Goal: Task Accomplishment & Management: Manage account settings

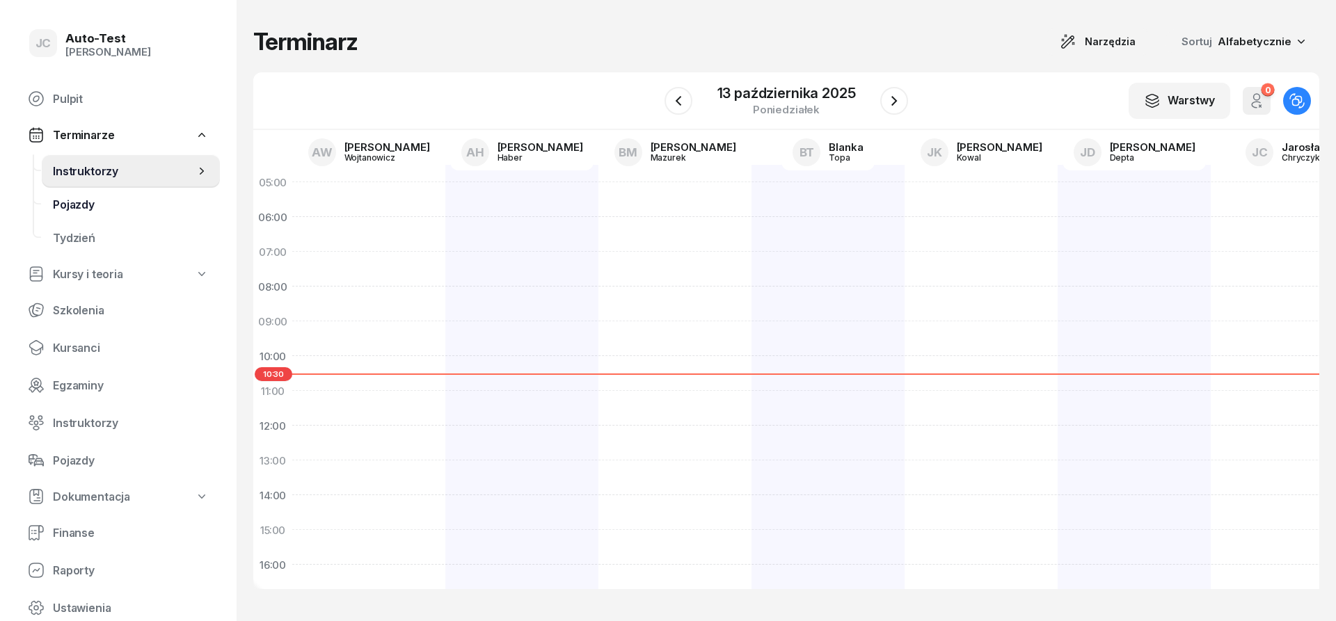
click at [93, 207] on span "Pojazdy" at bounding box center [131, 204] width 156 height 13
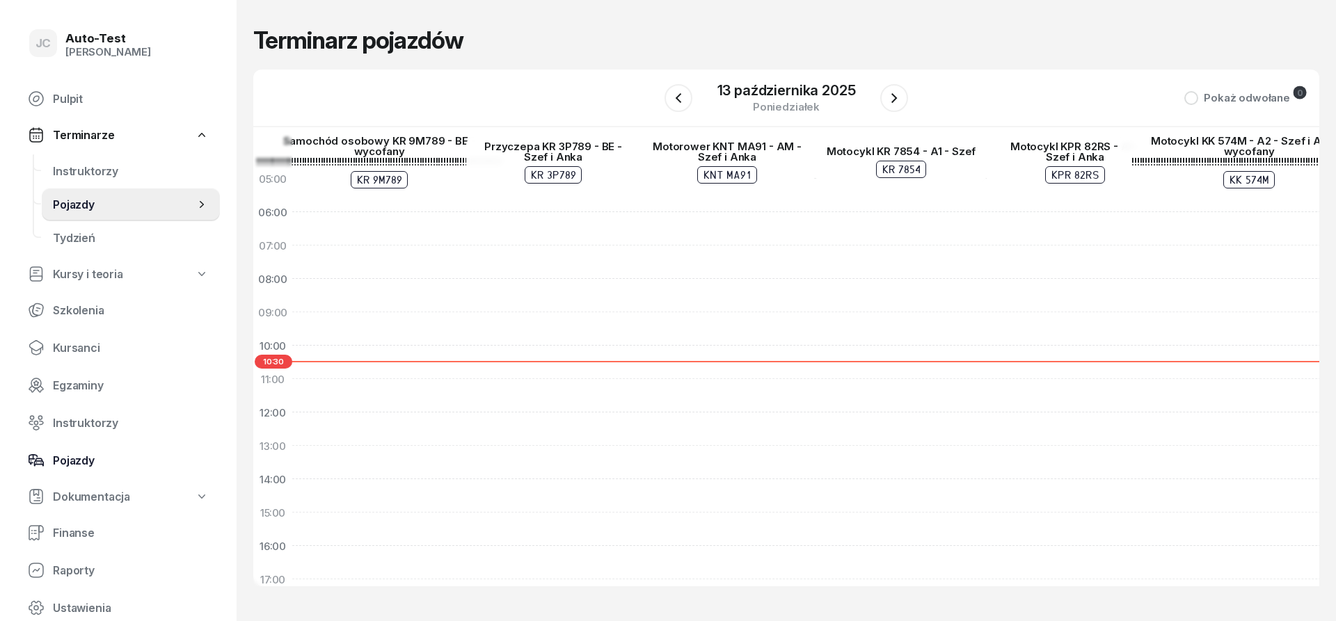
click at [109, 467] on span "Pojazdy" at bounding box center [131, 460] width 156 height 13
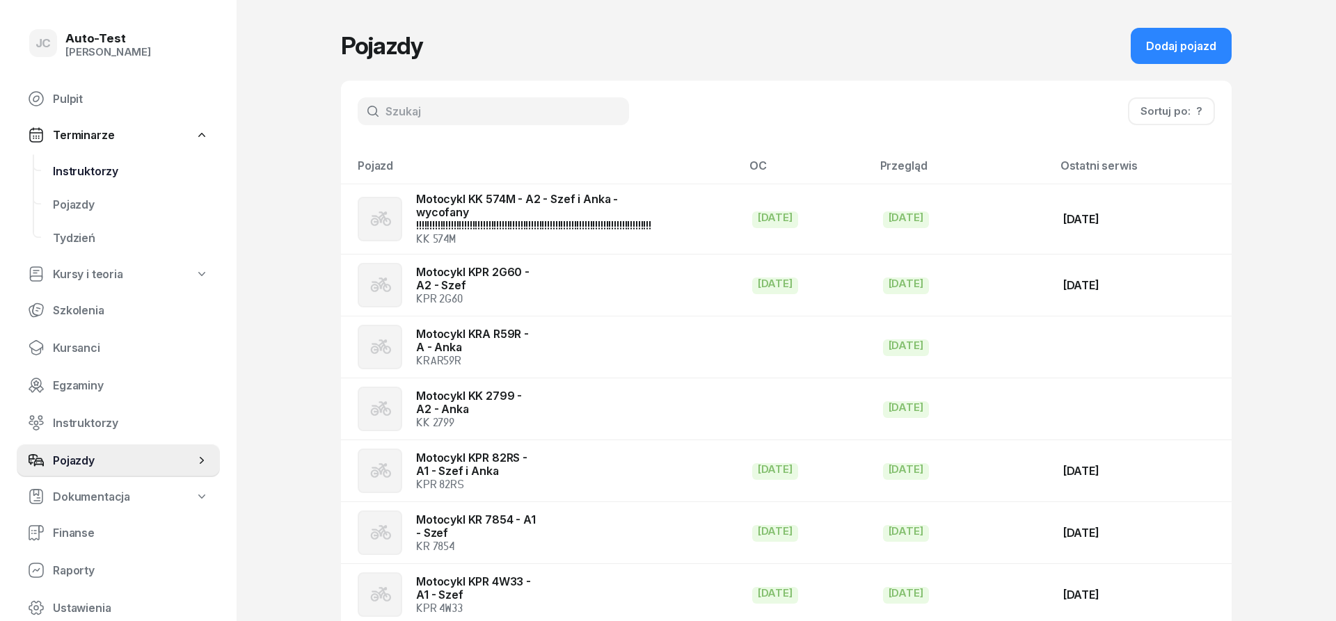
click at [118, 174] on span "Instruktorzy" at bounding box center [131, 171] width 156 height 13
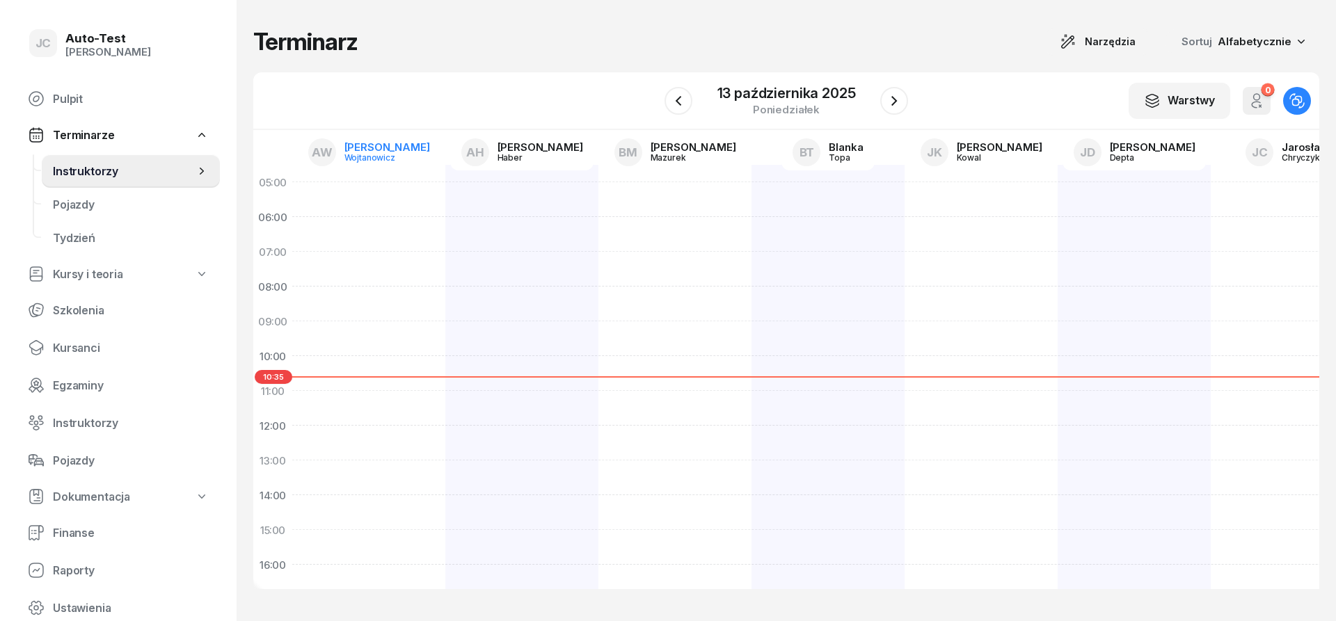
drag, startPoint x: 398, startPoint y: 151, endPoint x: 376, endPoint y: 113, distance: 43.7
click at [397, 152] on div "[PERSON_NAME]" at bounding box center [387, 147] width 86 height 10
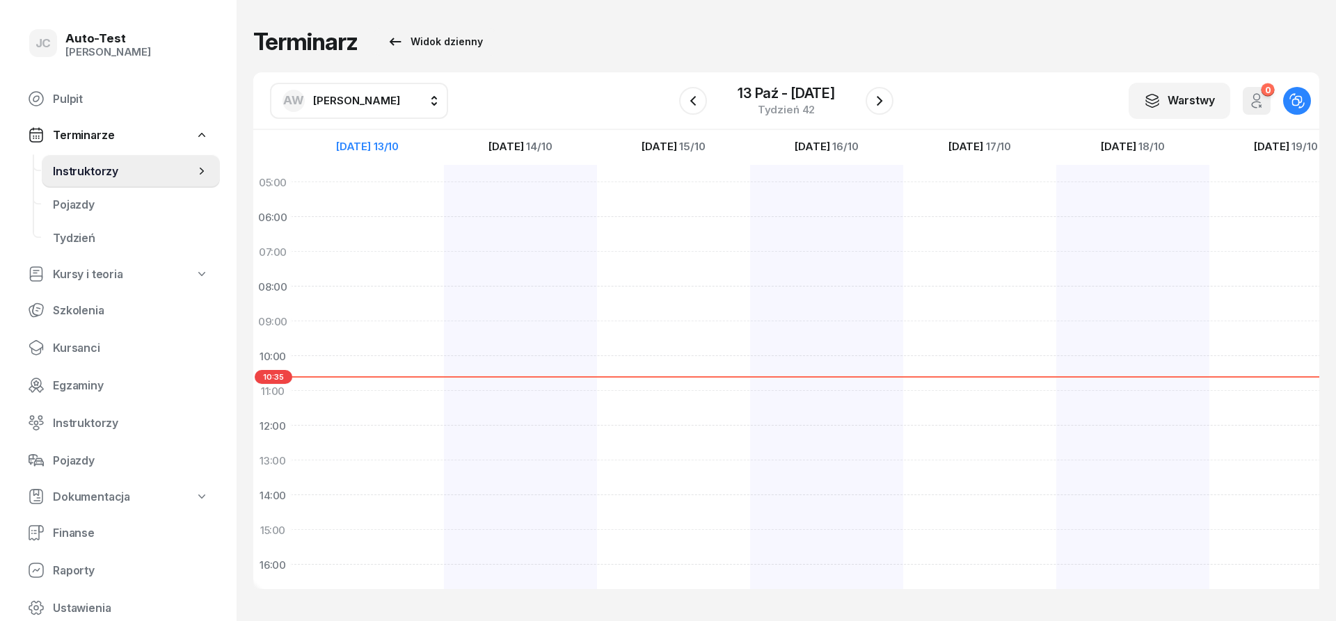
click at [366, 99] on span "[PERSON_NAME]" at bounding box center [356, 100] width 87 height 13
type input "jerz"
click at [375, 191] on span "[PERSON_NAME]" at bounding box center [364, 188] width 86 height 13
click at [696, 109] on button "button" at bounding box center [693, 101] width 28 height 28
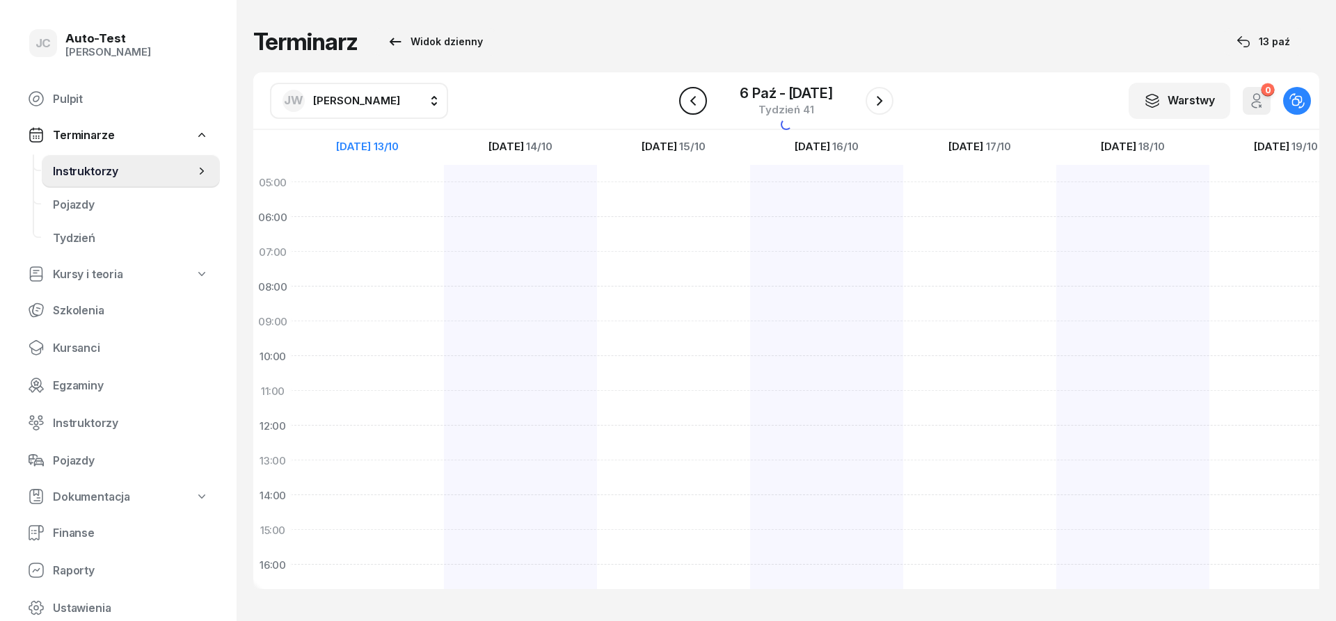
click at [696, 109] on button "button" at bounding box center [693, 101] width 28 height 28
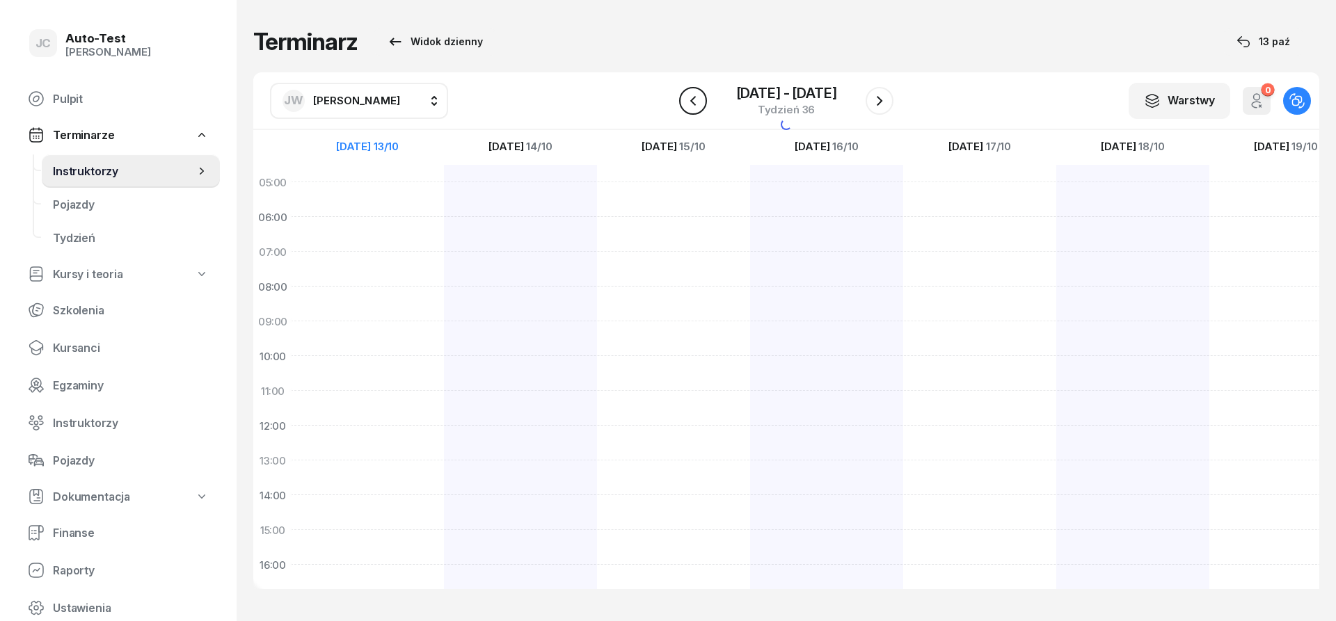
click at [694, 108] on icon "button" at bounding box center [693, 101] width 17 height 17
click at [694, 107] on icon "button" at bounding box center [693, 101] width 17 height 17
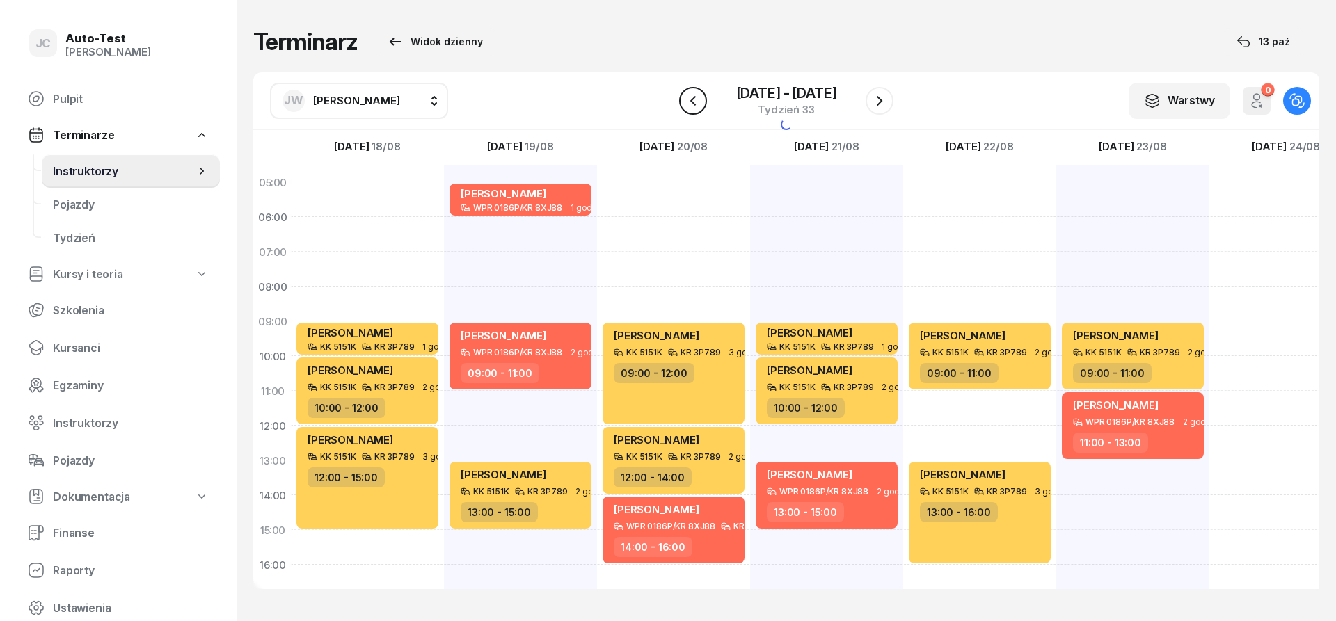
click at [694, 107] on icon "button" at bounding box center [693, 101] width 17 height 17
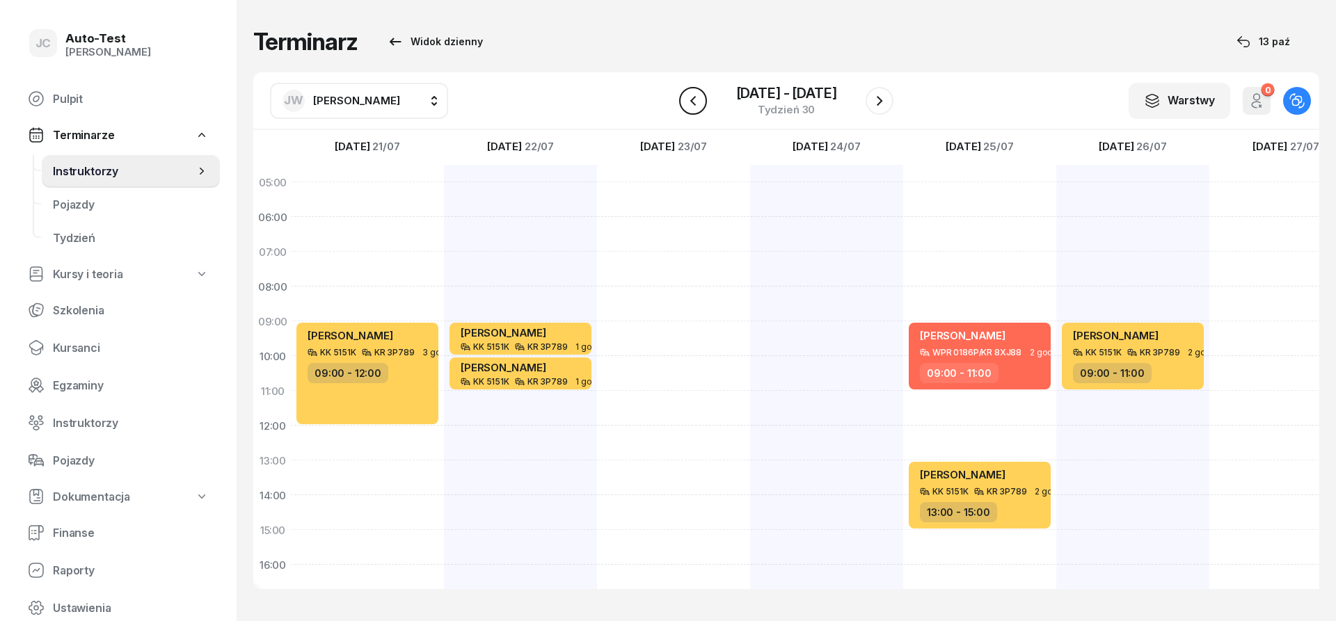
click at [694, 107] on icon "button" at bounding box center [693, 101] width 17 height 17
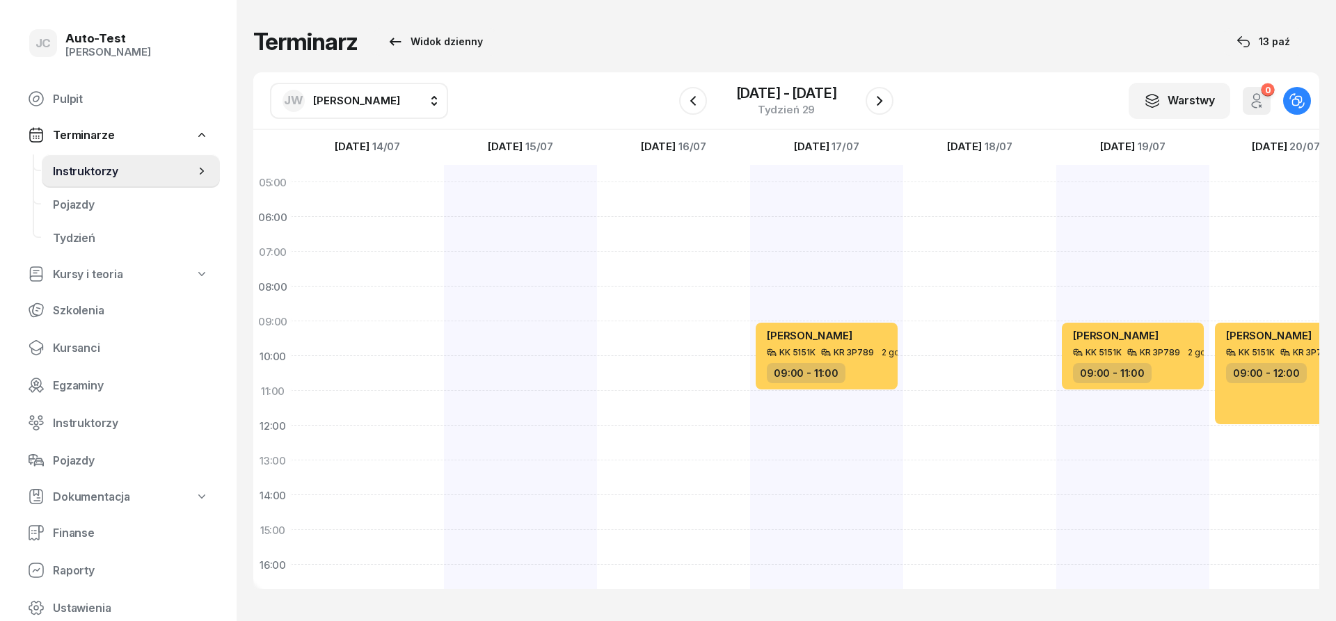
scroll to position [271, 1]
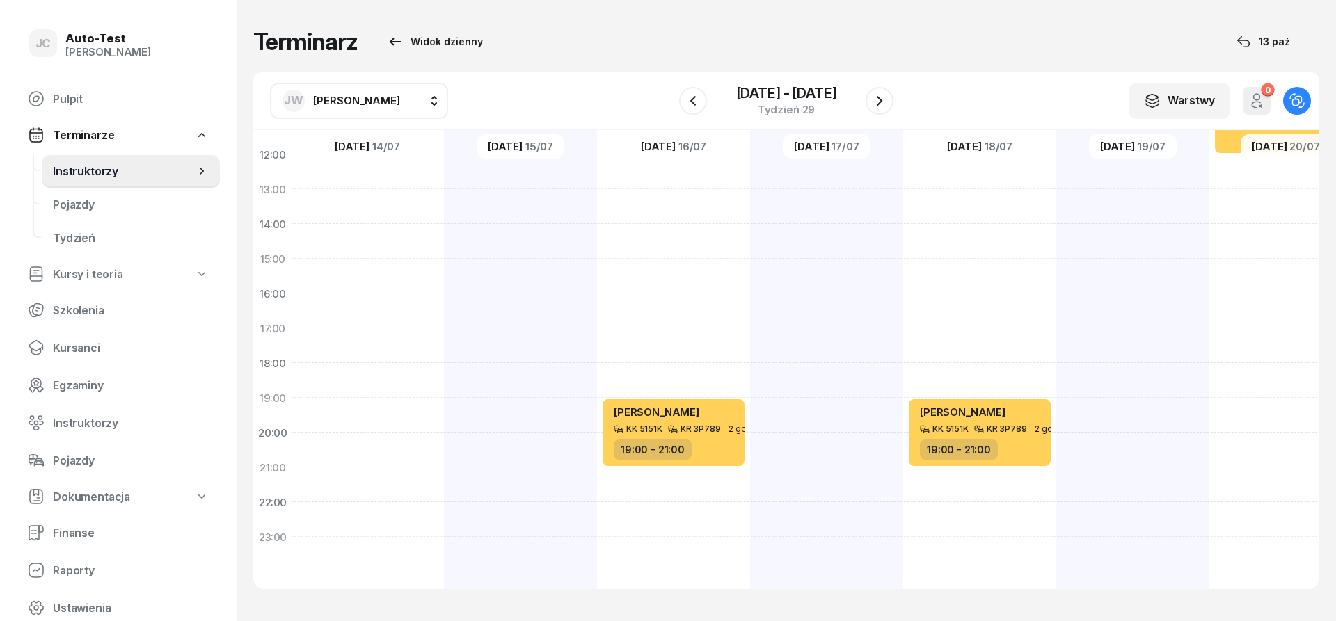
click at [1135, 440] on div "[PERSON_NAME] KK 5151K KR 3P789 2 godz. 09:00 - 11:00" at bounding box center [1132, 242] width 153 height 696
select select "20"
select select "22"
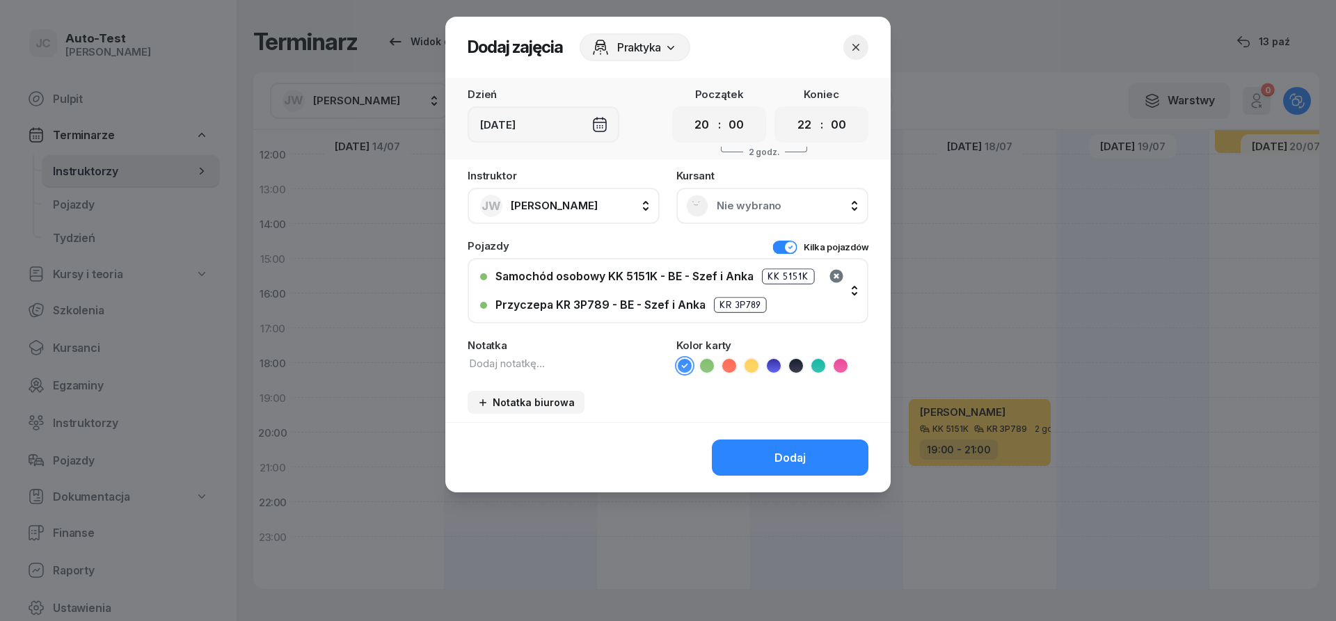
click at [832, 276] on icon "button" at bounding box center [835, 275] width 13 height 13
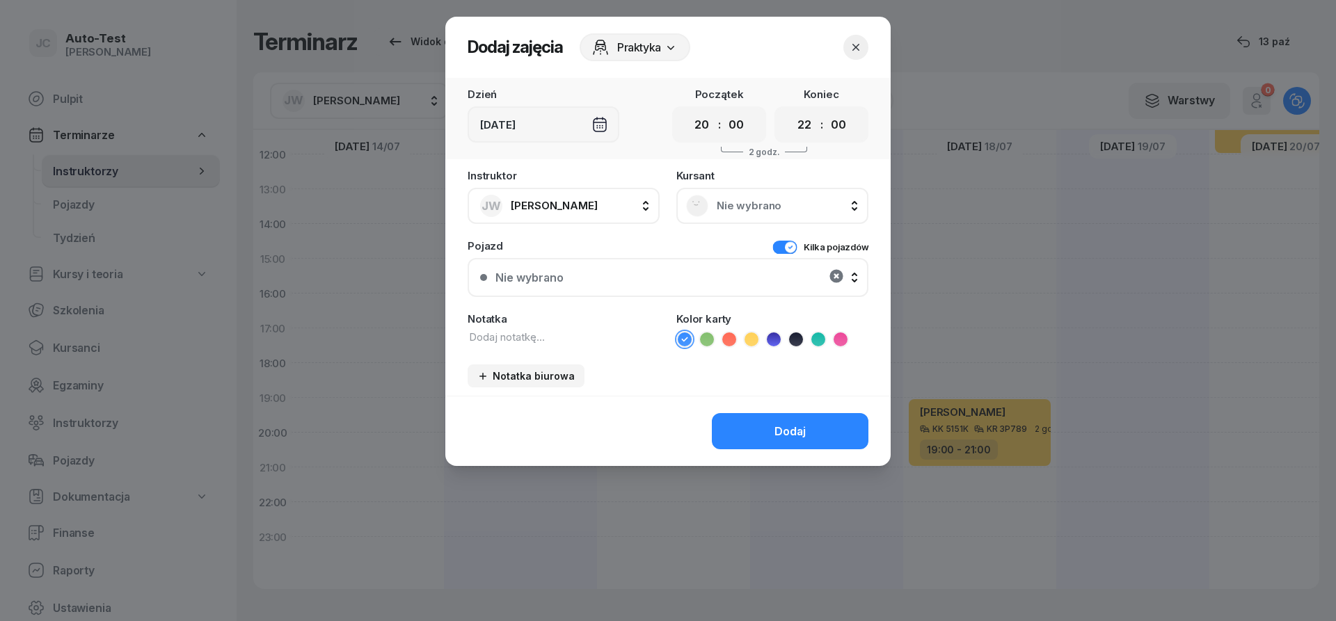
click at [832, 274] on icon "button" at bounding box center [835, 275] width 13 height 13
click at [780, 246] on button "Kilka pojazdów" at bounding box center [820, 247] width 96 height 13
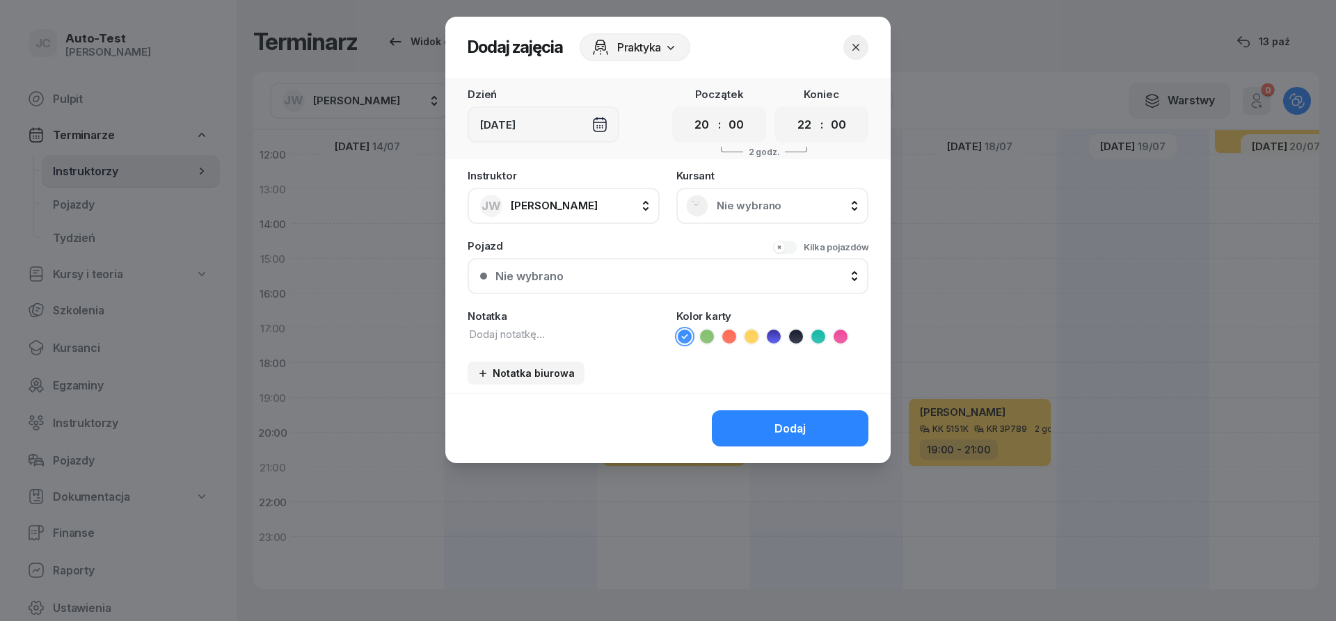
click at [749, 214] on div "Nie wybrano" at bounding box center [772, 206] width 173 height 22
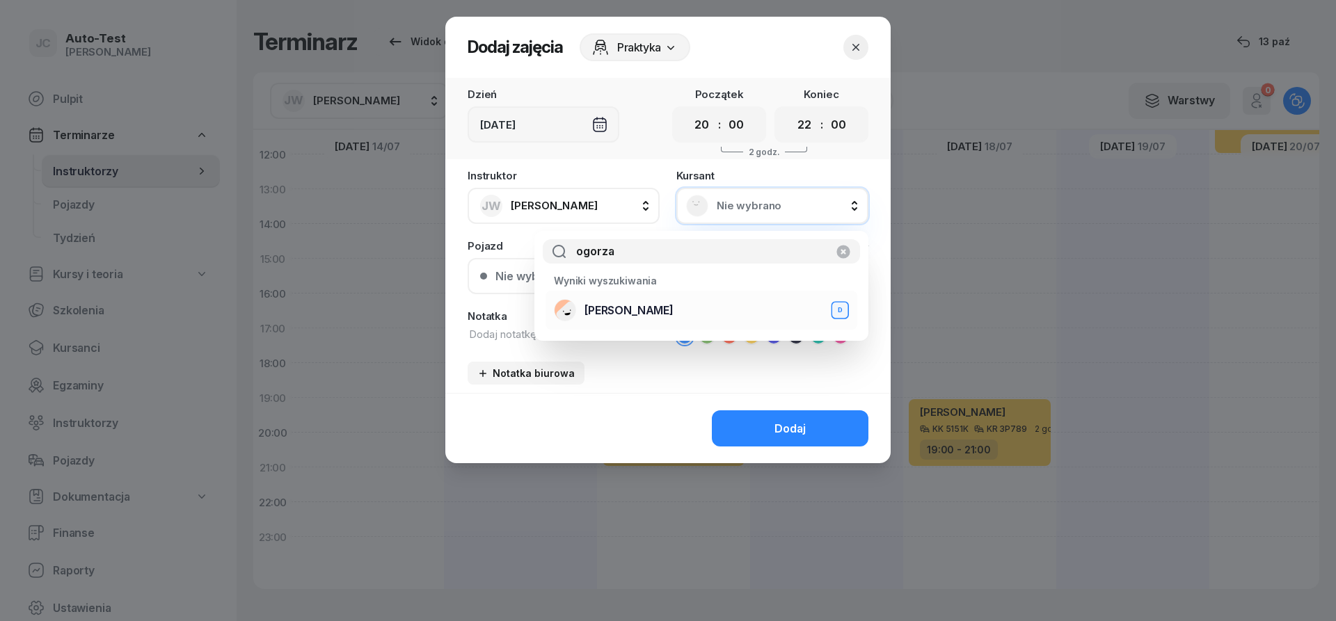
type input "ogorza"
click at [637, 317] on span "[PERSON_NAME]" at bounding box center [628, 310] width 89 height 13
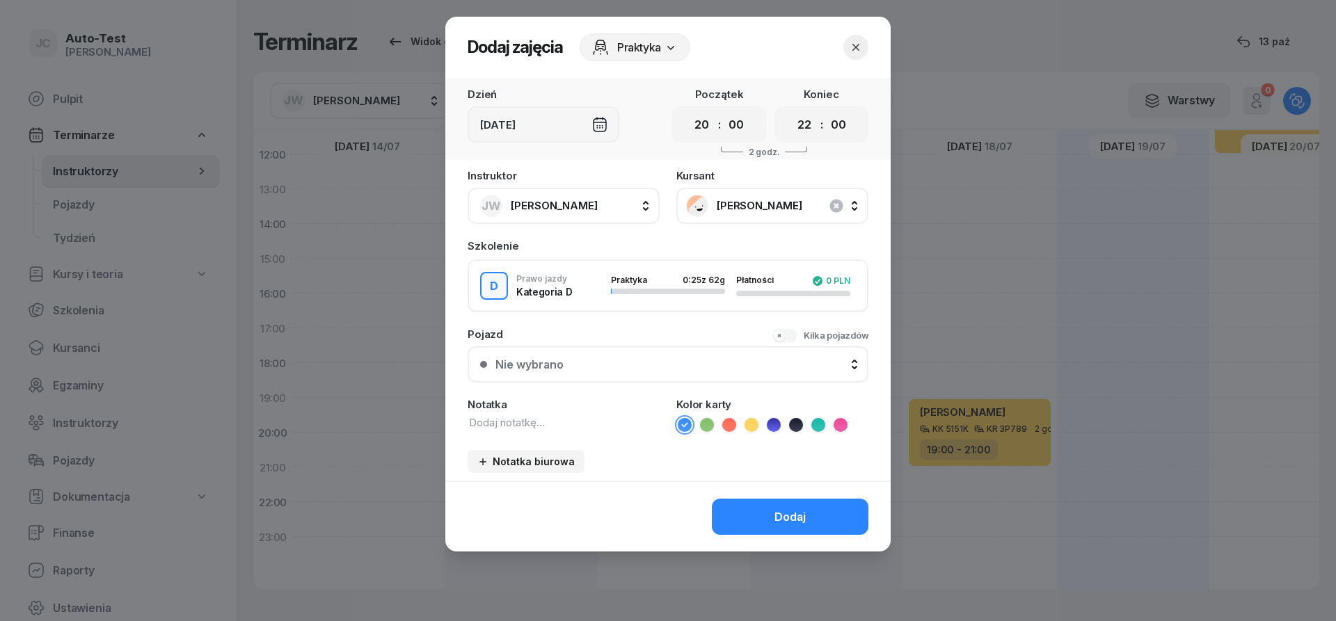
click at [589, 362] on div "Nie wybrano" at bounding box center [675, 364] width 360 height 13
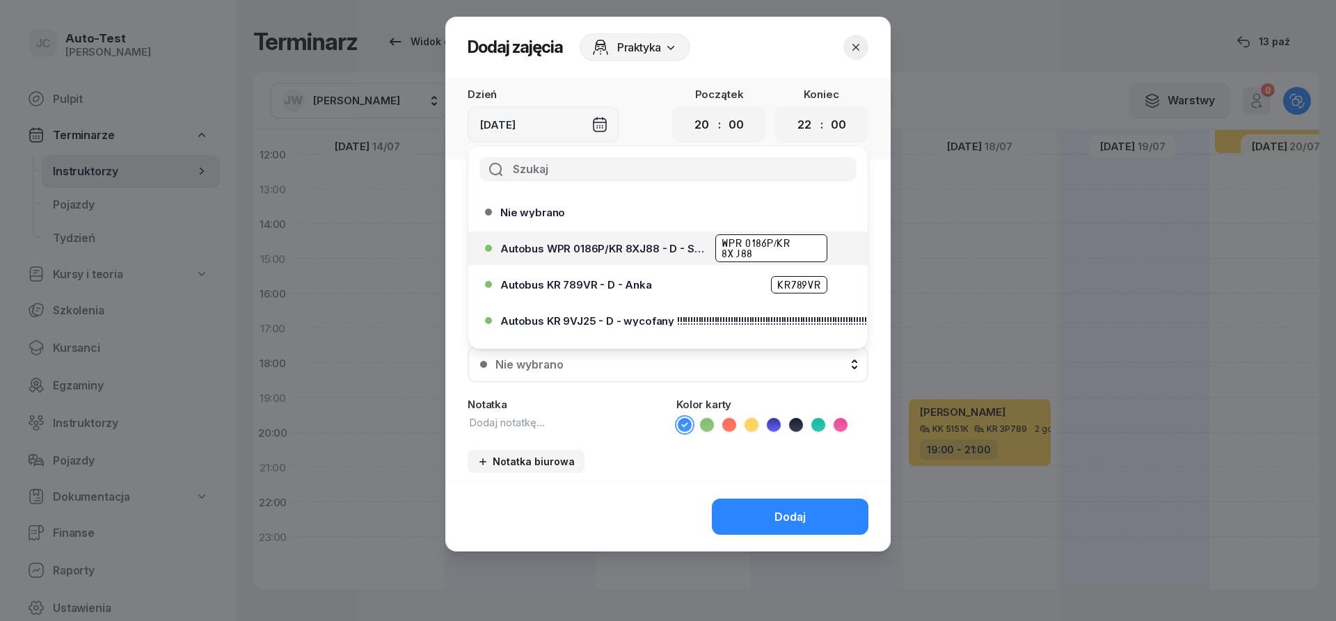
click at [646, 248] on span "Autobus WPR 0186P/KR 8XJ88 - D - Szef" at bounding box center [603, 249] width 207 height 10
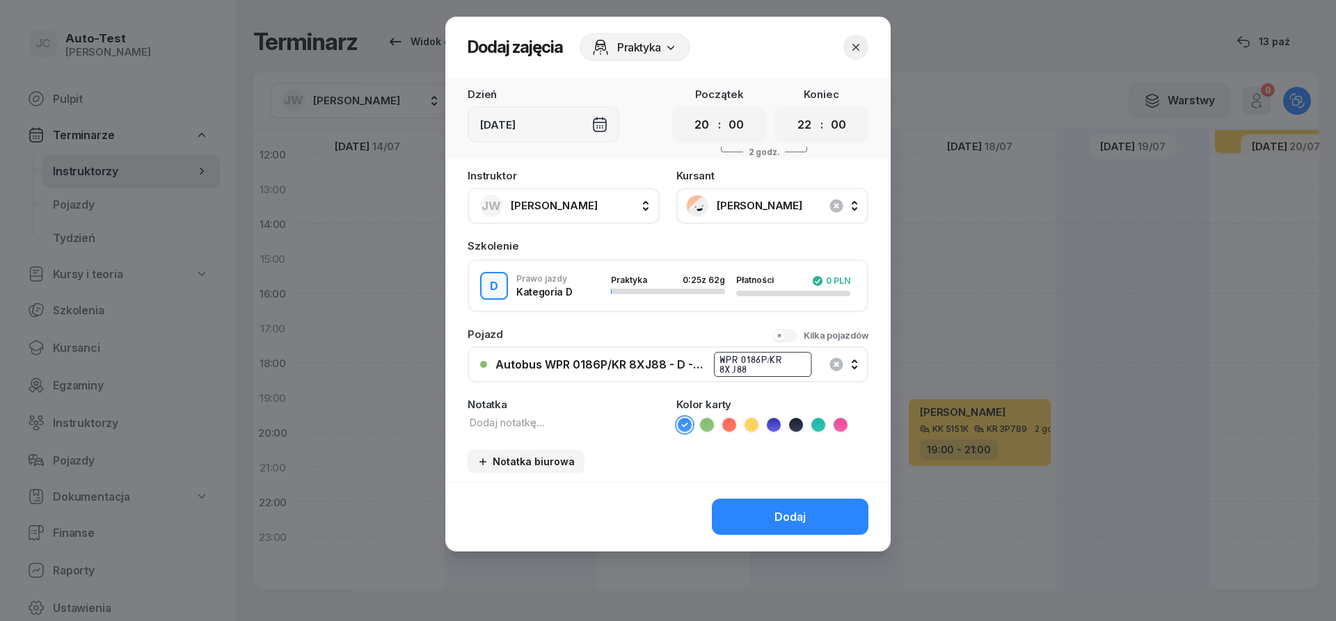
click at [729, 427] on icon at bounding box center [729, 425] width 14 height 14
click at [783, 529] on button "Dodaj" at bounding box center [790, 517] width 157 height 36
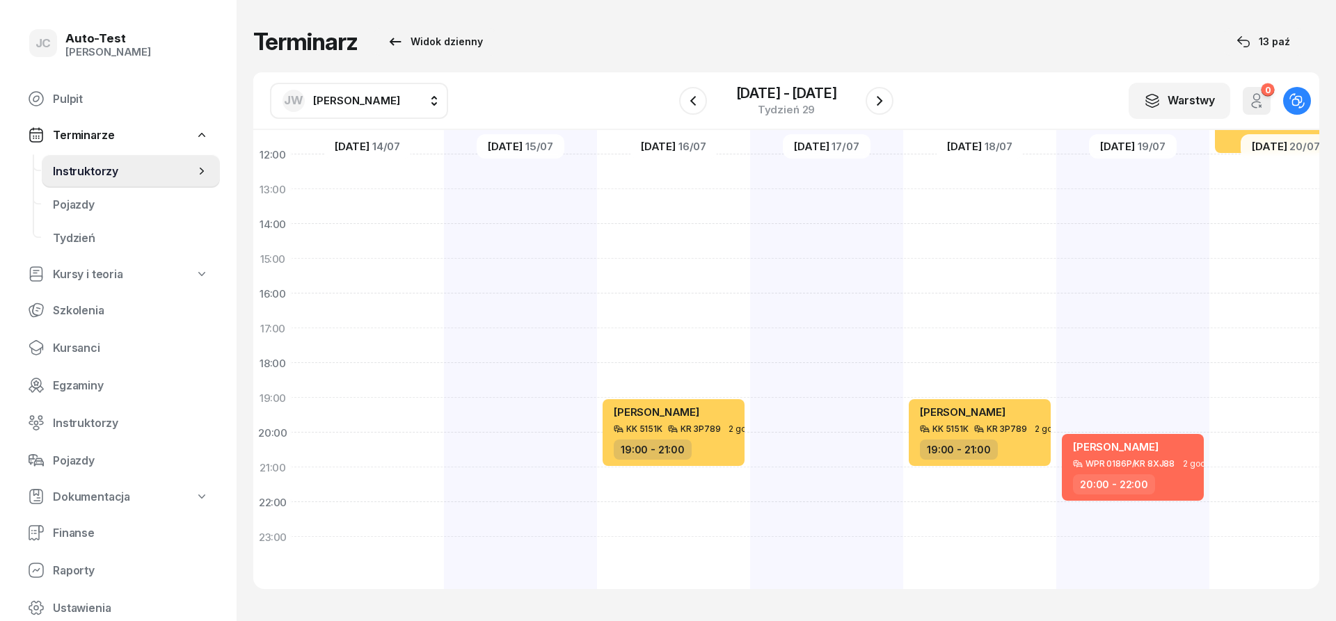
click at [1243, 166] on div "[PERSON_NAME] KK 5151K KR 3P789 3 godz. 09:00 - 12:00" at bounding box center [1285, 242] width 153 height 696
select select "12"
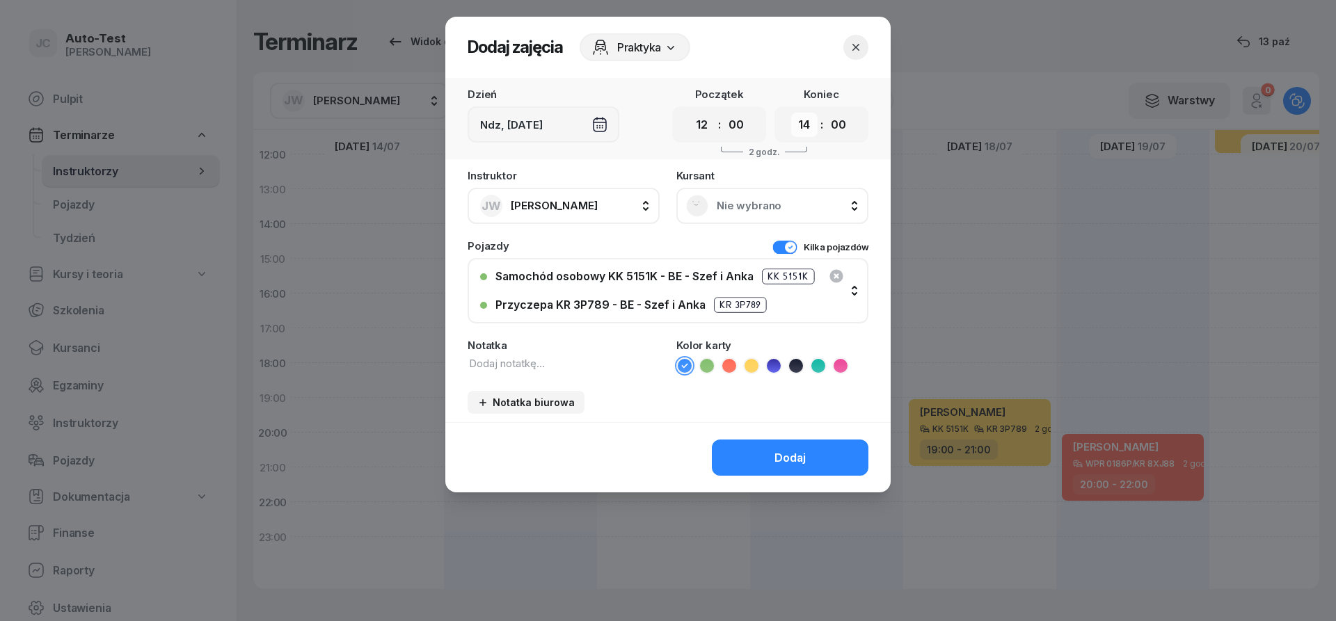
click at [791, 113] on select "00 01 02 03 04 05 06 07 08 09 10 11 12 13 14 15 16 17 18 19 20 21 22 23" at bounding box center [804, 125] width 26 height 24
select select "13"
click option "13" at bounding box center [0, 0] width 0 height 0
click at [768, 203] on span "Nie wybrano" at bounding box center [788, 206] width 142 height 13
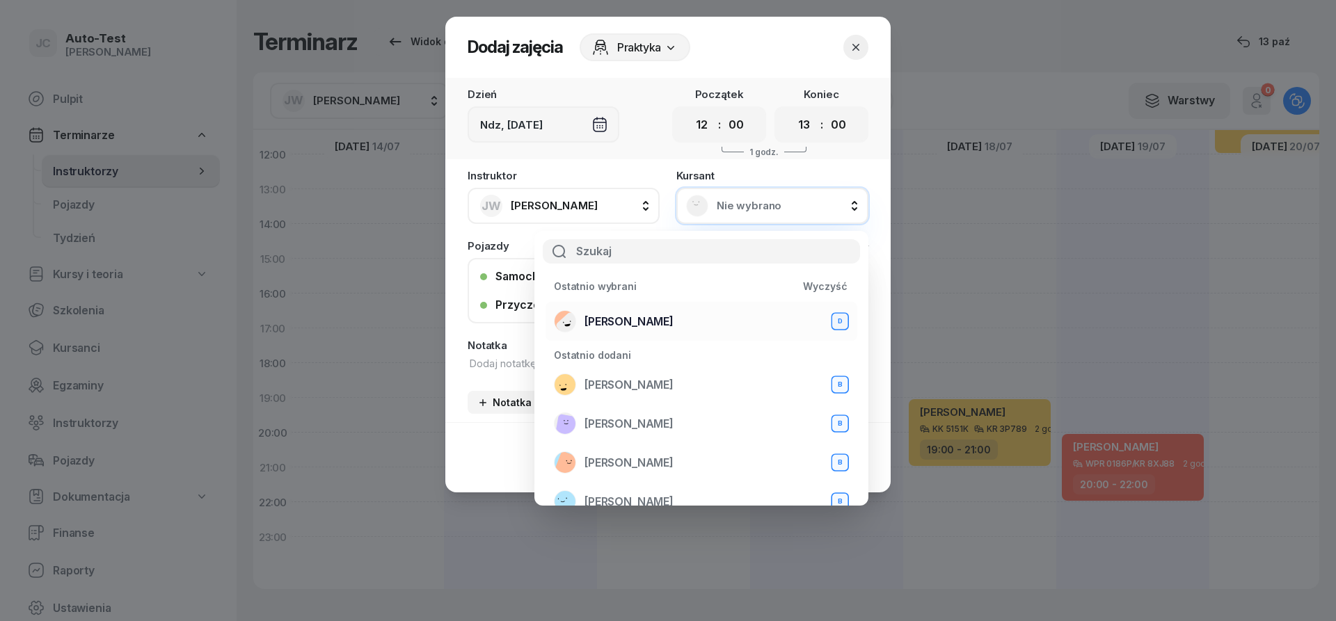
click at [605, 319] on span "[PERSON_NAME]" at bounding box center [628, 321] width 89 height 13
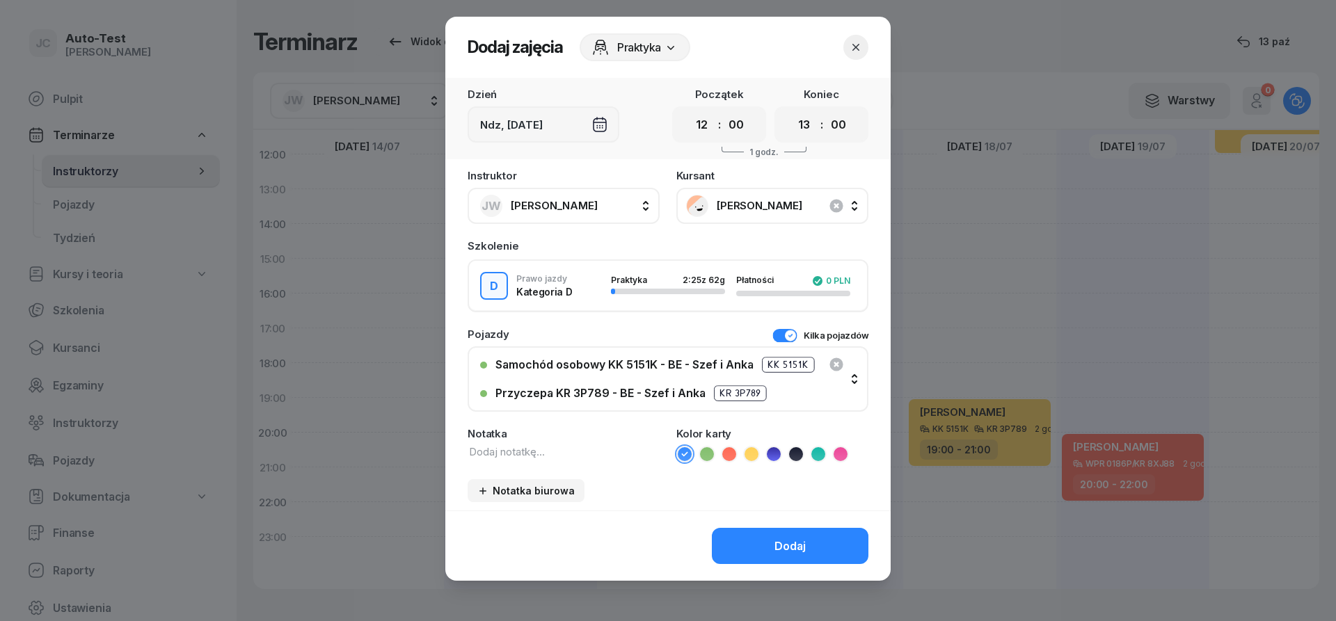
click at [788, 330] on button "Kilka pojazdów" at bounding box center [820, 335] width 96 height 13
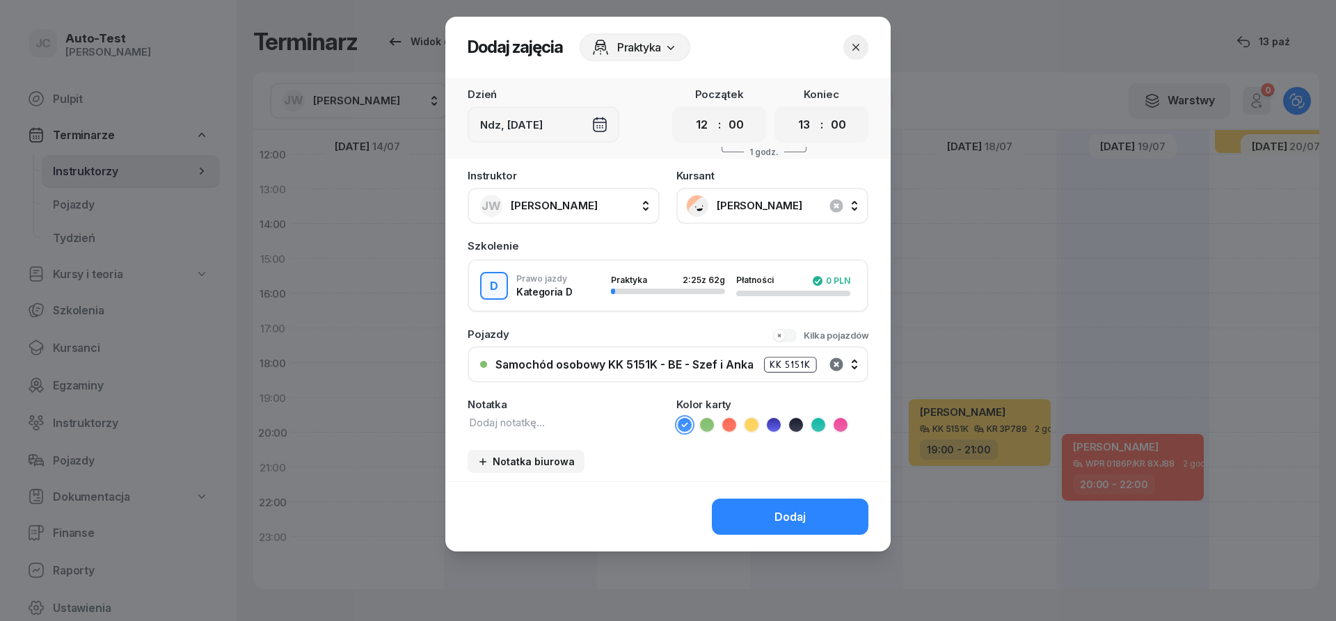
click at [831, 365] on icon "button" at bounding box center [835, 364] width 13 height 13
click at [724, 364] on div "Nie wybrano" at bounding box center [675, 364] width 360 height 13
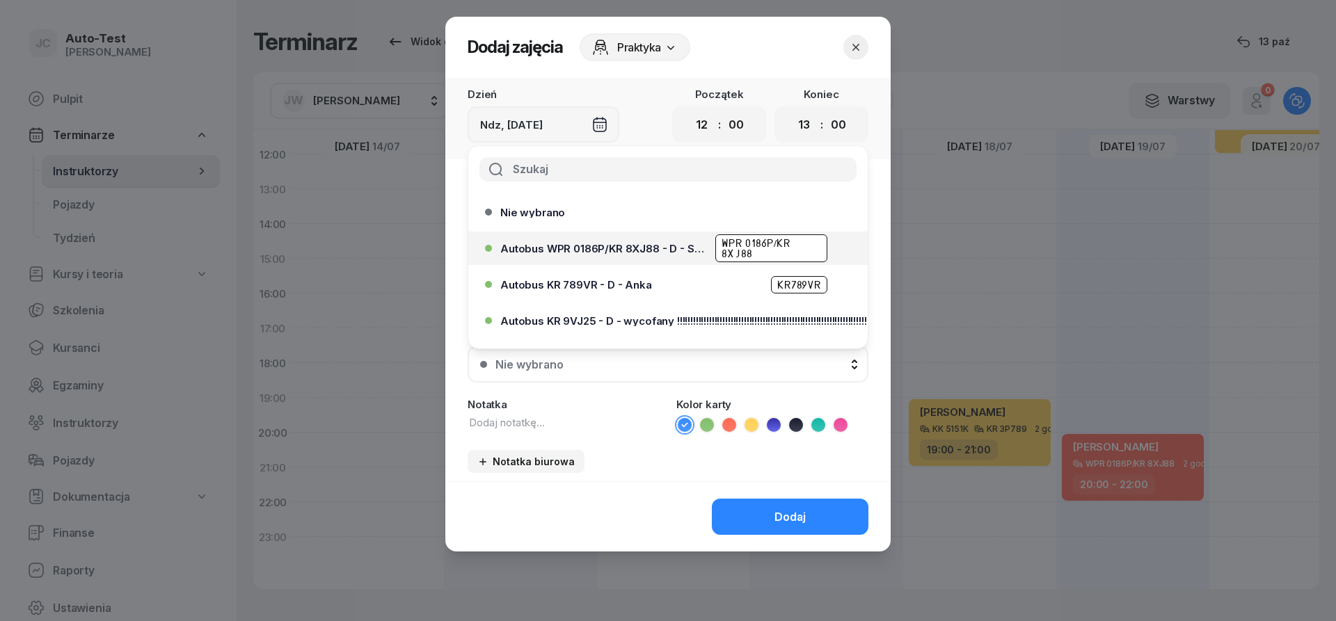
click at [667, 247] on span "Autobus WPR 0186P/KR 8XJ88 - D - Szef" at bounding box center [603, 249] width 207 height 10
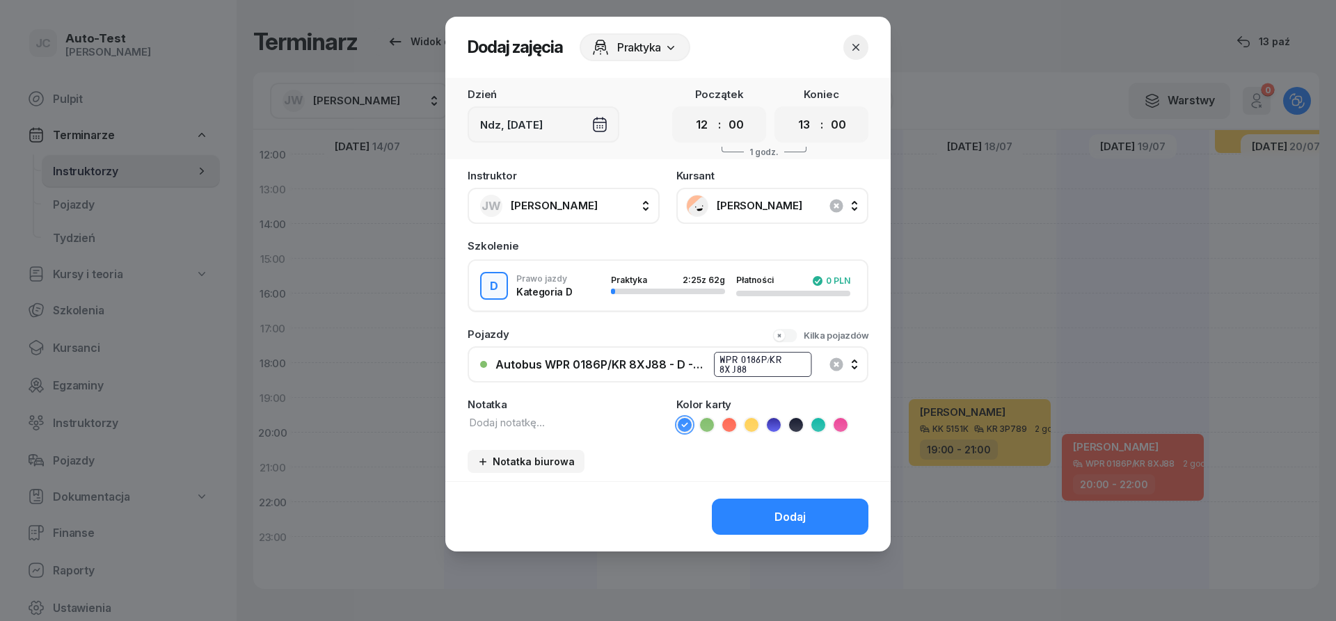
click at [733, 426] on icon at bounding box center [729, 425] width 14 height 14
click at [783, 515] on div "Dodaj" at bounding box center [789, 517] width 31 height 13
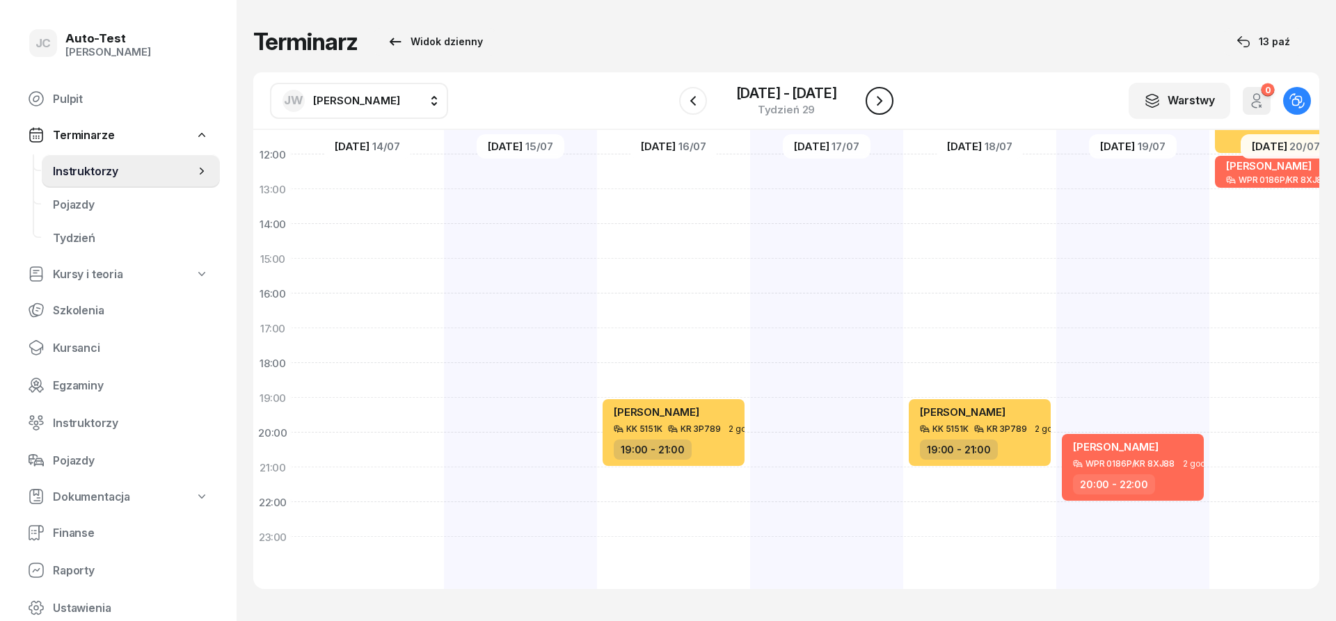
click at [877, 93] on icon "button" at bounding box center [879, 101] width 17 height 17
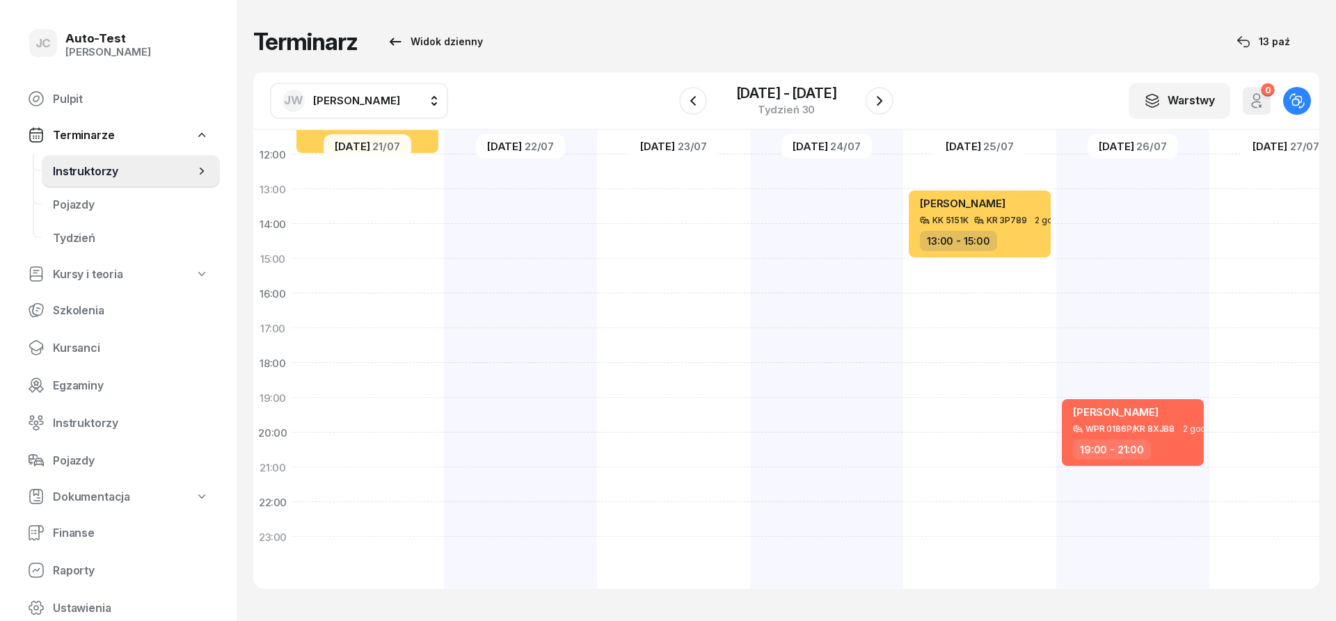
click at [402, 169] on div "[PERSON_NAME] KK 5151K KR 3P789 3 godz. 09:00 - 12:00" at bounding box center [367, 242] width 153 height 696
select select "12"
select select "14"
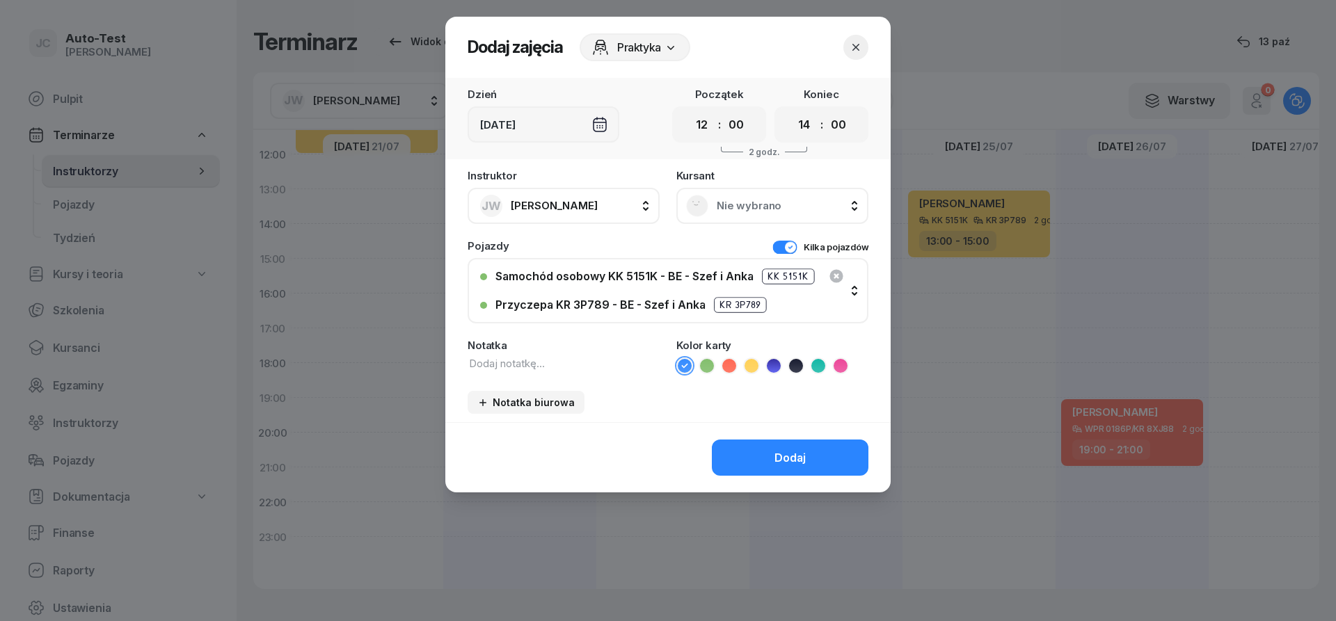
click at [760, 209] on span "Nie wybrano" at bounding box center [788, 206] width 142 height 13
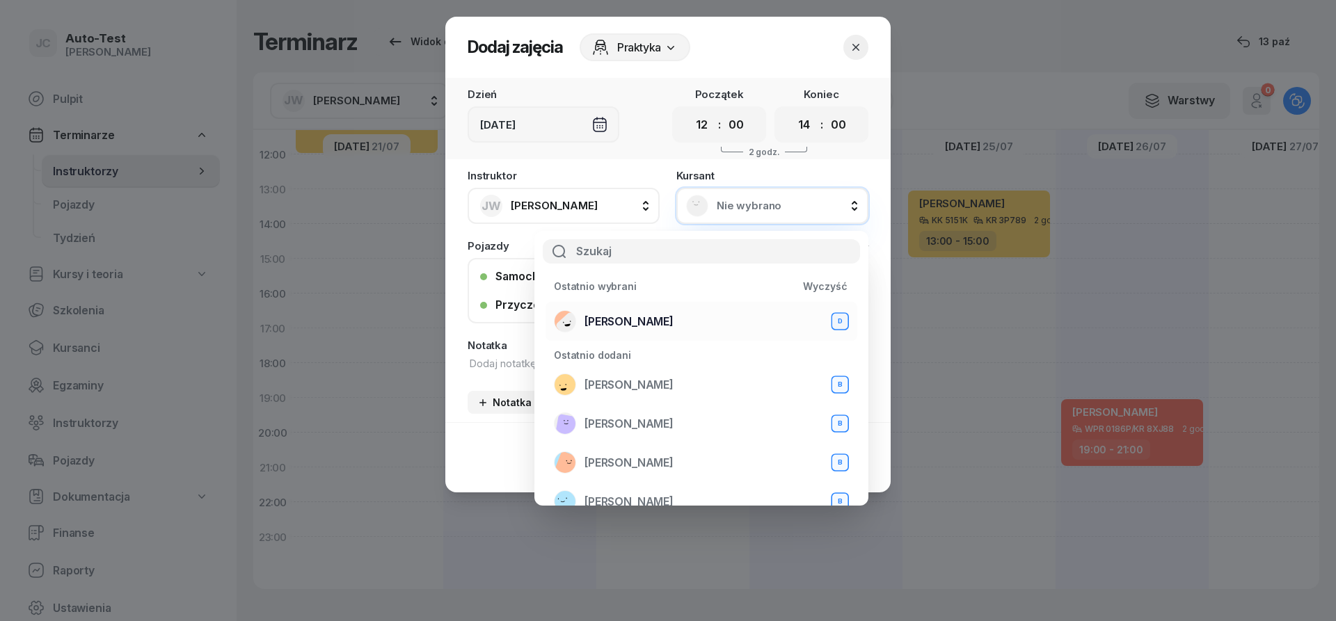
click at [679, 324] on div "[PERSON_NAME] D" at bounding box center [701, 321] width 295 height 22
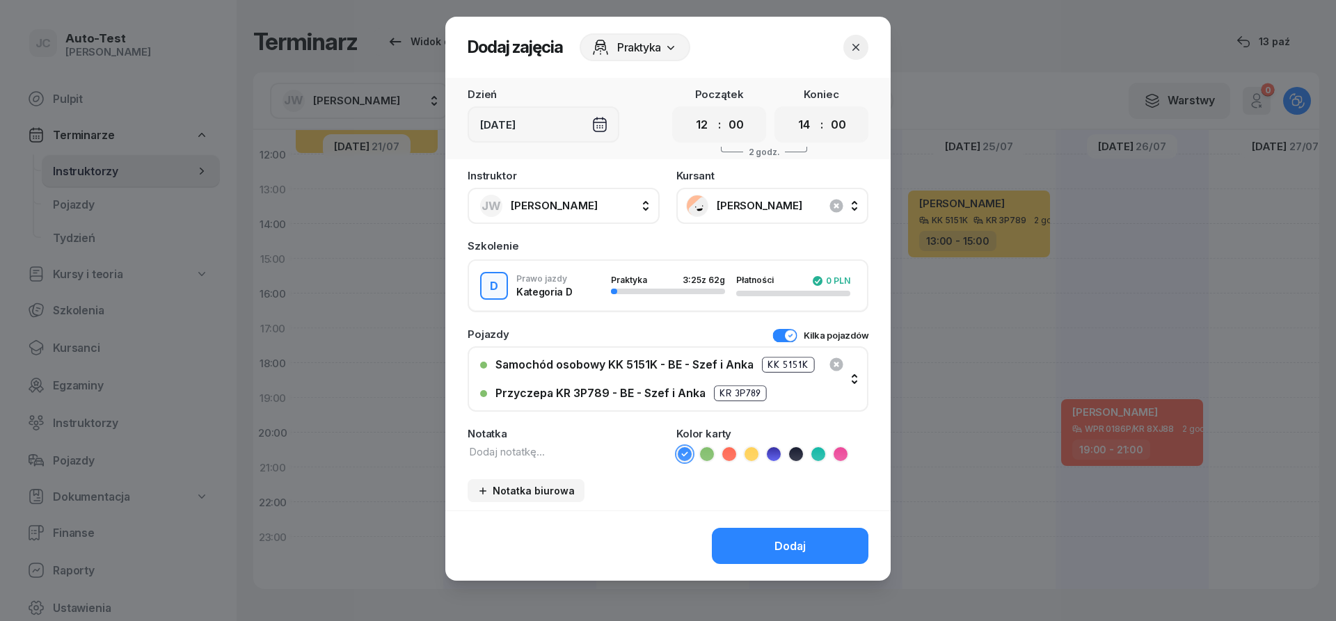
click at [788, 330] on button "Kilka pojazdów" at bounding box center [820, 335] width 96 height 13
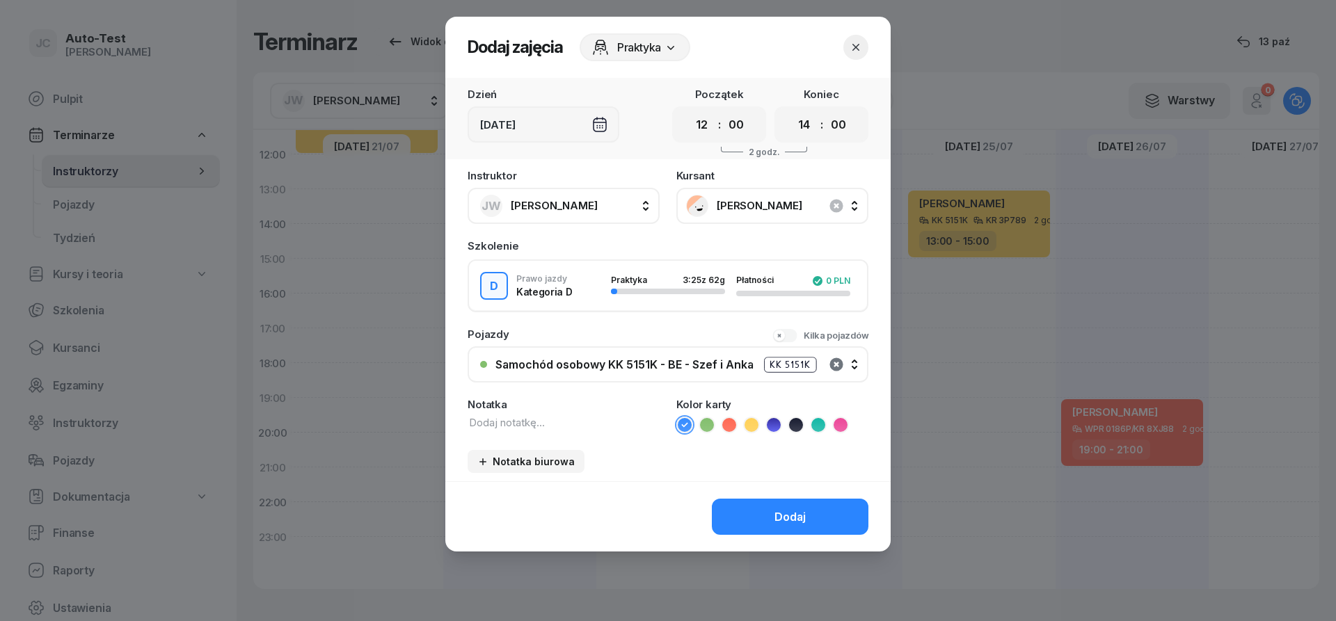
click at [831, 362] on icon "button" at bounding box center [835, 364] width 13 height 13
click at [683, 358] on button "Nie wybrano" at bounding box center [668, 364] width 401 height 36
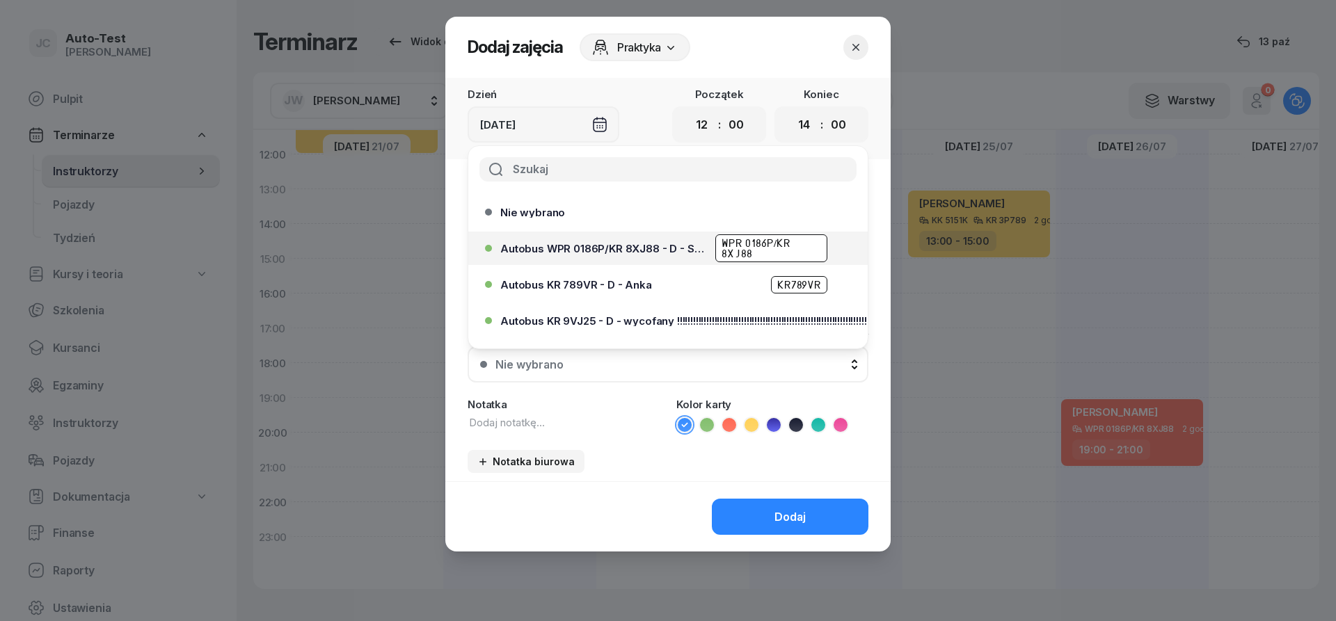
click at [612, 250] on span "Autobus WPR 0186P/KR 8XJ88 - D - Szef" at bounding box center [603, 249] width 207 height 10
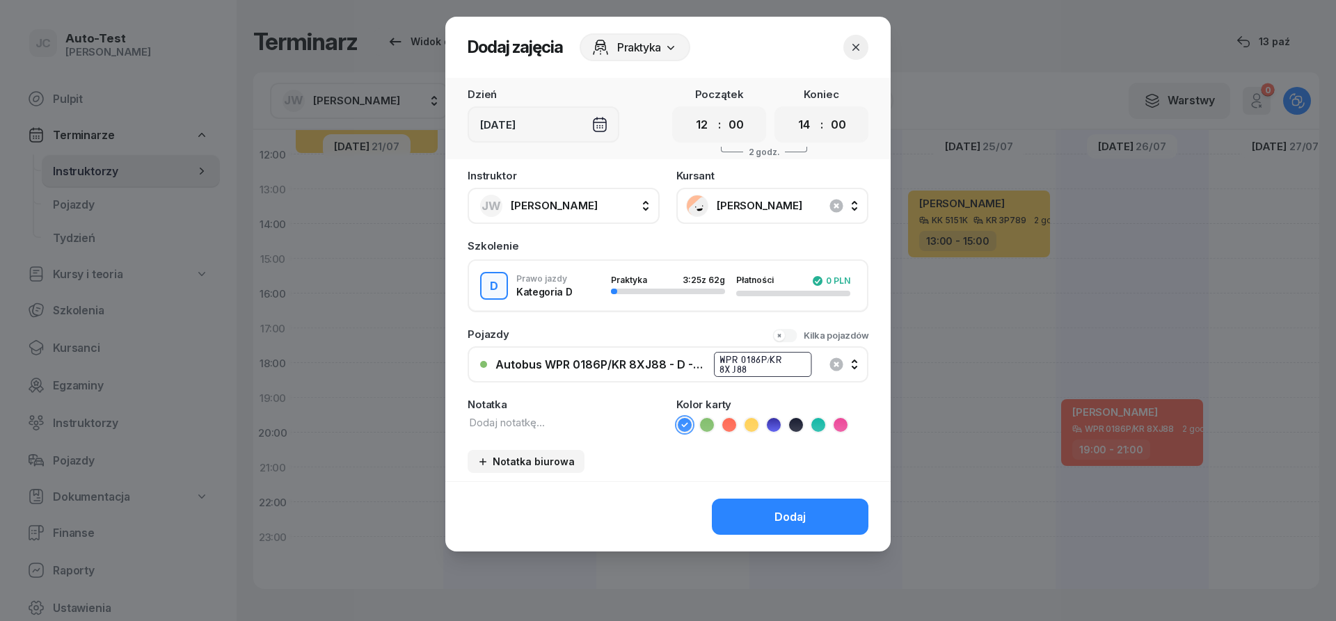
click at [728, 431] on icon at bounding box center [729, 425] width 14 height 14
click at [757, 510] on button "Dodaj" at bounding box center [790, 517] width 157 height 36
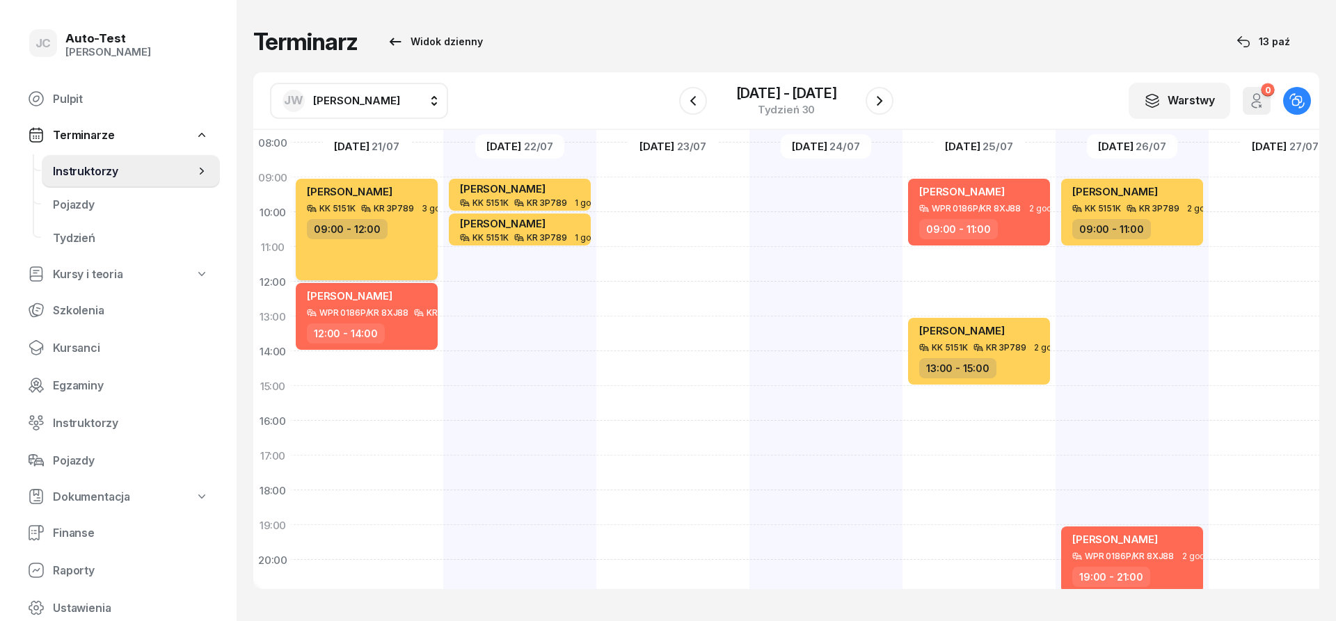
scroll to position [104, 2]
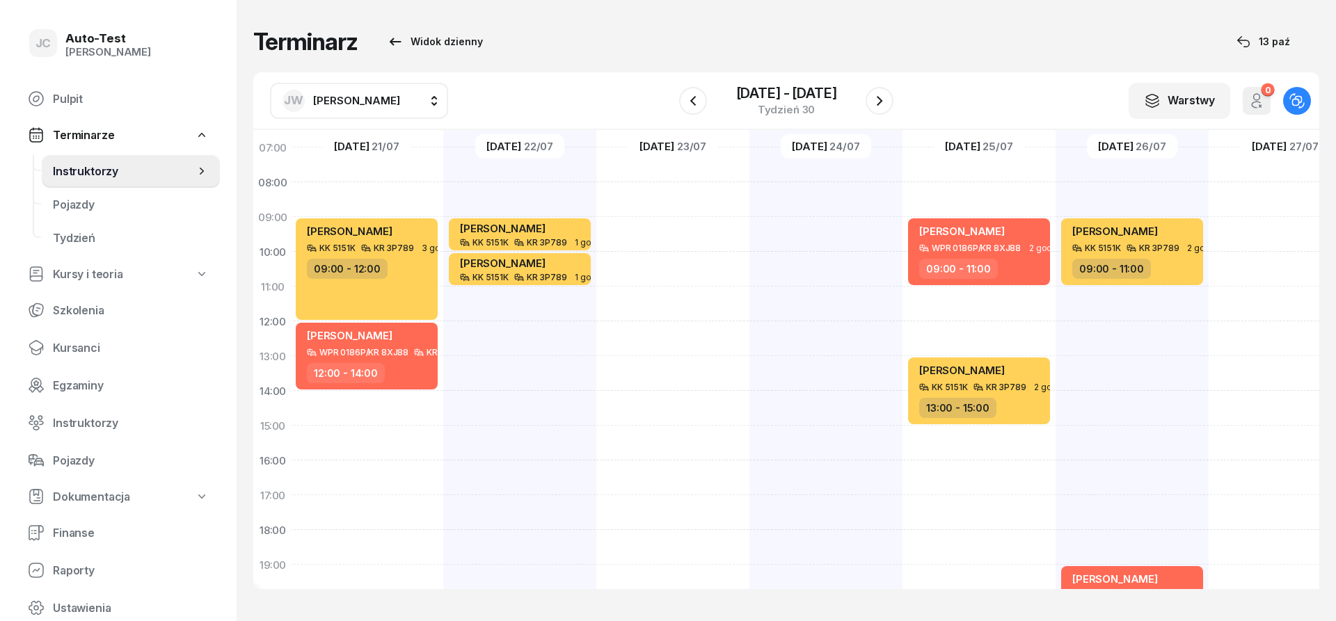
click at [368, 88] on button "[PERSON_NAME]" at bounding box center [359, 101] width 178 height 36
type input "biel"
click at [376, 189] on div "MB [PERSON_NAME]" at bounding box center [373, 188] width 166 height 22
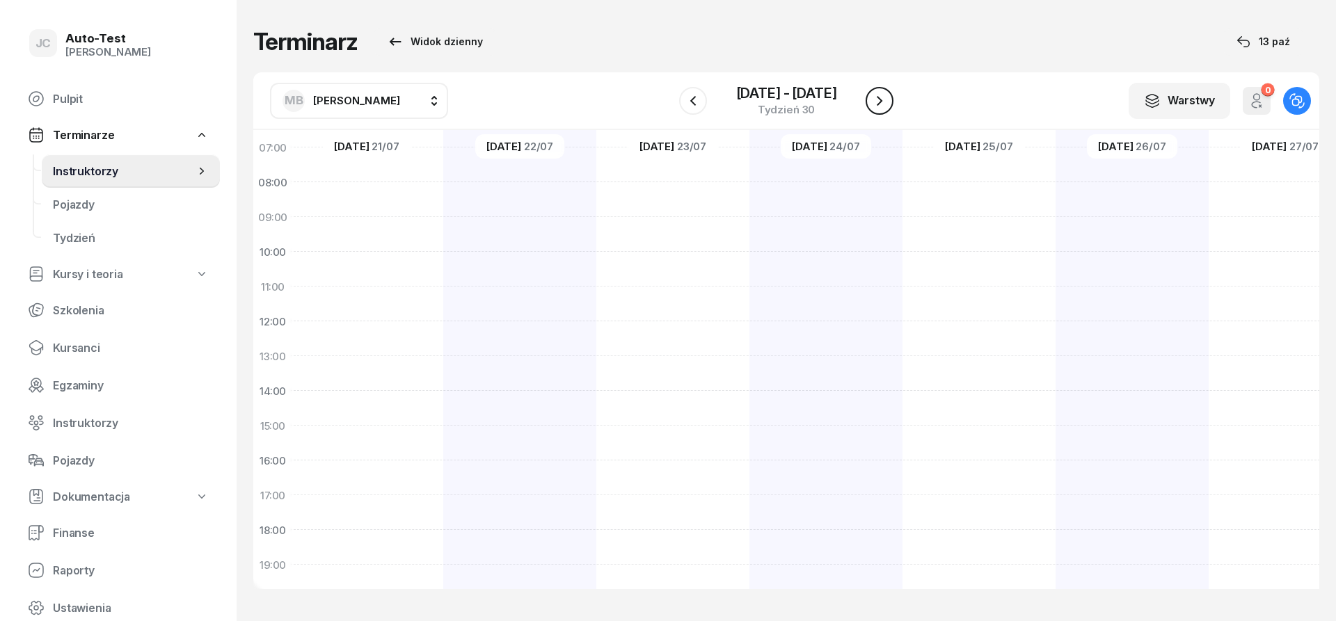
click at [886, 106] on icon "button" at bounding box center [879, 101] width 17 height 17
click at [554, 191] on div at bounding box center [519, 409] width 153 height 696
select select "08"
select select "10"
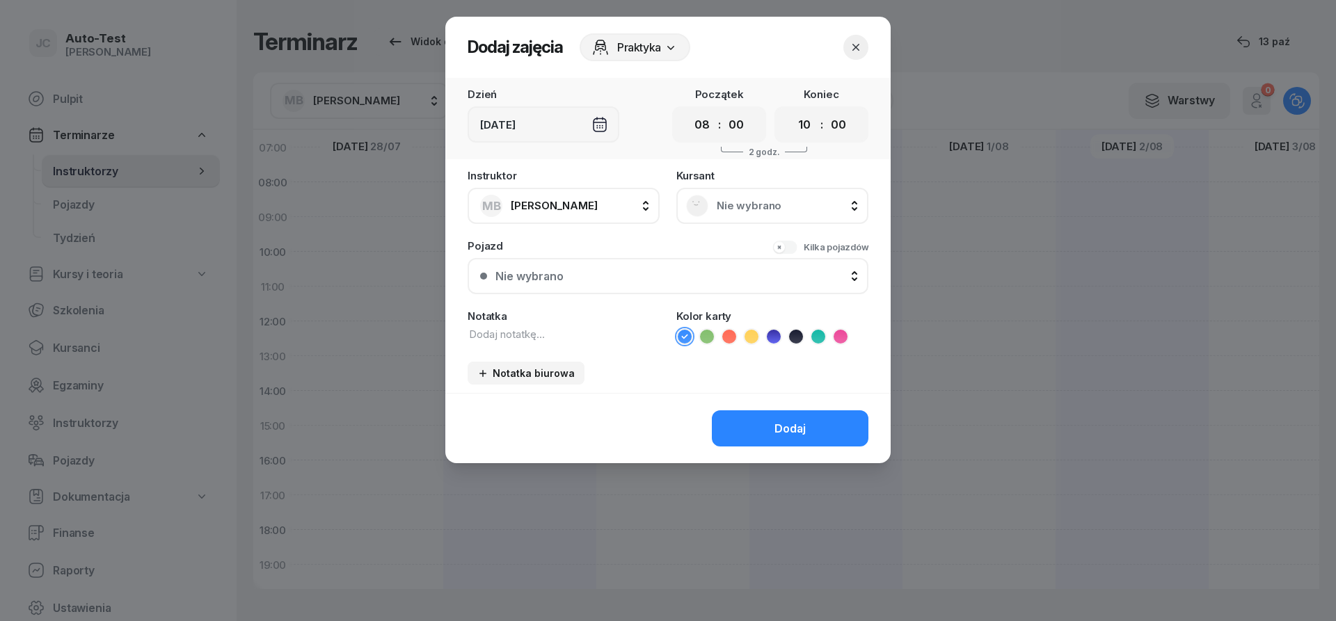
click at [749, 208] on span "Nie wybrano" at bounding box center [788, 206] width 142 height 13
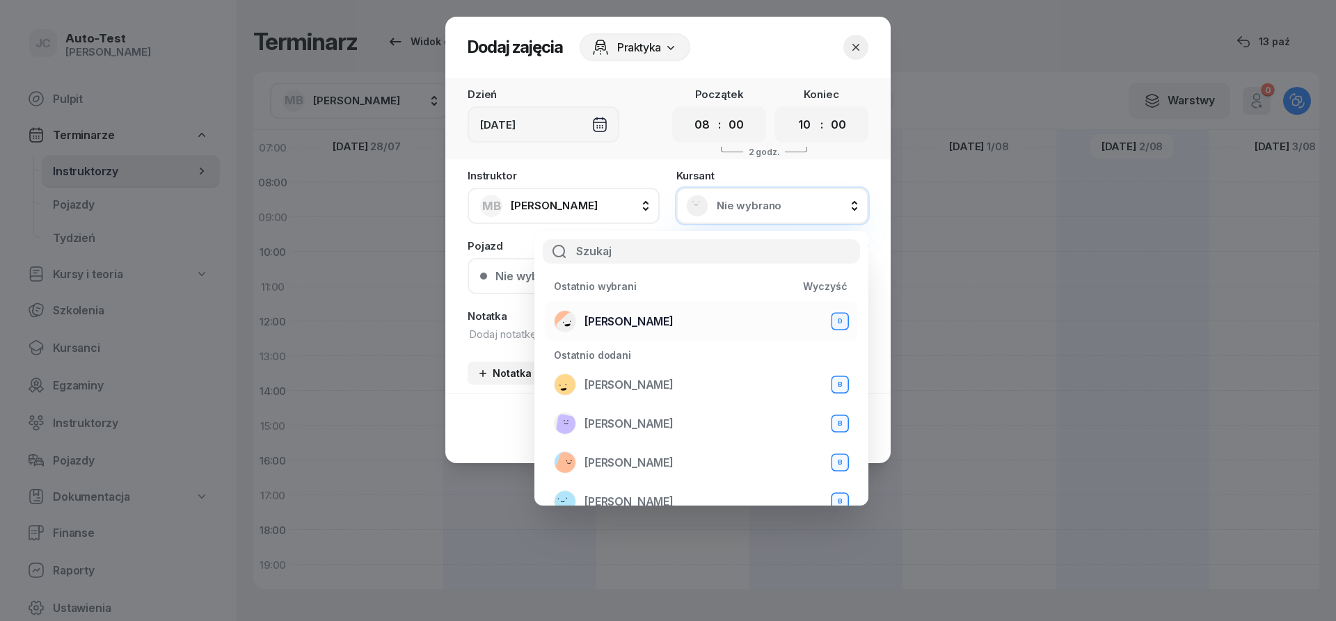
click at [689, 319] on div "[PERSON_NAME] D" at bounding box center [701, 321] width 295 height 22
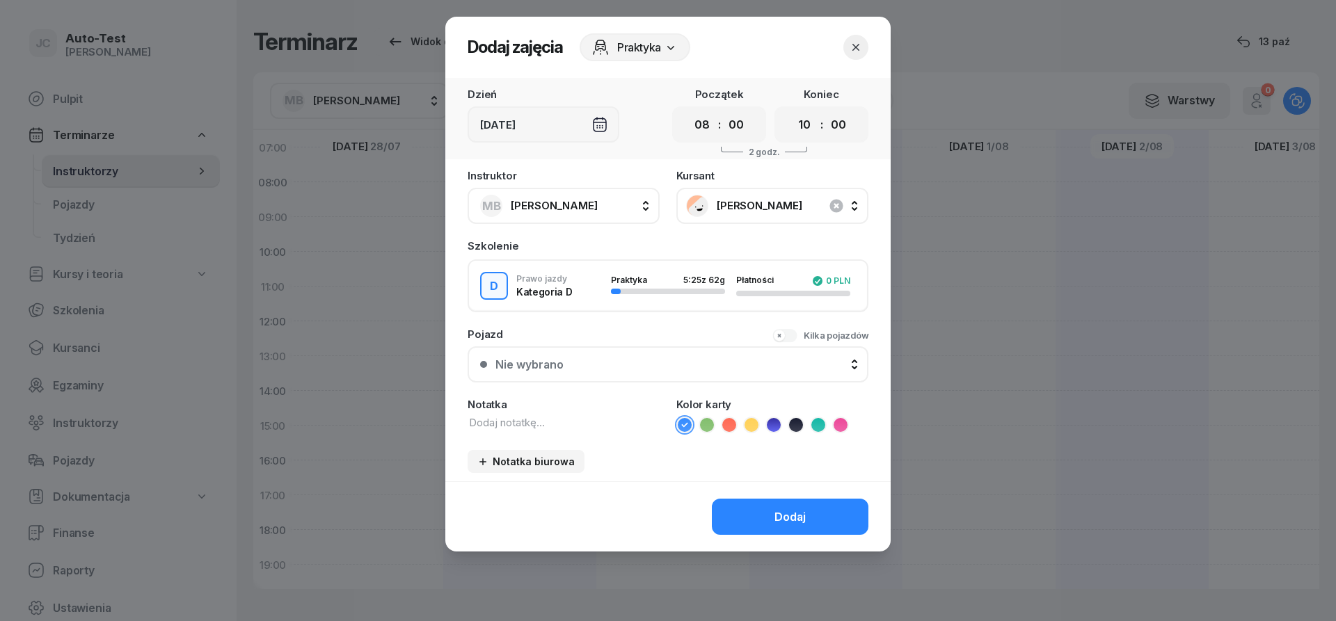
click at [629, 367] on div "Nie wybrano" at bounding box center [675, 364] width 360 height 13
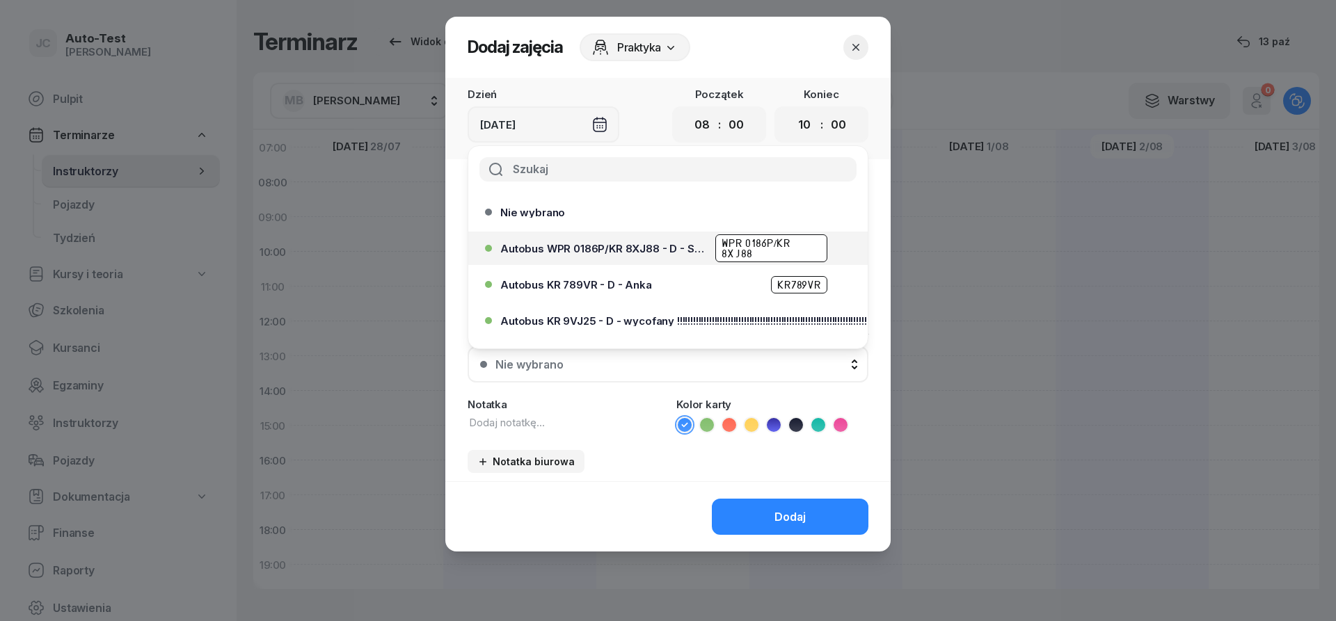
click at [646, 253] on span "Autobus WPR 0186P/KR 8XJ88 - D - Szef" at bounding box center [603, 249] width 207 height 10
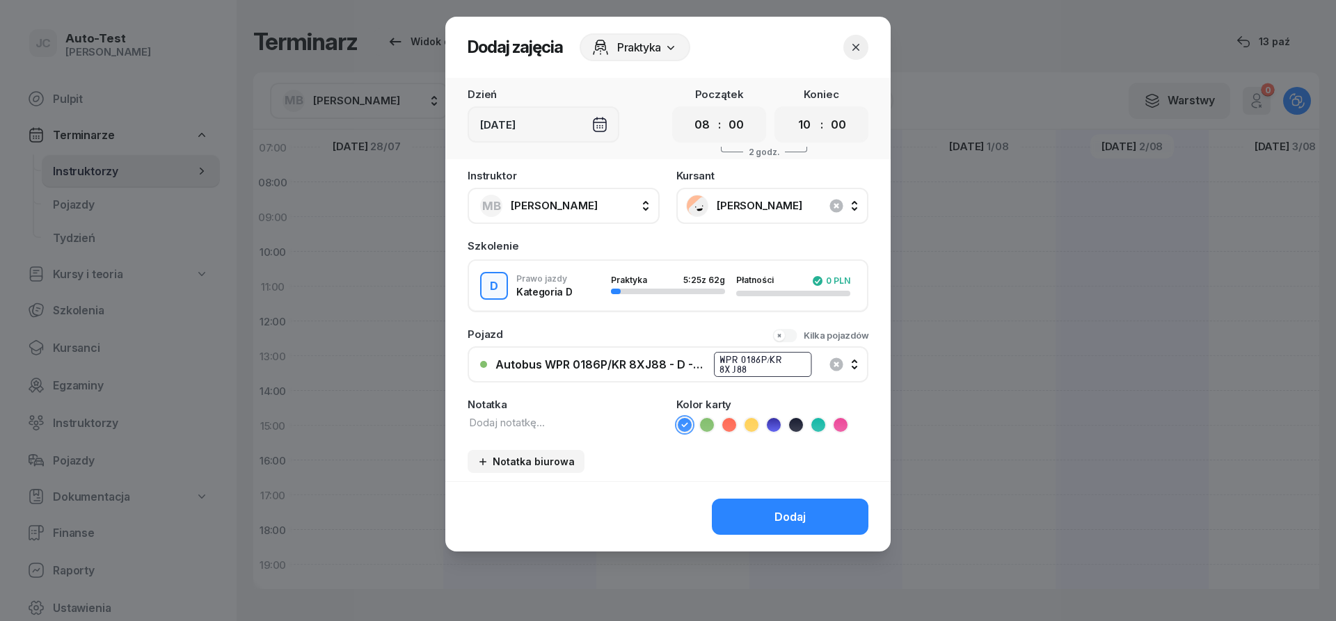
click at [728, 426] on icon at bounding box center [729, 424] width 6 height 5
click at [774, 516] on button "Dodaj" at bounding box center [790, 517] width 157 height 36
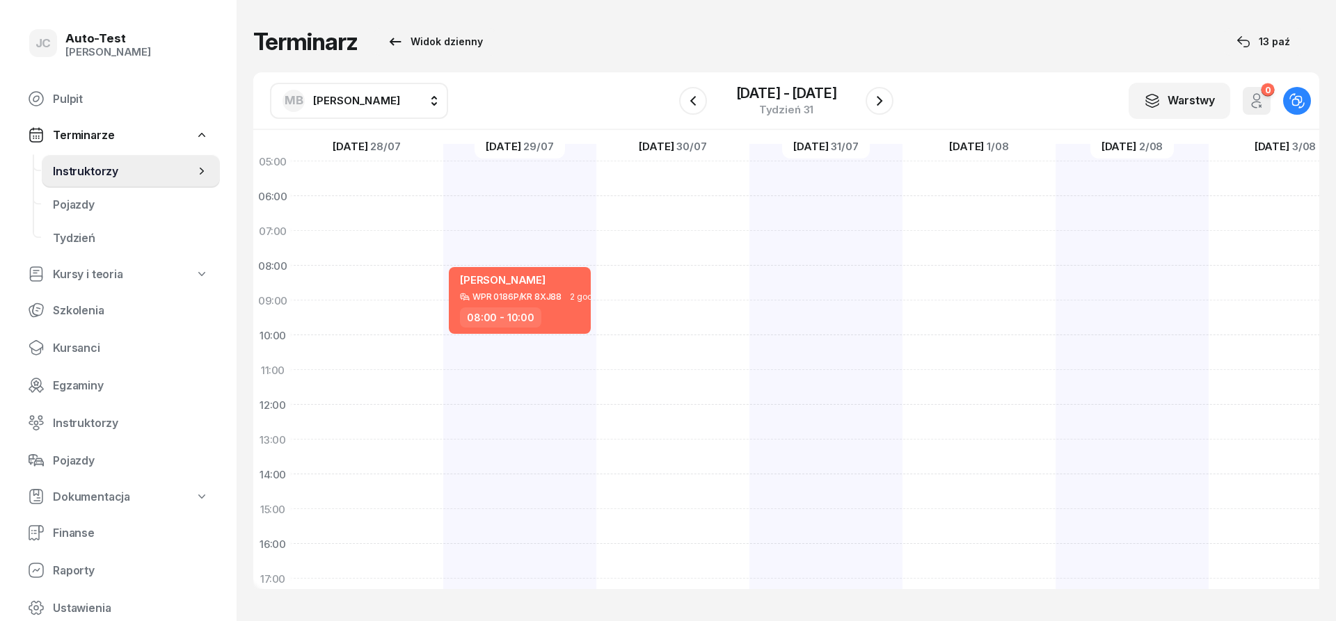
click at [703, 207] on div at bounding box center [672, 492] width 153 height 696
select select "06"
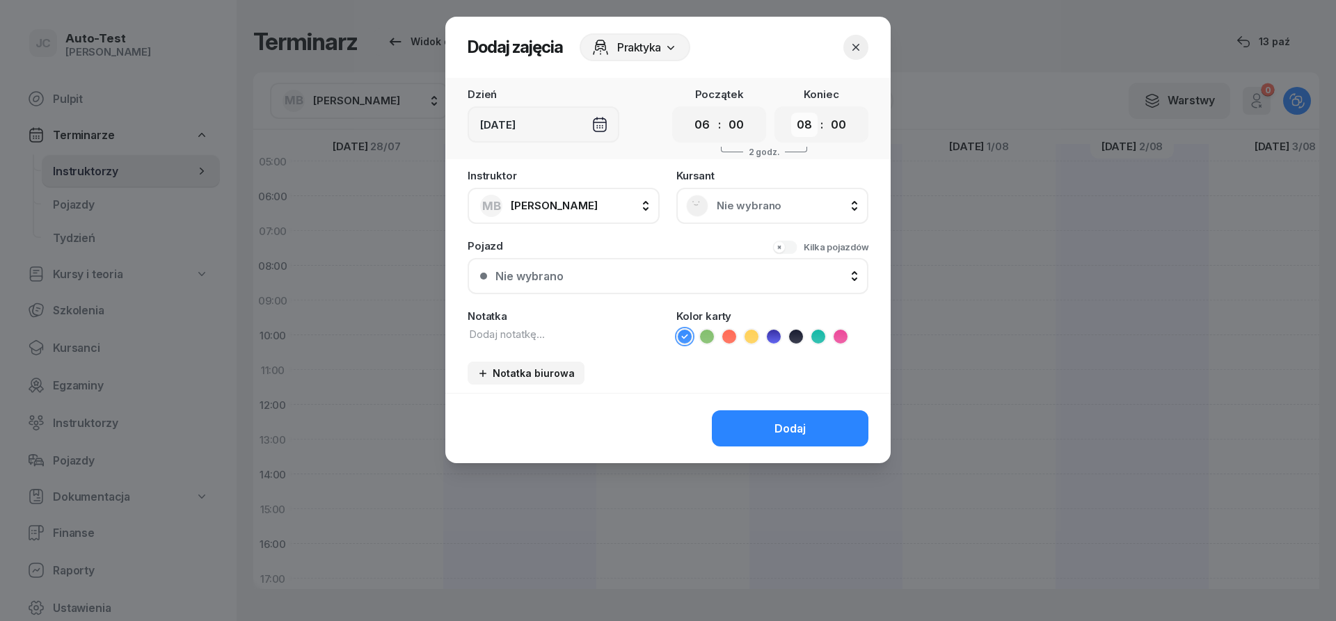
click at [791, 113] on select "00 01 02 03 04 05 06 07 08 09 10 11 12 13 14 15 16 17 18 19 20 21 22 23" at bounding box center [804, 125] width 26 height 24
select select "07"
click option "07" at bounding box center [0, 0] width 0 height 0
drag, startPoint x: 696, startPoint y: 182, endPoint x: 719, endPoint y: 209, distance: 36.0
click at [698, 185] on div "[DEMOGRAPHIC_DATA] Nie wybrano" at bounding box center [772, 197] width 192 height 54
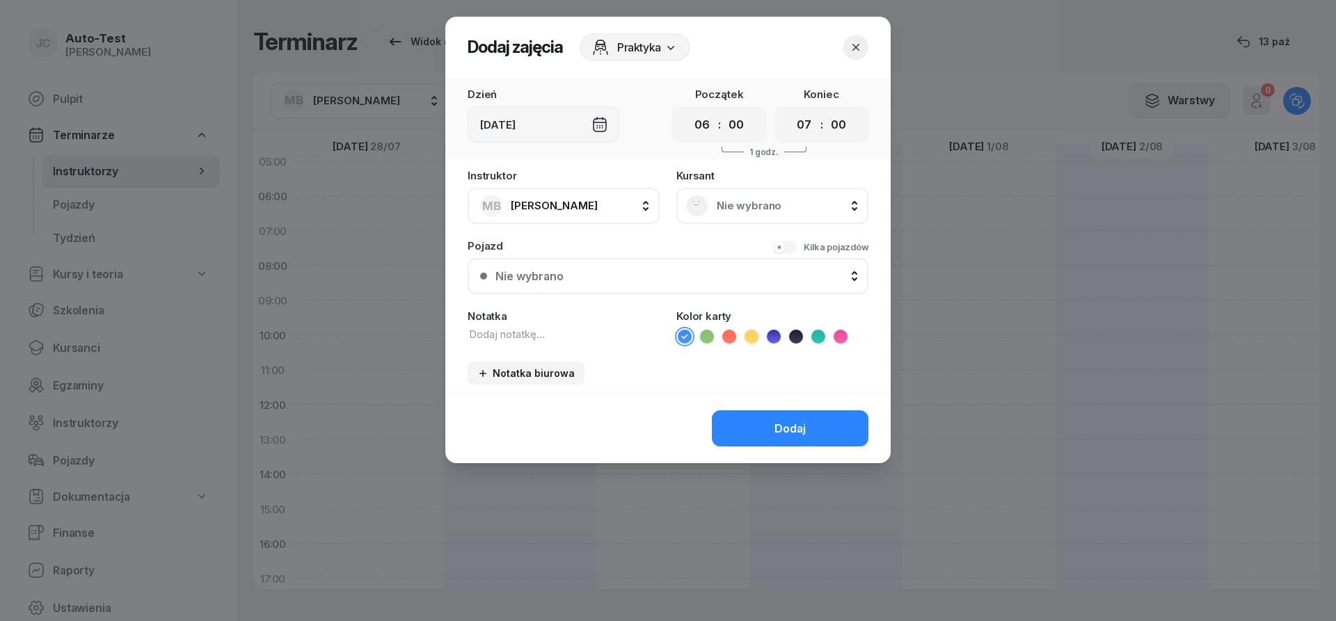
click at [721, 209] on span "Nie wybrano" at bounding box center [788, 206] width 142 height 13
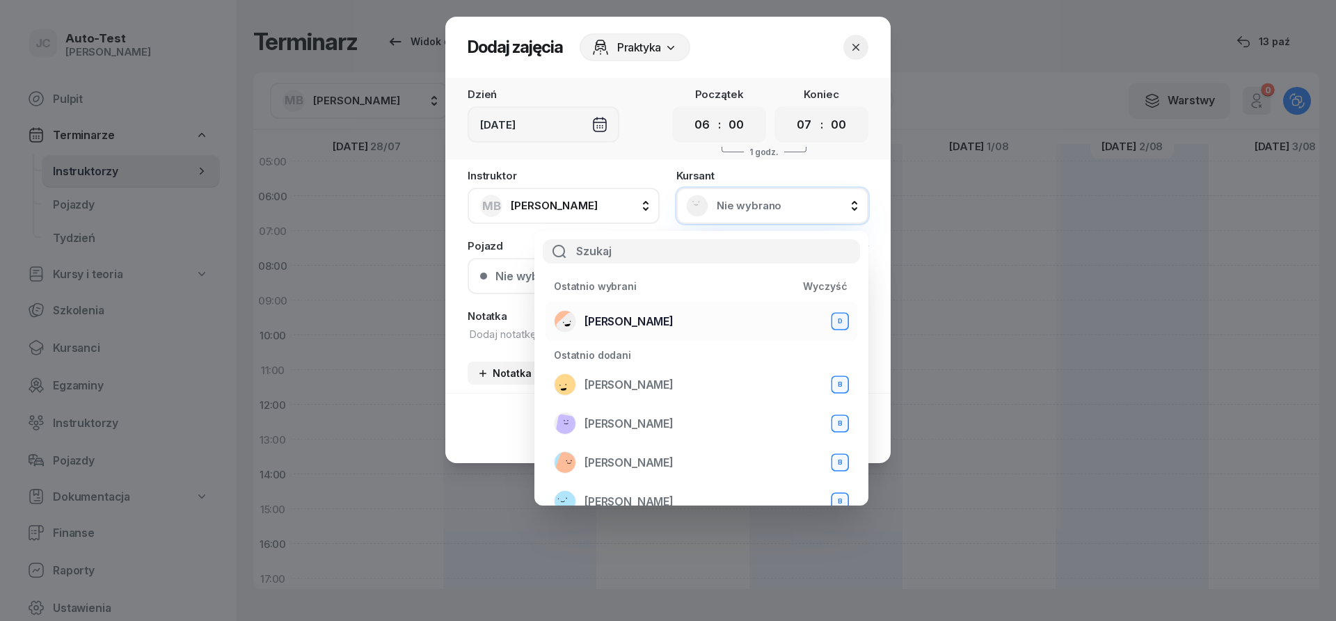
click at [673, 317] on div "[PERSON_NAME] D" at bounding box center [701, 321] width 295 height 22
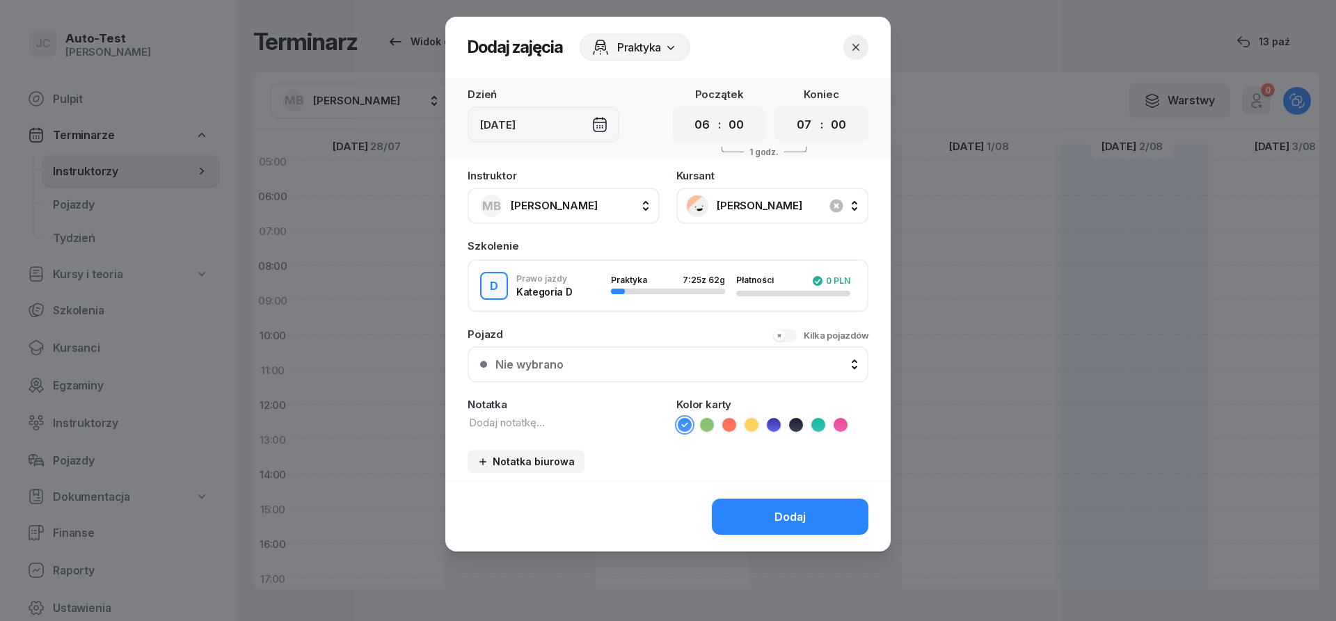
click at [644, 371] on div "Nie wybrano" at bounding box center [675, 364] width 360 height 13
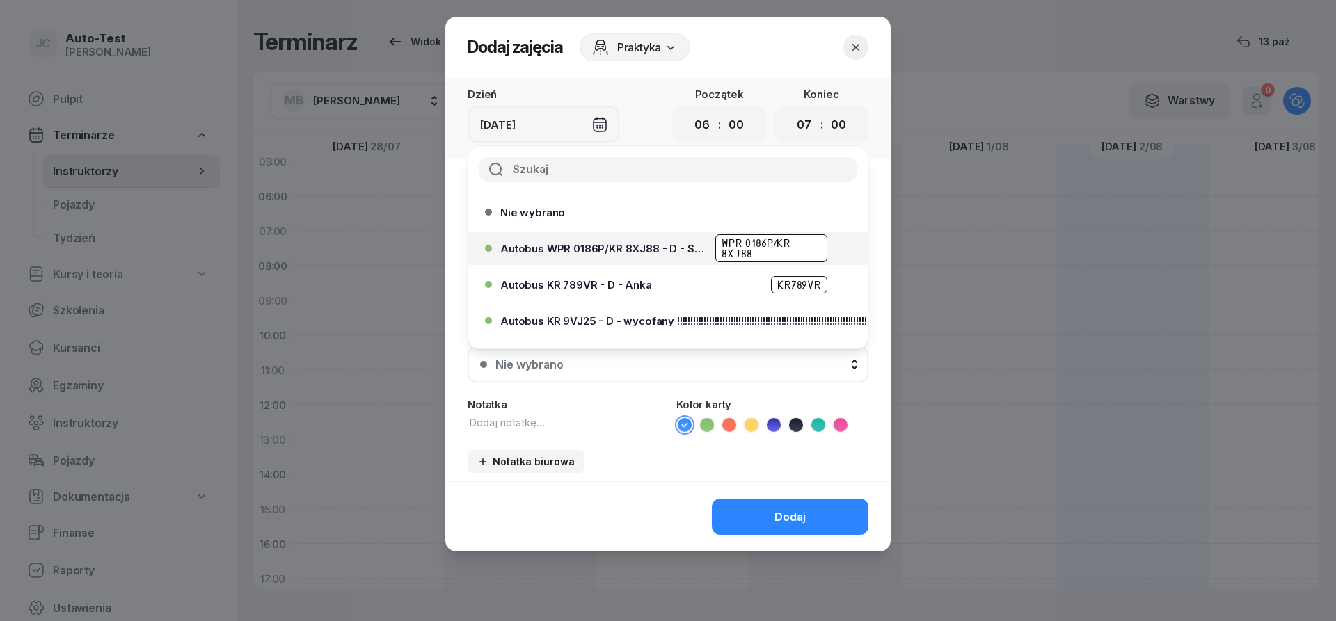
click at [639, 250] on span "Autobus WPR 0186P/KR 8XJ88 - D - Szef" at bounding box center [603, 249] width 207 height 10
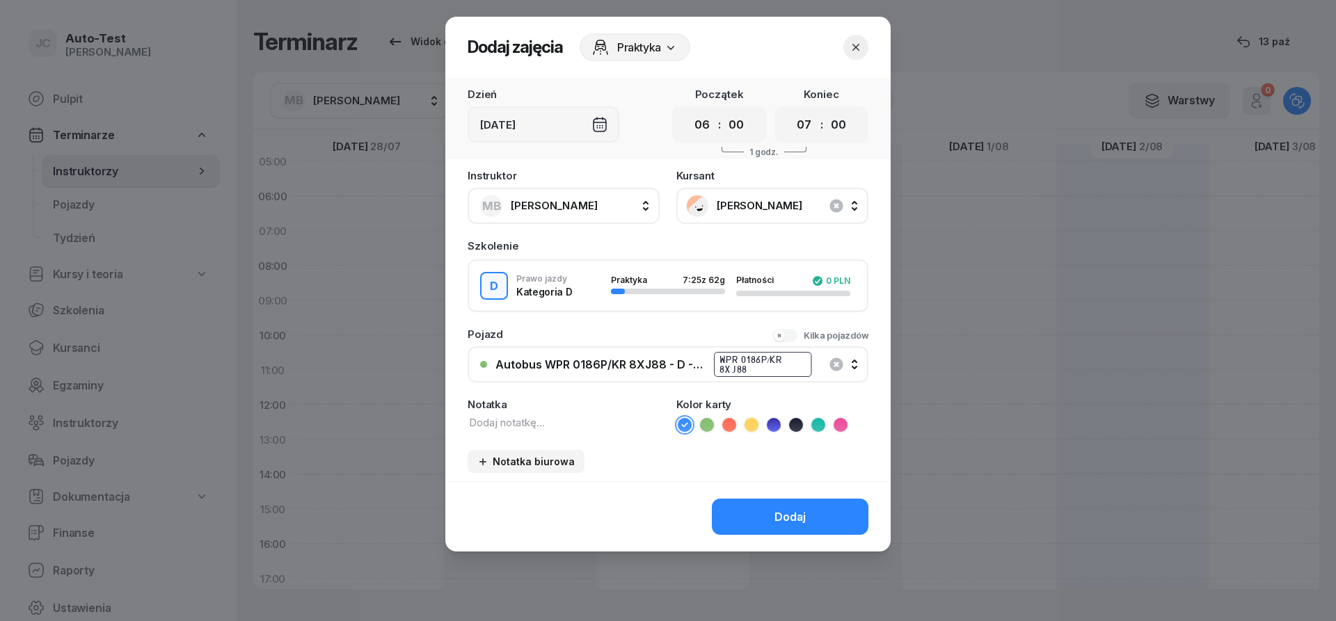
click at [731, 426] on icon at bounding box center [729, 425] width 14 height 14
click at [751, 510] on button "Dodaj" at bounding box center [790, 517] width 157 height 36
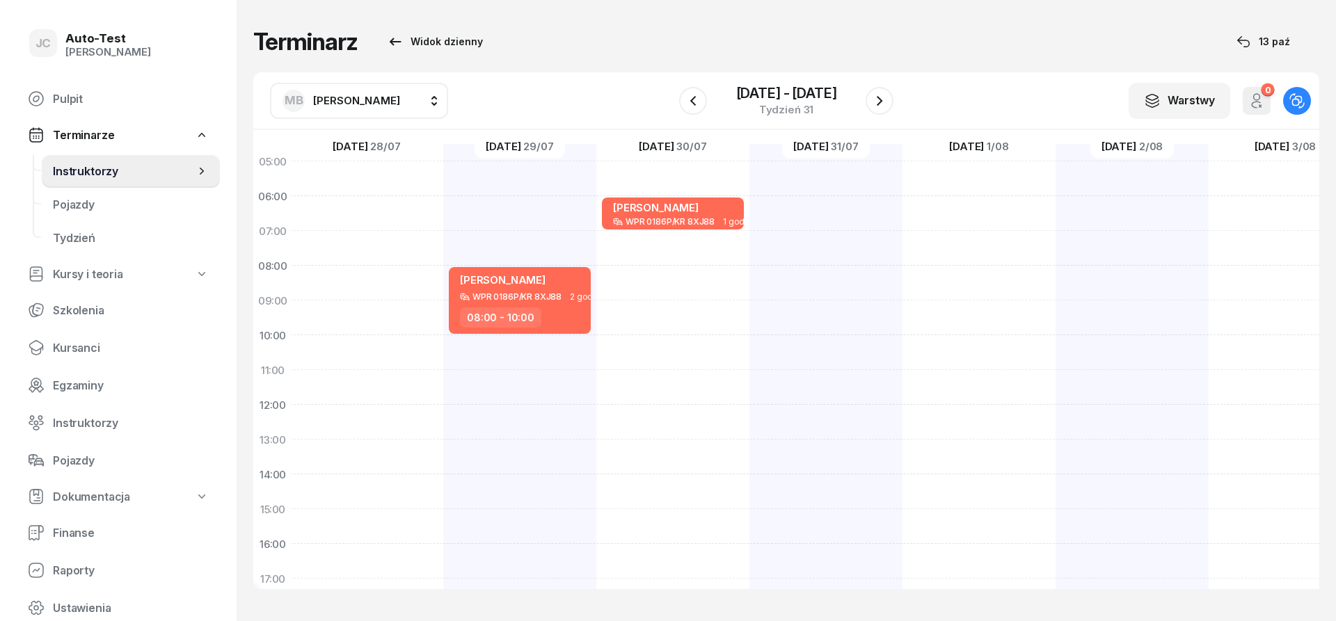
click at [388, 93] on button "MB [PERSON_NAME]" at bounding box center [359, 101] width 178 height 36
type input "dut"
click at [372, 189] on span "[PERSON_NAME]" at bounding box center [364, 188] width 86 height 13
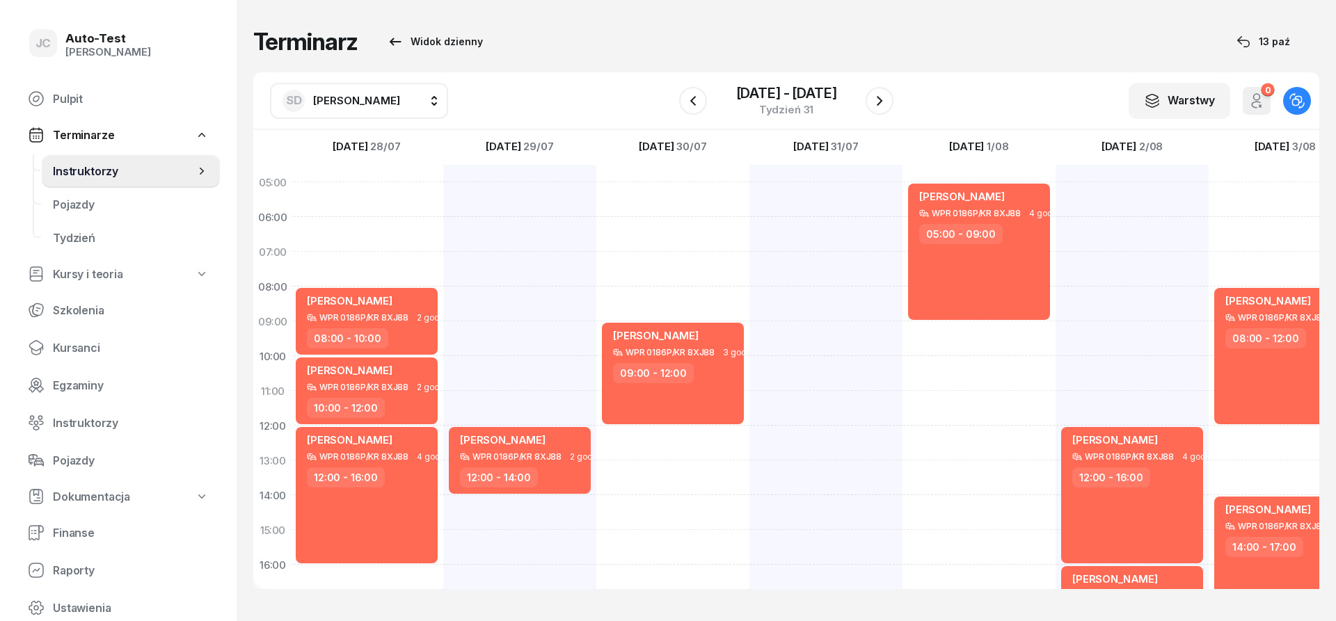
click at [840, 198] on div at bounding box center [825, 513] width 153 height 696
select select "05"
select select "07"
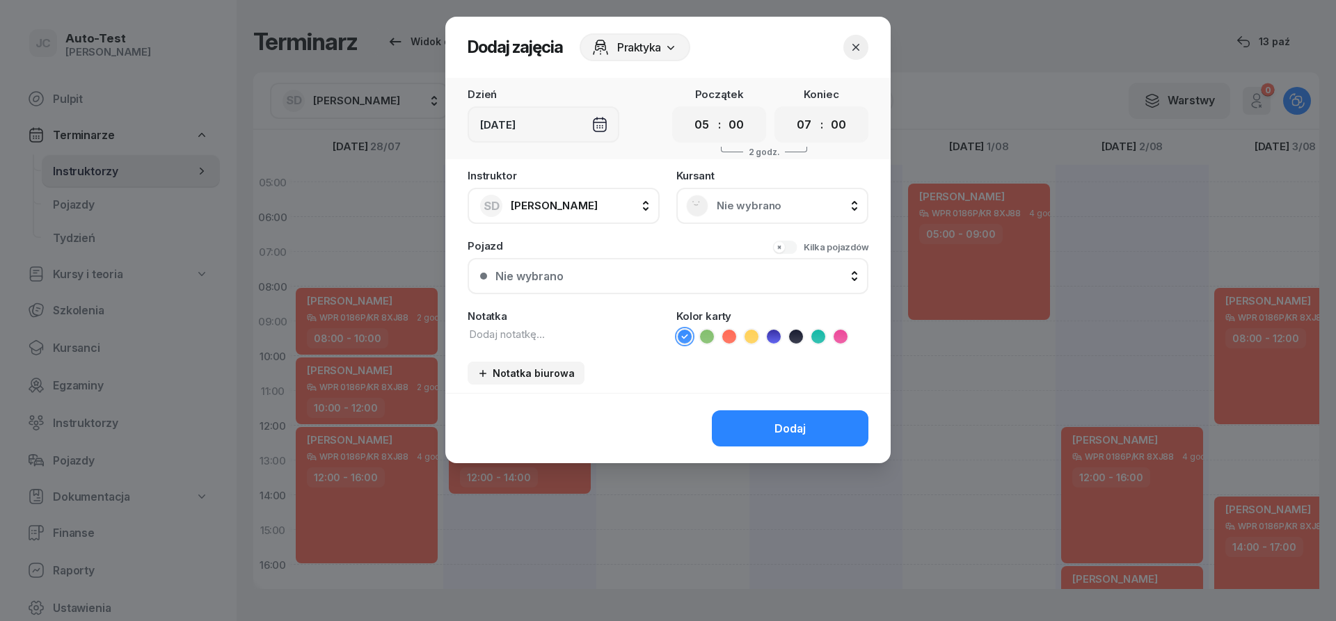
scroll to position [0, 2]
click at [784, 202] on span "Nie wybrano" at bounding box center [788, 206] width 142 height 13
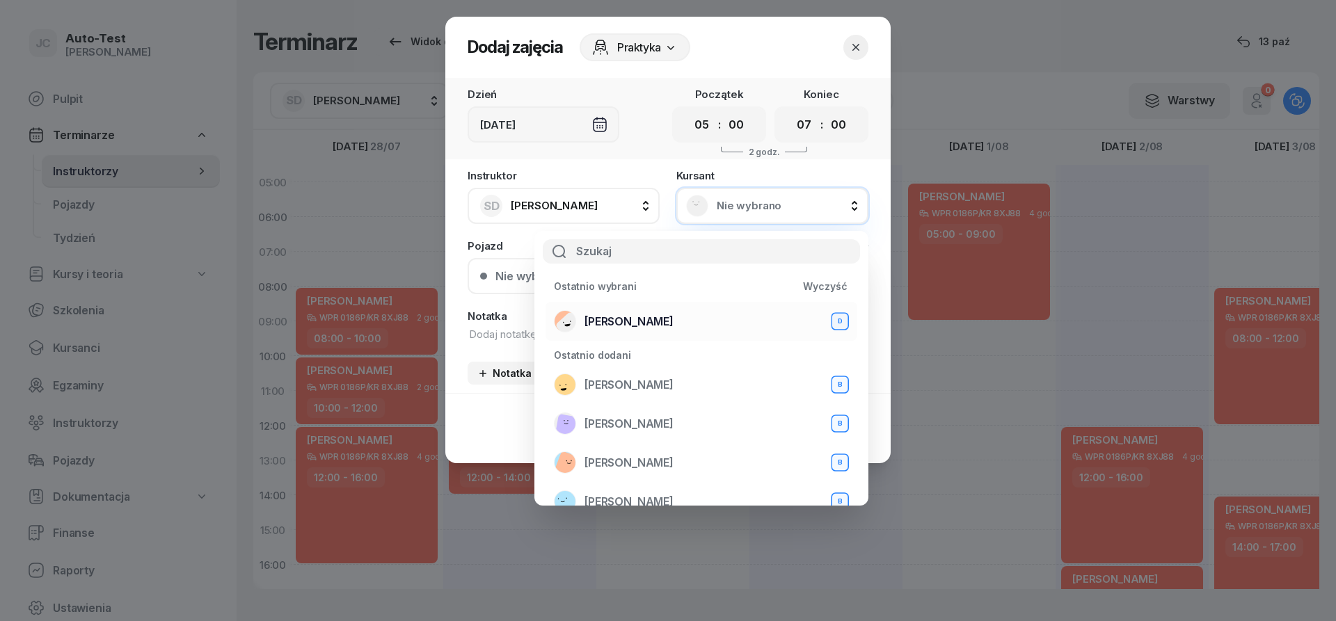
click at [681, 316] on div "[PERSON_NAME] D" at bounding box center [701, 321] width 295 height 22
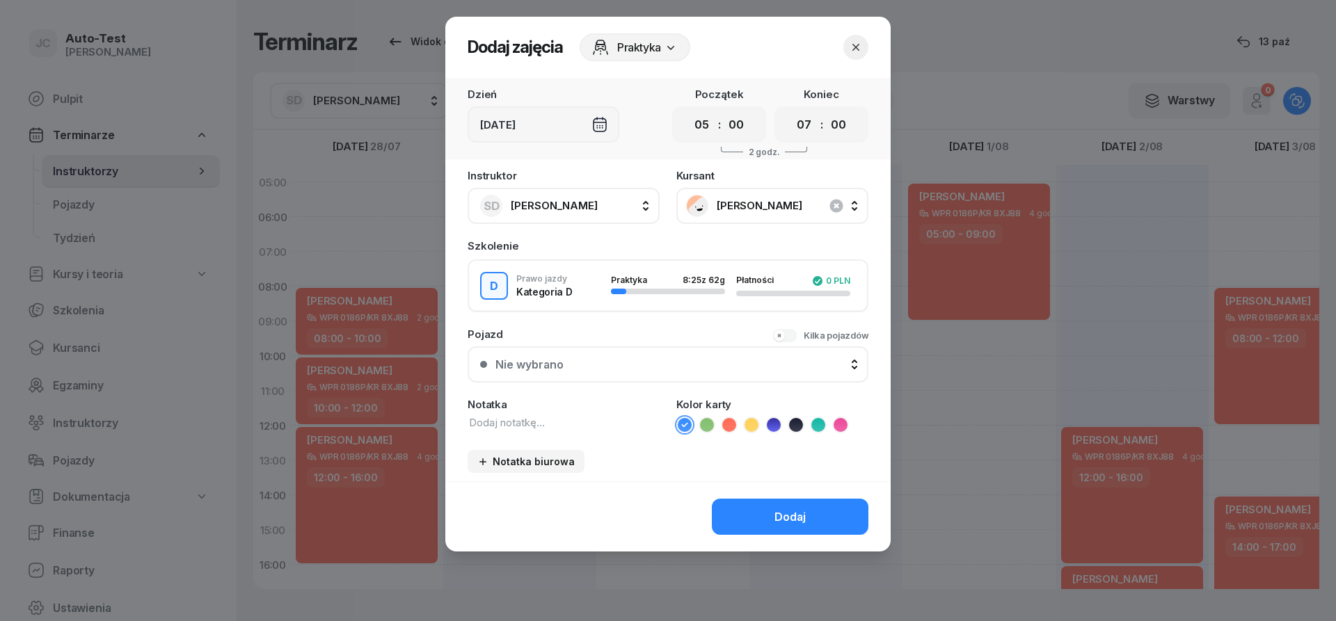
click at [614, 372] on button "Nie wybrano" at bounding box center [668, 364] width 401 height 36
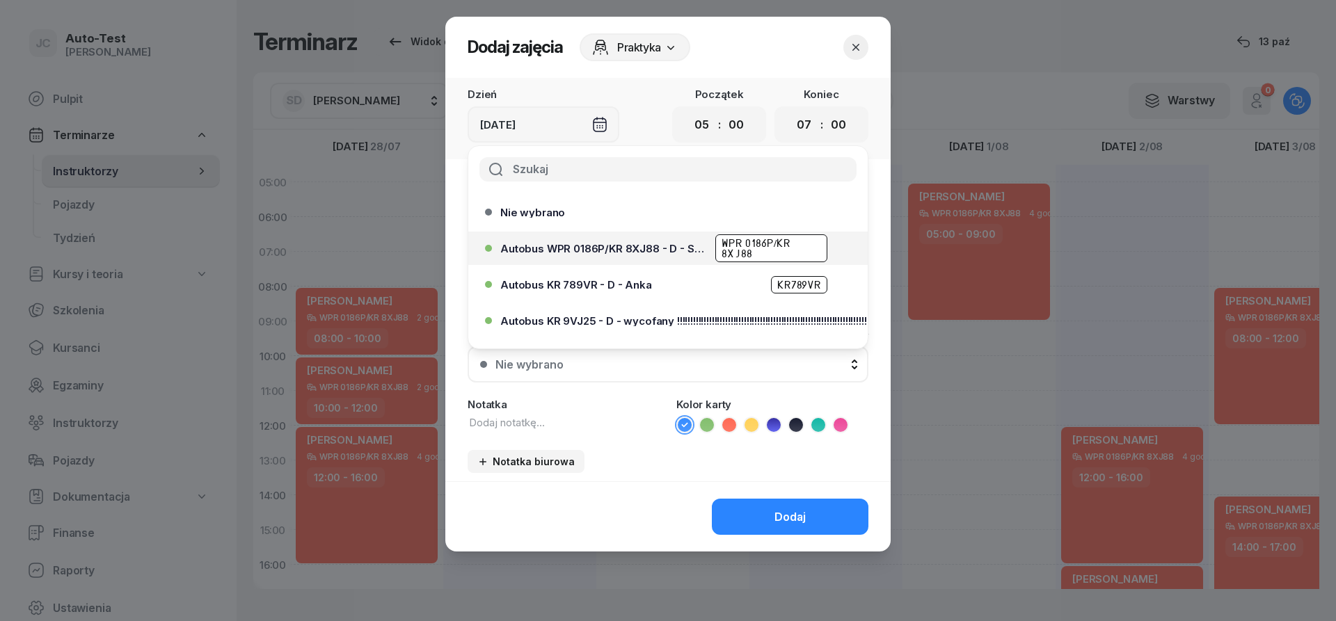
click at [630, 246] on span "Autobus WPR 0186P/KR 8XJ88 - D - Szef" at bounding box center [603, 249] width 207 height 10
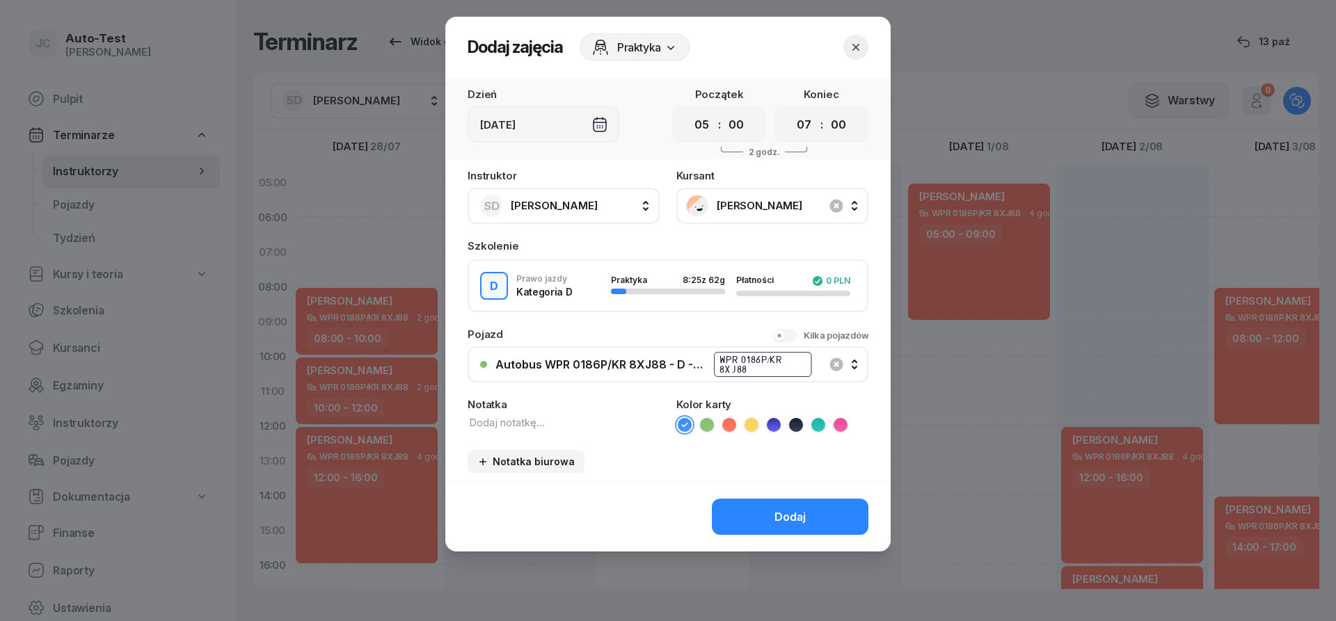
click at [728, 431] on icon at bounding box center [729, 425] width 14 height 14
click at [751, 528] on button "Dodaj" at bounding box center [790, 517] width 157 height 36
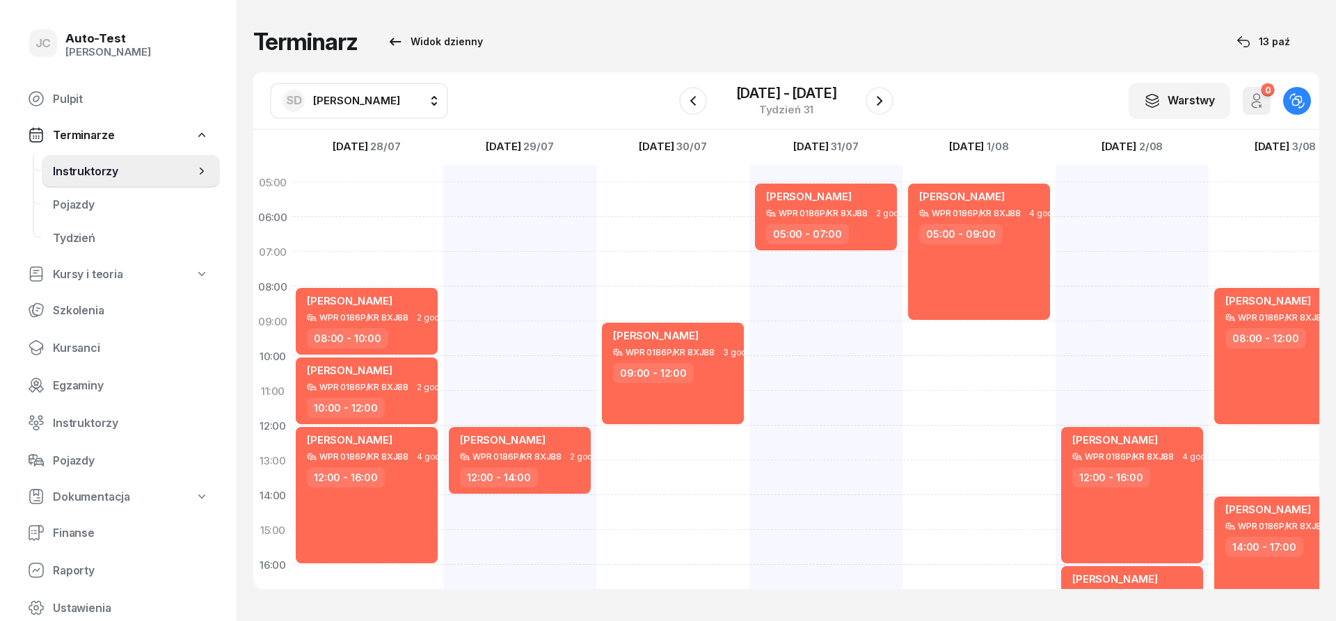
click at [383, 95] on span "[PERSON_NAME]" at bounding box center [356, 100] width 87 height 13
type input "jer"
click at [374, 189] on span "[PERSON_NAME]" at bounding box center [364, 188] width 86 height 13
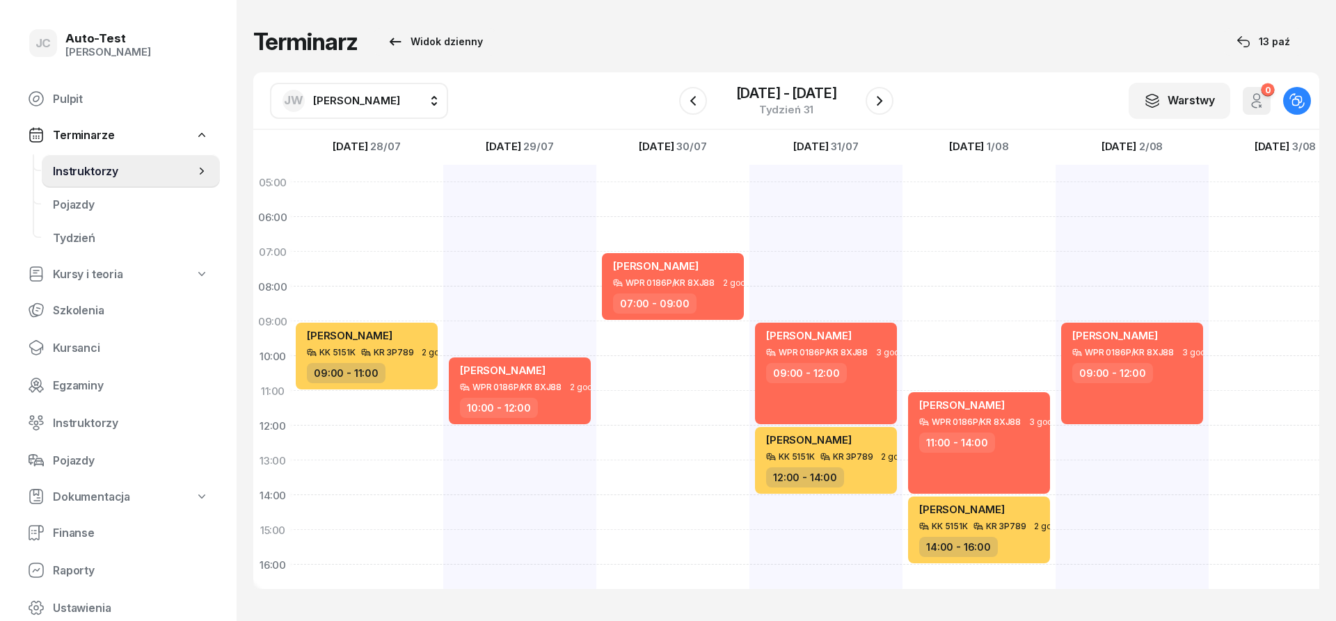
click at [975, 333] on div "[PERSON_NAME] WPR 0186P/KR 8XJ88 3 godz. 11:00 - 14:00 [PERSON_NAME] KK 5151K K…" at bounding box center [978, 513] width 153 height 696
select select "09"
select select "11"
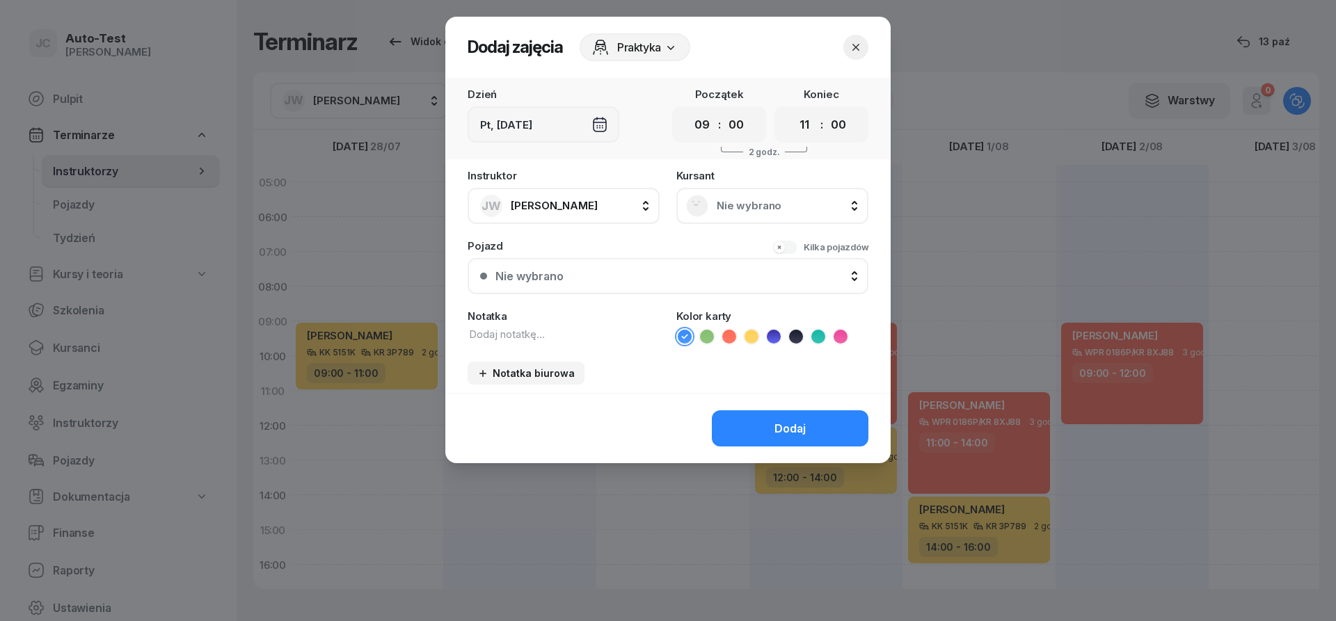
click at [768, 195] on div "Nie wybrano" at bounding box center [772, 206] width 173 height 22
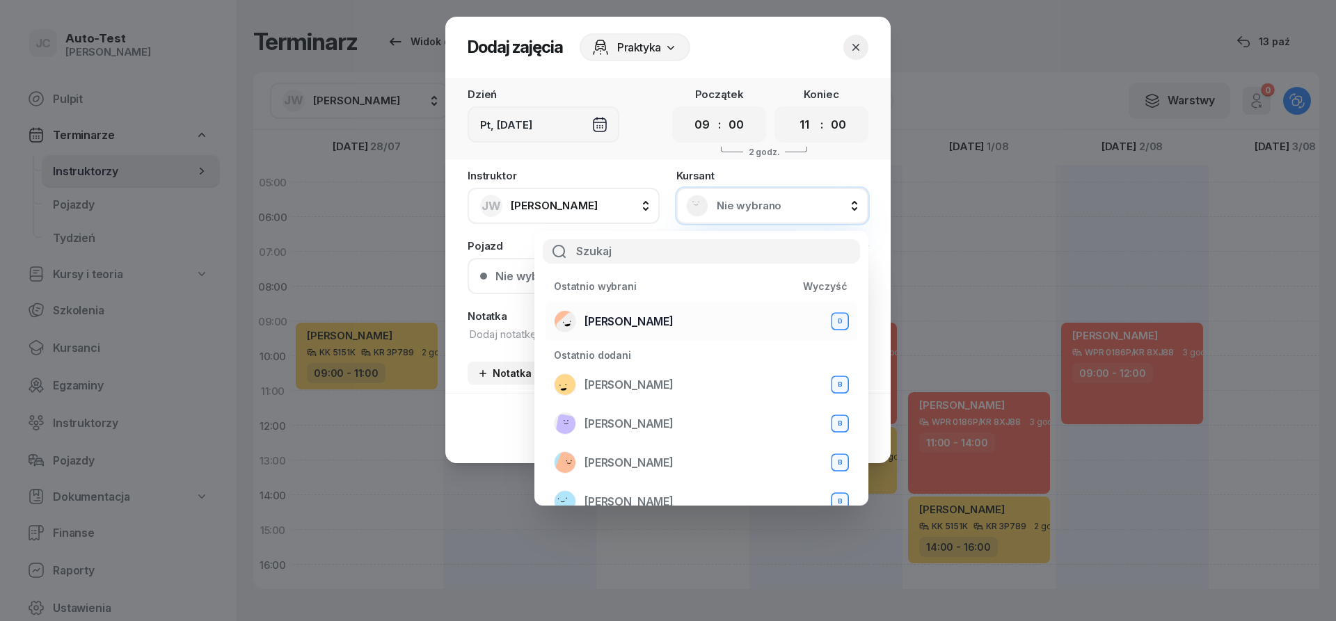
click at [656, 319] on span "[PERSON_NAME]" at bounding box center [628, 321] width 89 height 13
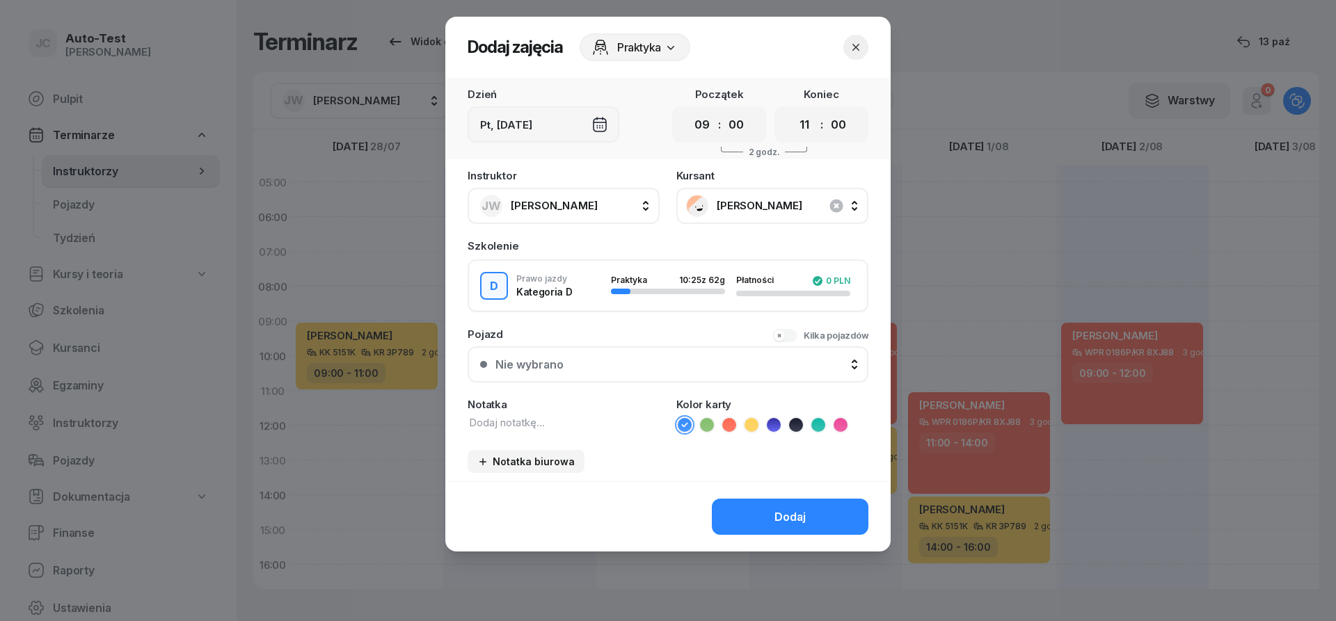
click at [660, 353] on button "Nie wybrano" at bounding box center [668, 364] width 401 height 36
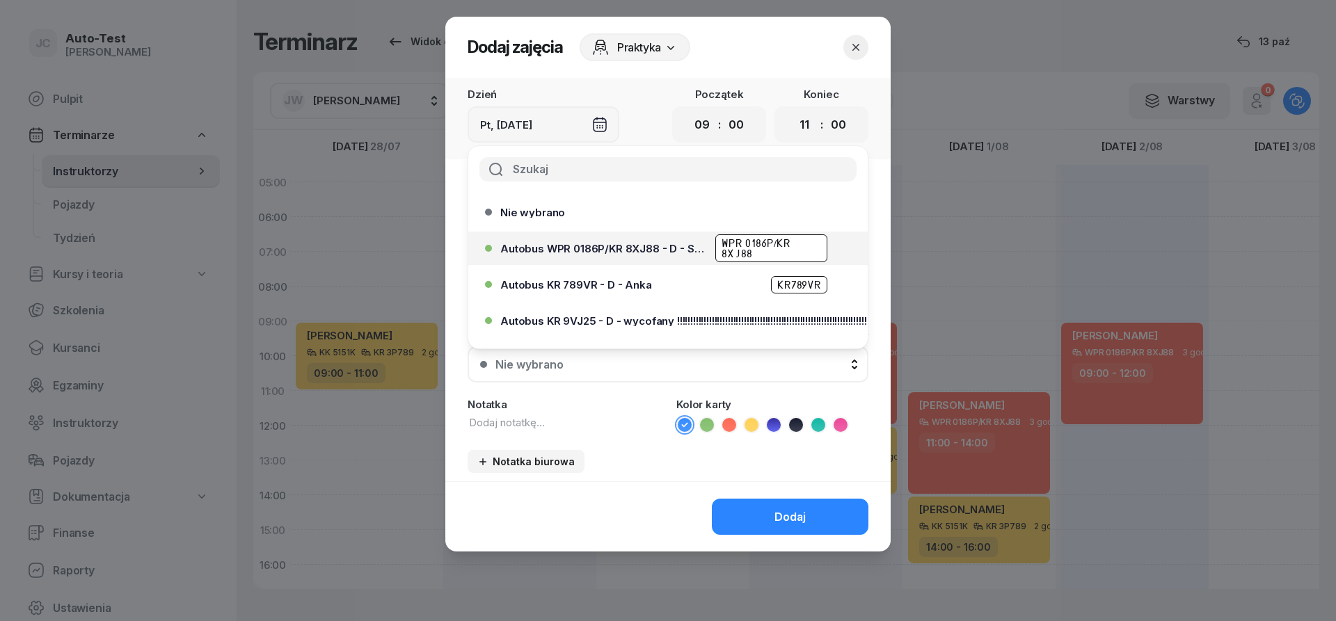
click at [664, 252] on span "Autobus WPR 0186P/KR 8XJ88 - D - Szef" at bounding box center [603, 249] width 207 height 10
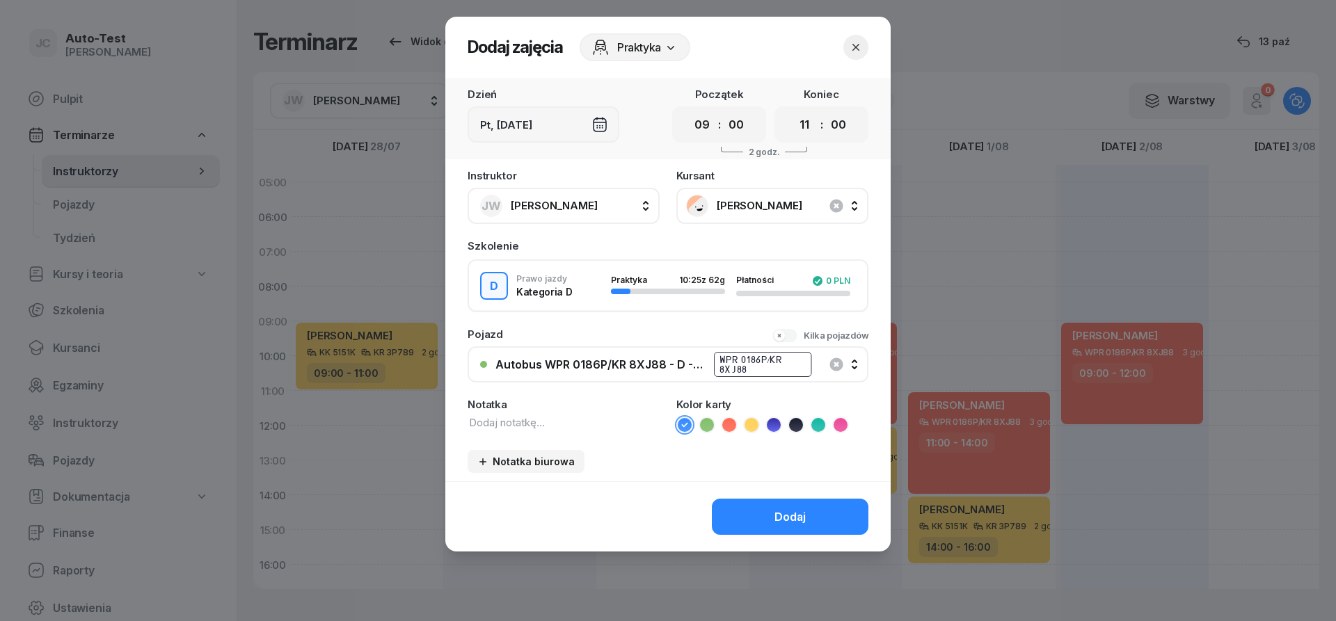
click at [729, 425] on icon at bounding box center [729, 425] width 14 height 14
click at [759, 522] on button "Dodaj" at bounding box center [790, 517] width 157 height 36
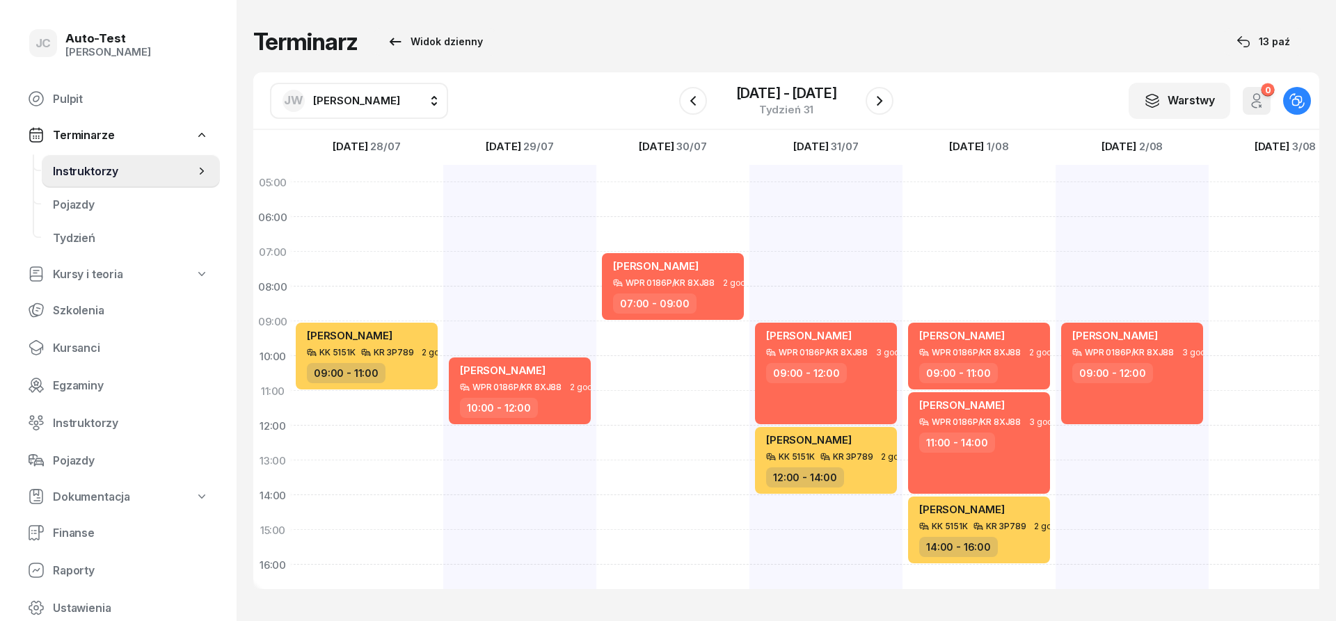
click at [328, 106] on span "[PERSON_NAME]" at bounding box center [356, 100] width 87 height 13
type input "biel"
click at [385, 189] on div "MB [PERSON_NAME]" at bounding box center [373, 188] width 166 height 22
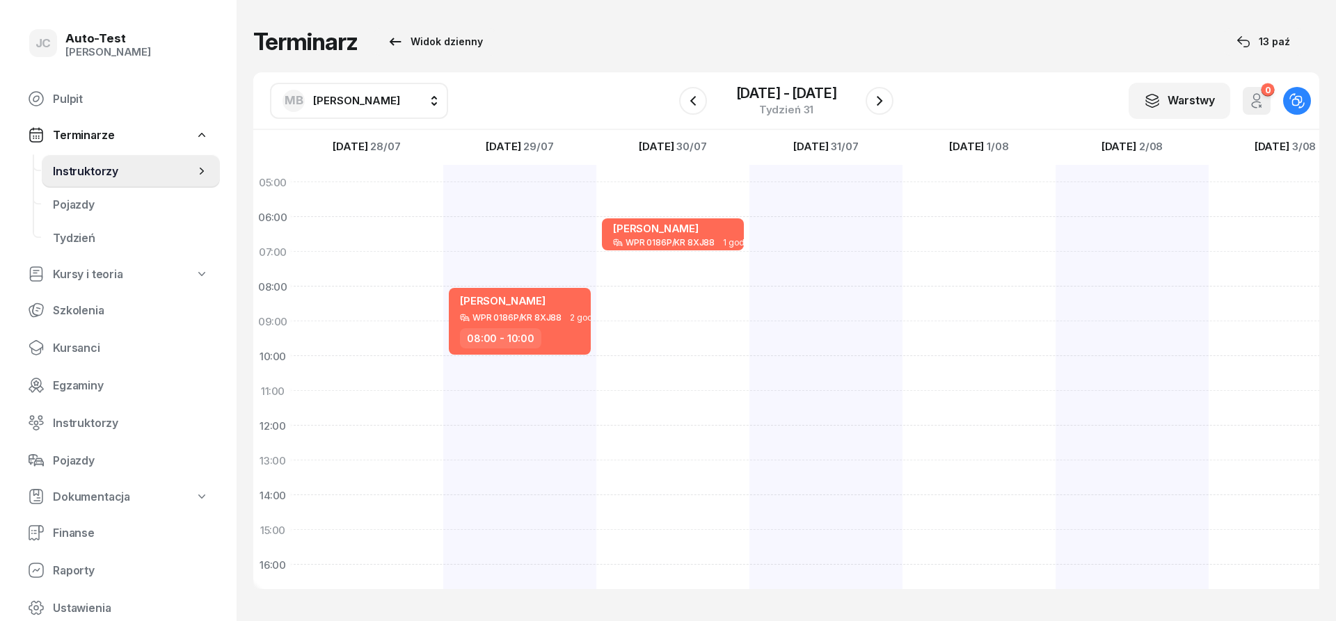
click at [1243, 220] on div at bounding box center [1284, 513] width 153 height 696
select select "06"
select select "08"
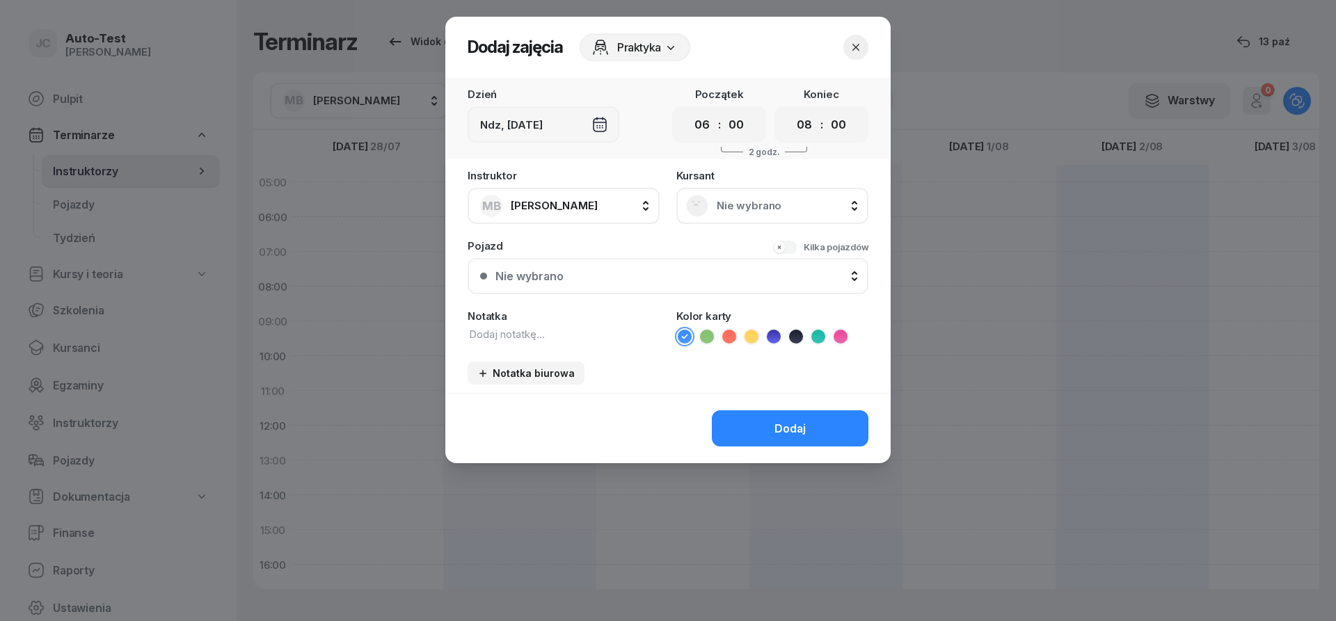
click at [749, 192] on div "Nie wybrano" at bounding box center [772, 206] width 192 height 36
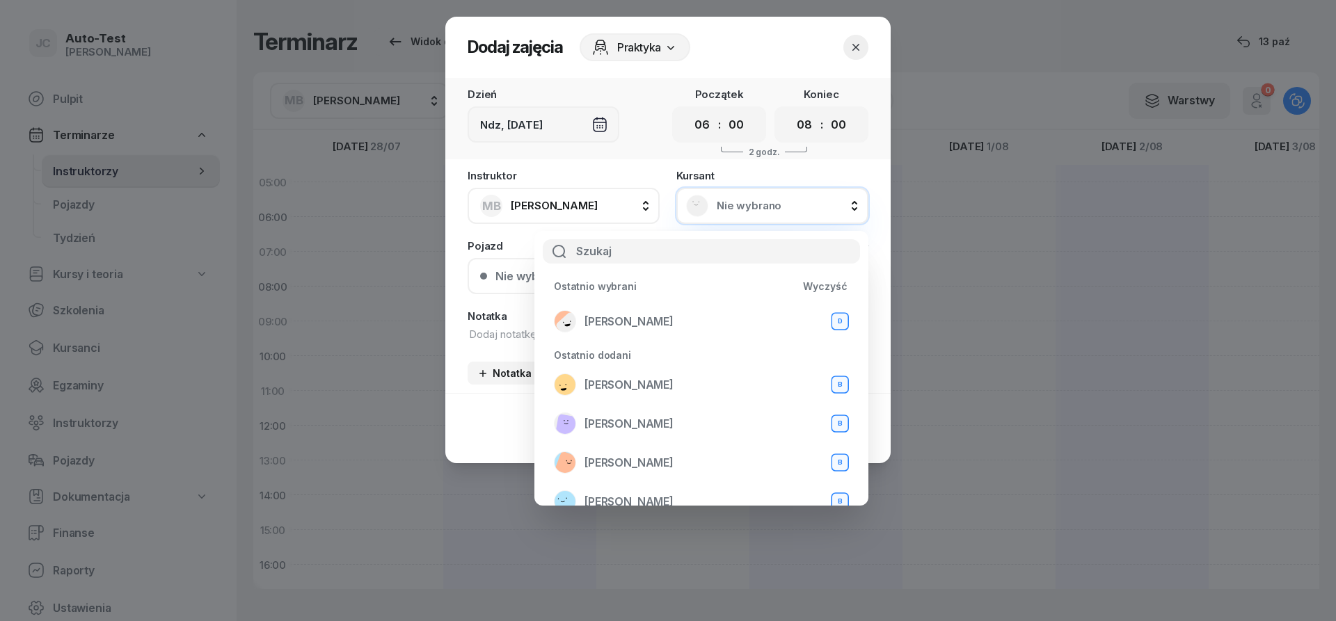
click at [679, 317] on div "[PERSON_NAME] D" at bounding box center [701, 321] width 295 height 22
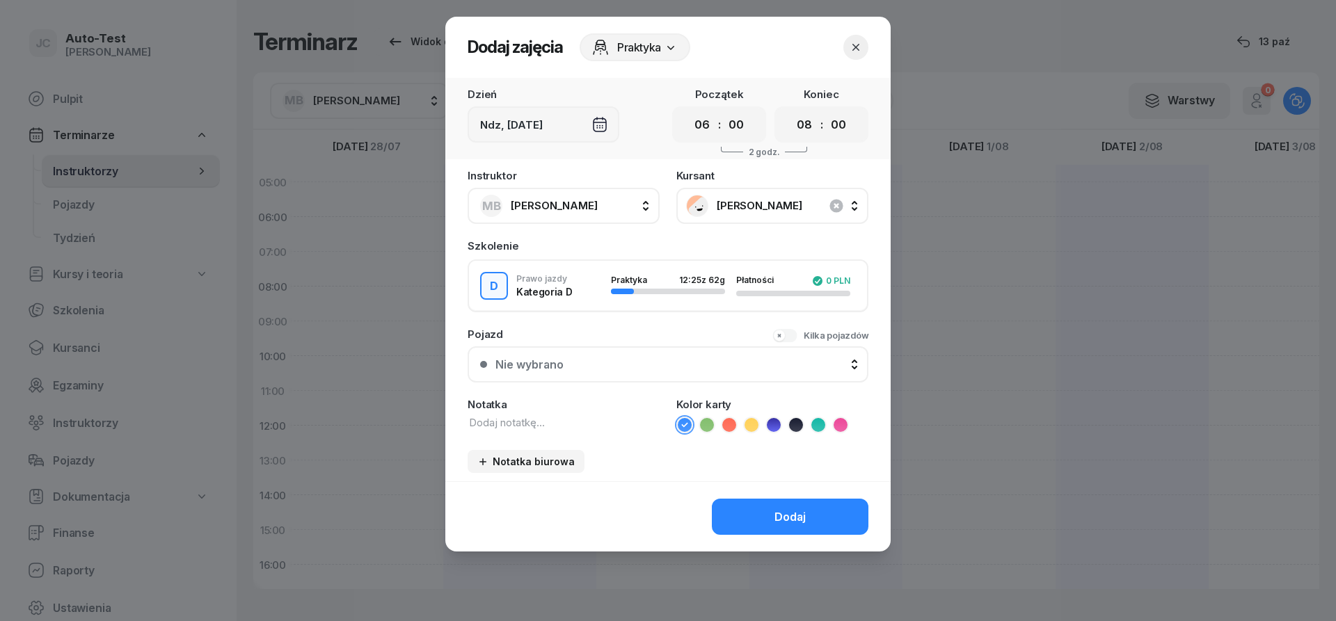
click at [614, 362] on div "Nie wybrano" at bounding box center [675, 364] width 360 height 13
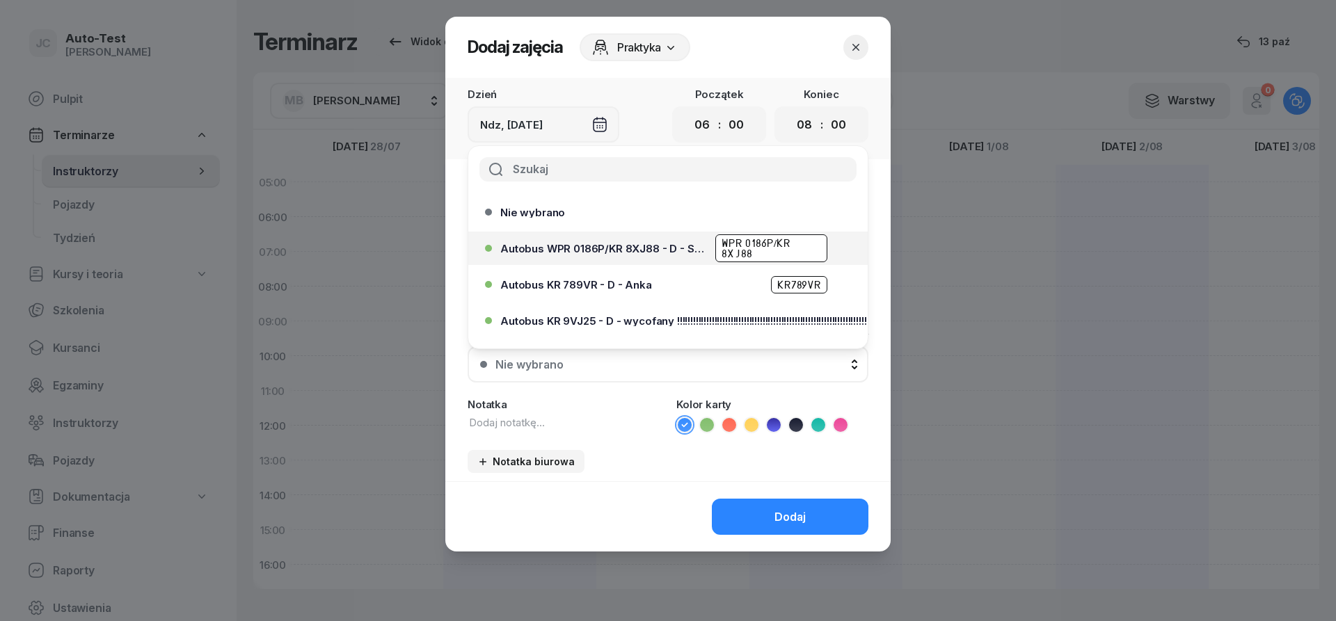
click at [635, 253] on span "Autobus WPR 0186P/KR 8XJ88 - D - Szef" at bounding box center [603, 249] width 207 height 10
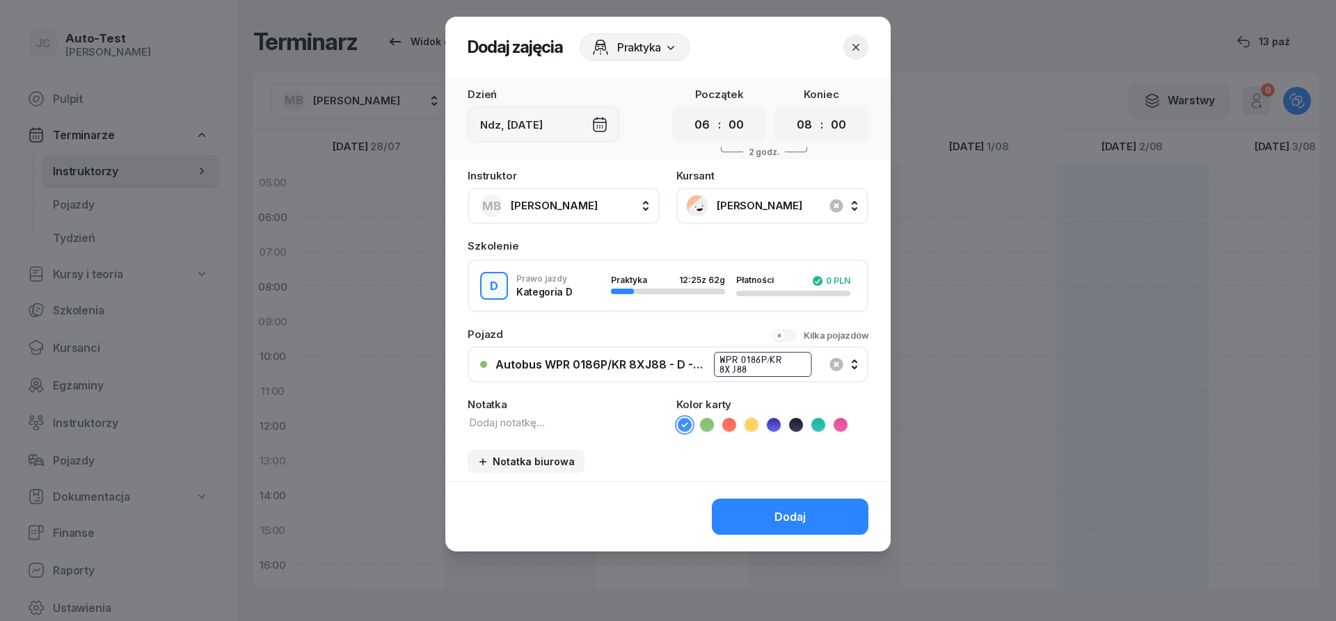
click at [727, 428] on icon at bounding box center [729, 425] width 14 height 14
click at [757, 513] on button "Dodaj" at bounding box center [790, 517] width 157 height 36
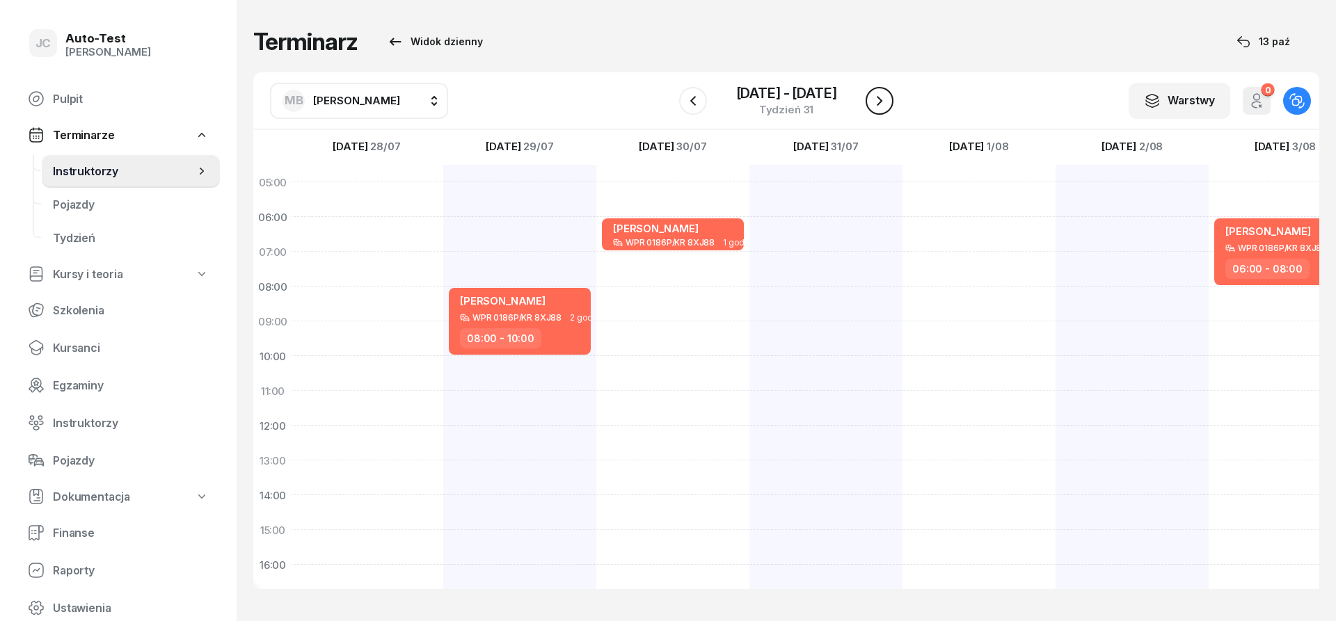
click at [877, 102] on icon "button" at bounding box center [879, 101] width 17 height 17
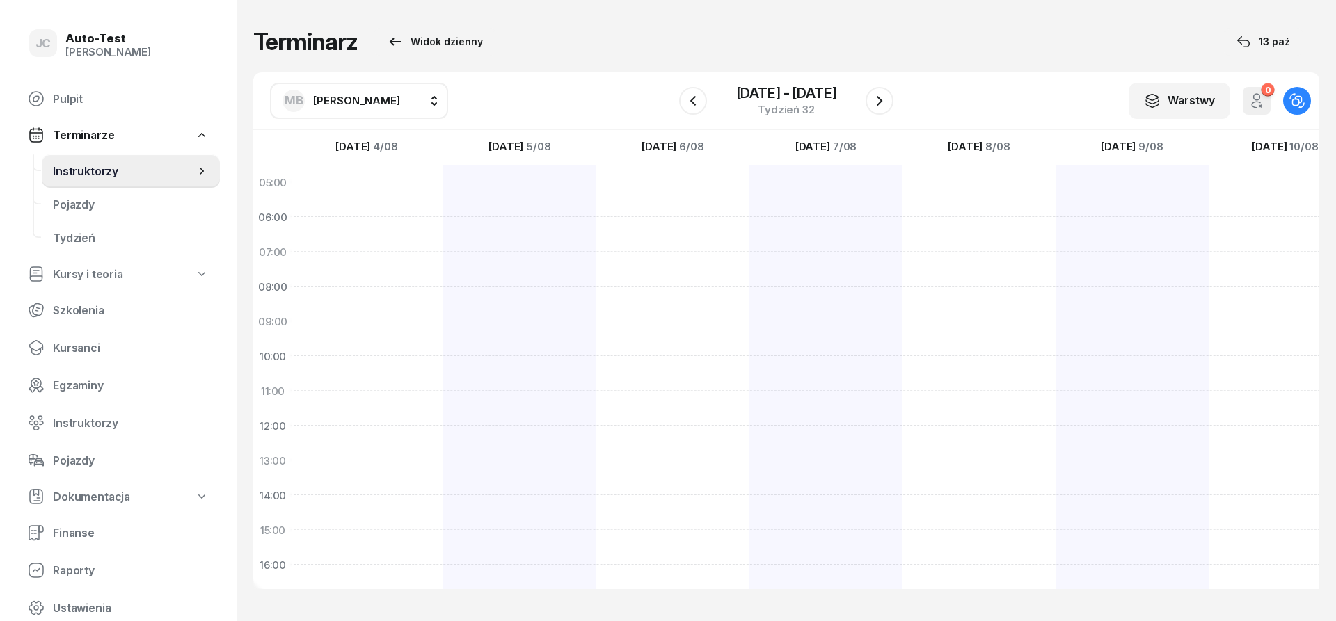
click at [401, 234] on div at bounding box center [366, 513] width 153 height 696
select select "06"
select select "08"
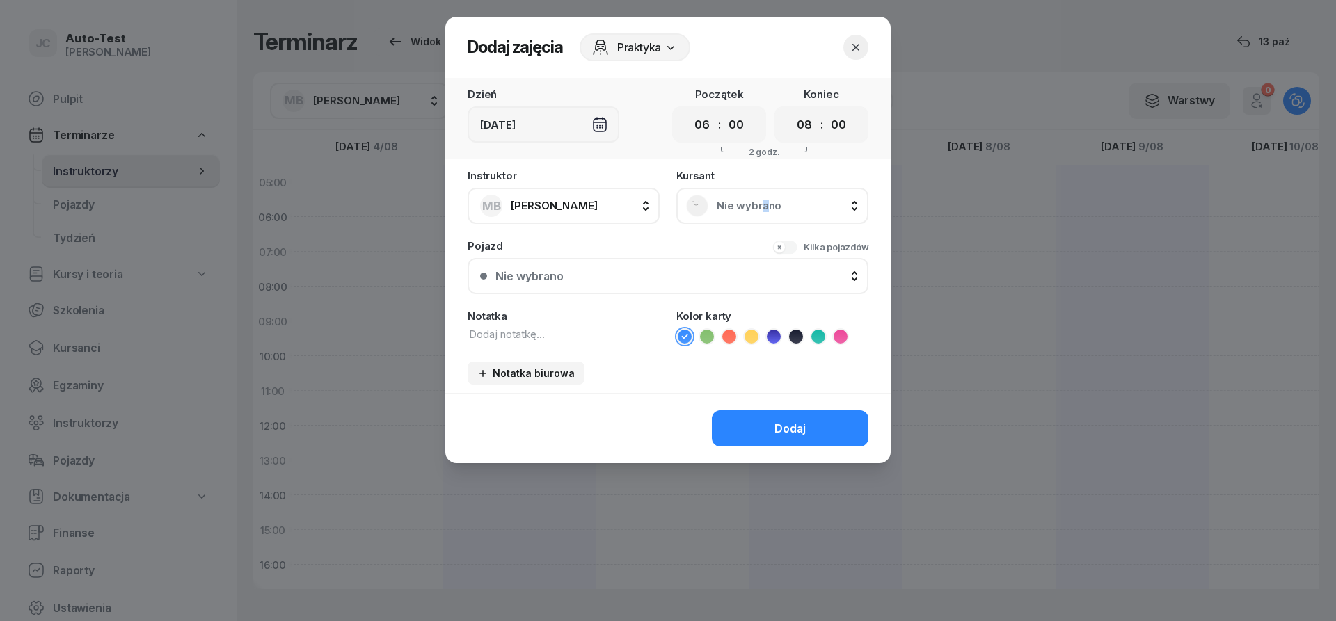
click at [763, 213] on div "Nie wybrano" at bounding box center [772, 206] width 173 height 22
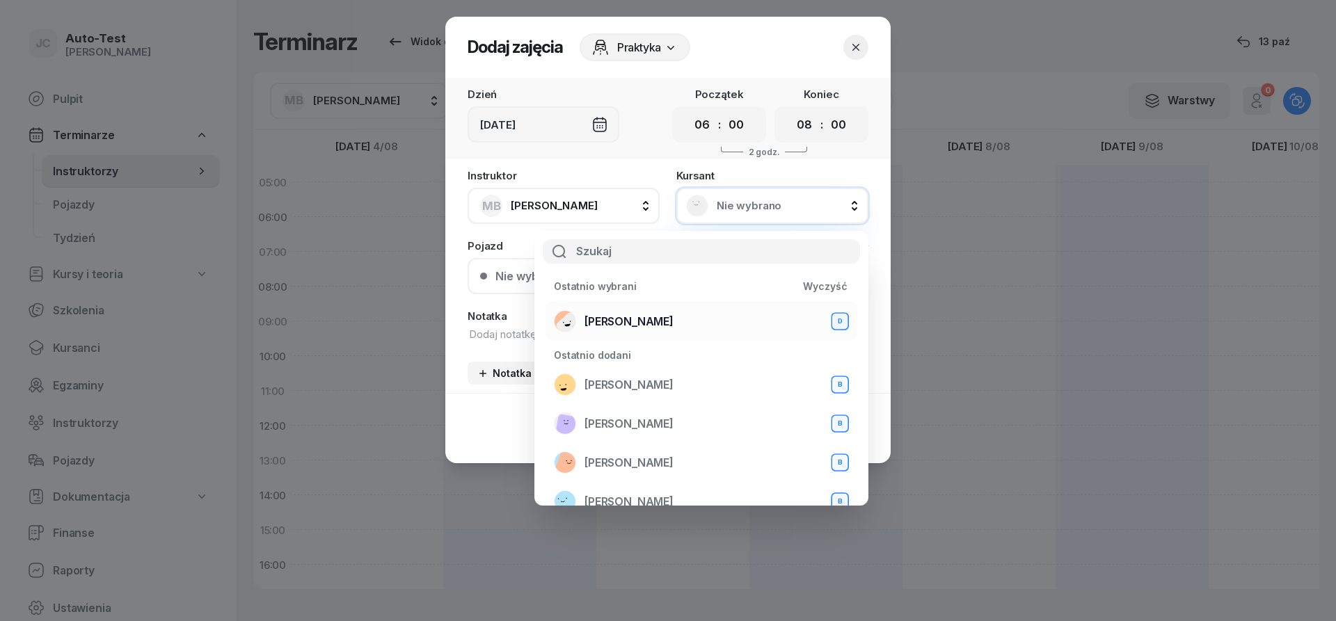
click at [667, 319] on span "[PERSON_NAME]" at bounding box center [628, 321] width 89 height 13
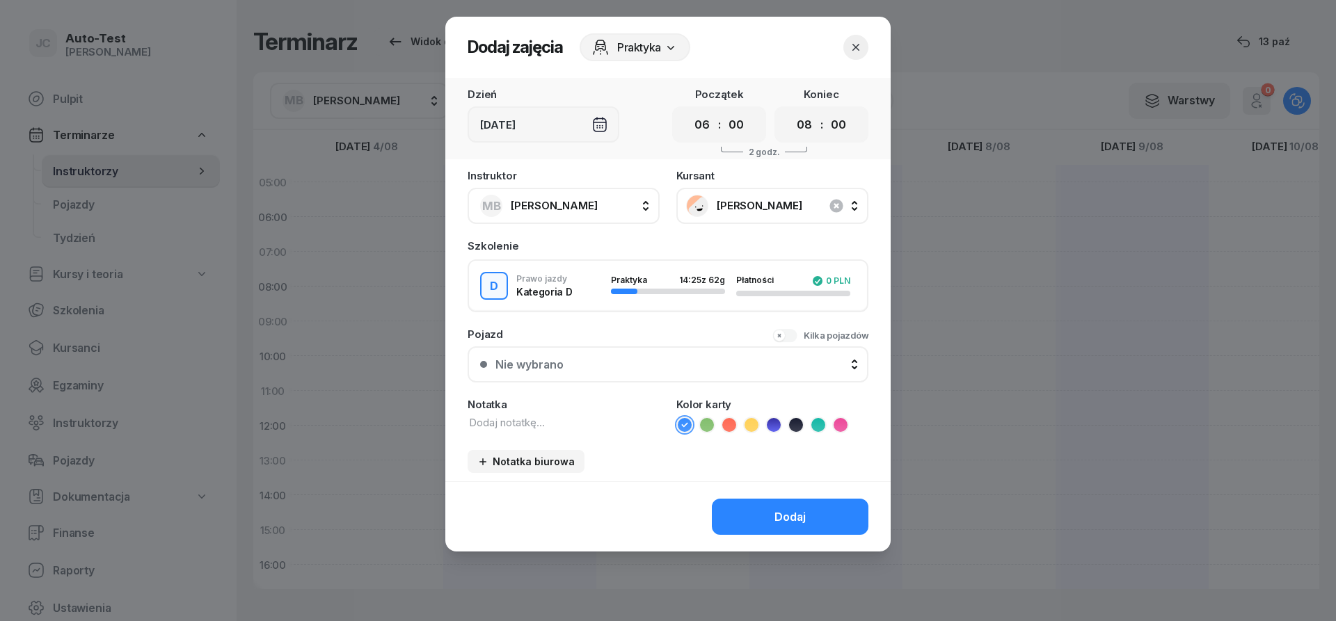
click at [648, 362] on div "Nie wybrano" at bounding box center [675, 364] width 360 height 13
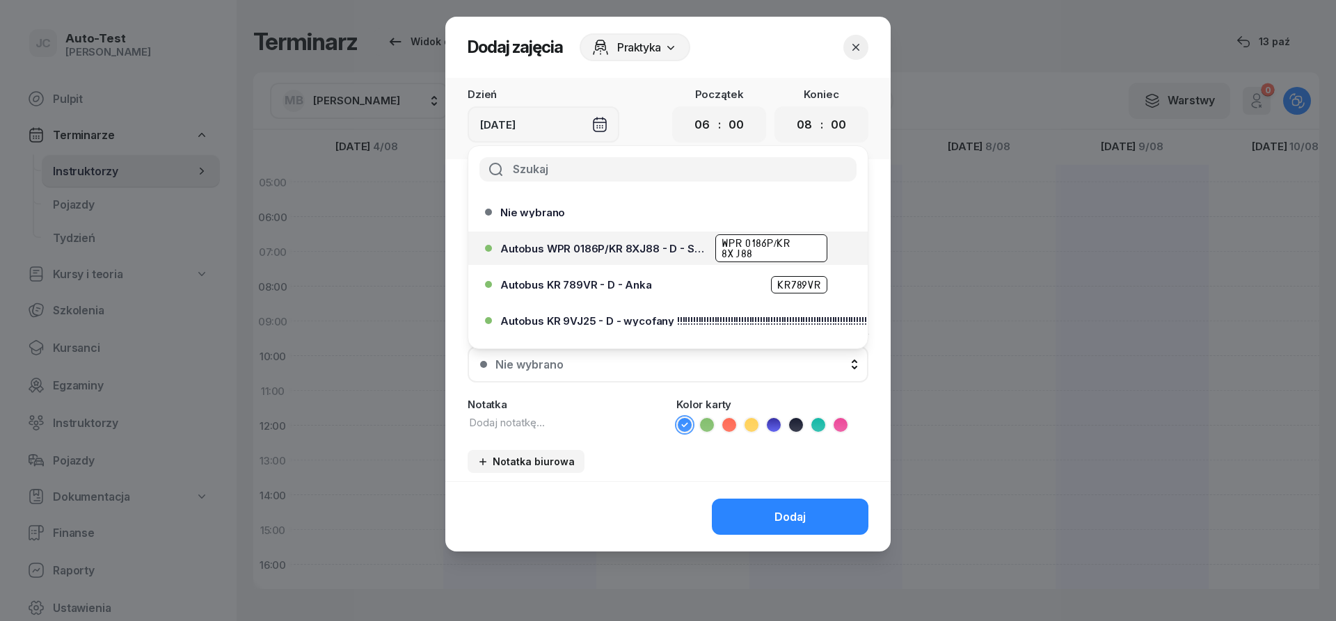
click at [662, 253] on span "Autobus WPR 0186P/KR 8XJ88 - D - Szef" at bounding box center [603, 249] width 207 height 10
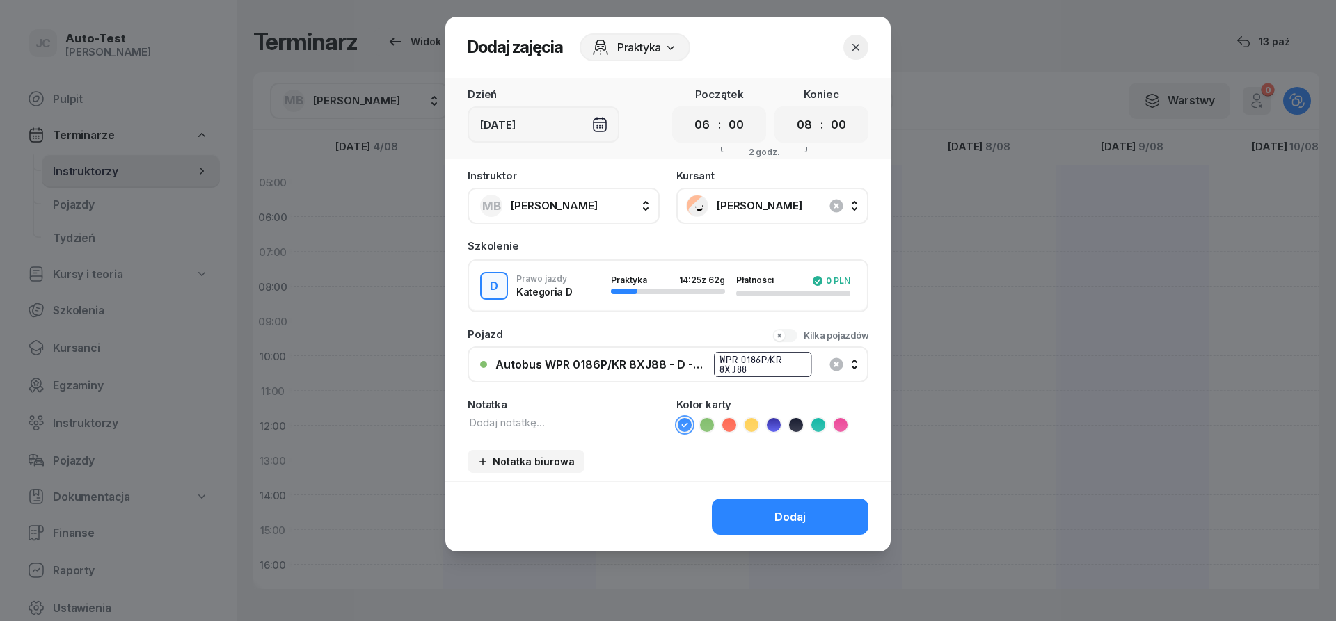
click at [727, 428] on icon at bounding box center [729, 425] width 14 height 14
click at [767, 512] on button "Dodaj" at bounding box center [790, 517] width 157 height 36
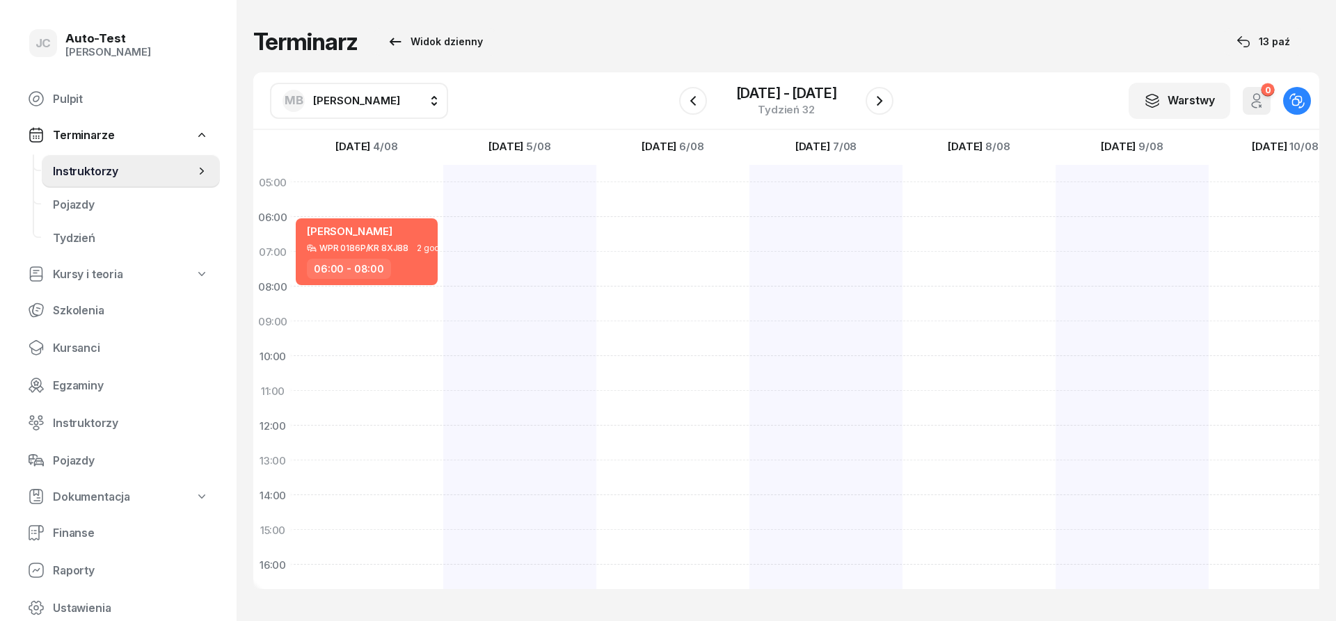
click at [399, 109] on button "MB [PERSON_NAME]" at bounding box center [359, 101] width 178 height 36
type input "jerz"
click at [389, 184] on span "[PERSON_NAME]" at bounding box center [364, 188] width 86 height 13
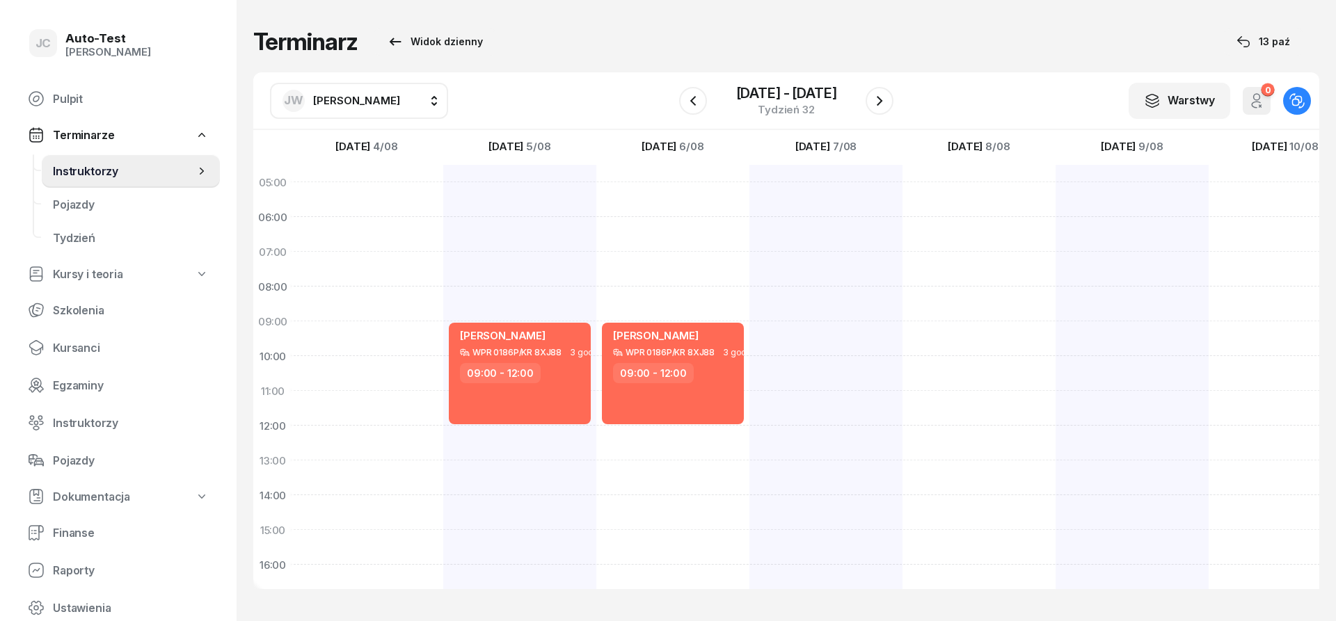
click at [674, 444] on div "[PERSON_NAME] WPR 0186P/KR 8XJ88 3 godz. 09:00 - 12:00" at bounding box center [672, 513] width 153 height 696
select select "12"
select select "14"
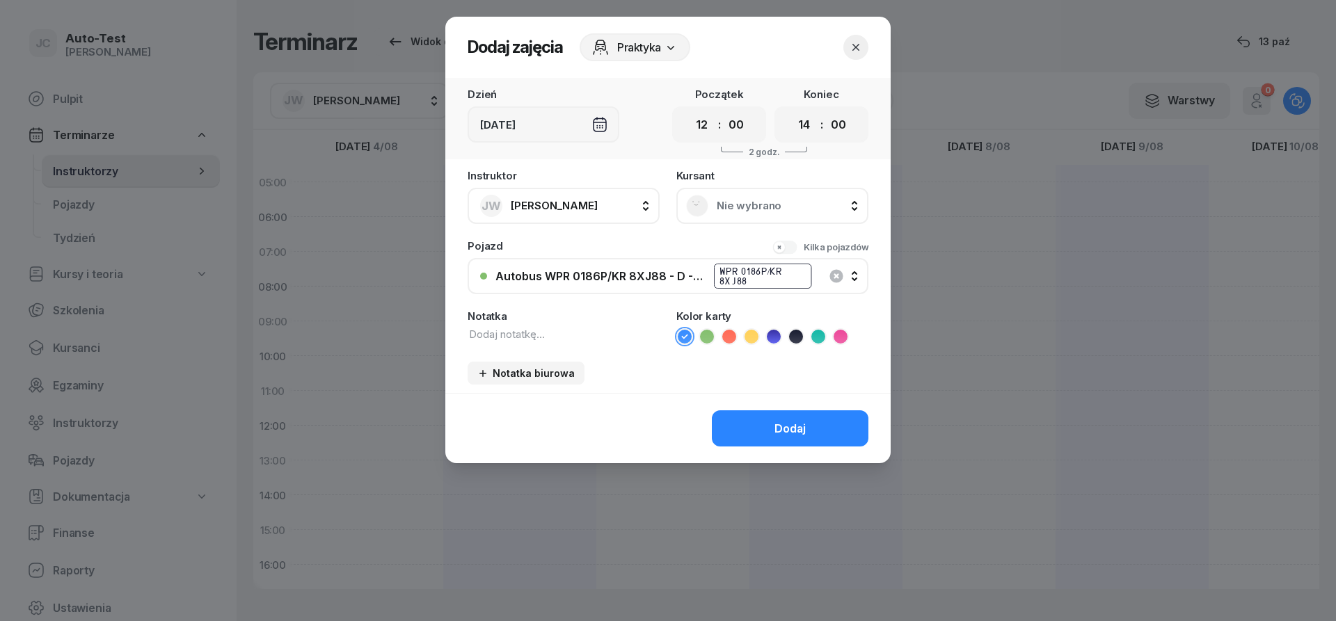
click at [754, 210] on span "Nie wybrano" at bounding box center [788, 206] width 142 height 13
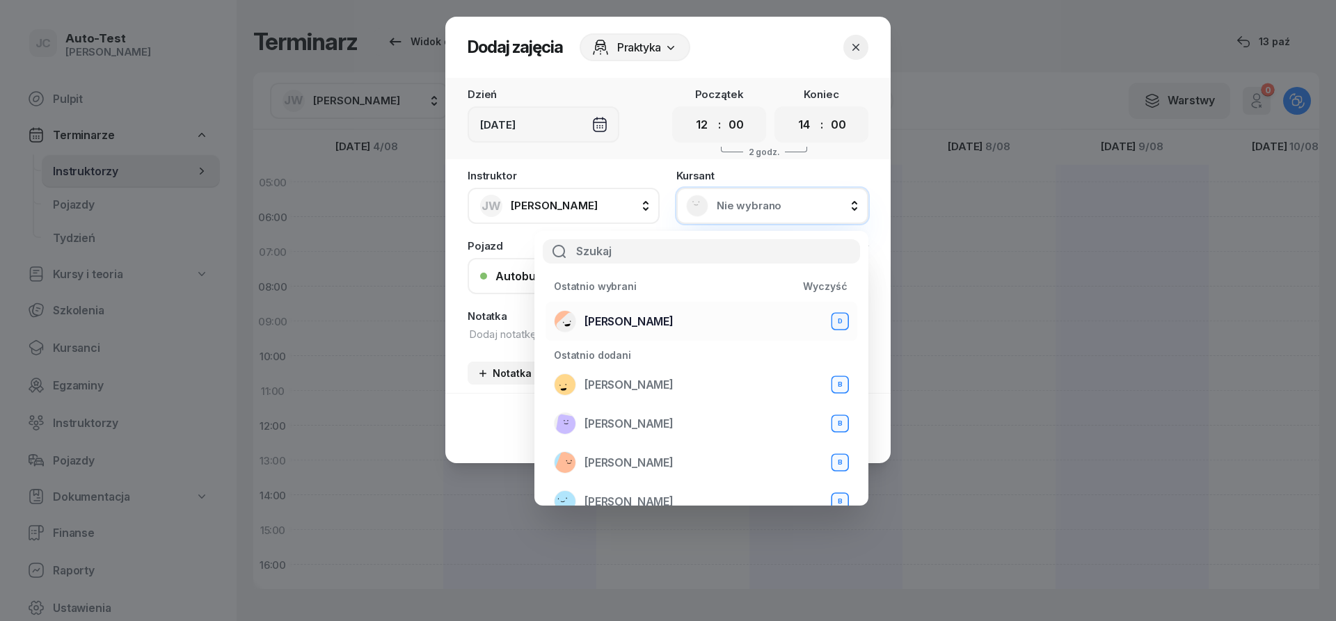
click at [680, 326] on div "[PERSON_NAME] D" at bounding box center [701, 321] width 295 height 22
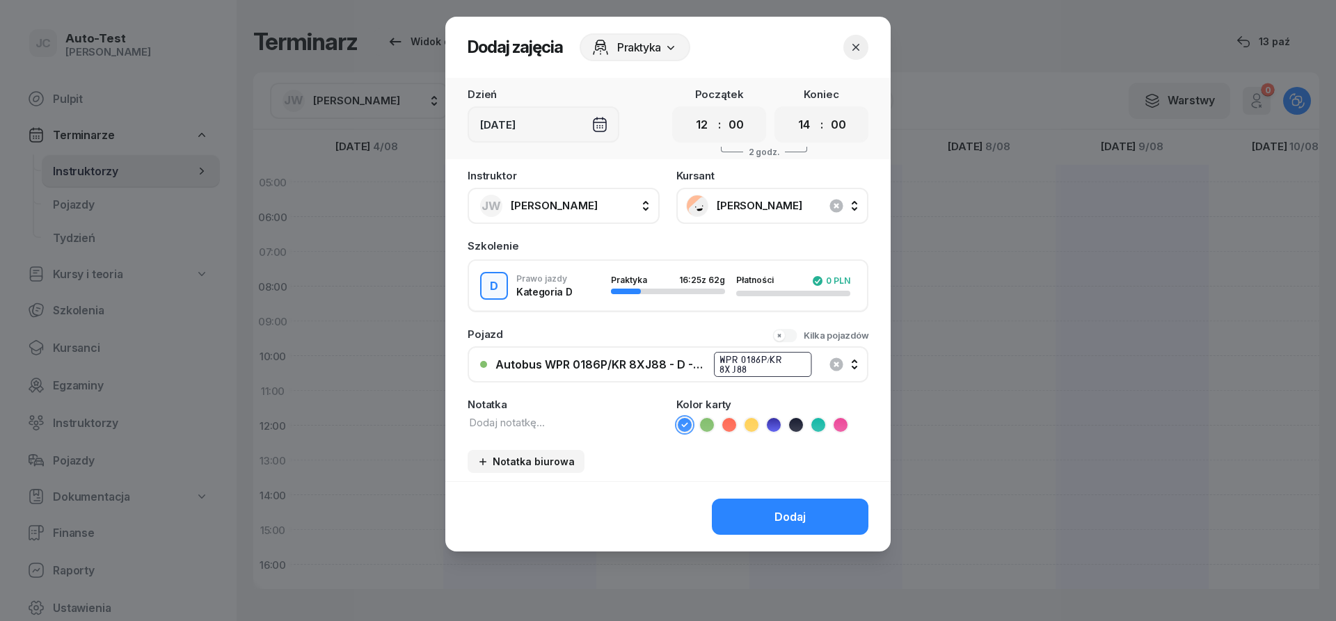
click at [728, 424] on icon at bounding box center [729, 425] width 14 height 14
click at [752, 502] on button "Dodaj" at bounding box center [790, 517] width 157 height 36
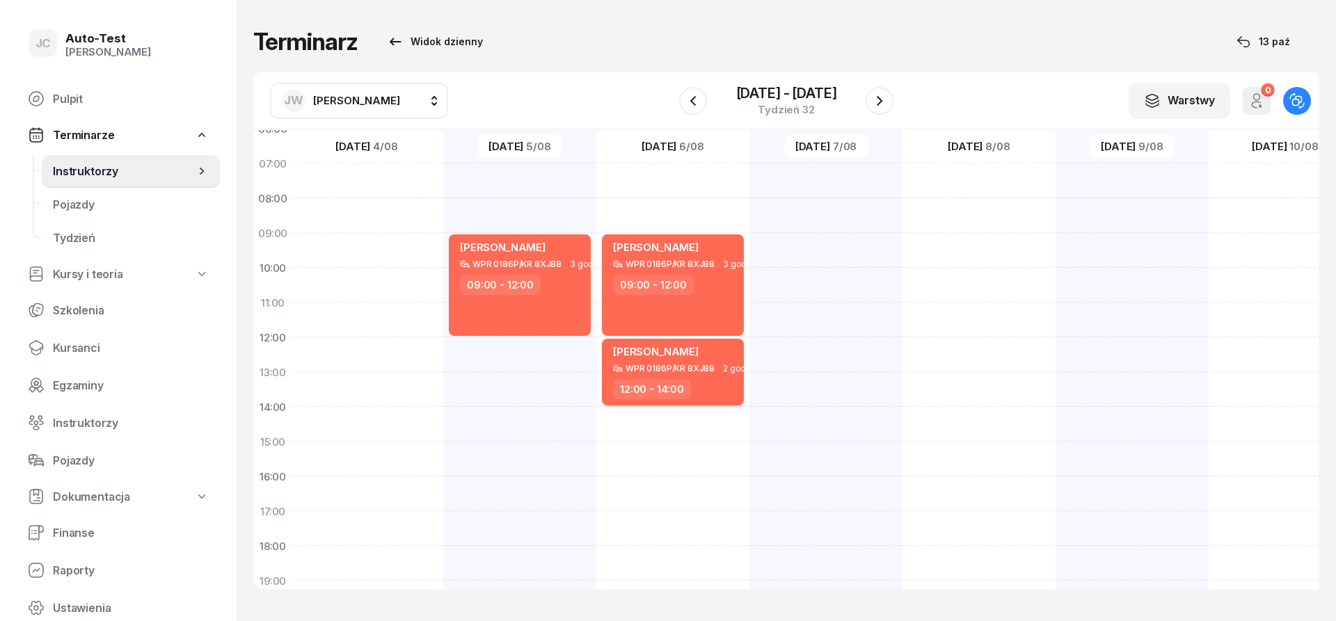
scroll to position [167, 2]
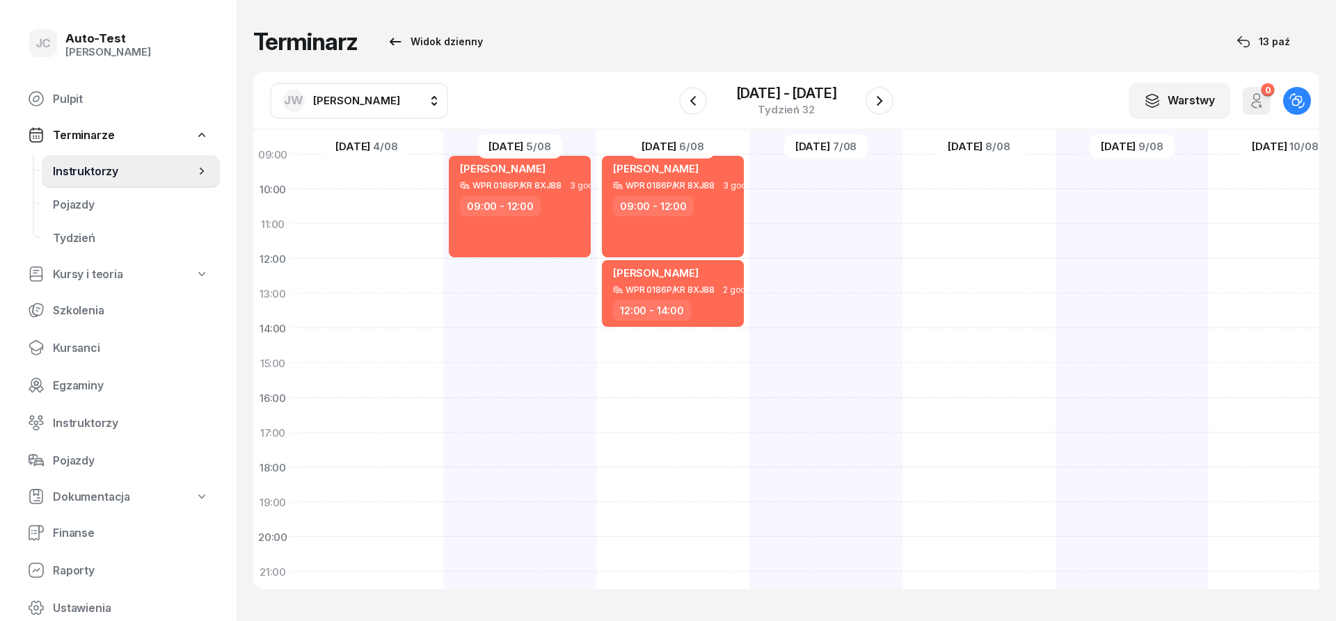
click at [360, 106] on span "[PERSON_NAME]" at bounding box center [356, 100] width 87 height 13
type input "biel"
click at [381, 184] on div "MB [PERSON_NAME]" at bounding box center [373, 188] width 166 height 22
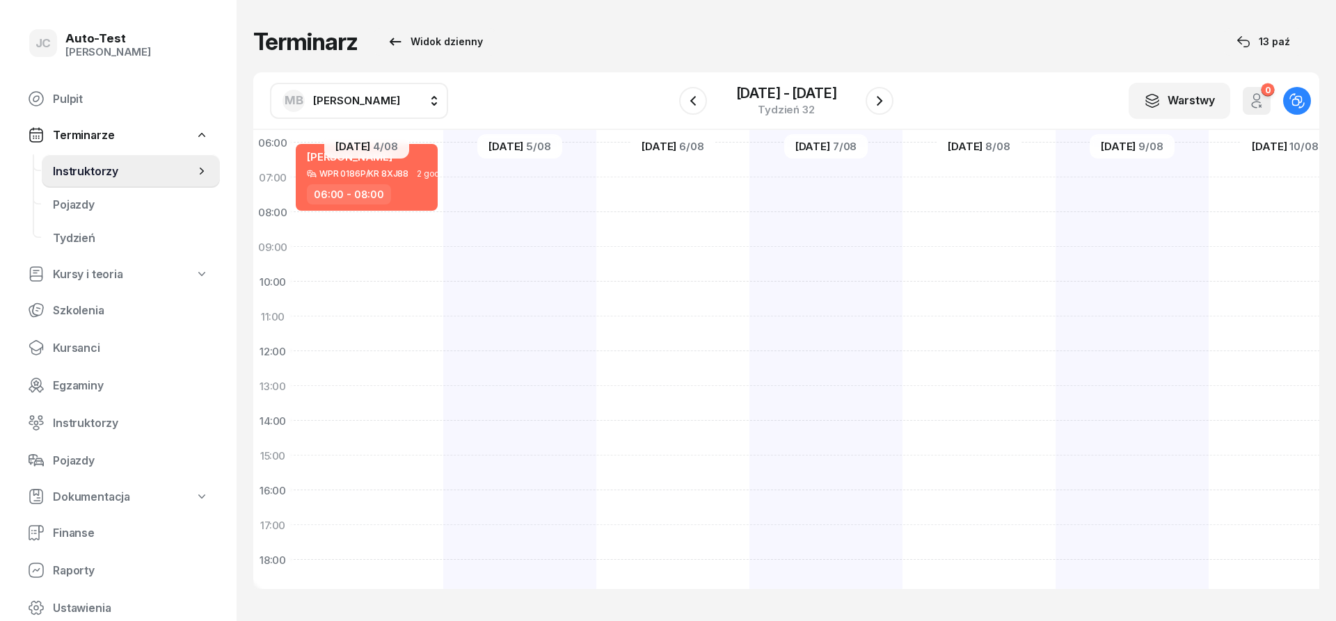
scroll to position [0, 2]
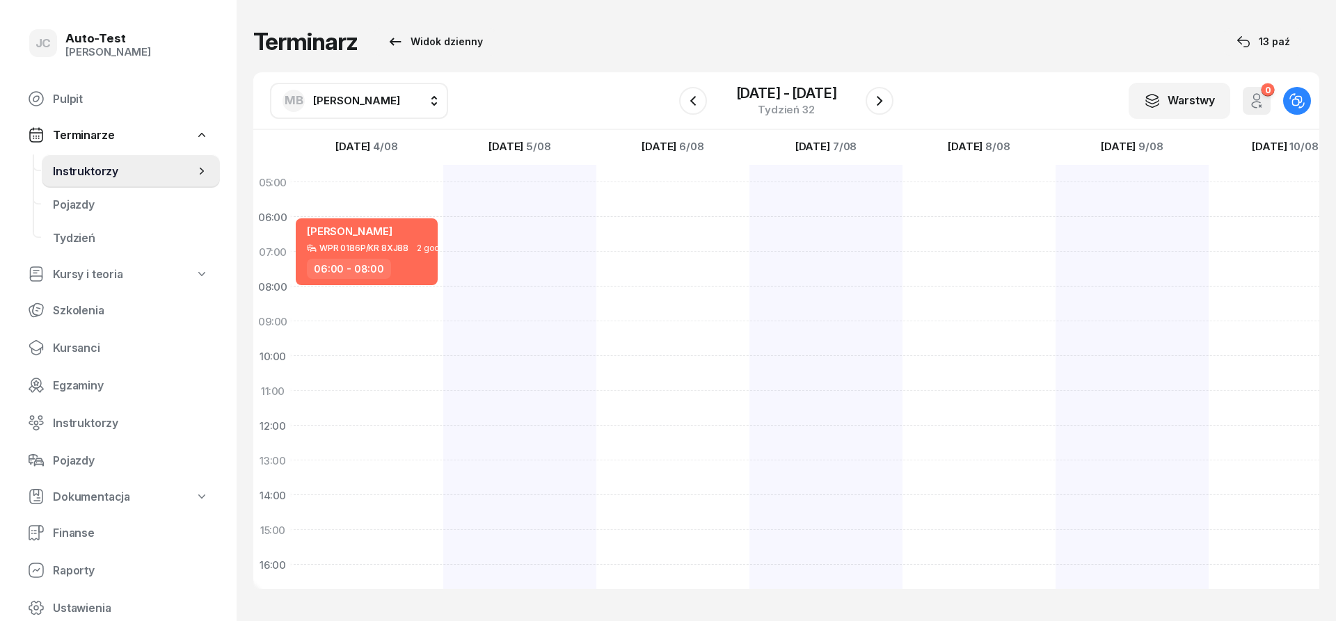
click at [808, 223] on div at bounding box center [825, 513] width 153 height 696
select select "06"
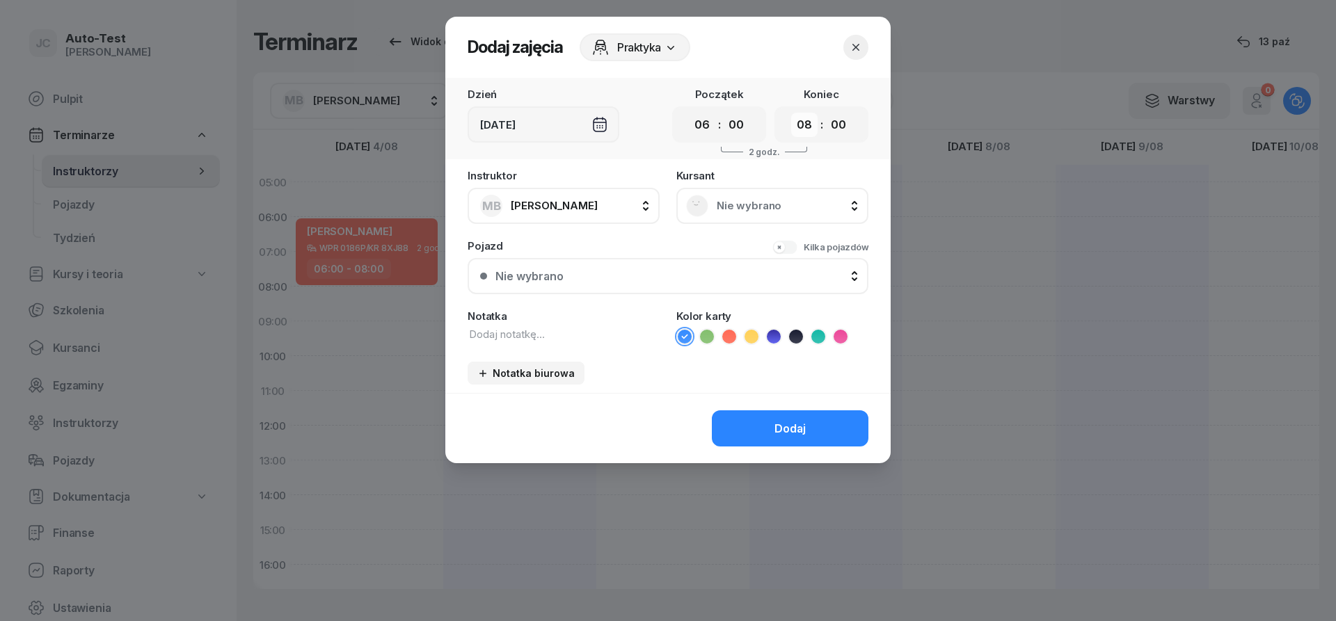
click at [791, 113] on select "00 01 02 03 04 05 06 07 08 09 10 11 12 13 14 15 16 17 18 19 20 21 22 23" at bounding box center [804, 125] width 26 height 24
select select "09"
click option "09" at bounding box center [0, 0] width 0 height 0
click at [731, 208] on span "Nie wybrano" at bounding box center [788, 206] width 142 height 13
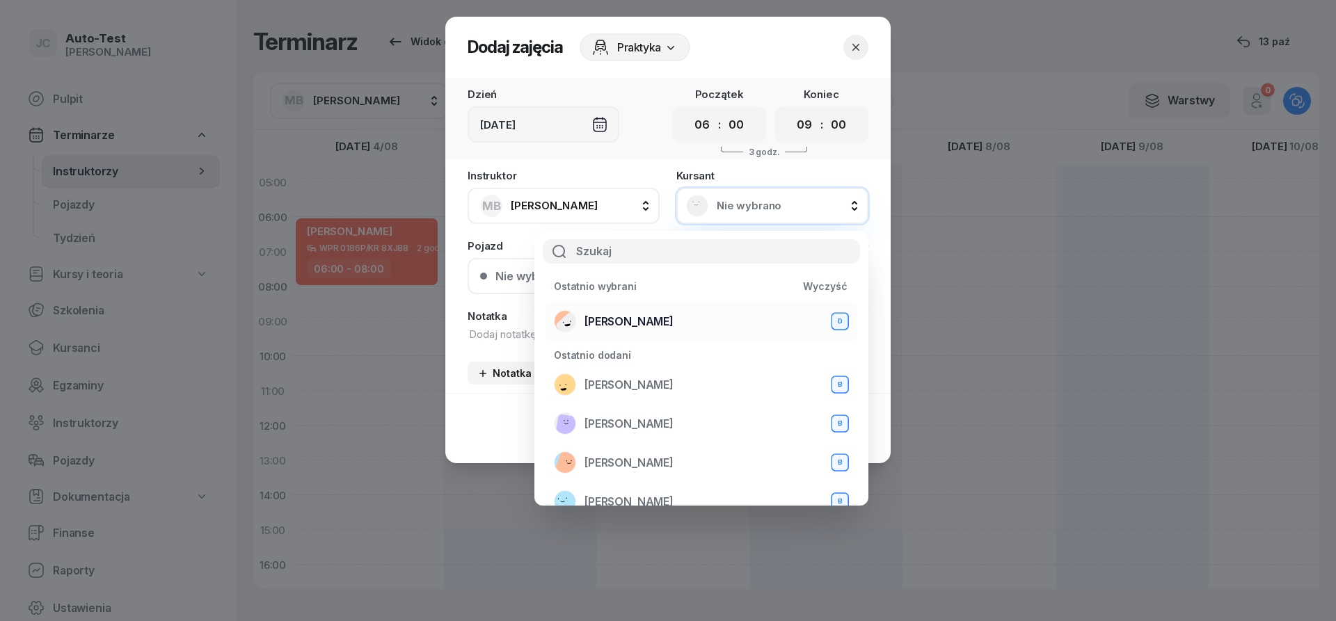
click at [665, 327] on span "[PERSON_NAME]" at bounding box center [628, 321] width 89 height 13
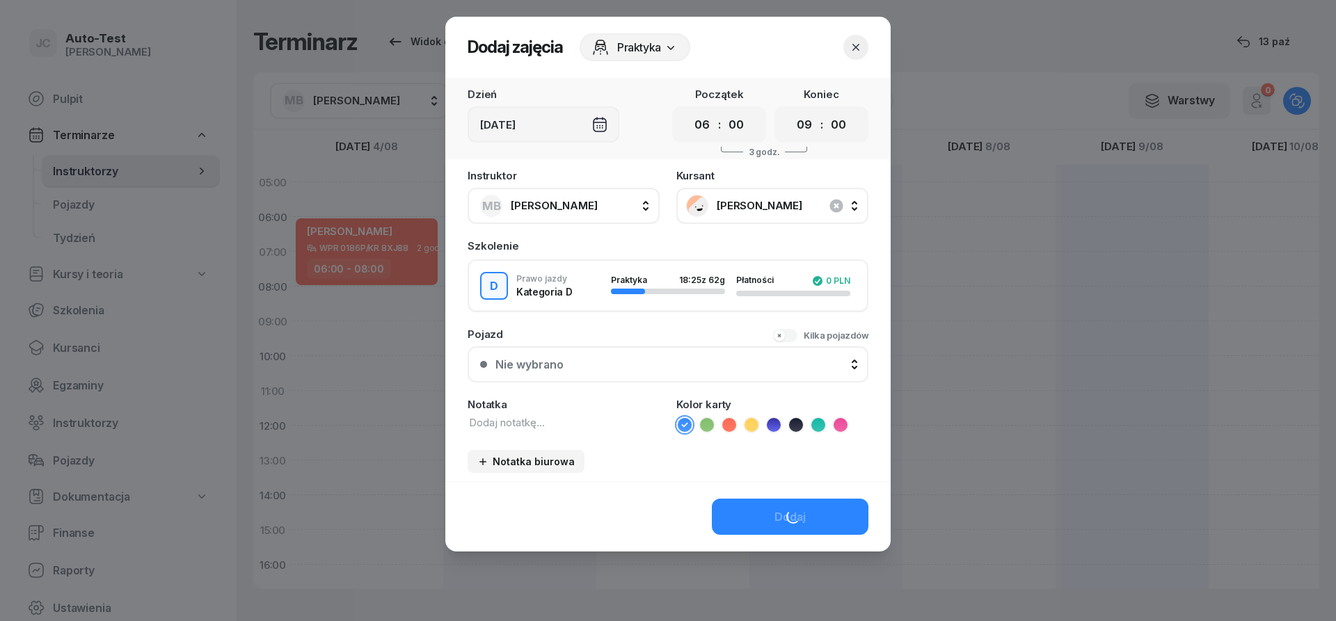
drag, startPoint x: 644, startPoint y: 334, endPoint x: 630, endPoint y: 360, distance: 29.9
click at [639, 342] on div "Pojazd [PERSON_NAME] pojazdów Nie wybrano Nie wybrano Autobus WPR 0186P/KR 8XJ8…" at bounding box center [668, 356] width 401 height 54
click at [630, 362] on div "Nie wybrano" at bounding box center [675, 364] width 360 height 13
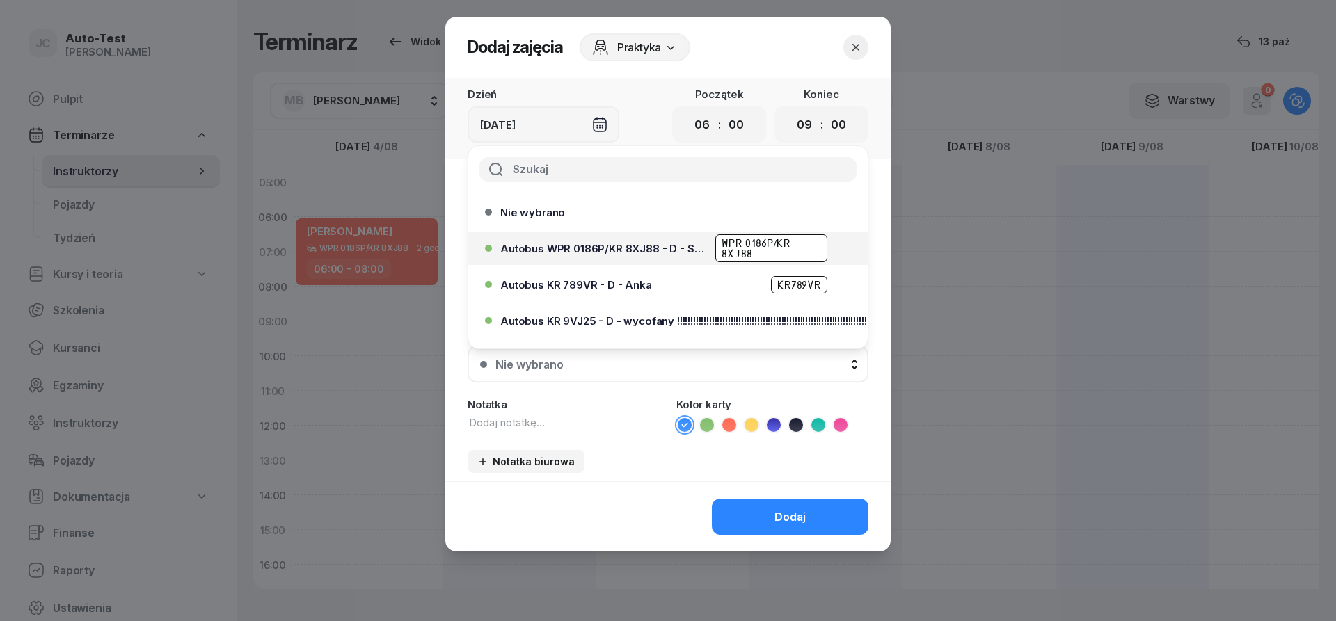
click at [646, 253] on span "Autobus WPR 0186P/KR 8XJ88 - D - Szef" at bounding box center [603, 249] width 207 height 10
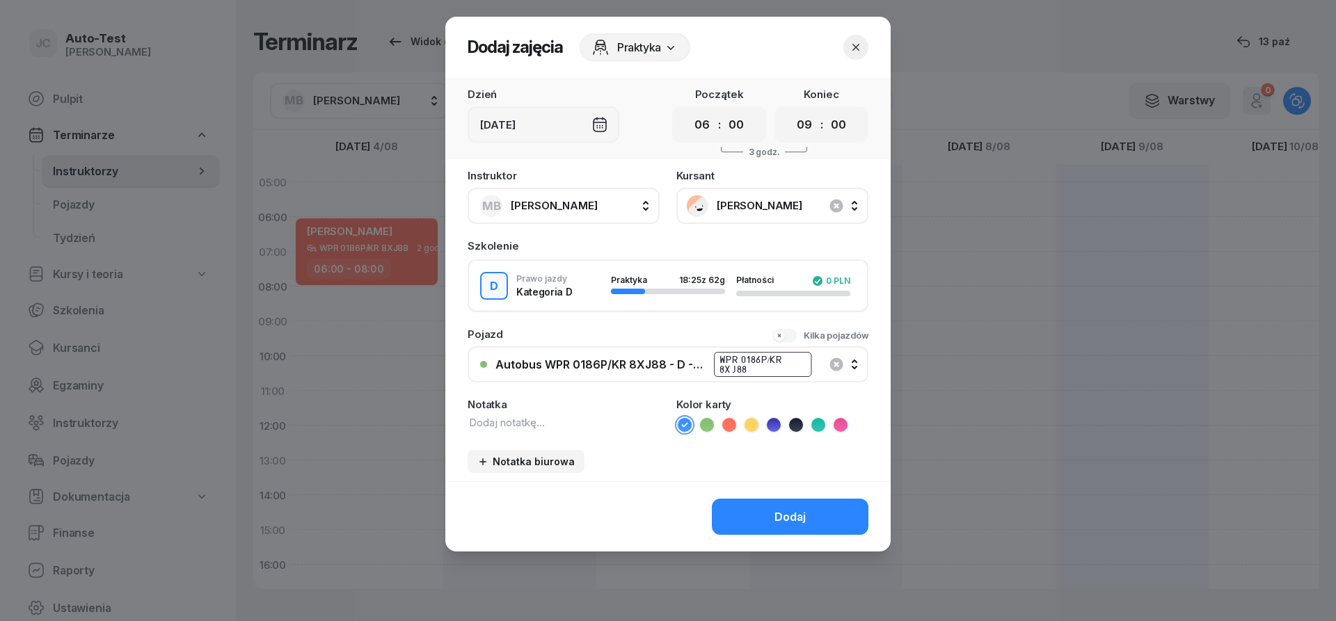
click at [729, 425] on icon at bounding box center [729, 425] width 14 height 14
click at [770, 512] on button "Dodaj" at bounding box center [790, 517] width 157 height 36
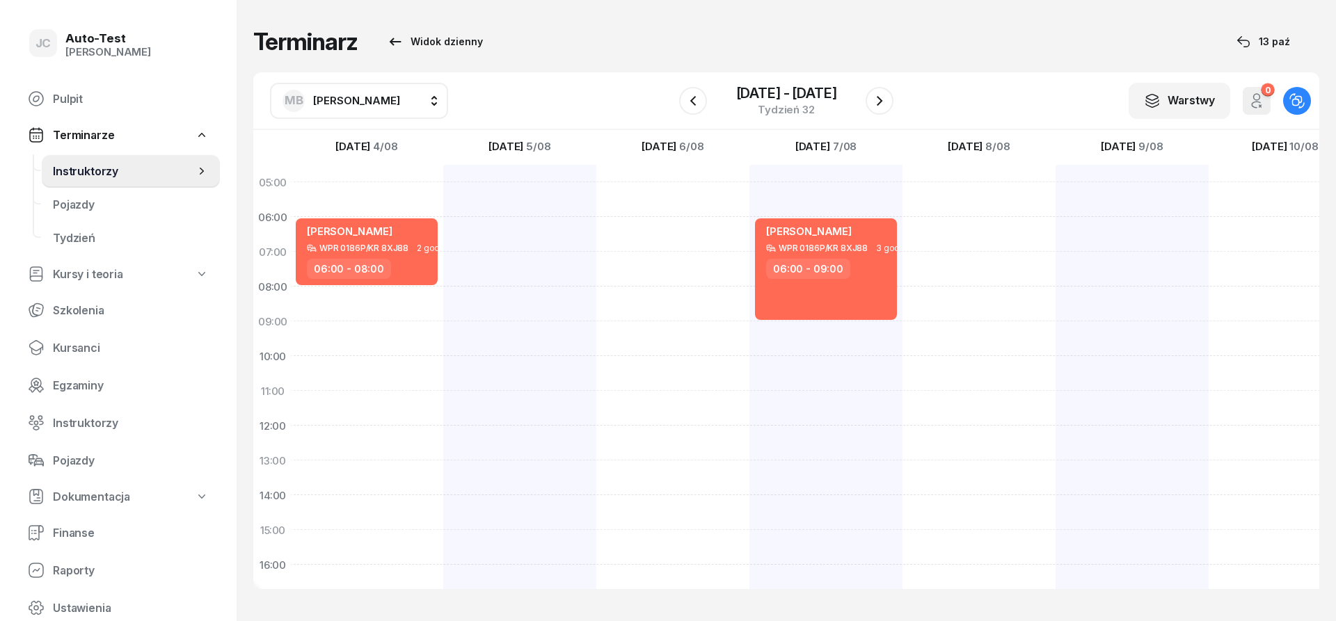
click at [397, 104] on button "MB [PERSON_NAME]" at bounding box center [359, 101] width 178 height 36
type input "jer"
click at [372, 187] on span "[PERSON_NAME]" at bounding box center [364, 188] width 86 height 13
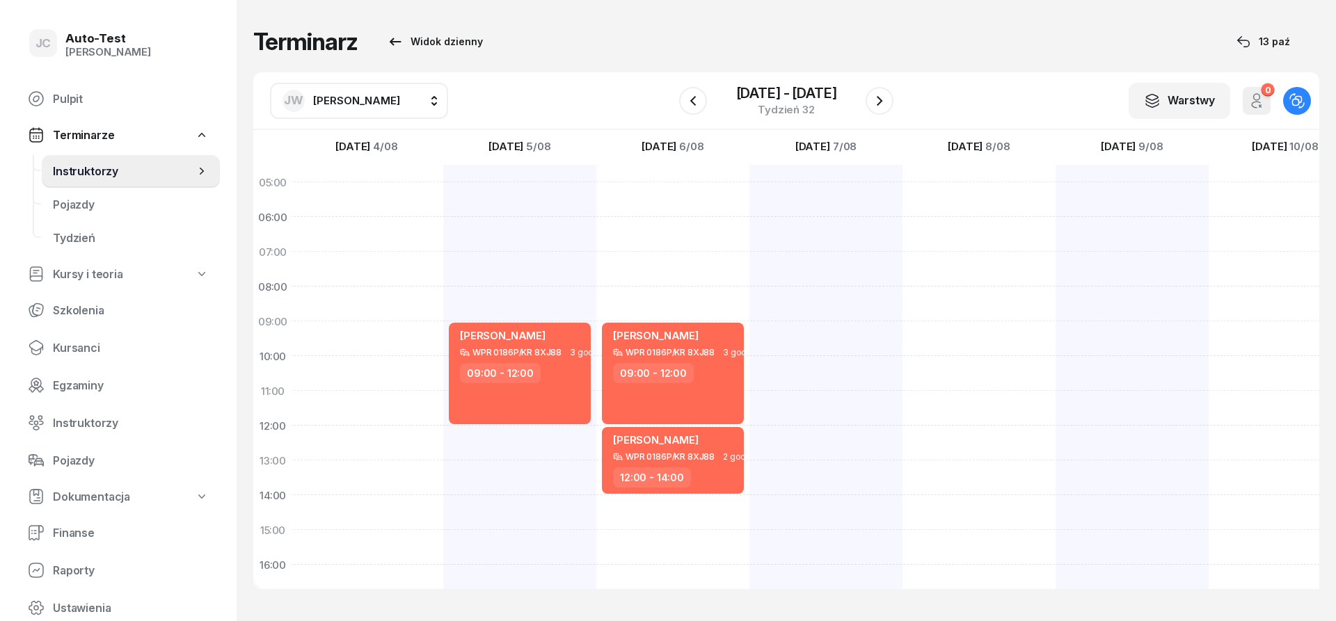
scroll to position [83, 2]
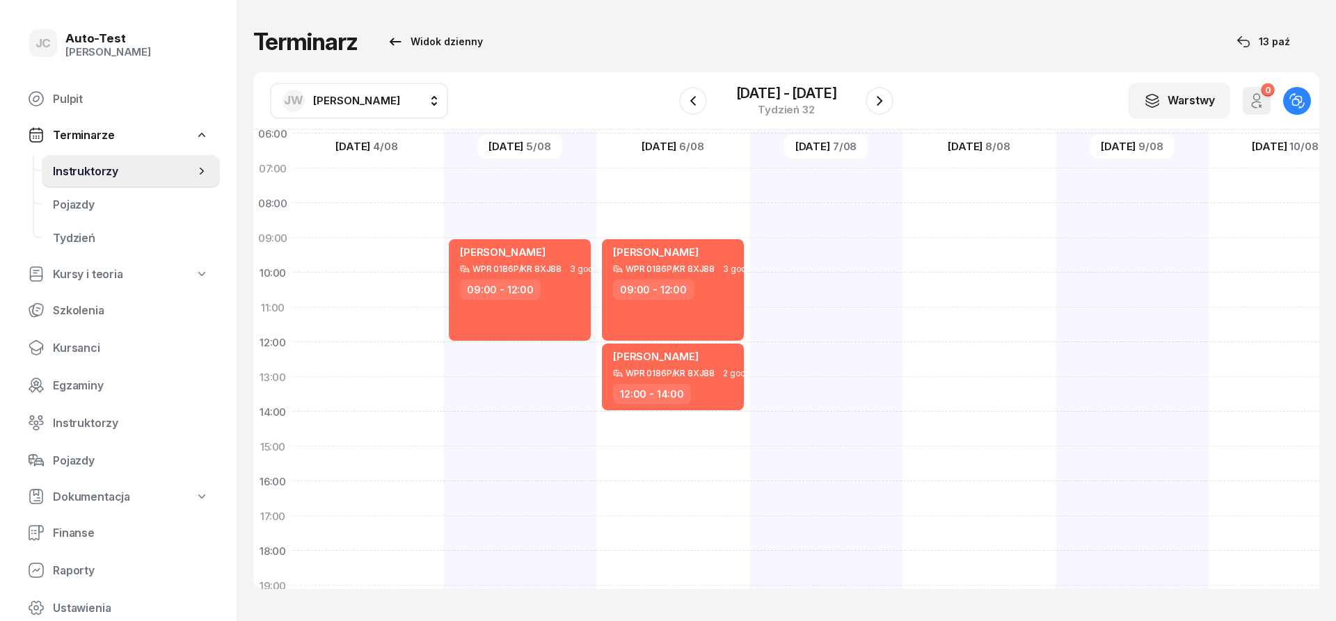
click at [975, 427] on div at bounding box center [978, 429] width 153 height 696
select select "14"
select select "16"
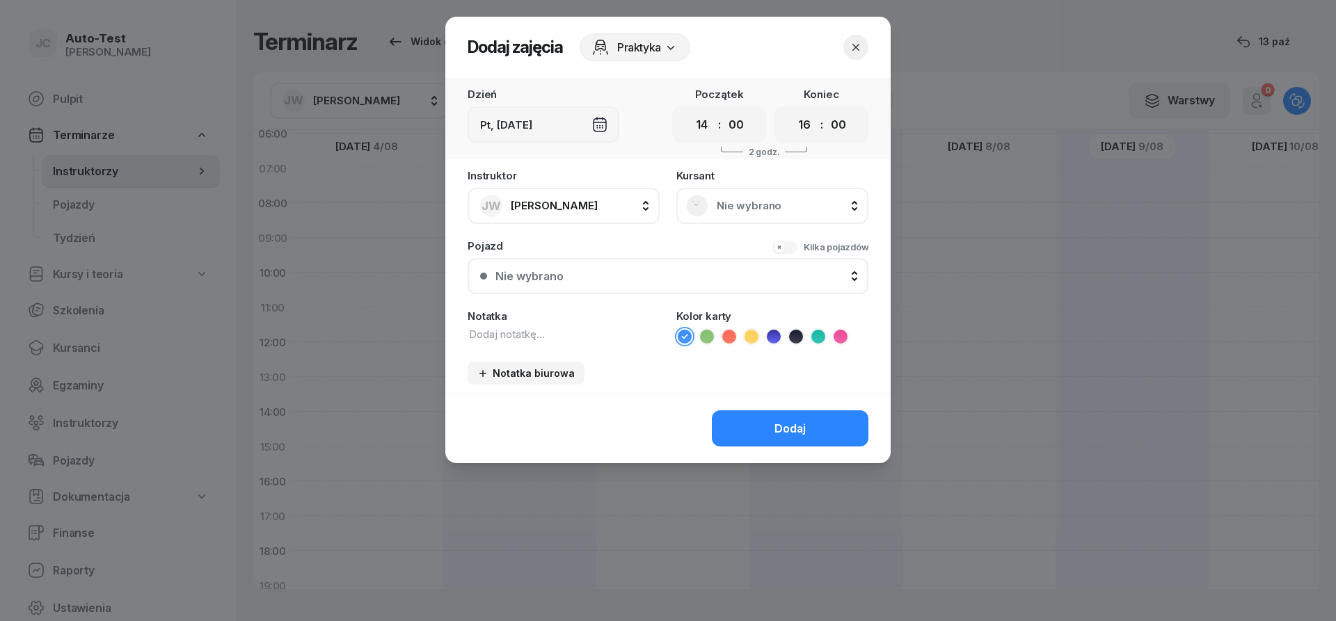
click at [770, 208] on span "Nie wybrano" at bounding box center [788, 206] width 142 height 13
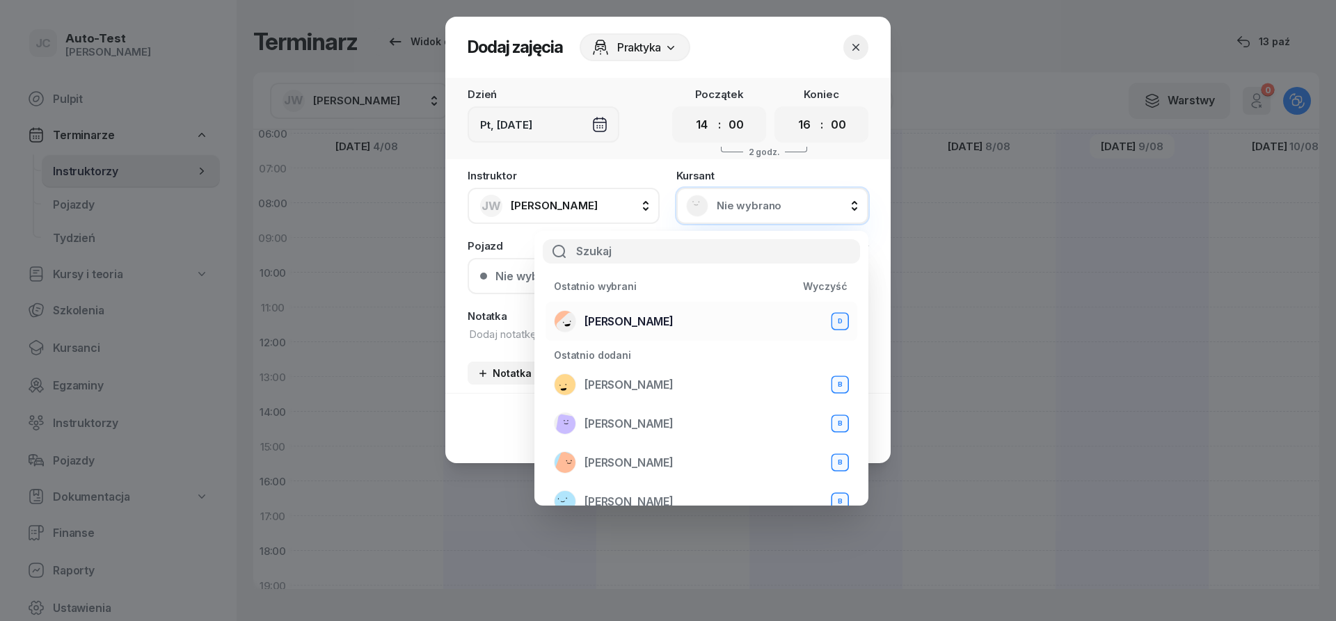
click at [650, 323] on span "[PERSON_NAME]" at bounding box center [628, 321] width 89 height 13
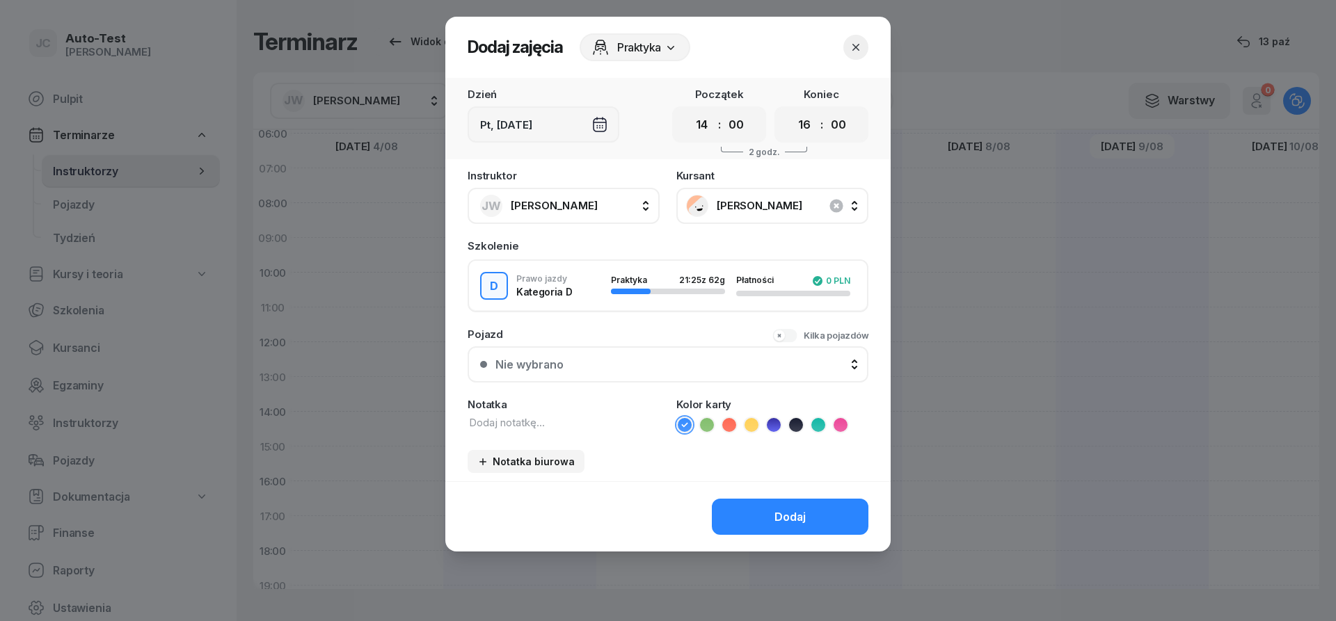
click at [622, 375] on button "Nie wybrano" at bounding box center [668, 364] width 401 height 36
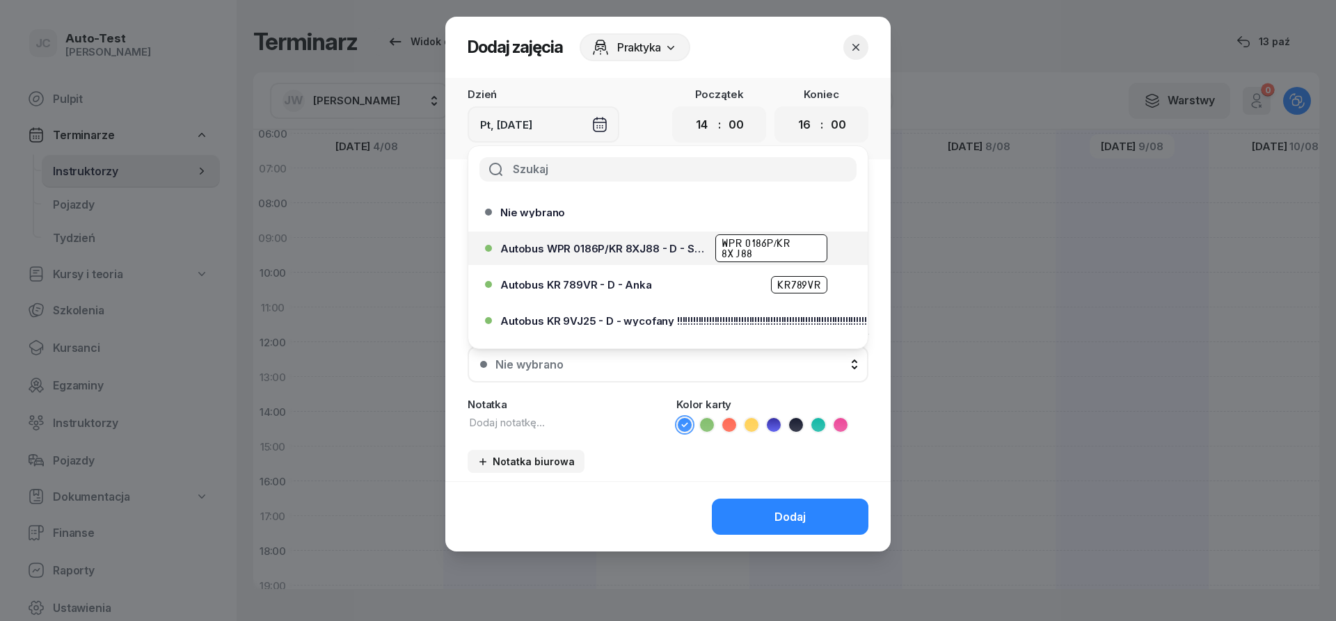
click at [616, 249] on span "Autobus WPR 0186P/KR 8XJ88 - D - Szef" at bounding box center [603, 249] width 207 height 10
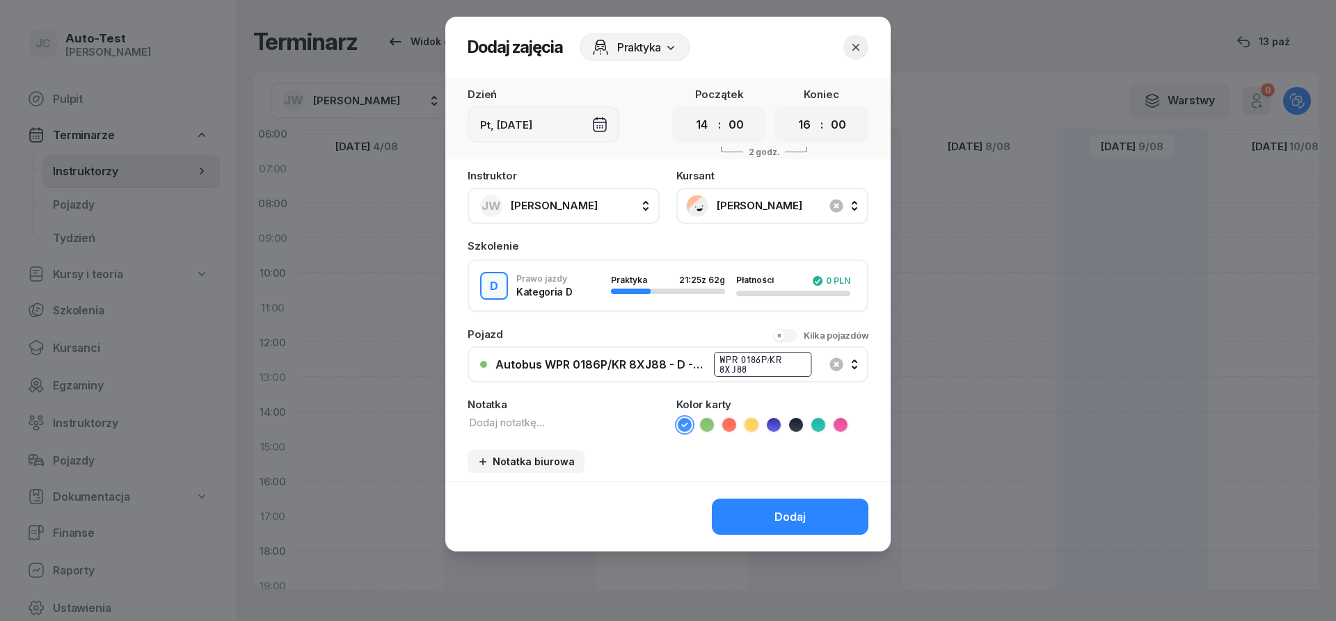
click at [726, 425] on icon at bounding box center [729, 424] width 6 height 5
click at [760, 507] on button "Dodaj" at bounding box center [790, 517] width 157 height 36
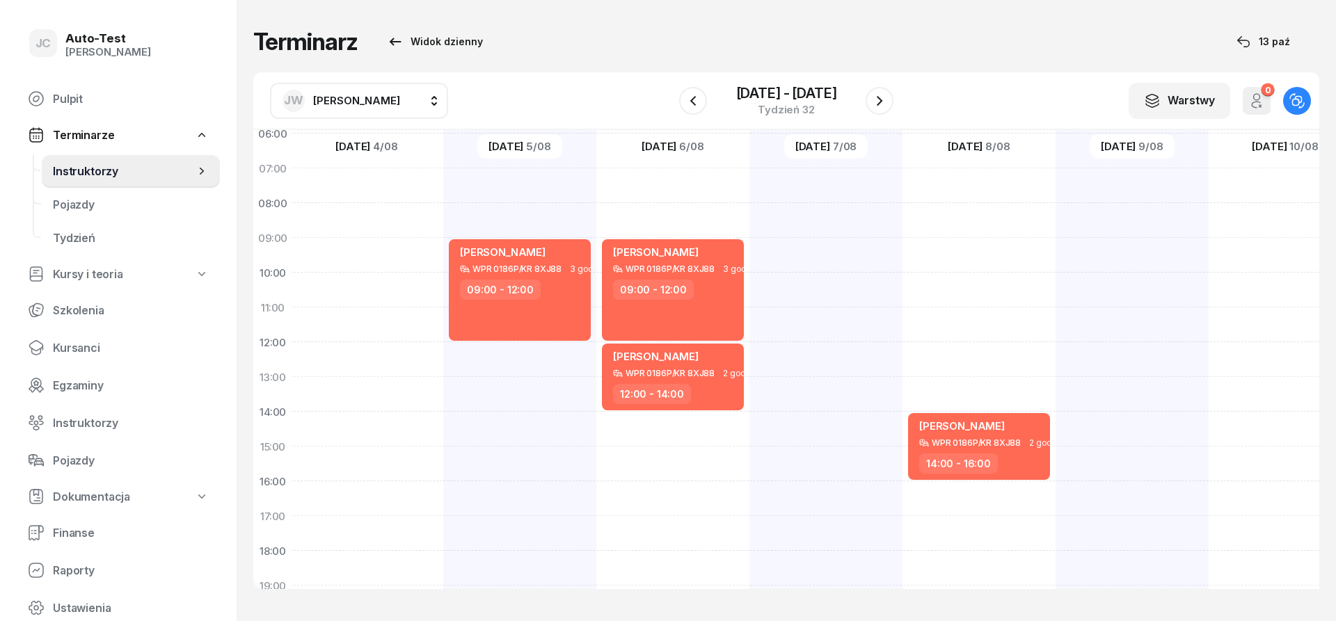
click at [1095, 248] on div at bounding box center [1131, 429] width 153 height 696
select select "09"
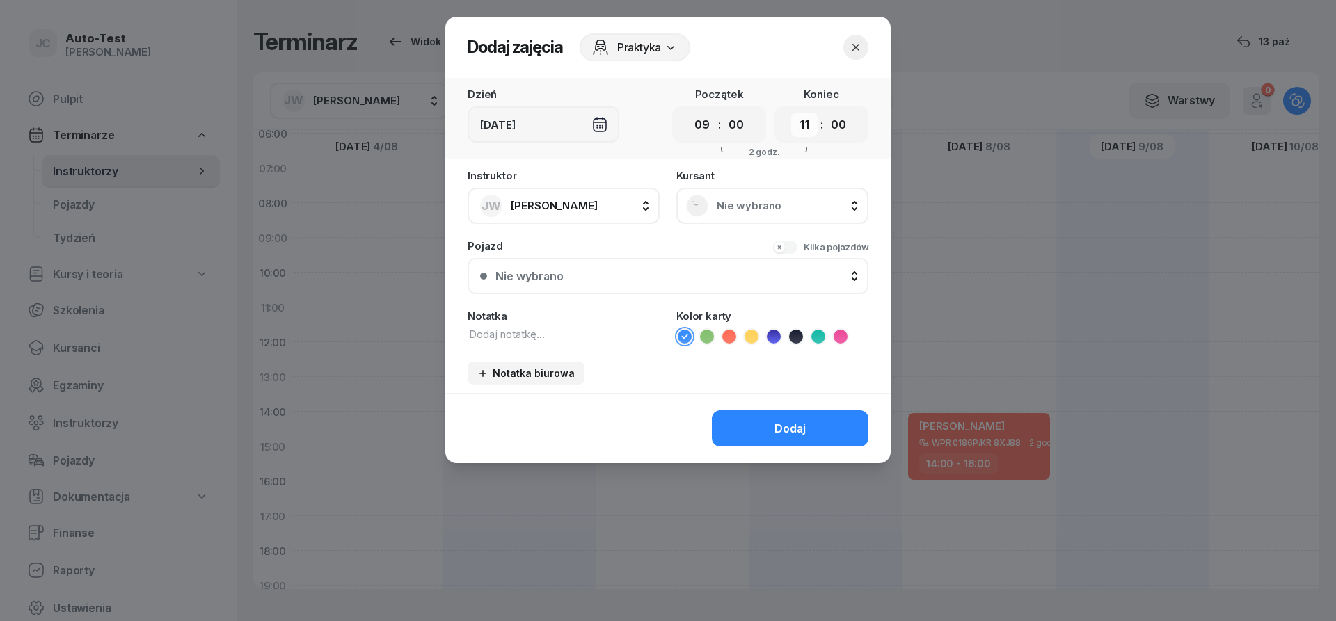
click at [791, 113] on select "00 01 02 03 04 05 06 07 08 09 10 11 12 13 14 15 16 17 18 19 20 21 22 23" at bounding box center [804, 125] width 26 height 24
select select "10"
click option "10" at bounding box center [0, 0] width 0 height 0
click at [720, 213] on div "Nie wybrano" at bounding box center [772, 206] width 173 height 22
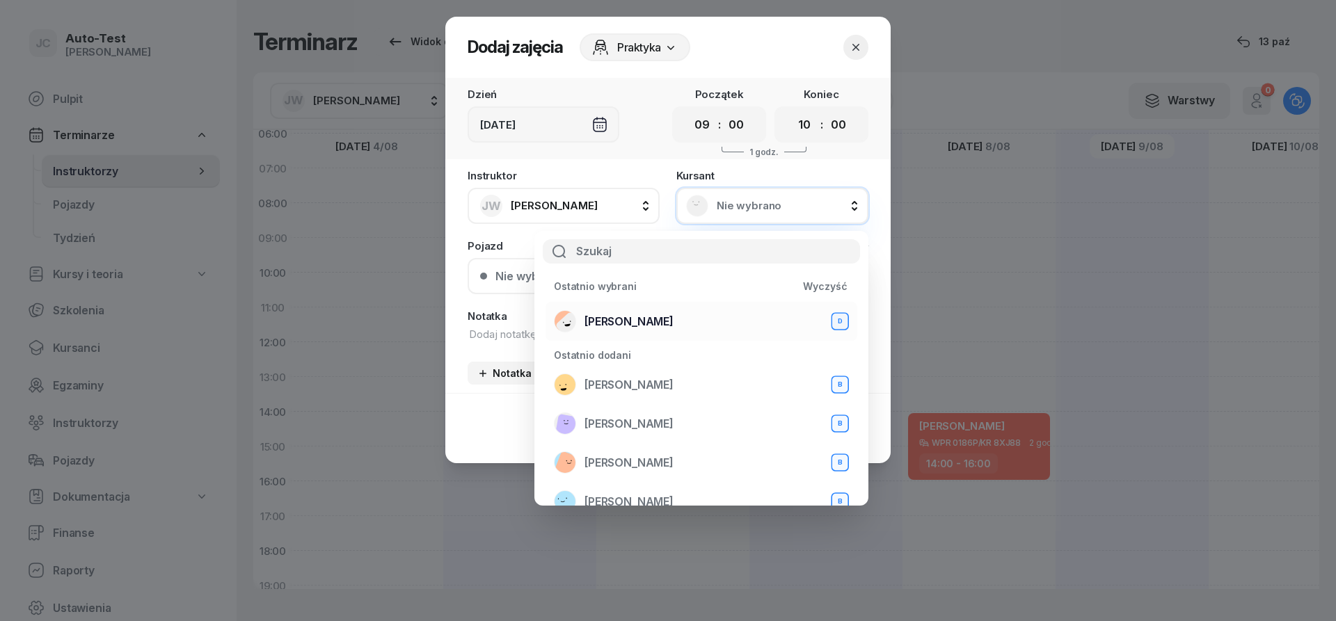
click at [641, 319] on span "[PERSON_NAME]" at bounding box center [628, 321] width 89 height 13
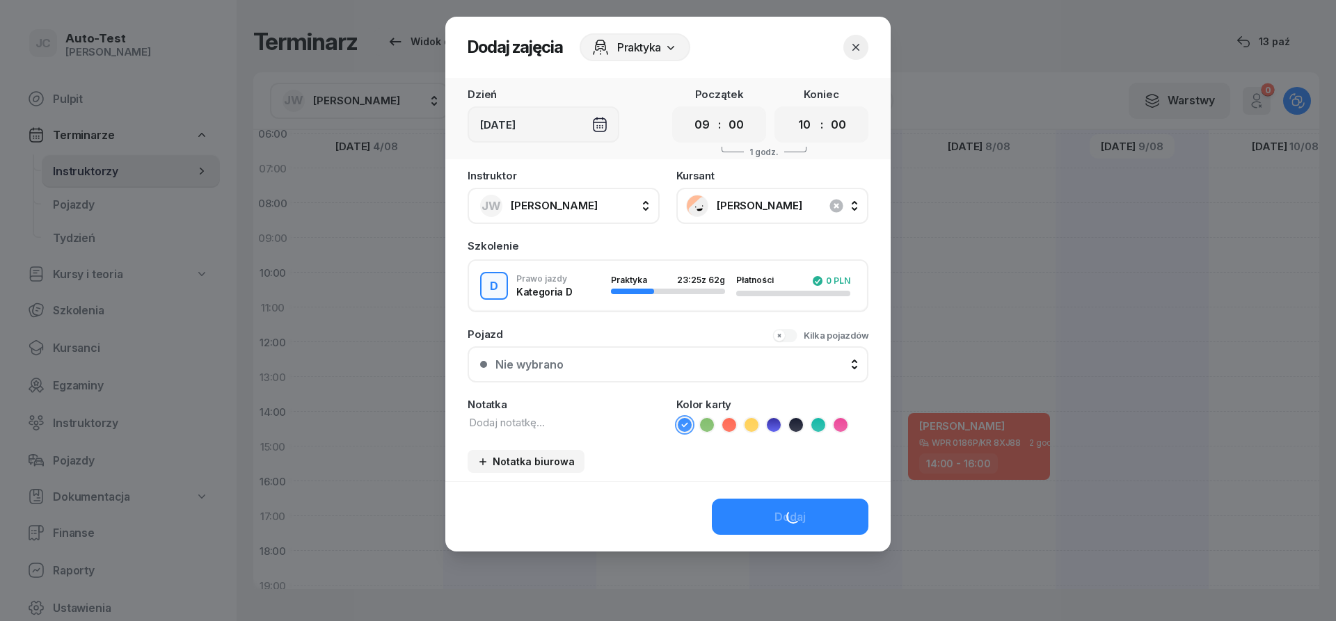
click at [623, 340] on div "Pojazd [PERSON_NAME] pojazdów Nie wybrano Nie wybrano Autobus WPR 0186P/KR 8XJ8…" at bounding box center [668, 356] width 401 height 54
click at [622, 349] on div "Pojazd [PERSON_NAME] pojazdów Nie wybrano Nie wybrano Autobus WPR 0186P/KR 8XJ8…" at bounding box center [668, 356] width 401 height 54
click at [622, 367] on div "Nie wybrano" at bounding box center [675, 364] width 360 height 13
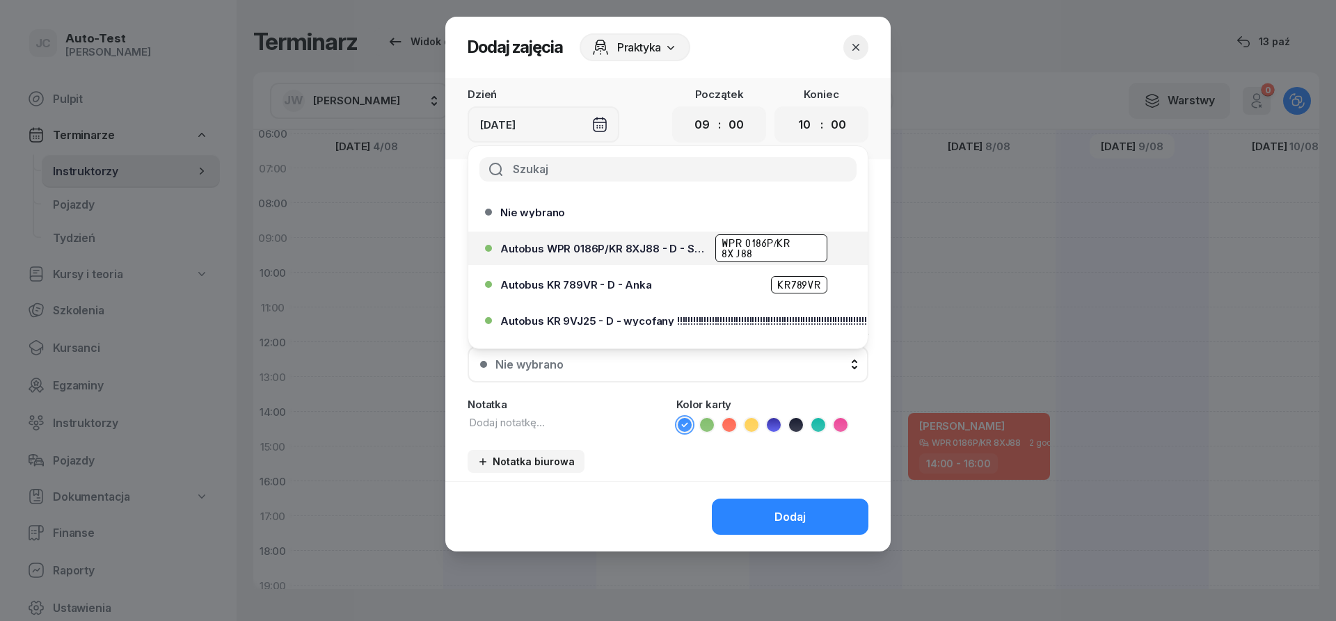
click at [623, 250] on span "Autobus WPR 0186P/KR 8XJ88 - D - Szef" at bounding box center [603, 249] width 207 height 10
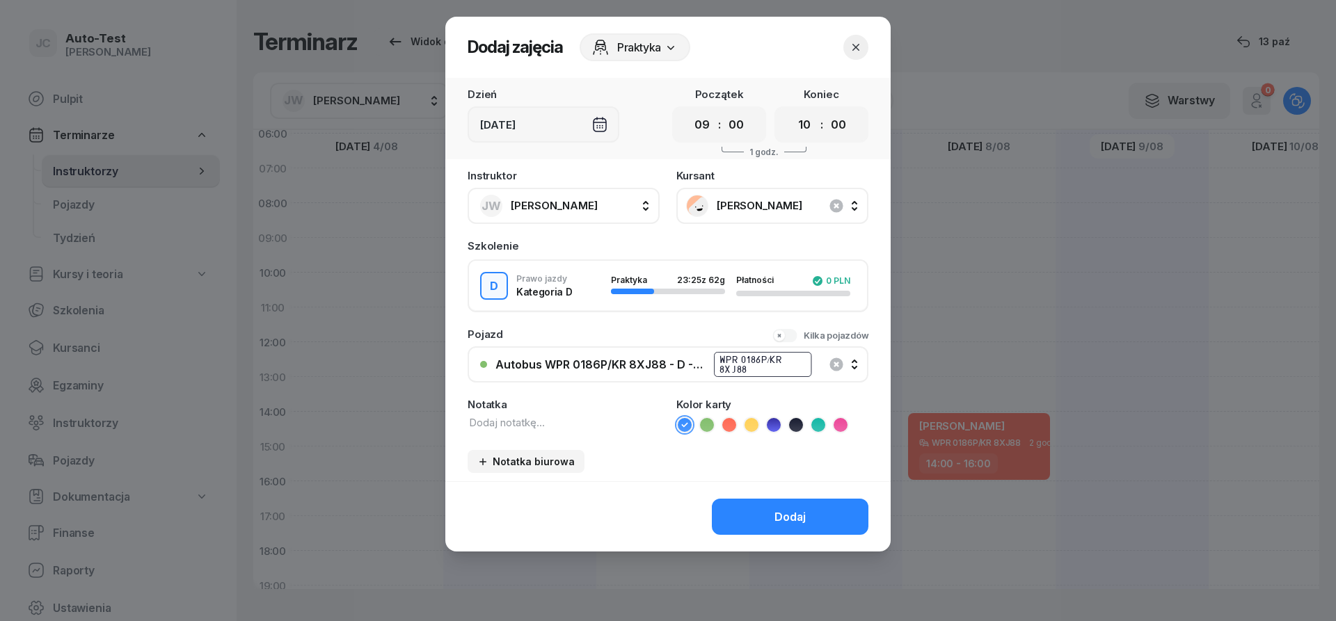
click at [733, 432] on li at bounding box center [729, 425] width 17 height 17
click at [775, 510] on button "Dodaj" at bounding box center [790, 517] width 157 height 36
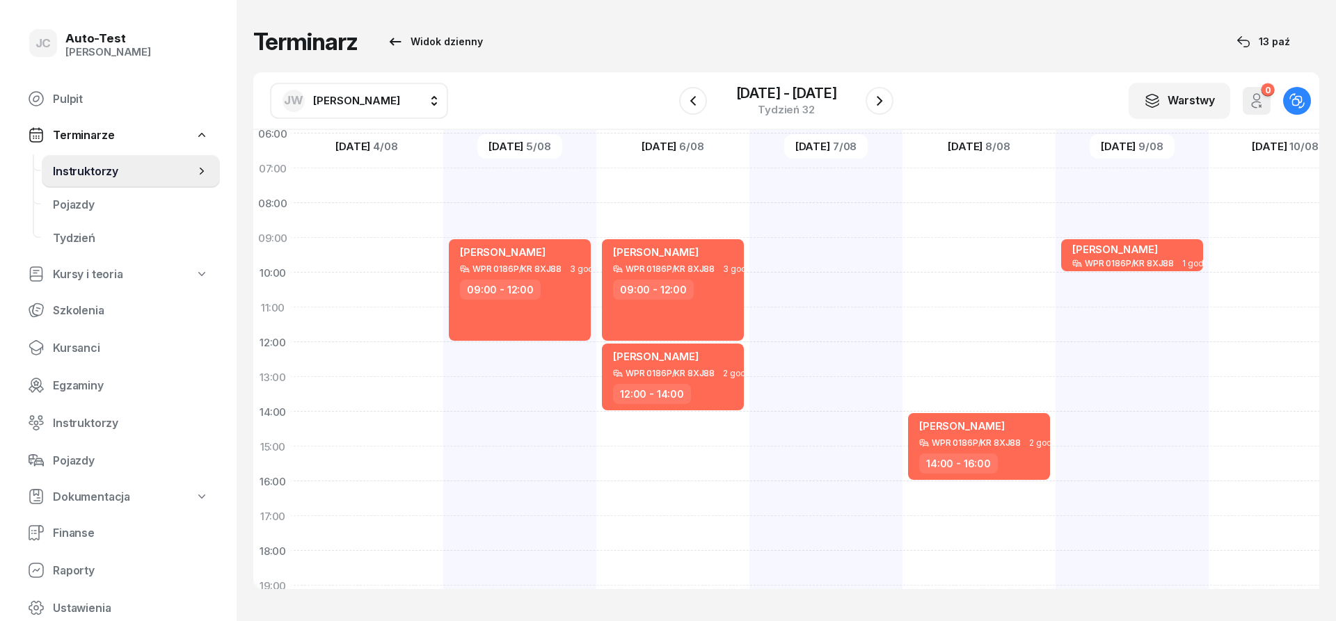
click at [380, 97] on span "[PERSON_NAME]" at bounding box center [356, 100] width 87 height 13
type input "dut"
click at [404, 191] on span "[PERSON_NAME]" at bounding box center [364, 188] width 86 height 13
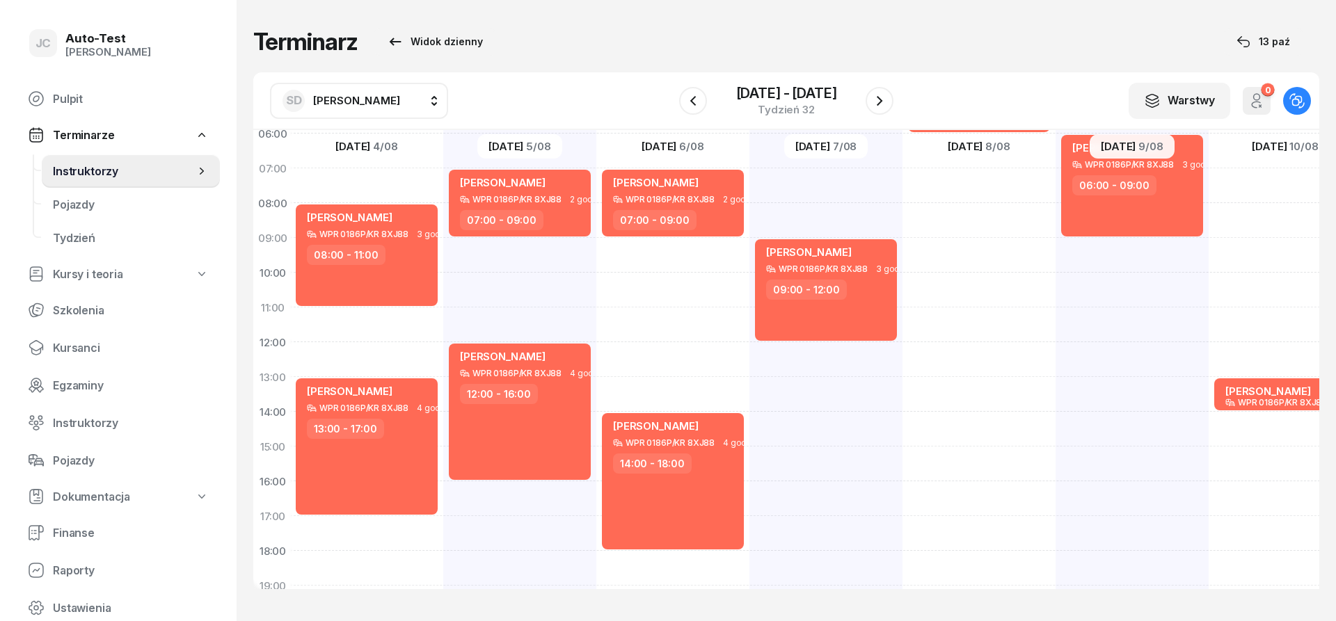
click at [1248, 287] on div "[PERSON_NAME] WPR 0186P/KR 8XJ88 1 godz. 13:00 - 14:00" at bounding box center [1284, 429] width 153 height 696
select select "10"
select select "12"
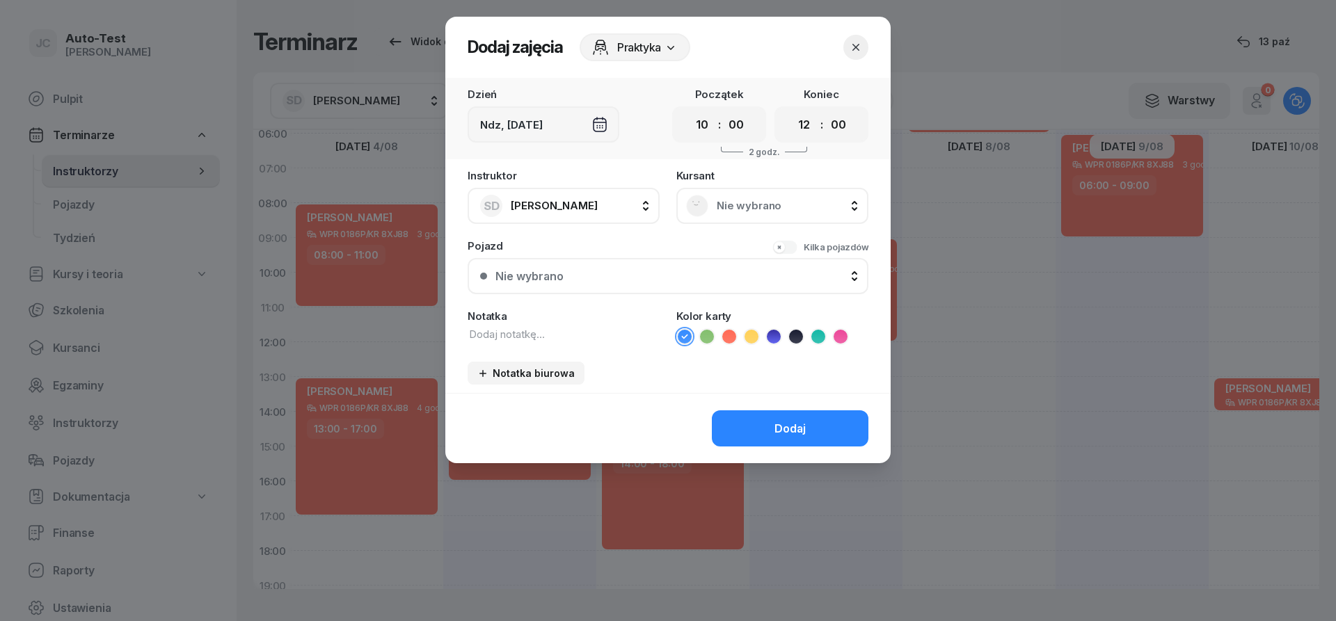
click at [744, 213] on div "Nie wybrano" at bounding box center [772, 206] width 173 height 22
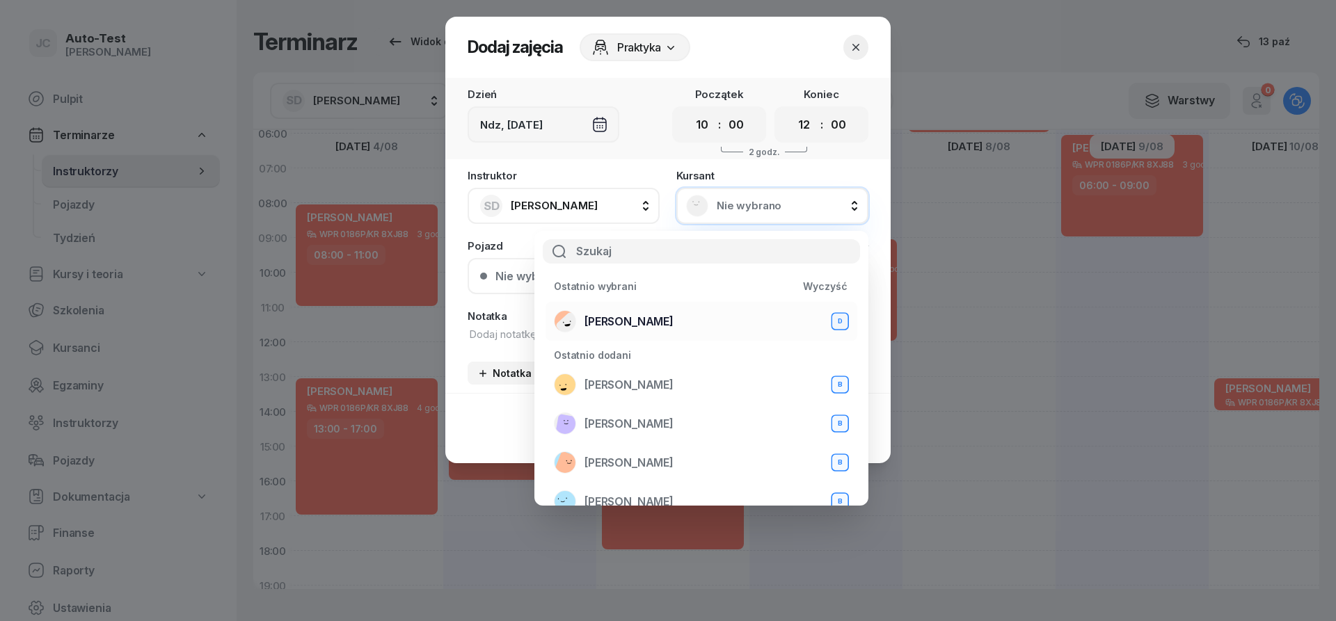
click at [665, 319] on span "[PERSON_NAME]" at bounding box center [628, 321] width 89 height 13
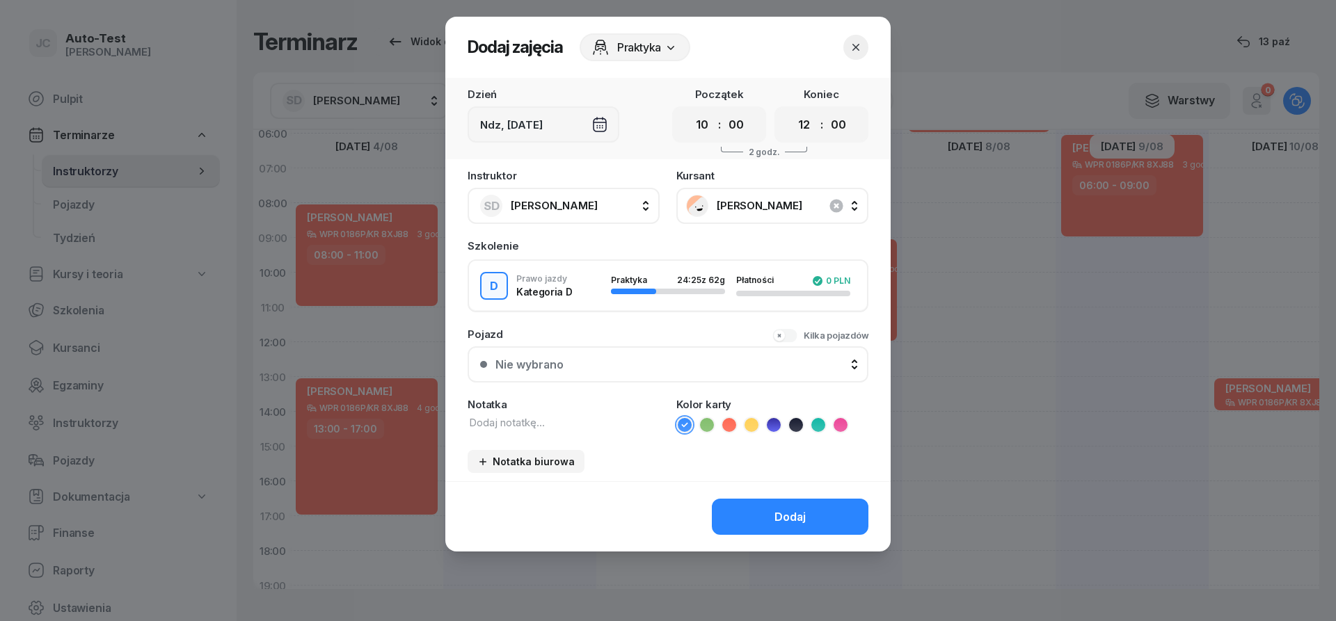
click at [622, 365] on div "Nie wybrano" at bounding box center [675, 364] width 360 height 13
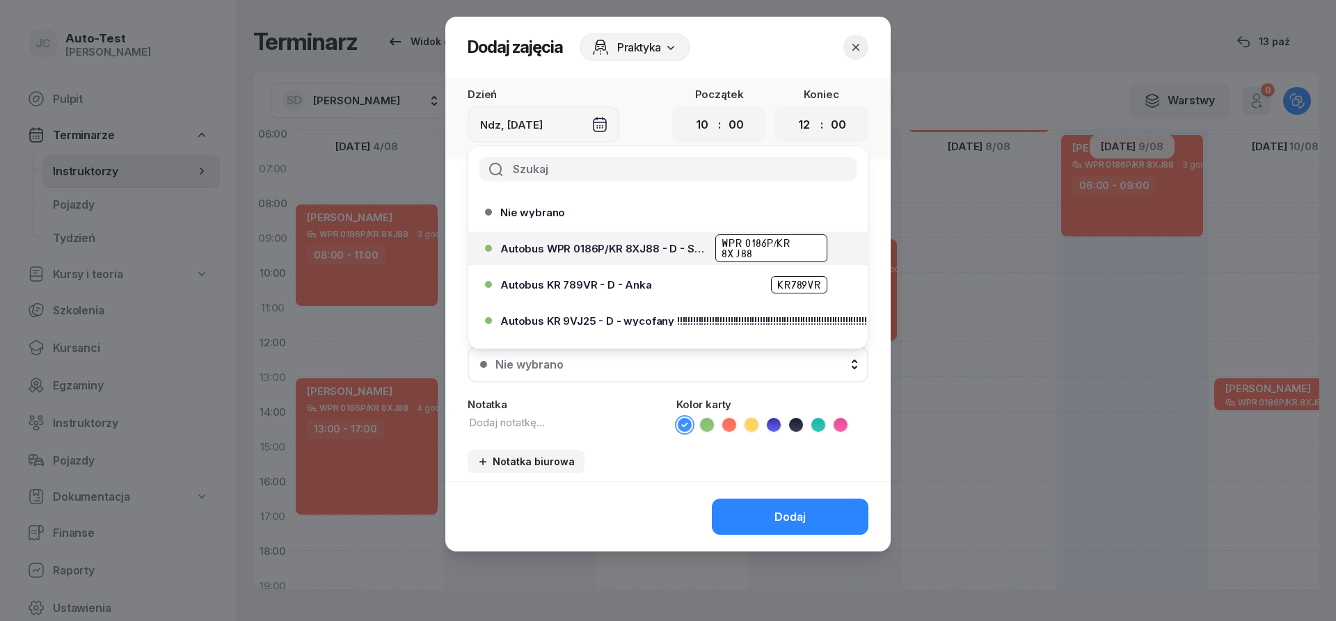
click at [644, 244] on span "Autobus WPR 0186P/KR 8XJ88 - D - Szef" at bounding box center [603, 249] width 207 height 10
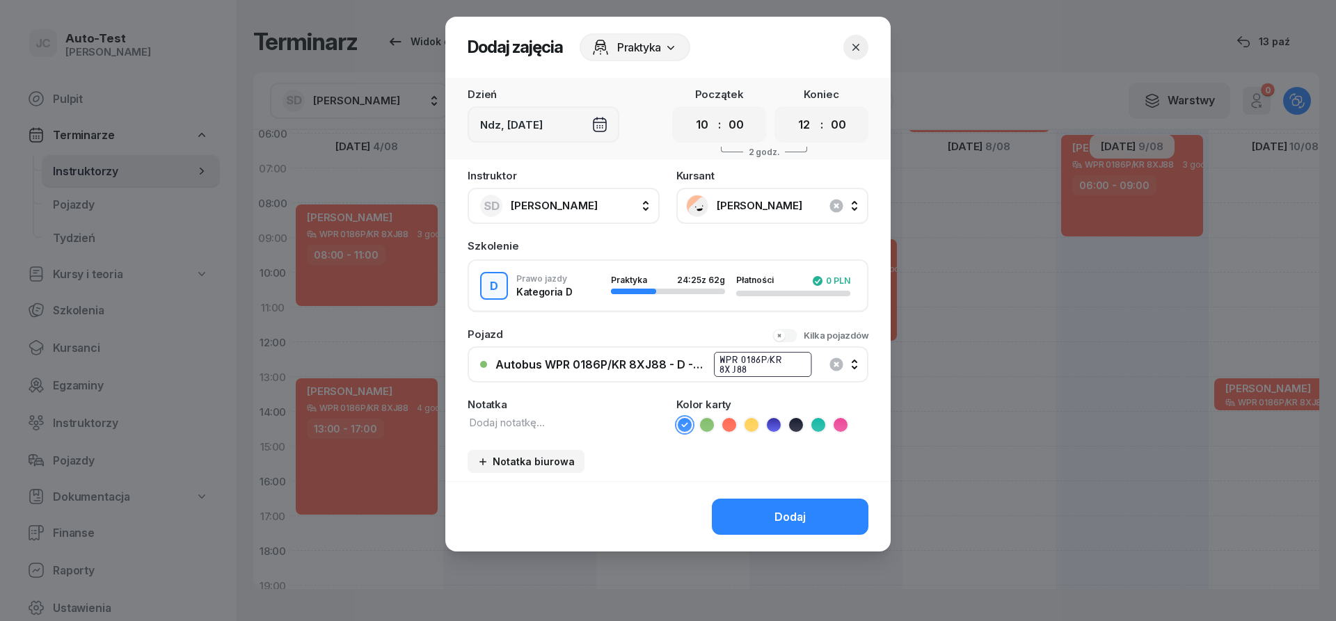
click at [743, 417] on ul at bounding box center [772, 425] width 192 height 17
click at [731, 425] on icon at bounding box center [729, 424] width 6 height 5
click at [760, 506] on button "Dodaj" at bounding box center [790, 517] width 157 height 36
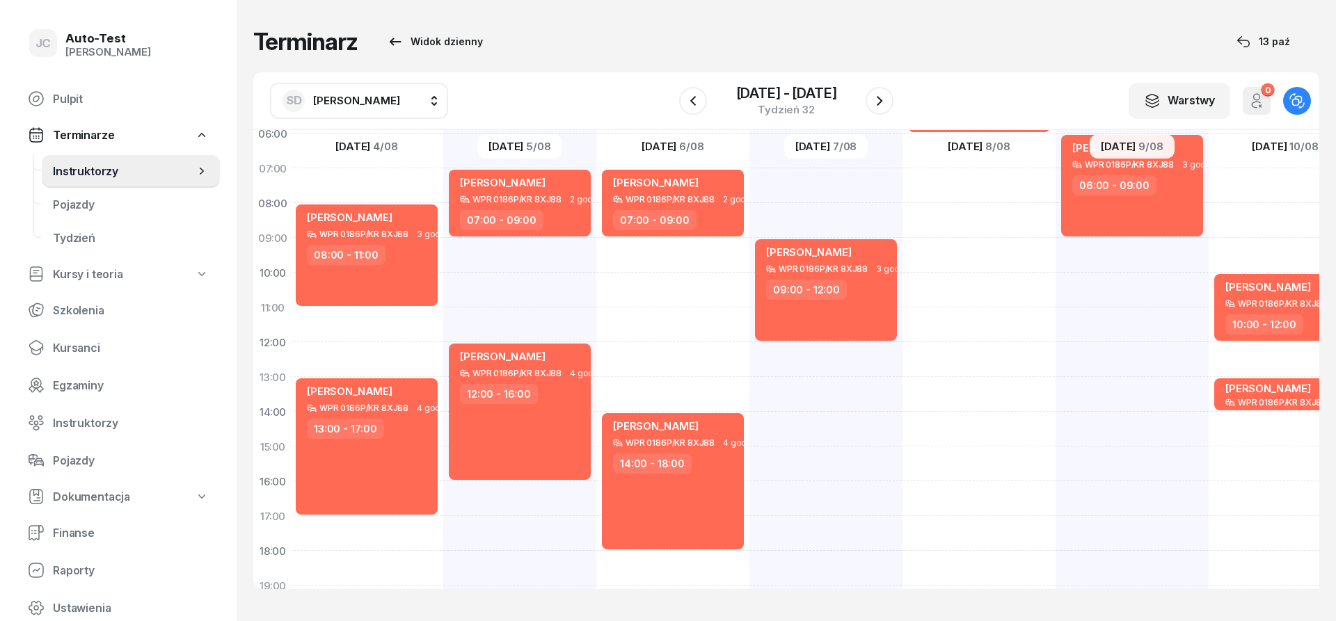
click at [376, 106] on span "[PERSON_NAME]" at bounding box center [356, 100] width 87 height 13
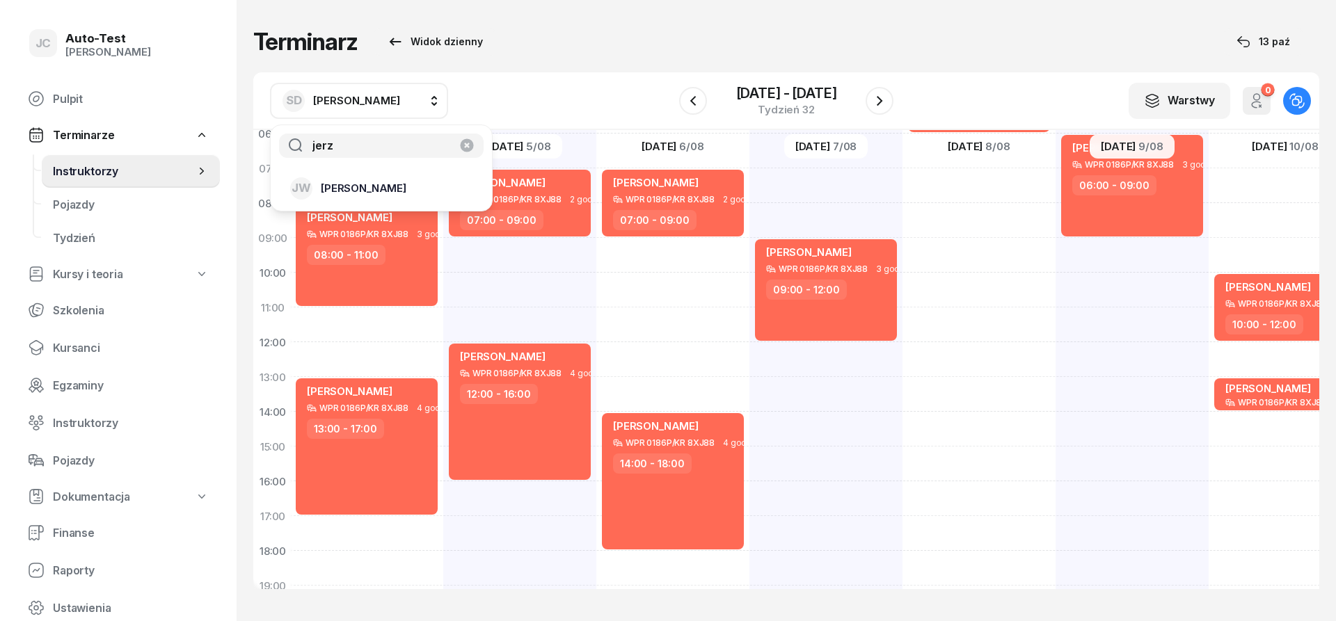
type input "jerz"
click at [365, 199] on div "[PERSON_NAME]" at bounding box center [373, 188] width 166 height 22
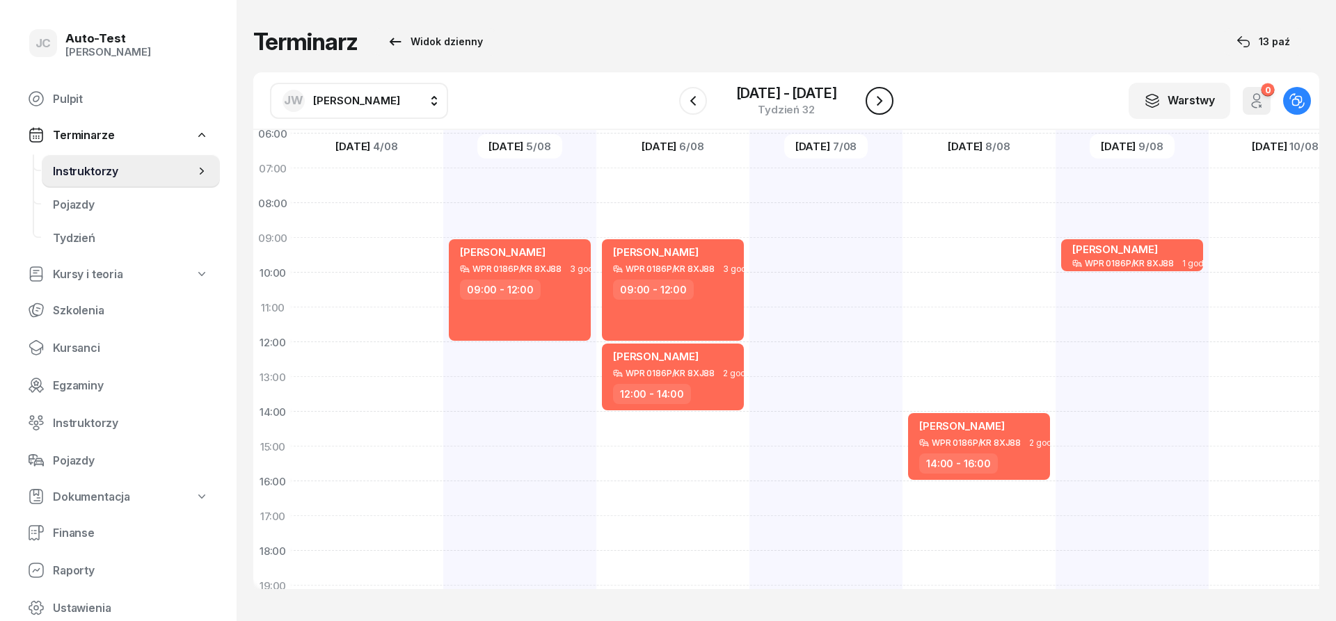
click at [878, 102] on icon "button" at bounding box center [879, 101] width 17 height 17
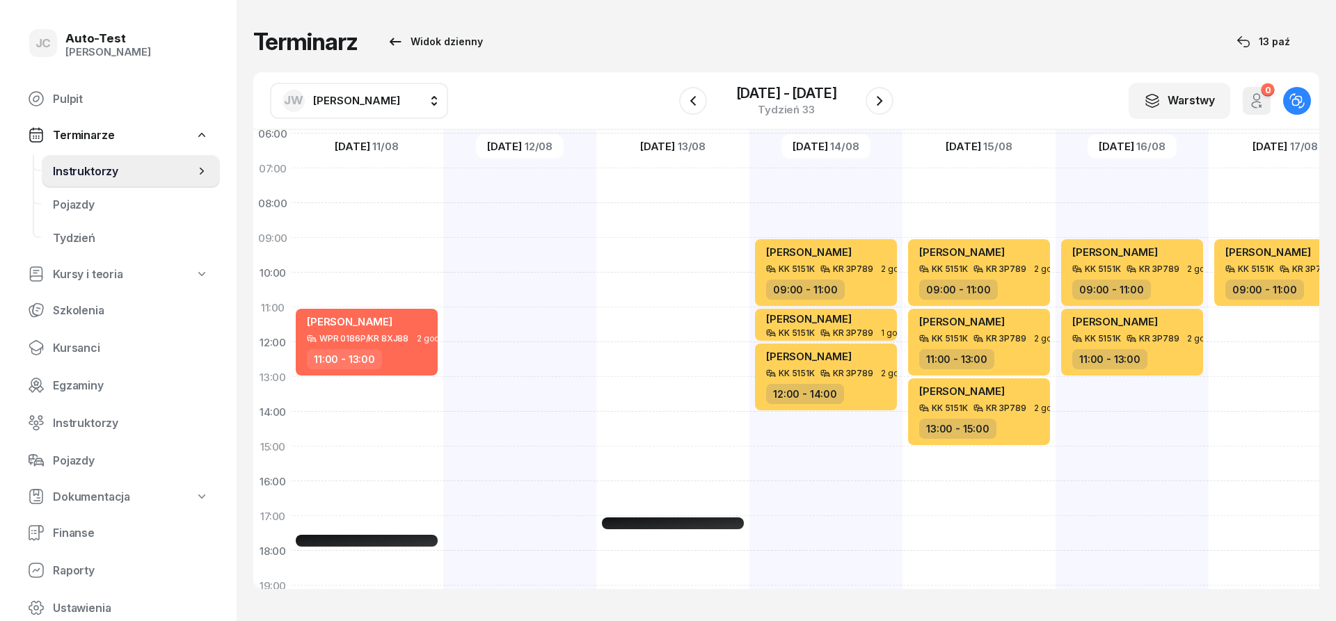
click at [525, 312] on div at bounding box center [519, 429] width 153 height 696
select select "11"
select select "13"
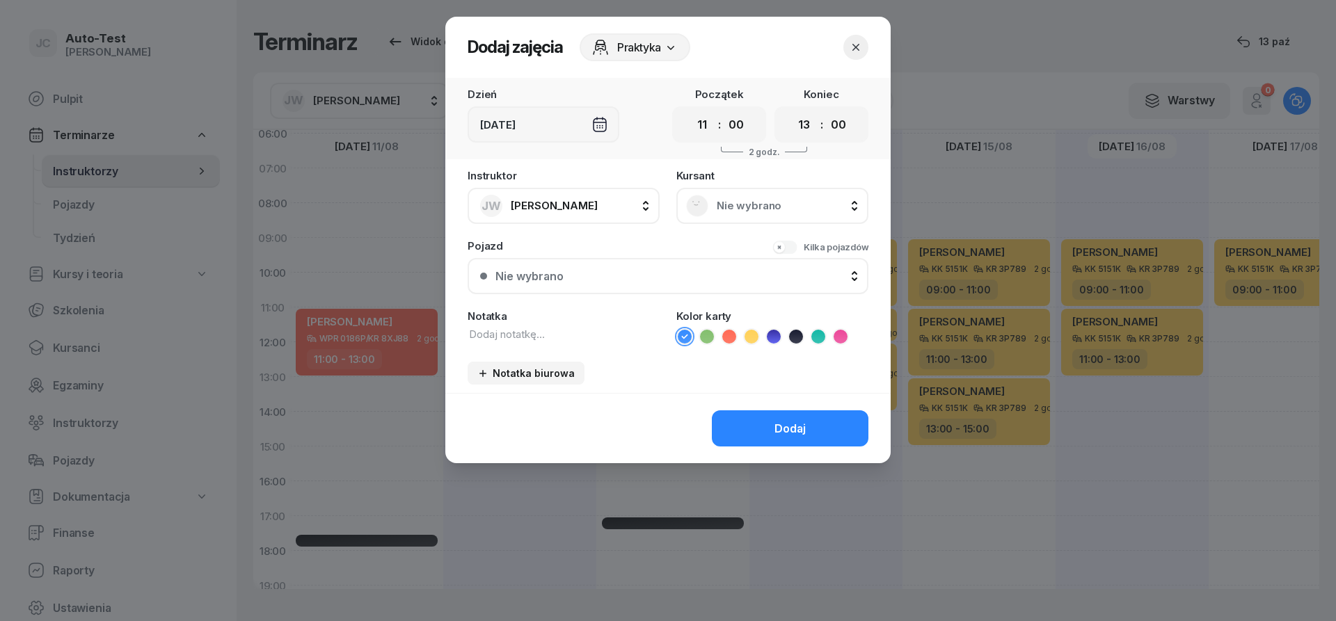
scroll to position [83, 2]
click at [750, 186] on div "[DEMOGRAPHIC_DATA] Nie wybrano" at bounding box center [772, 197] width 192 height 54
click at [726, 215] on div "Nie wybrano" at bounding box center [772, 206] width 173 height 22
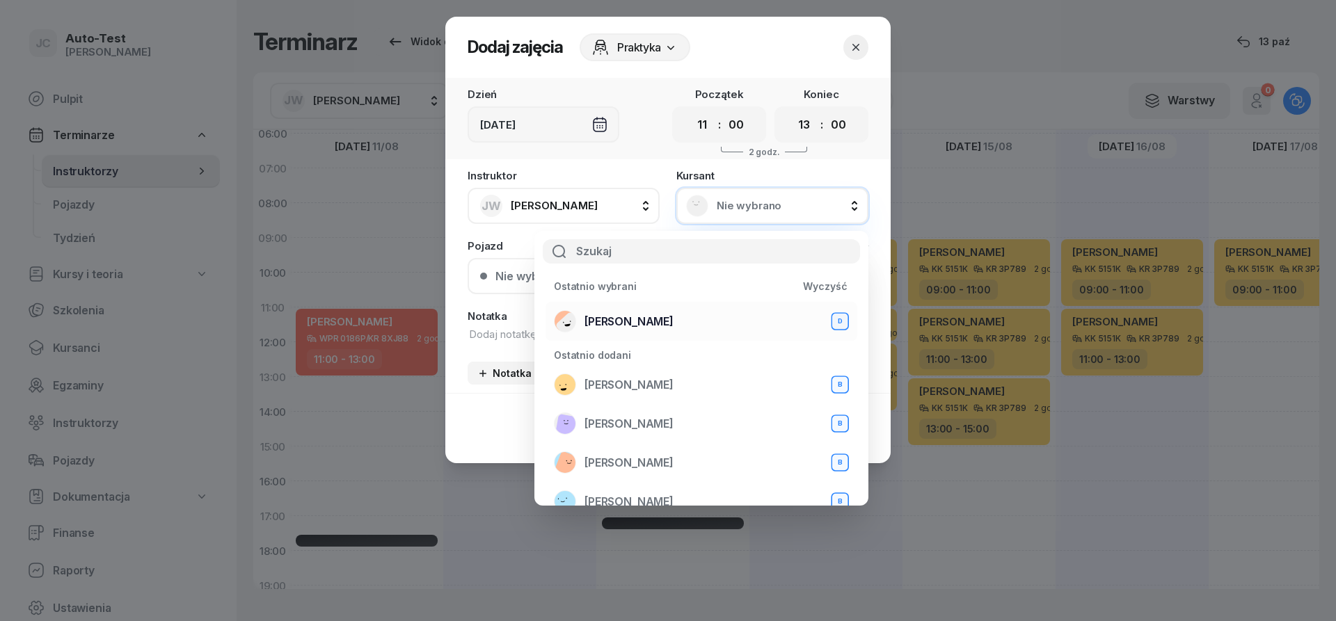
click at [674, 315] on div "[PERSON_NAME] D" at bounding box center [701, 321] width 295 height 22
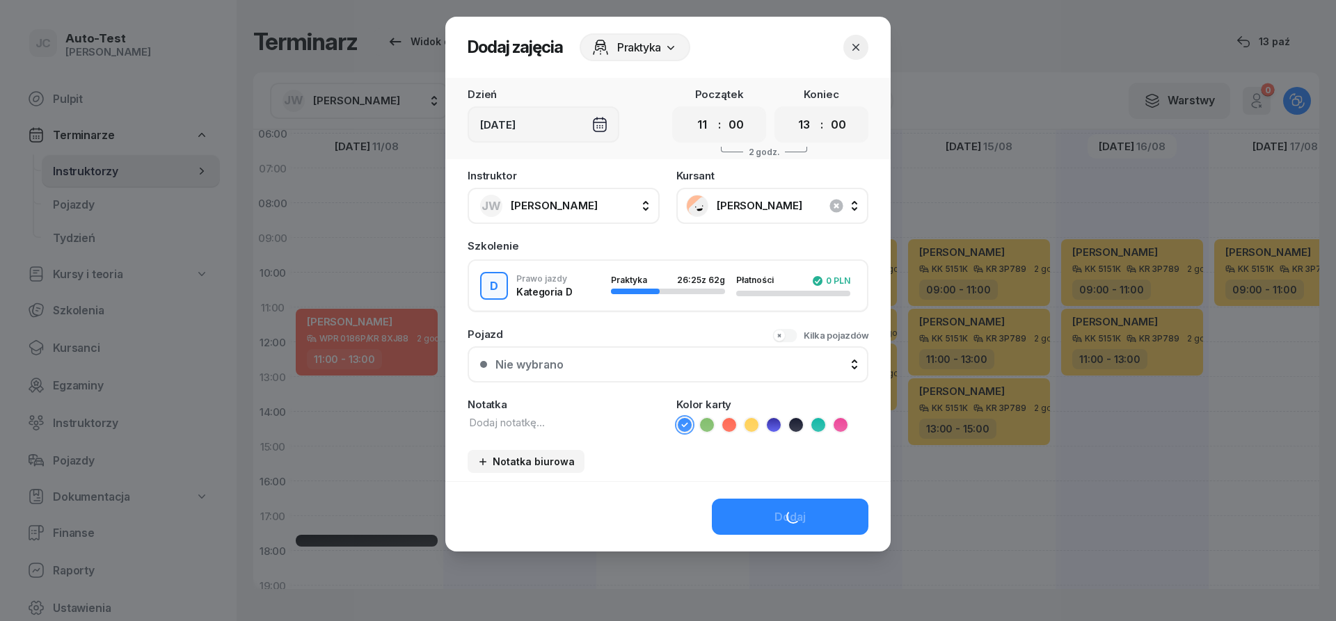
click at [649, 356] on button "Nie wybrano" at bounding box center [668, 364] width 401 height 36
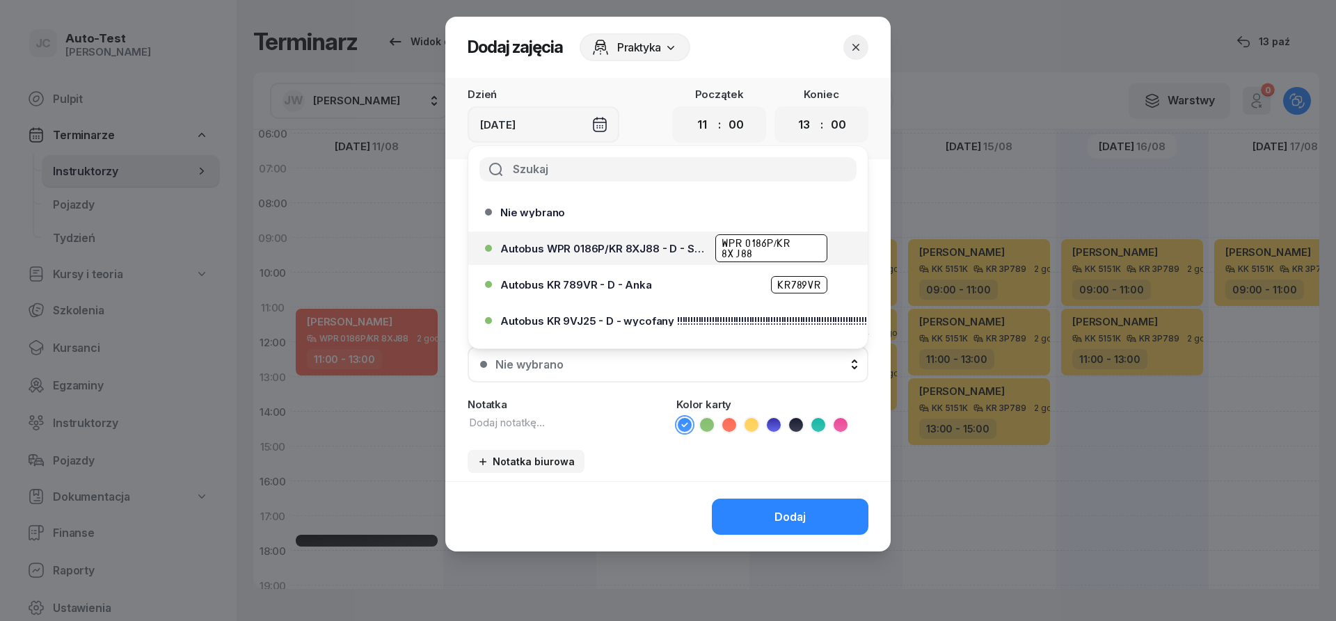
click at [651, 253] on span "Autobus WPR 0186P/KR 8XJ88 - D - Szef" at bounding box center [603, 249] width 207 height 10
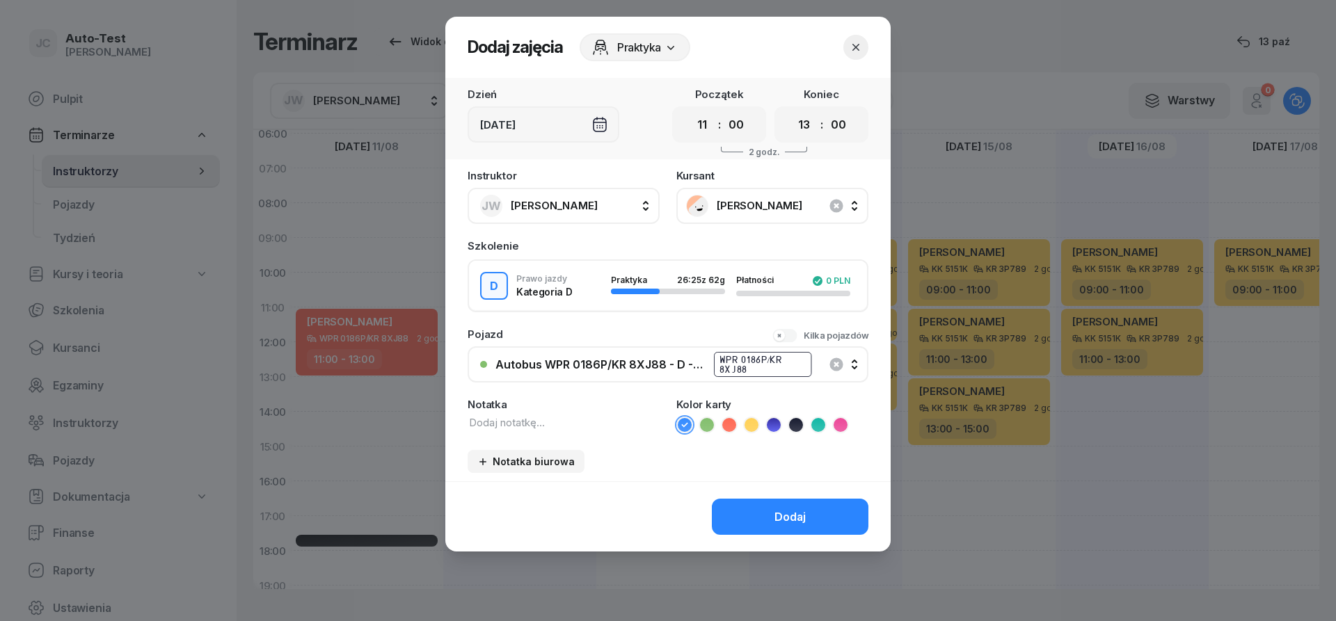
click at [733, 426] on icon at bounding box center [729, 425] width 14 height 14
click at [764, 500] on button "Dodaj" at bounding box center [790, 517] width 157 height 36
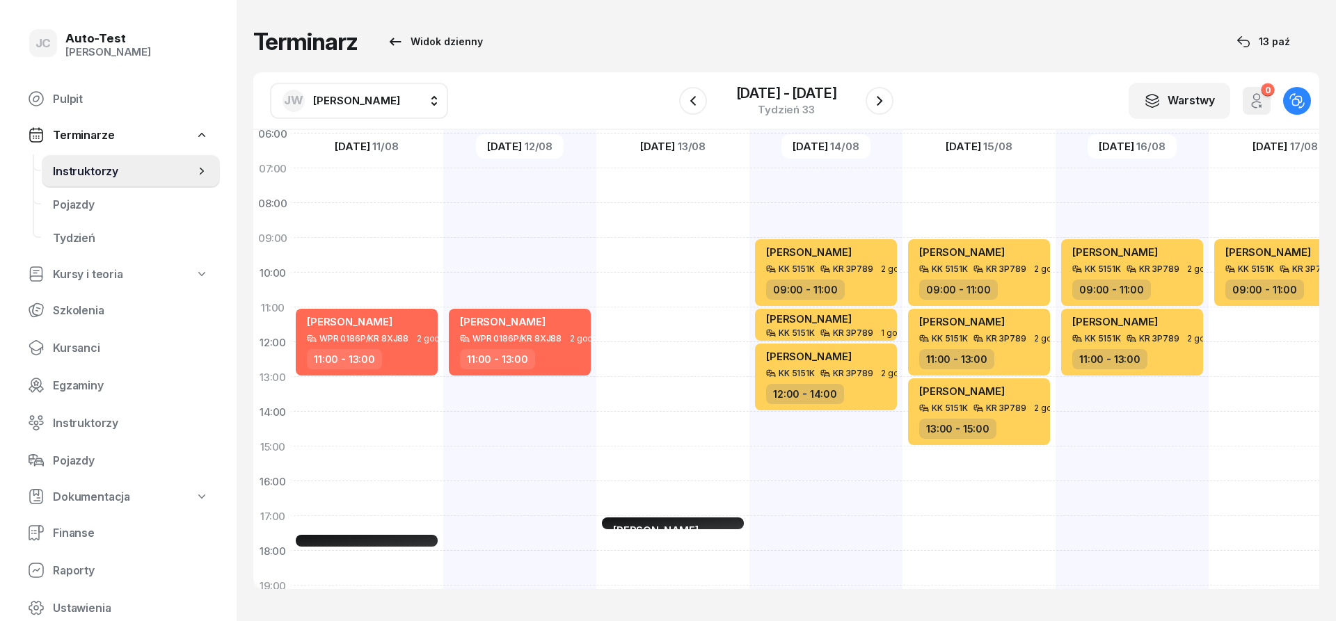
click at [666, 260] on div "[PERSON_NAME] Sala komputerowa nr 1 25min 17:00 - 17:25" at bounding box center [672, 429] width 153 height 696
select select "09"
select select "11"
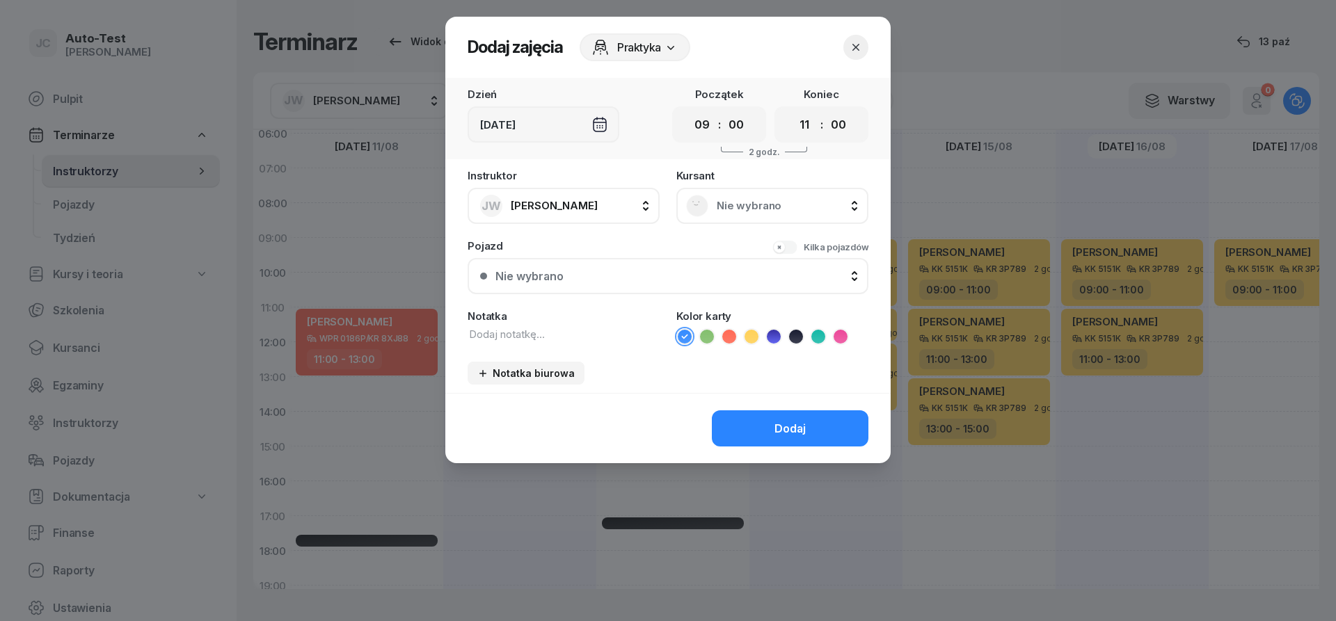
drag, startPoint x: 751, startPoint y: 203, endPoint x: 748, endPoint y: 214, distance: 10.8
click at [750, 207] on span "Nie wybrano" at bounding box center [788, 206] width 142 height 13
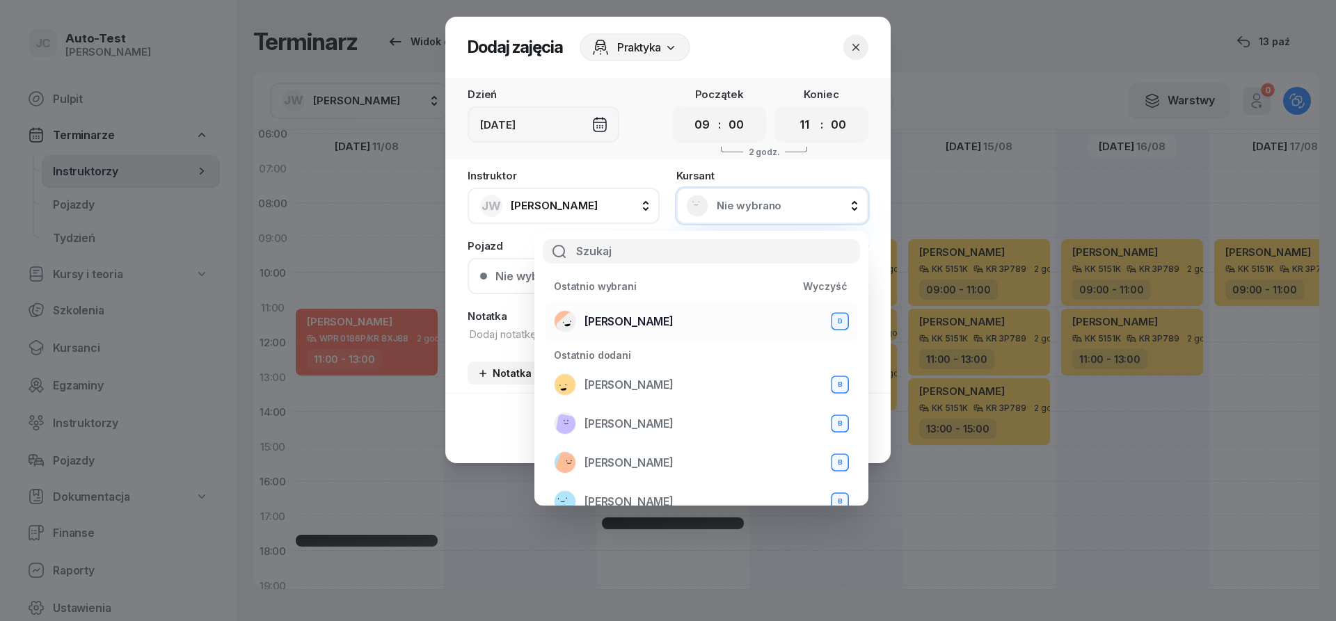
click at [667, 322] on span "[PERSON_NAME]" at bounding box center [628, 321] width 89 height 13
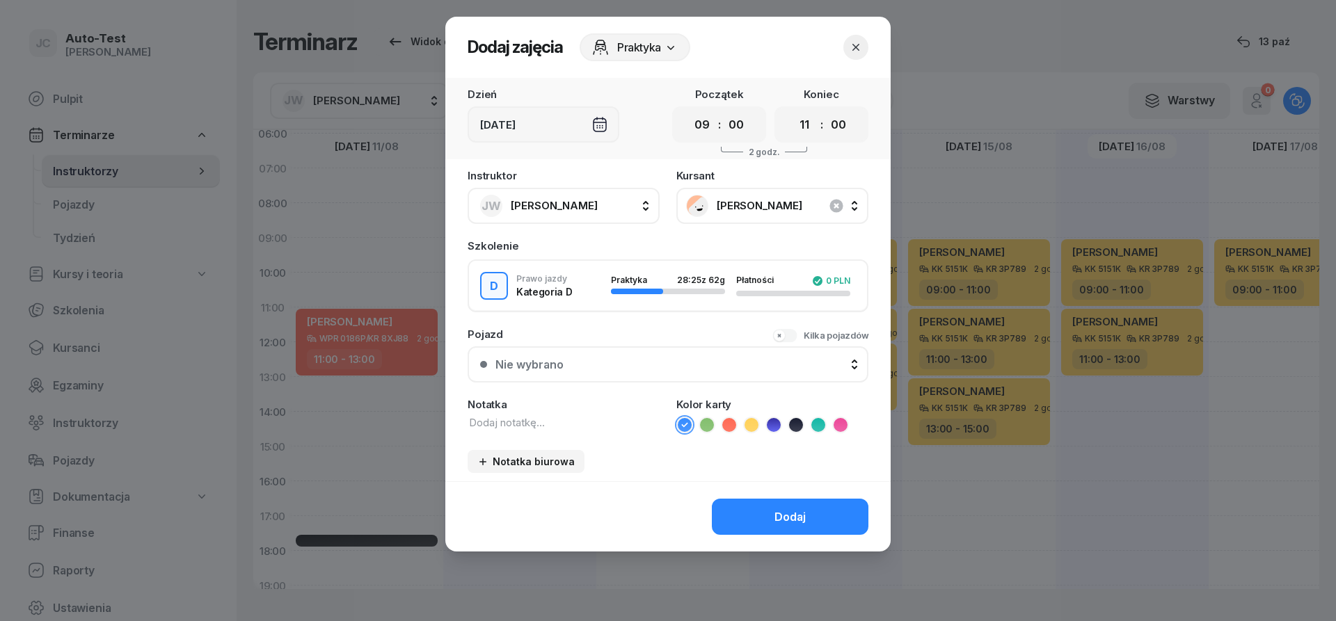
click at [646, 369] on div "Nie wybrano" at bounding box center [675, 364] width 360 height 13
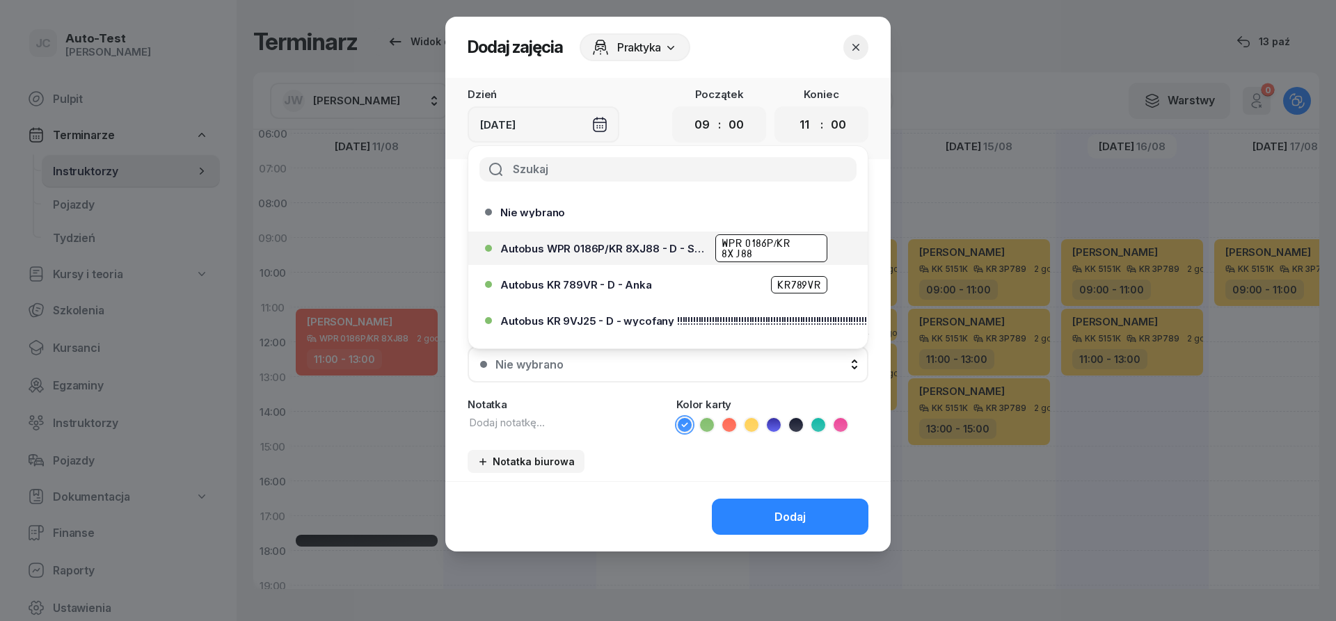
click at [658, 250] on span "Autobus WPR 0186P/KR 8XJ88 - D - Szef" at bounding box center [603, 249] width 207 height 10
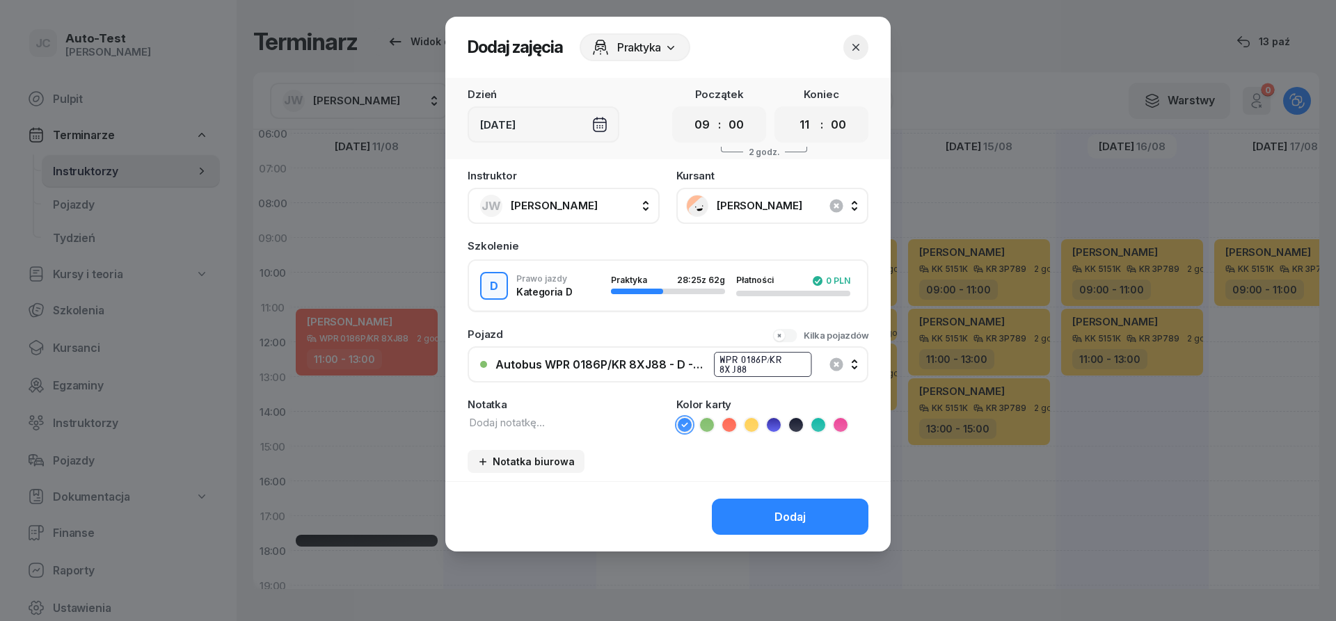
click at [729, 431] on icon at bounding box center [729, 425] width 14 height 14
click at [747, 502] on button "Dodaj" at bounding box center [790, 517] width 157 height 36
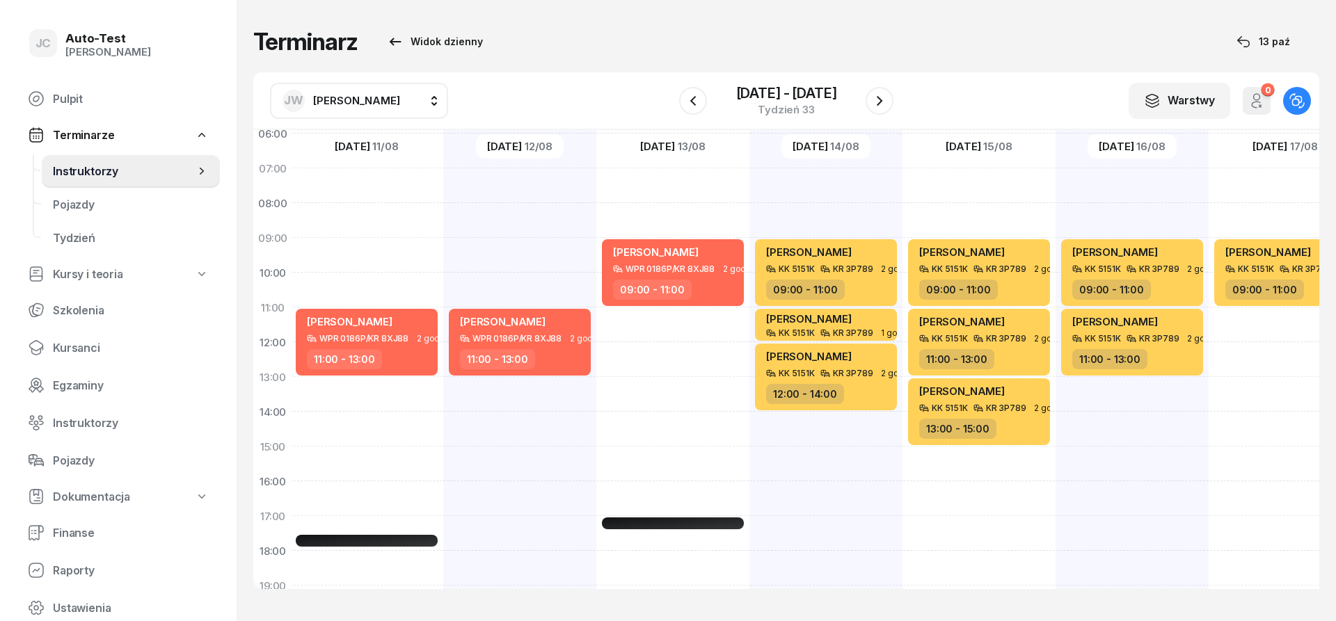
click at [959, 463] on div "[PERSON_NAME] KK 5151K KR 3P789 2 godz. 09:00 - 11:00 [PERSON_NAME] KK 5151K KR…" at bounding box center [978, 429] width 153 height 696
select select "15"
select select "17"
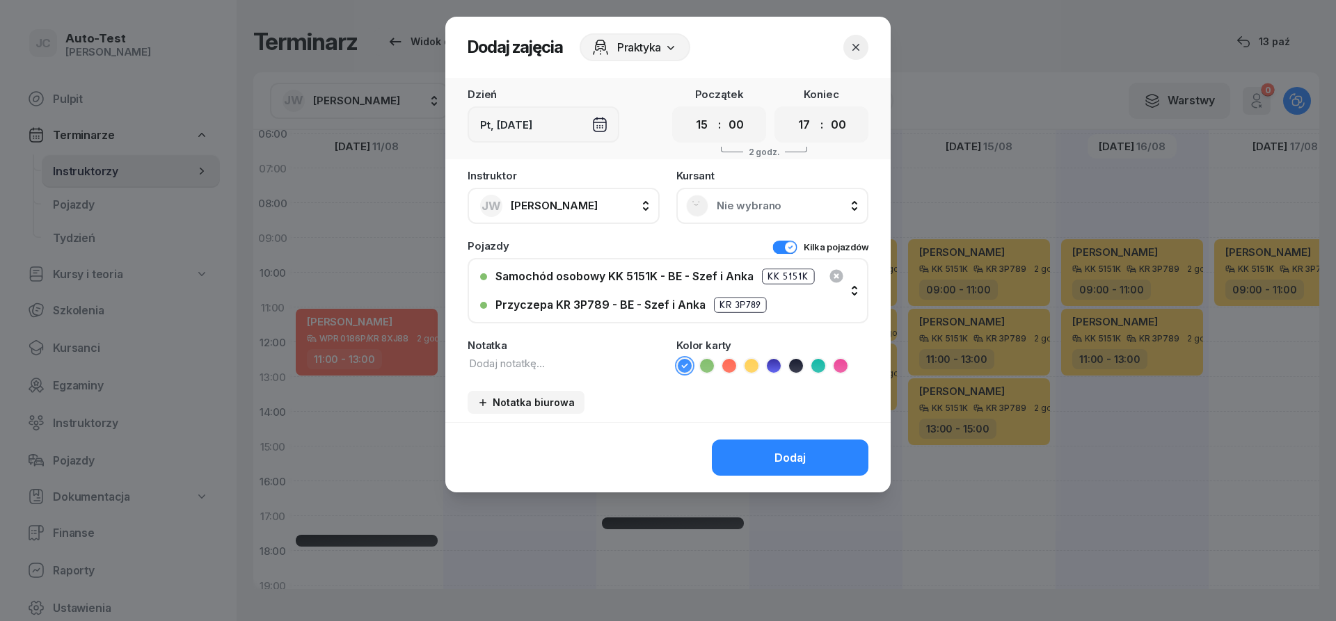
click at [753, 208] on span "Nie wybrano" at bounding box center [788, 206] width 142 height 13
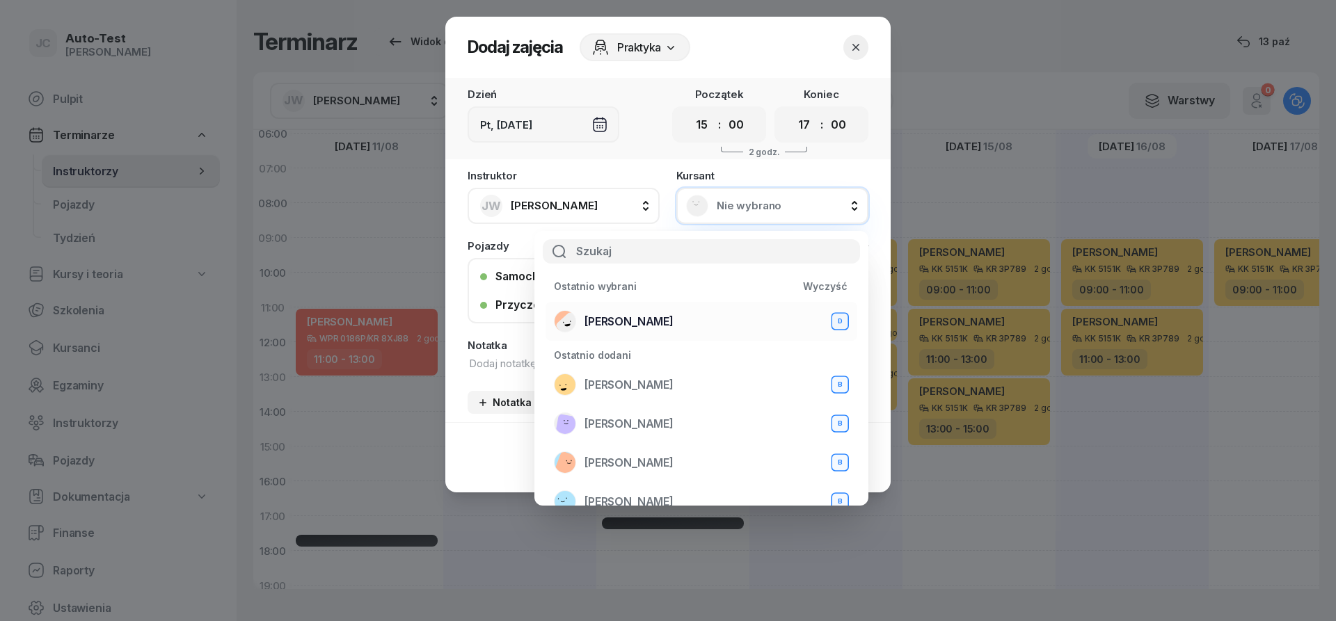
click at [671, 319] on div "[PERSON_NAME] D" at bounding box center [701, 321] width 295 height 22
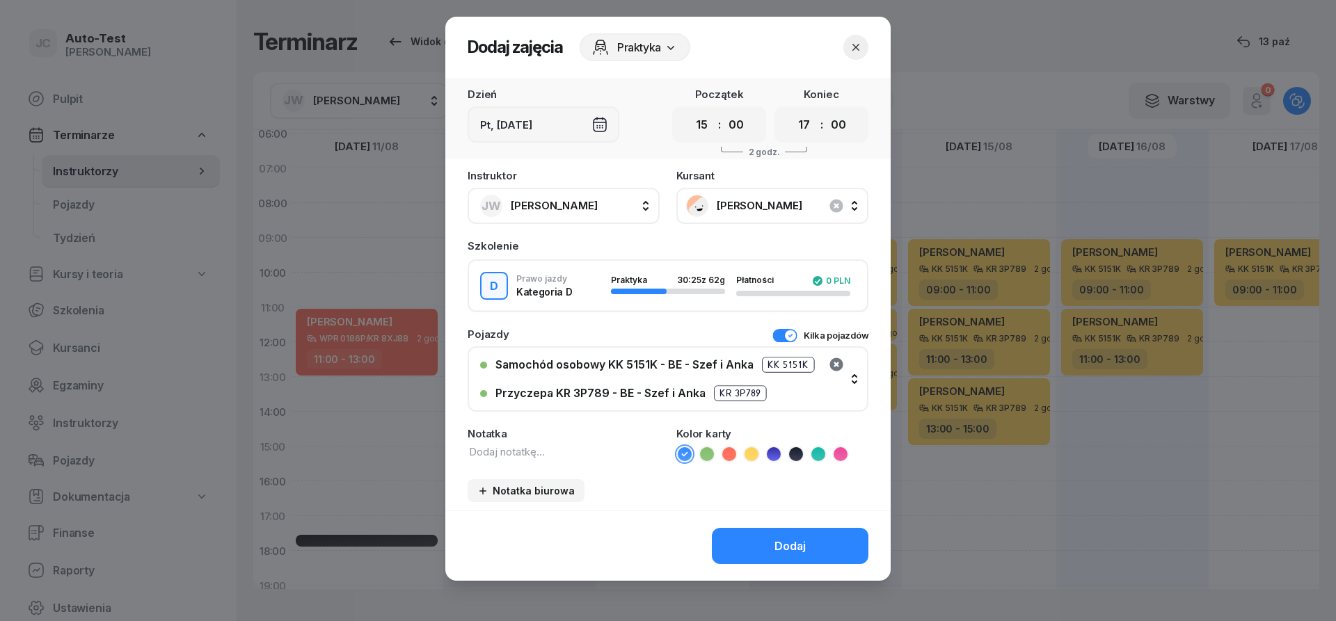
click at [833, 359] on icon "button" at bounding box center [835, 364] width 13 height 13
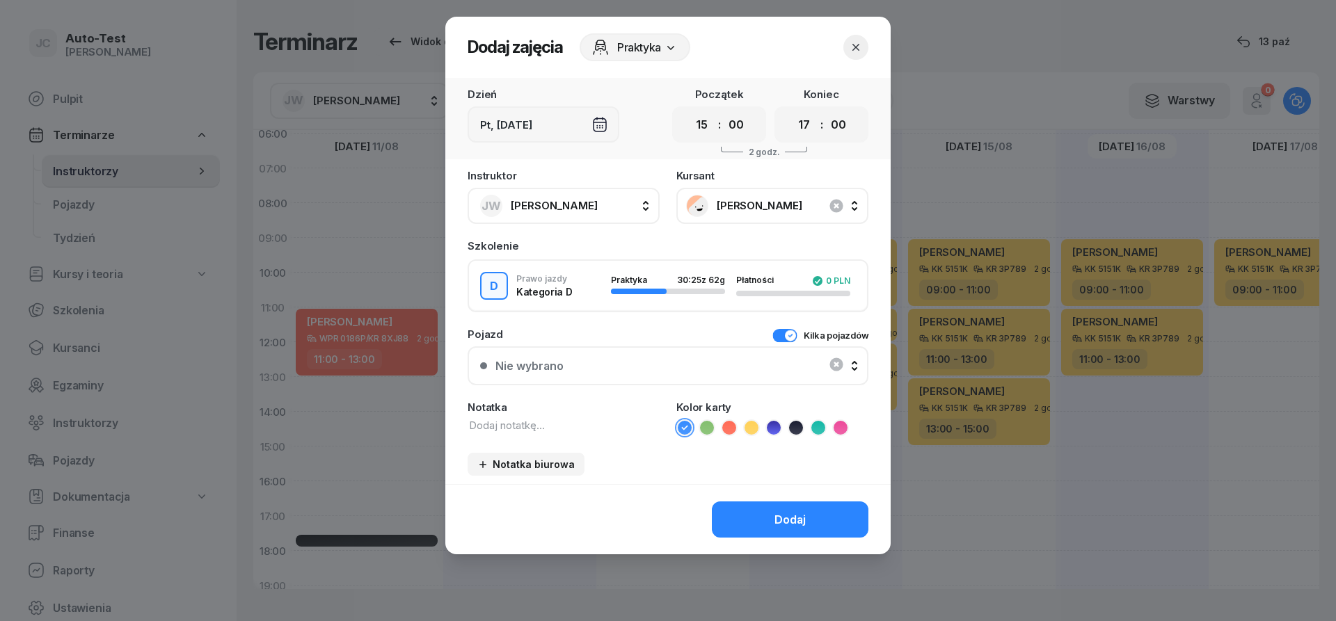
click at [779, 331] on button "Kilka pojazdów" at bounding box center [820, 335] width 96 height 13
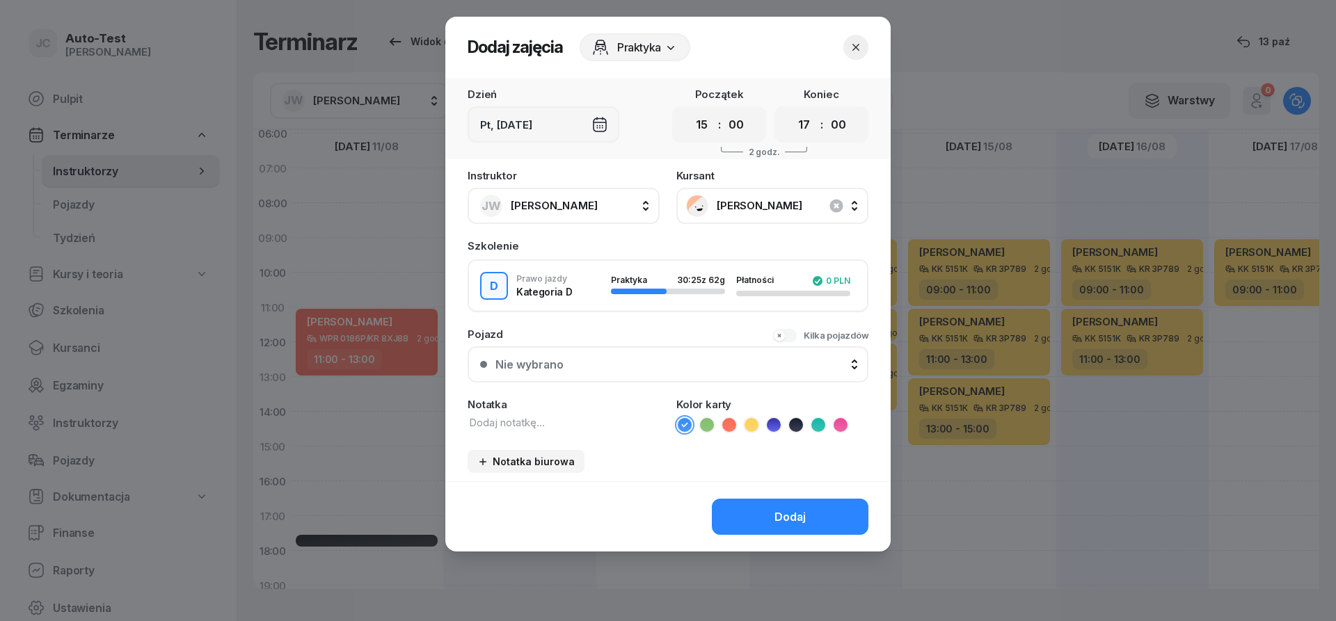
click at [714, 367] on div "Nie wybrano" at bounding box center [675, 364] width 360 height 13
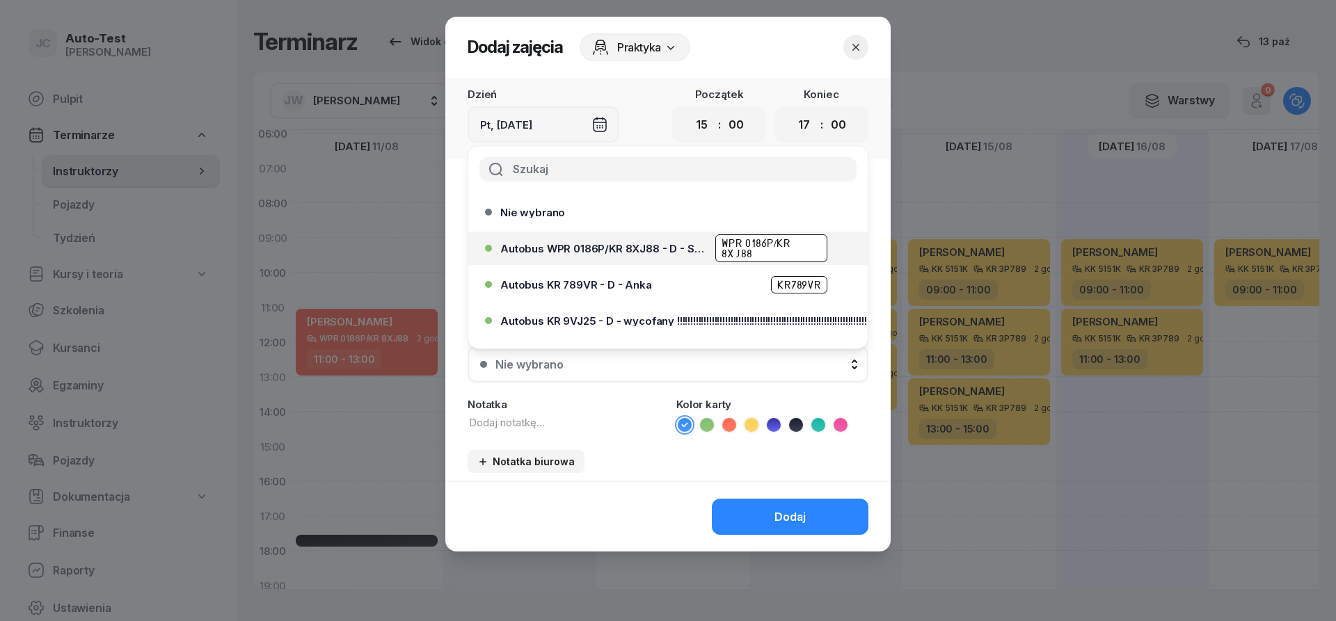
click at [652, 248] on span "Autobus WPR 0186P/KR 8XJ88 - D - Szef" at bounding box center [603, 249] width 207 height 10
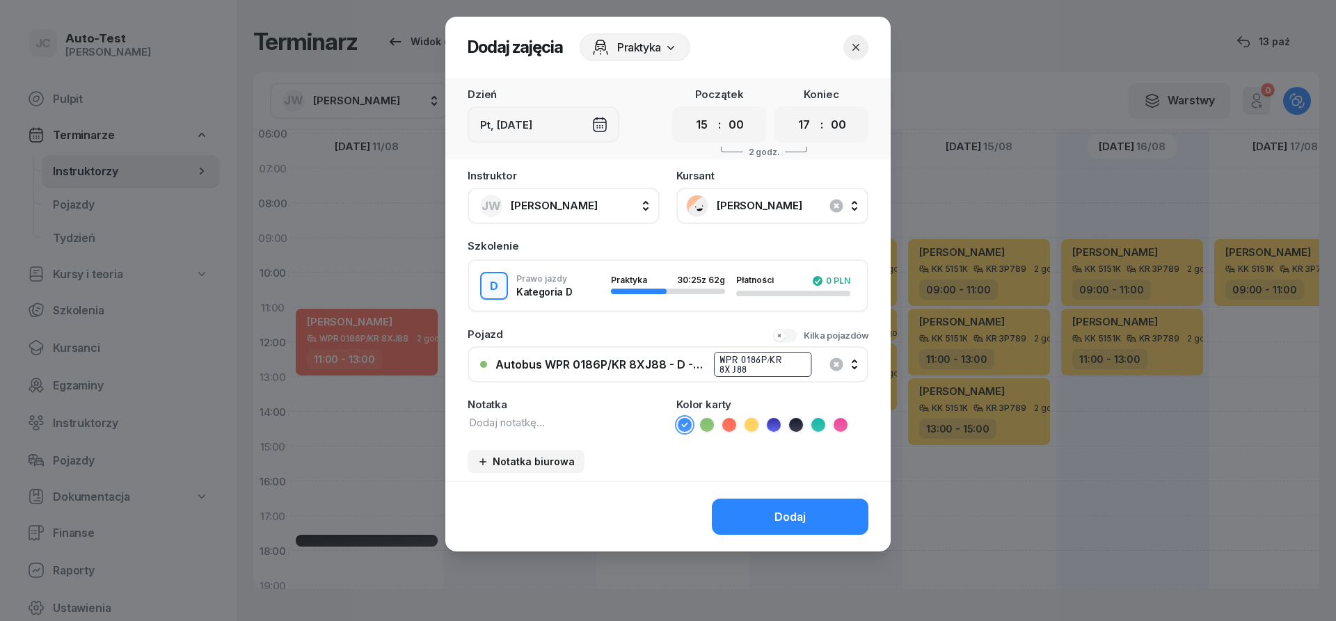
click at [724, 426] on icon at bounding box center [729, 425] width 14 height 14
click at [753, 529] on button "Dodaj" at bounding box center [790, 517] width 157 height 36
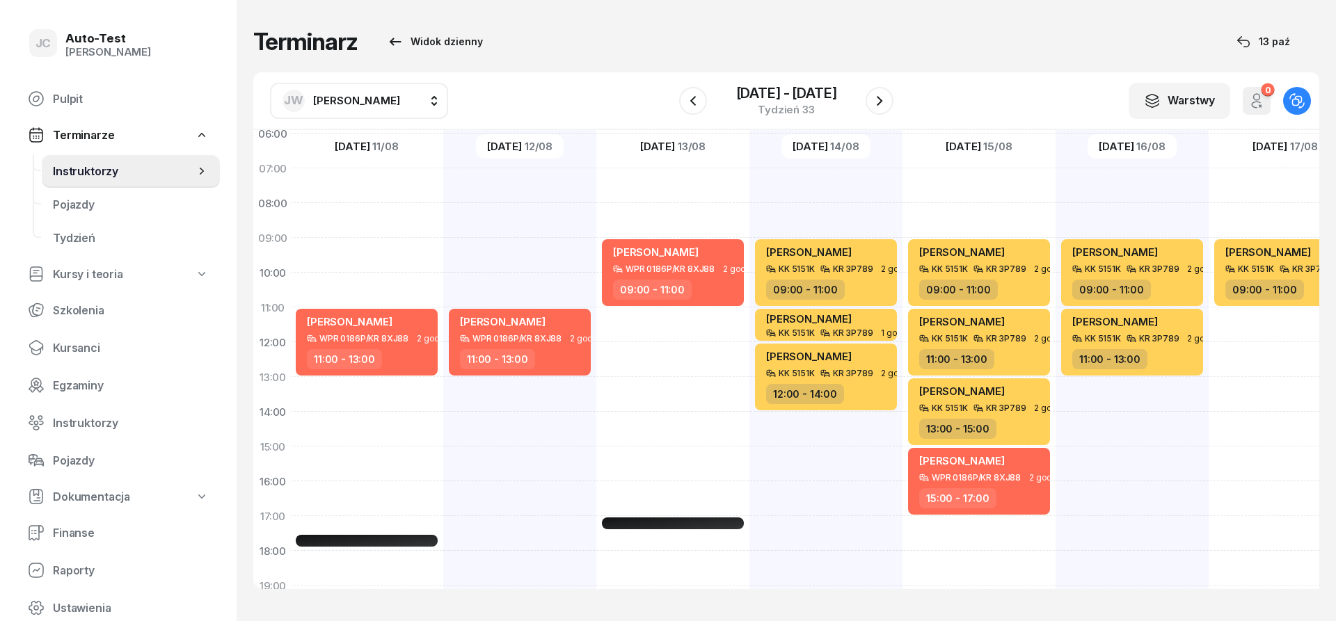
click at [1108, 390] on div "[PERSON_NAME] KK 5151K KR 3P789 2 godz. 09:00 - 11:00 [PERSON_NAME] KK 5151K KR…" at bounding box center [1131, 429] width 153 height 696
select select "13"
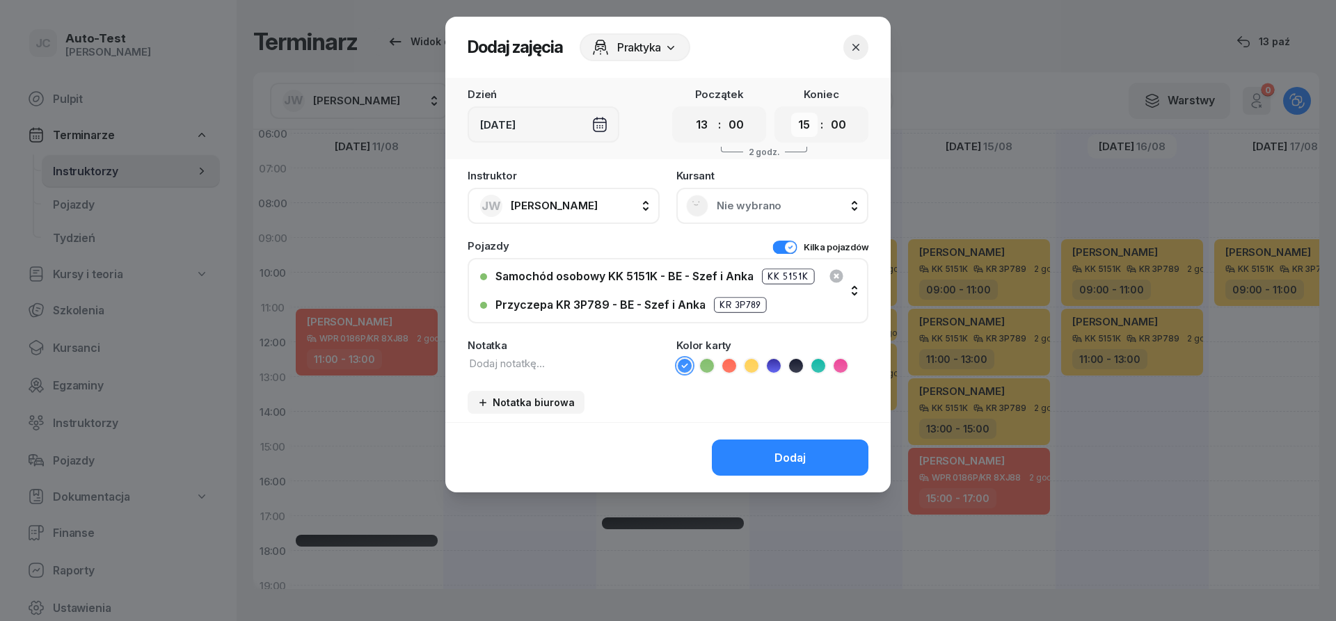
click at [791, 113] on select "00 01 02 03 04 05 06 07 08 09 10 11 12 13 14 15 16 17 18 19 20 21 22 23" at bounding box center [804, 125] width 26 height 24
select select "17"
click option "17" at bounding box center [0, 0] width 0 height 0
click at [783, 246] on button "Kilka pojazdów" at bounding box center [820, 247] width 96 height 13
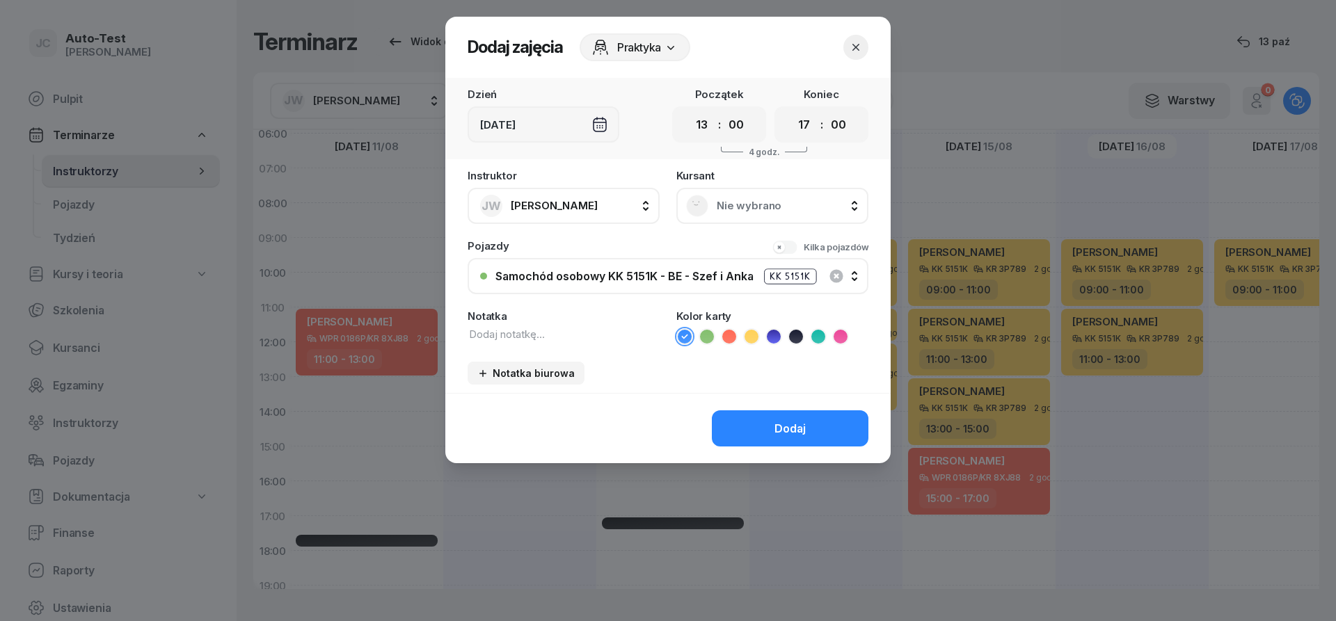
drag, startPoint x: 835, startPoint y: 275, endPoint x: 781, endPoint y: 246, distance: 61.0
click at [836, 275] on icon "button" at bounding box center [836, 276] width 17 height 17
click at [753, 209] on span "Nie wybrano" at bounding box center [788, 206] width 142 height 13
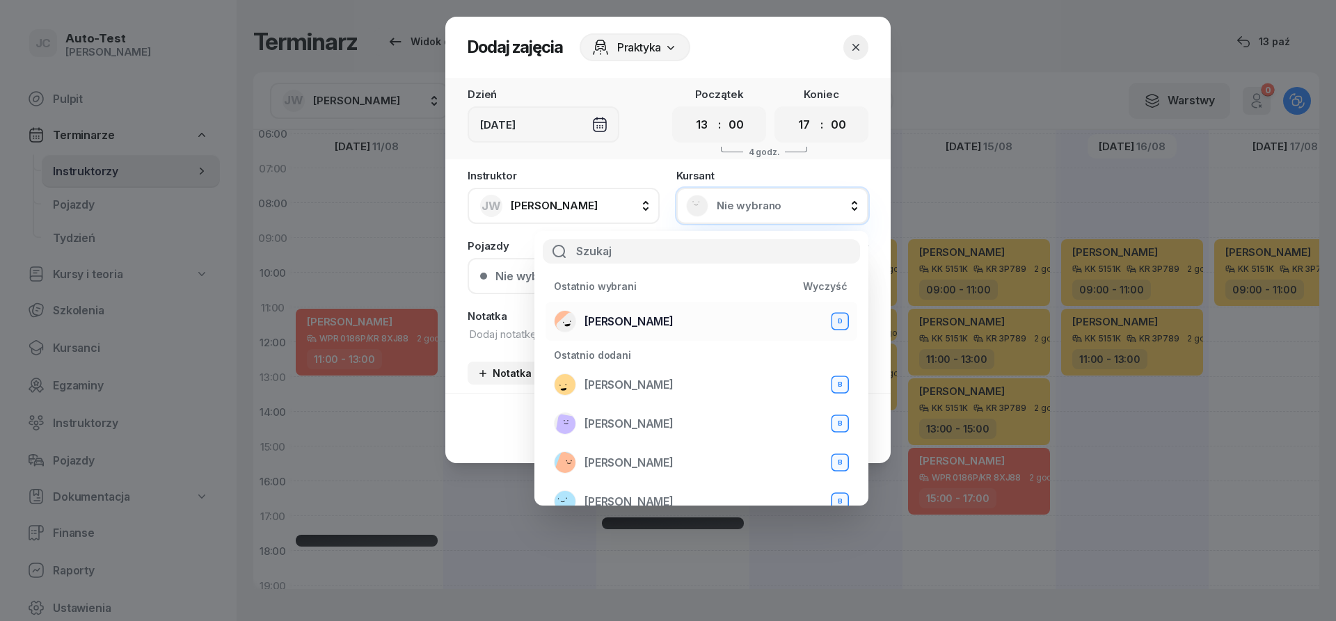
click at [674, 324] on div "[PERSON_NAME] D" at bounding box center [701, 321] width 295 height 22
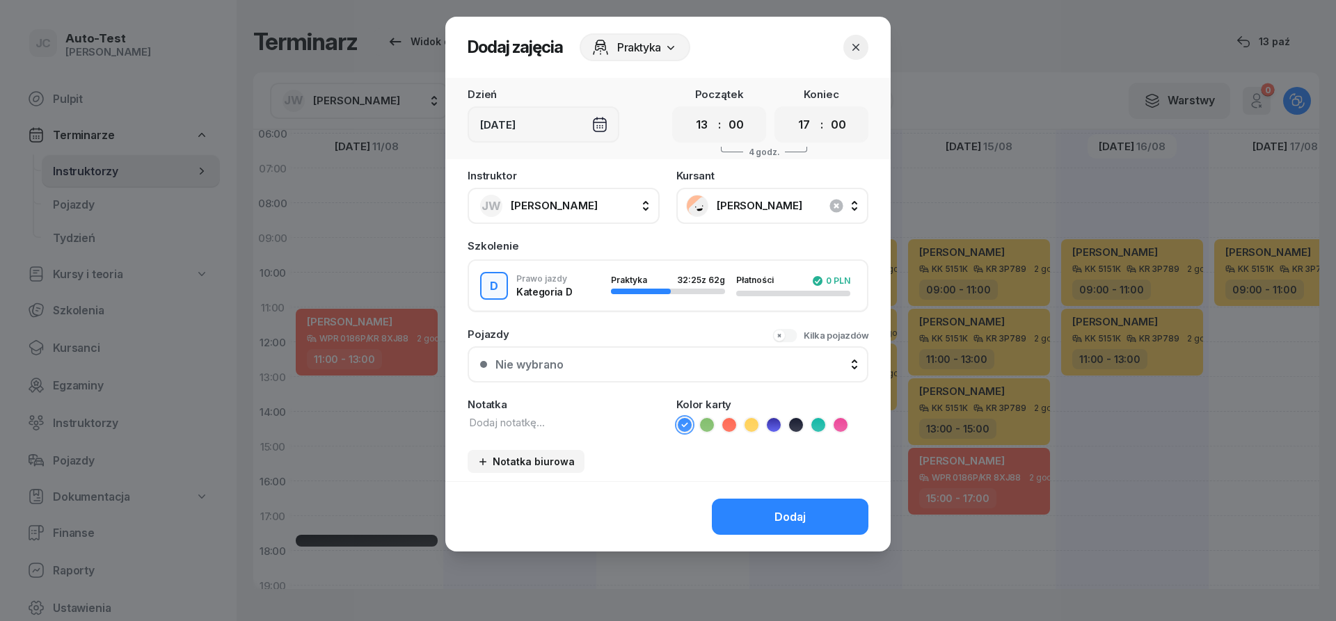
click at [672, 382] on button "Nie wybrano" at bounding box center [668, 364] width 401 height 36
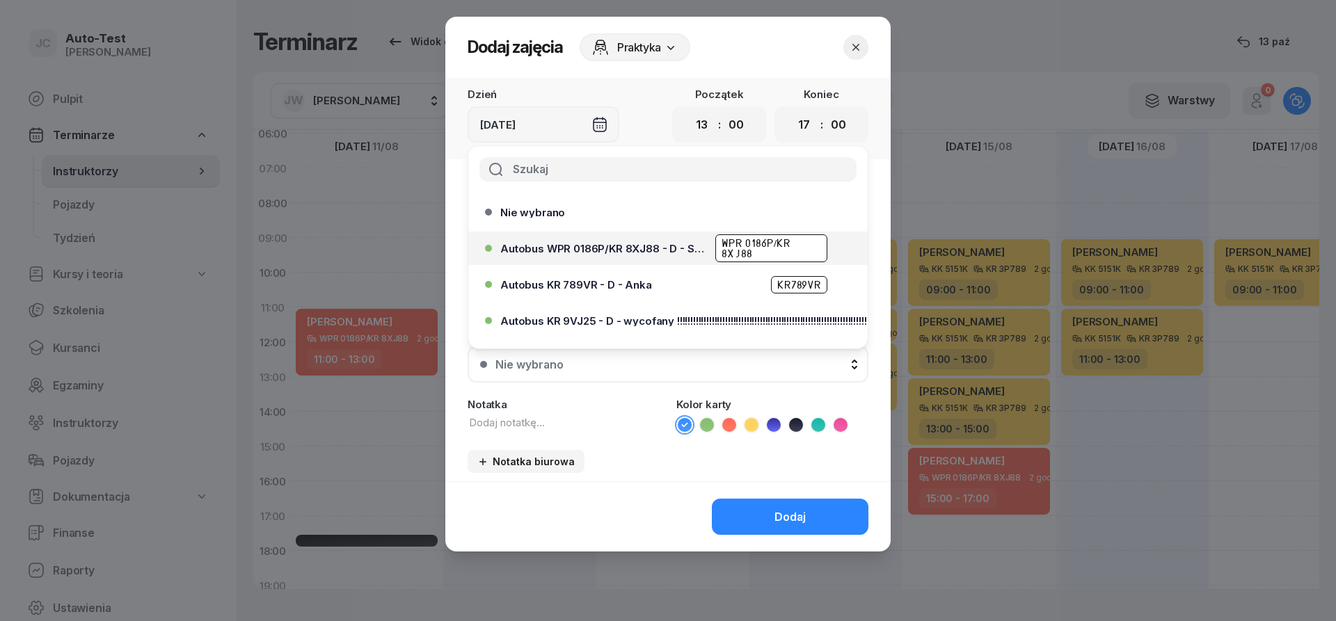
click at [671, 255] on div "Autobus WPR 0186P/KR 8XJ88 - D - Szef WPR 0186P/KR 8XJ88" at bounding box center [671, 248] width 342 height 28
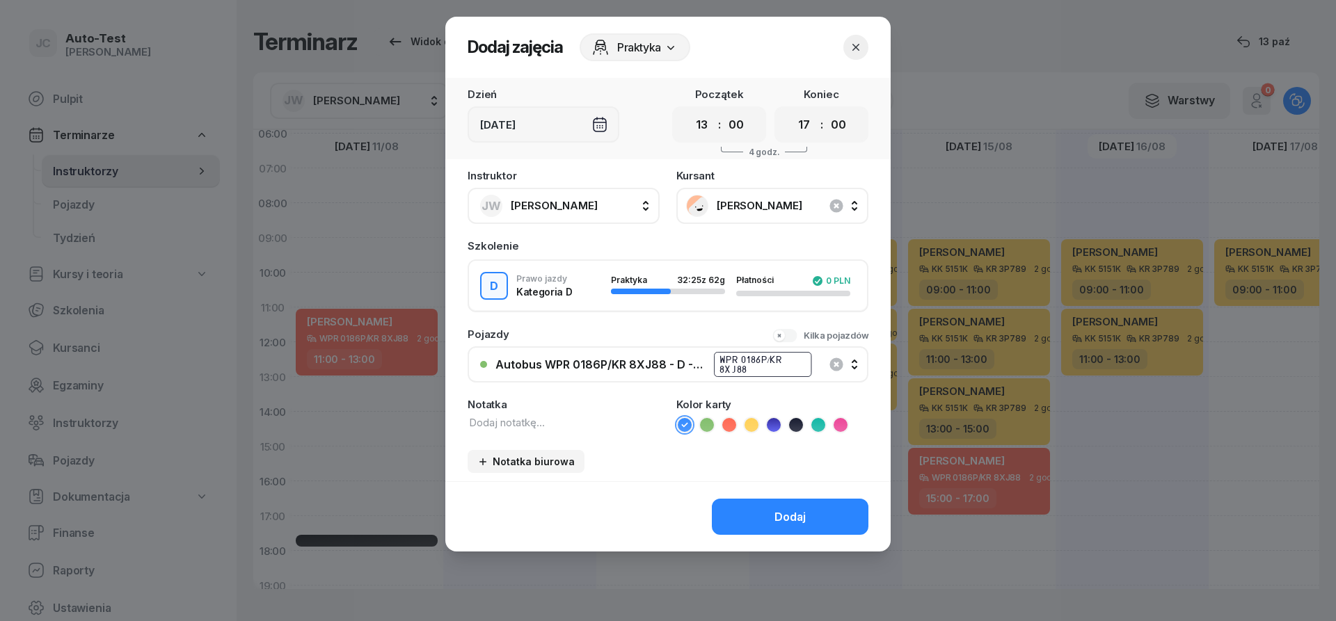
click at [730, 421] on icon at bounding box center [729, 425] width 14 height 14
click at [767, 506] on button "Dodaj" at bounding box center [790, 517] width 157 height 36
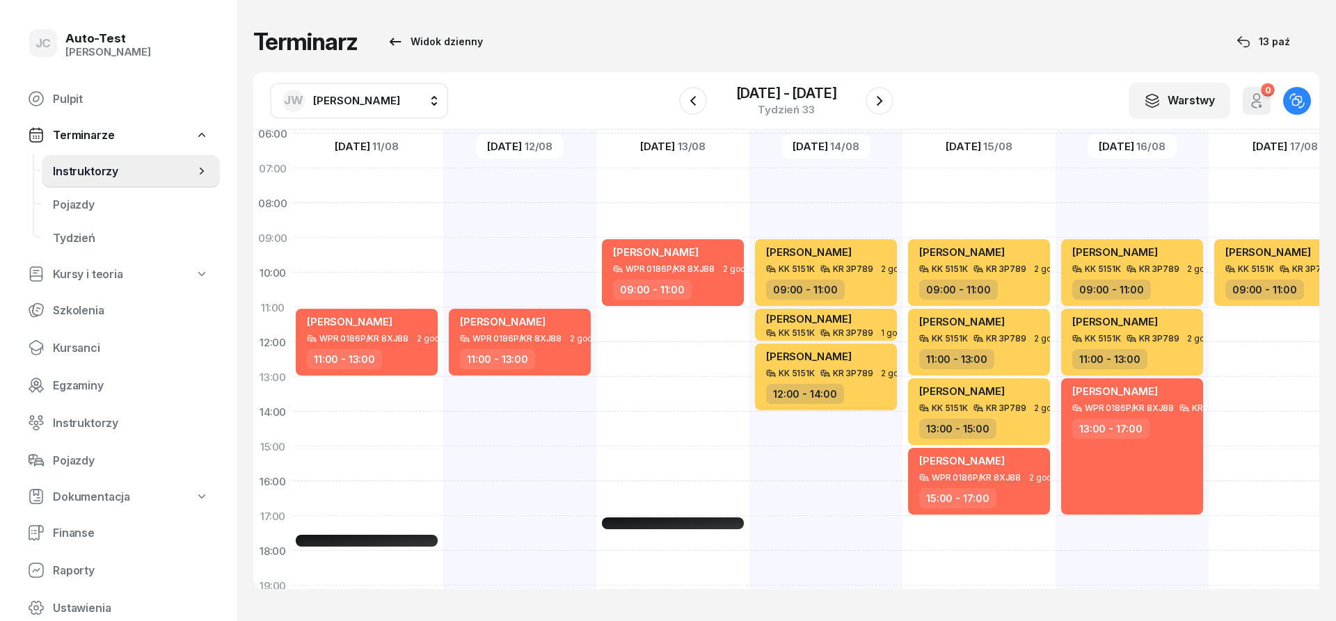
click at [298, 95] on span "JW" at bounding box center [293, 101] width 19 height 12
type input "dut"
click at [390, 188] on span "[PERSON_NAME]" at bounding box center [364, 188] width 86 height 13
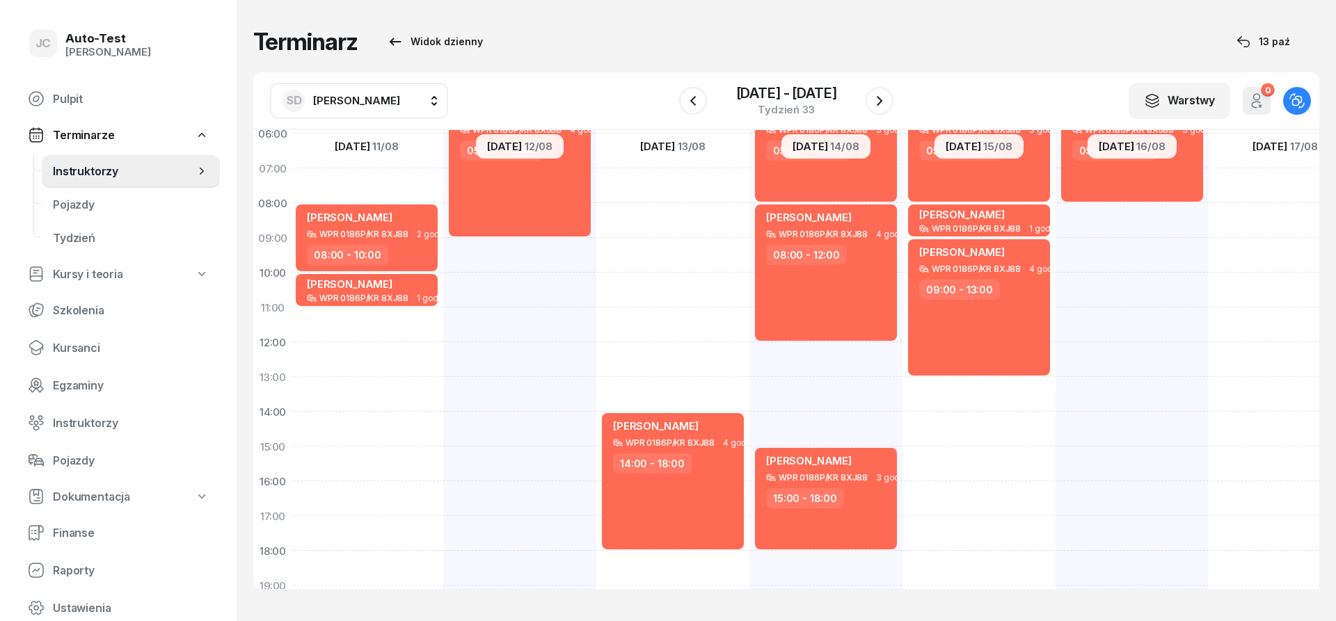
click at [889, 98] on button "button" at bounding box center [879, 101] width 28 height 28
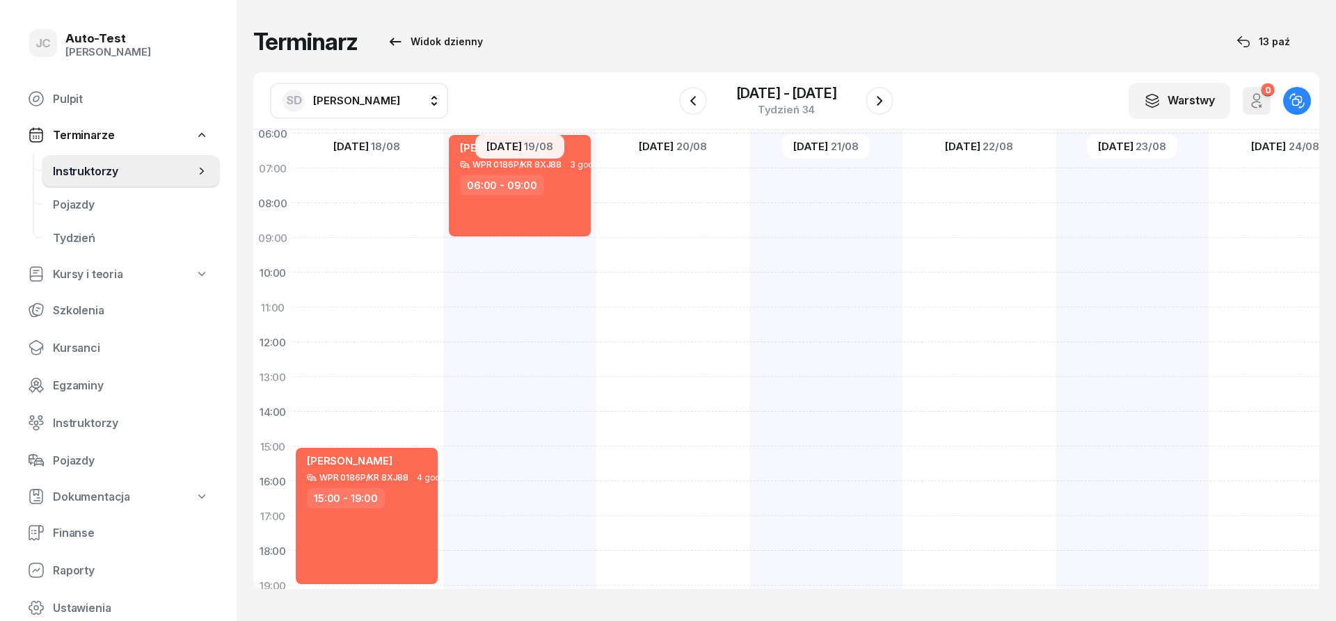
click at [389, 355] on div "[PERSON_NAME] WPR 0186P/KR 8XJ88 4 godz. 15:00 - 19:00" at bounding box center [366, 429] width 153 height 696
select select "12"
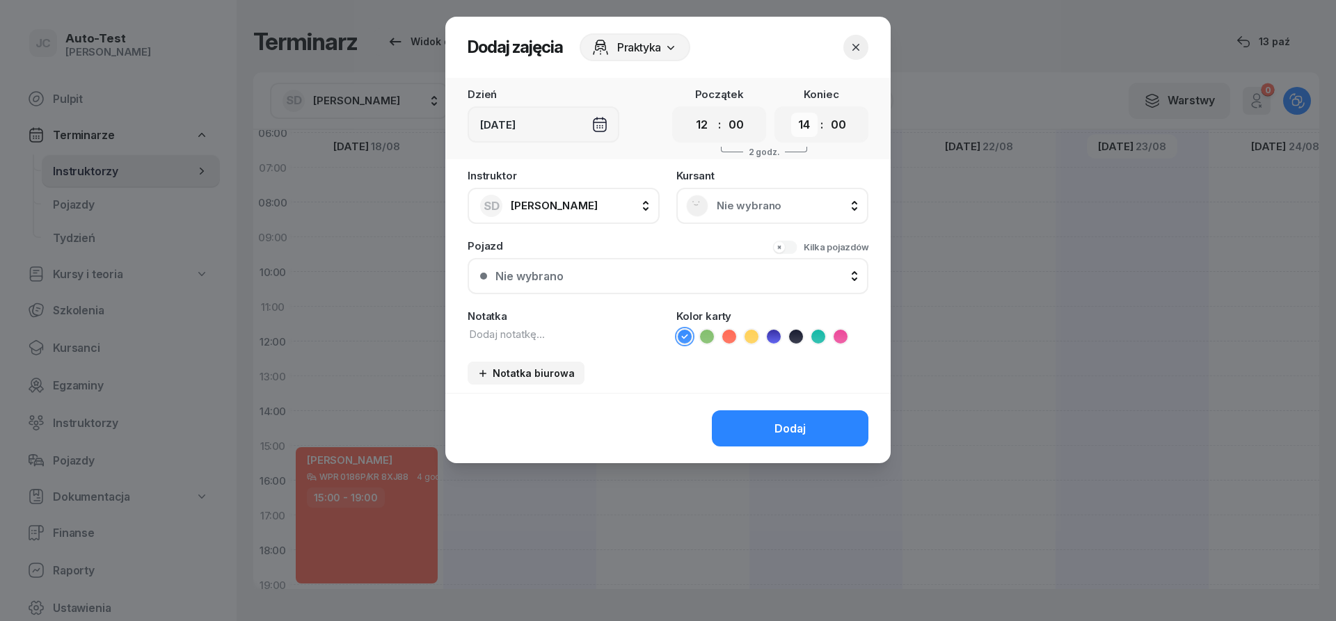
click at [791, 113] on select "00 01 02 03 04 05 06 07 08 09 10 11 12 13 14 15 16 17 18 19 20 21 22 23" at bounding box center [804, 125] width 26 height 24
select select "15"
click option "15" at bounding box center [0, 0] width 0 height 0
click at [742, 201] on span "Nie wybrano" at bounding box center [788, 206] width 142 height 13
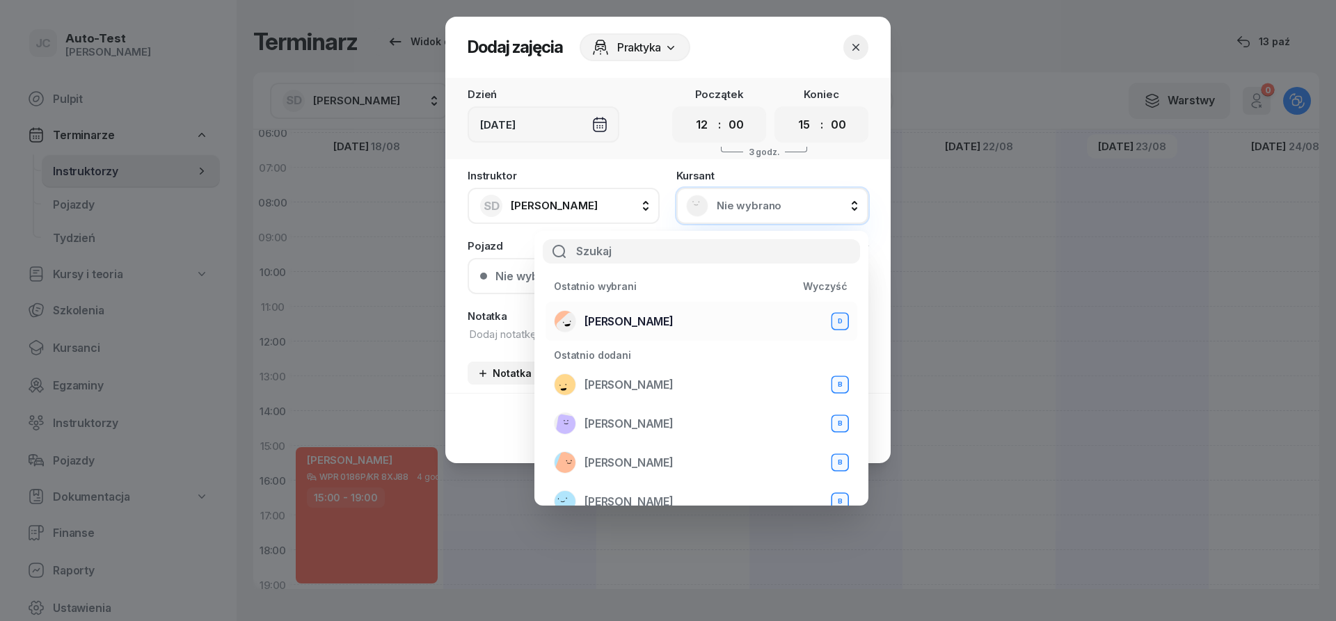
click at [652, 327] on span "[PERSON_NAME]" at bounding box center [628, 321] width 89 height 13
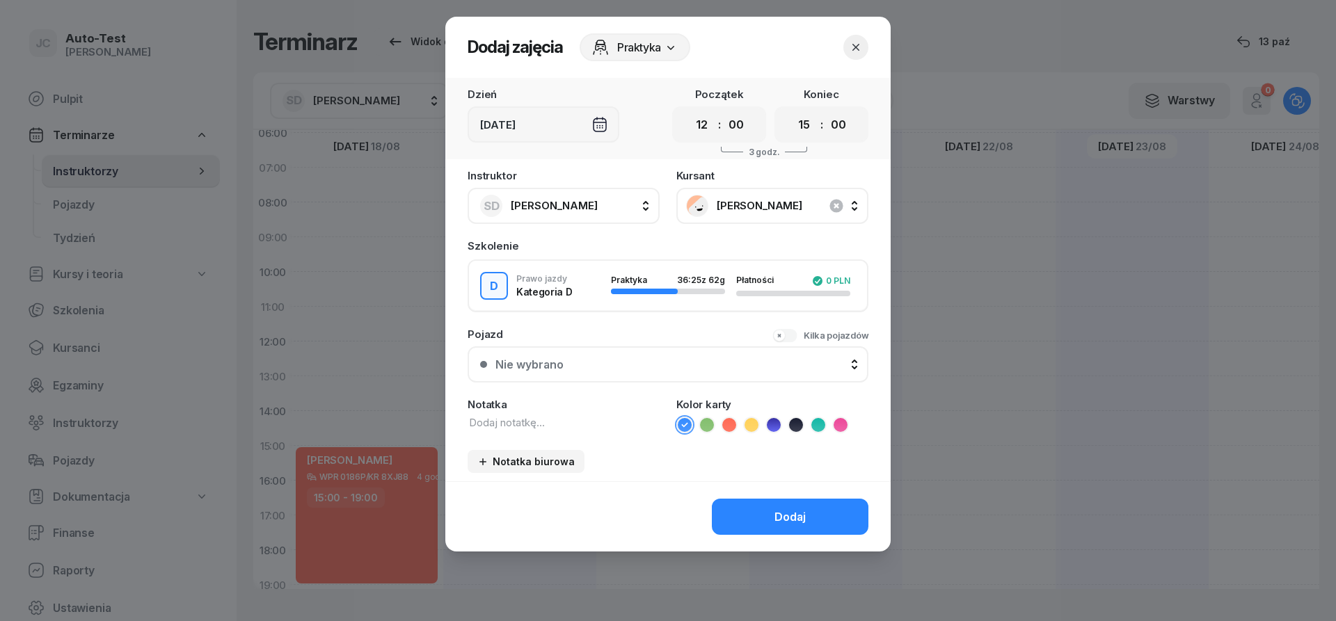
click at [663, 381] on button "Nie wybrano" at bounding box center [668, 364] width 401 height 36
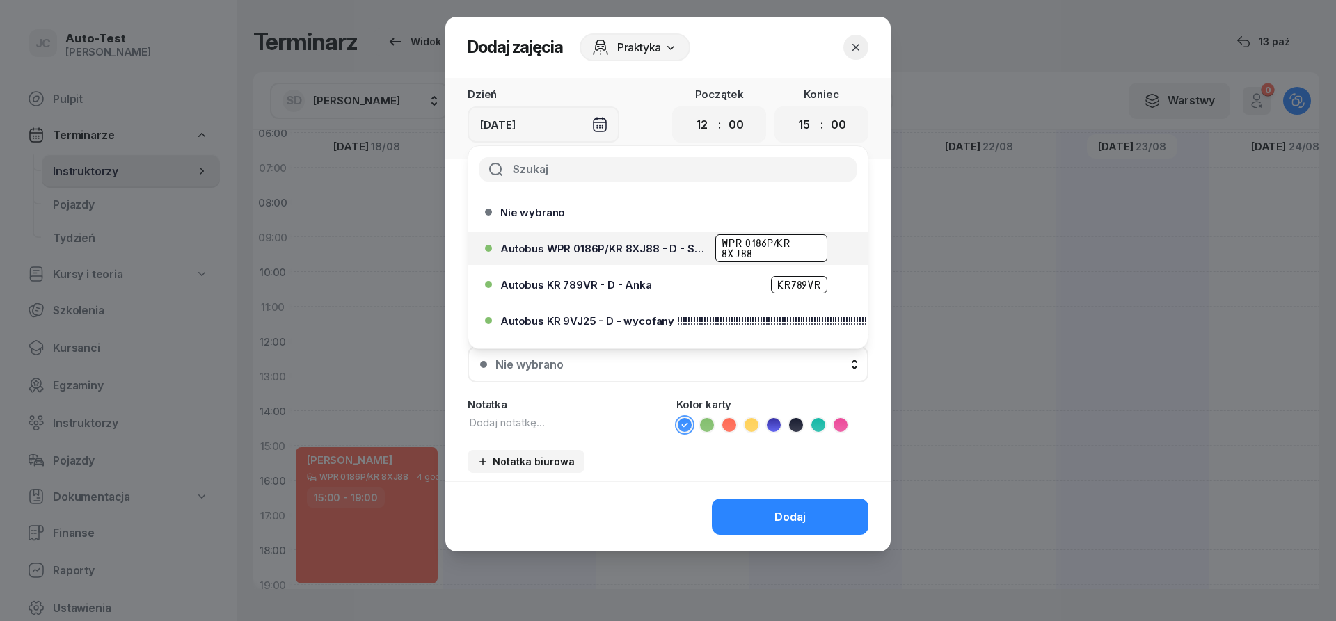
click at [667, 255] on div "Autobus WPR 0186P/KR 8XJ88 - D - Szef WPR 0186P/KR 8XJ88" at bounding box center [671, 248] width 342 height 28
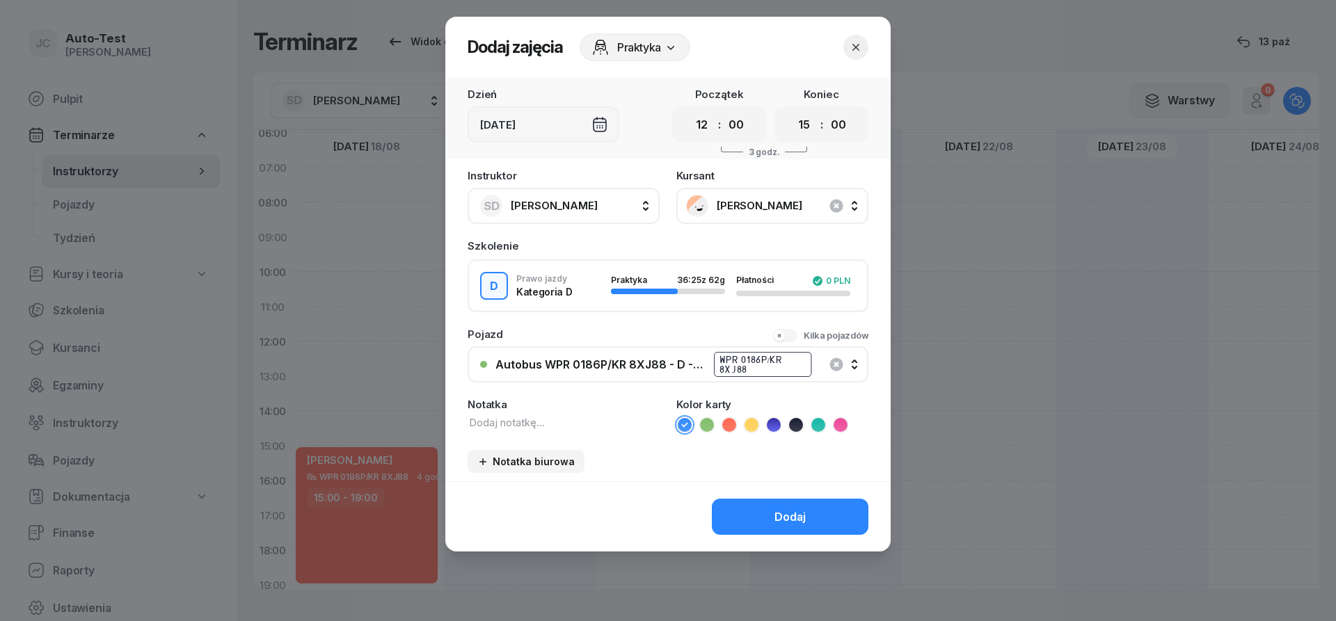
click at [729, 426] on icon at bounding box center [729, 424] width 6 height 5
click at [756, 512] on button "Dodaj" at bounding box center [790, 517] width 157 height 36
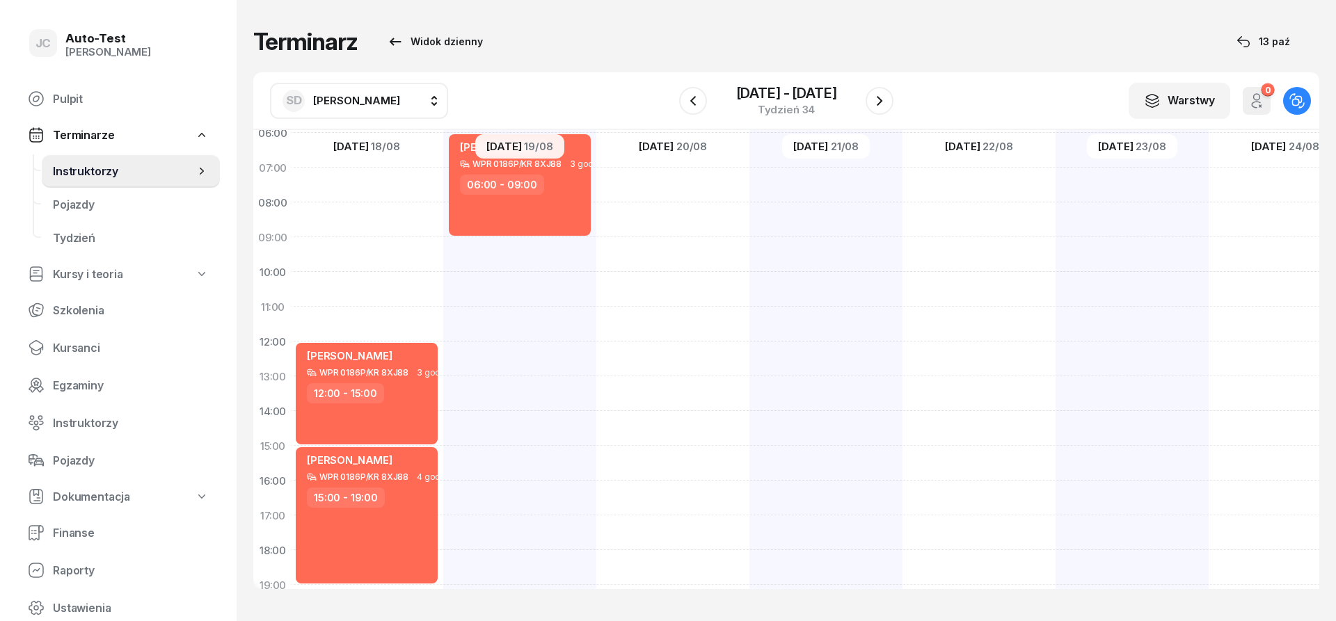
click at [521, 391] on div "[PERSON_NAME] WPR 0186P/KR 8XJ88 3 godz. 06:00 - 09:00" at bounding box center [519, 429] width 153 height 696
select select "13"
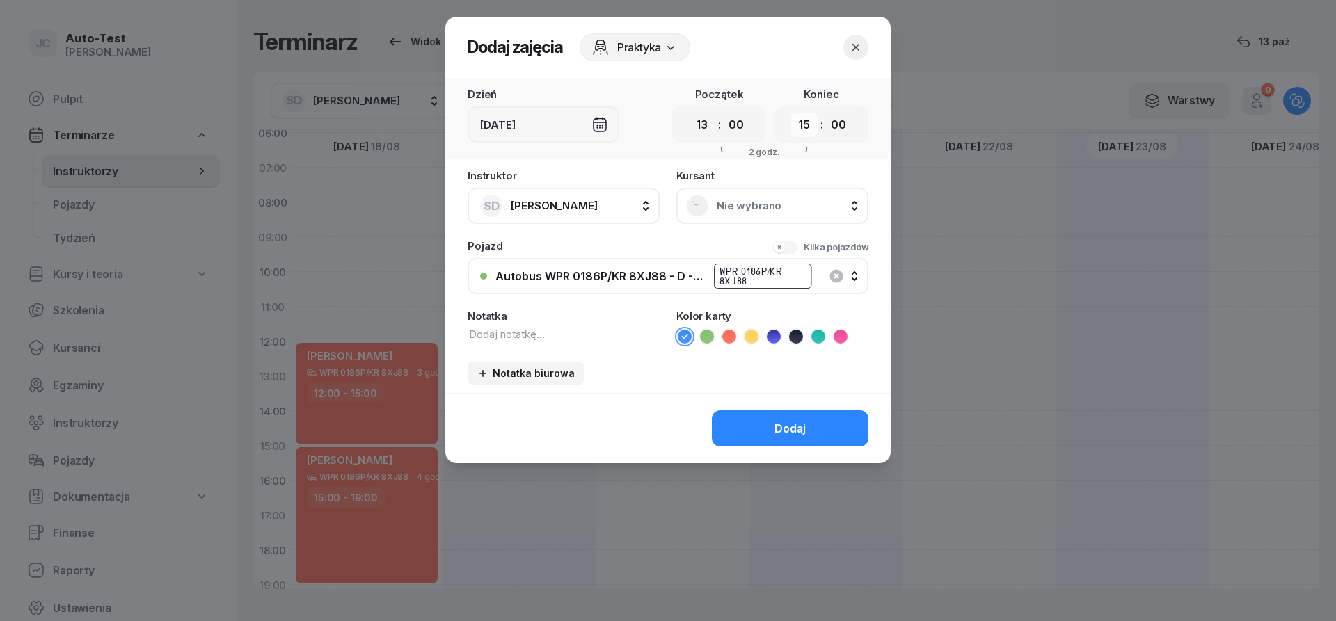
click at [791, 113] on select "00 01 02 03 04 05 06 07 08 09 10 11 12 13 14 15 16 17 18 19 20 21 22 23" at bounding box center [804, 125] width 26 height 24
select select "16"
click option "16" at bounding box center [0, 0] width 0 height 0
click at [772, 209] on span "Nie wybrano" at bounding box center [788, 206] width 142 height 13
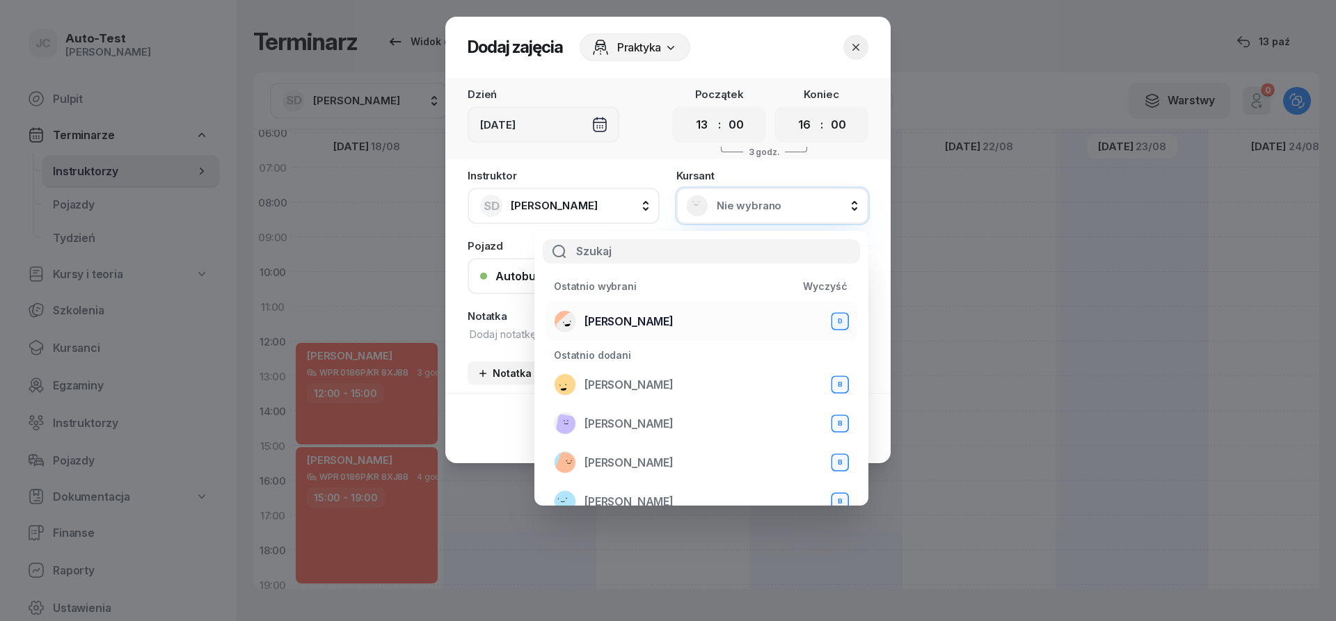
click at [651, 329] on div "[PERSON_NAME] D" at bounding box center [701, 321] width 295 height 22
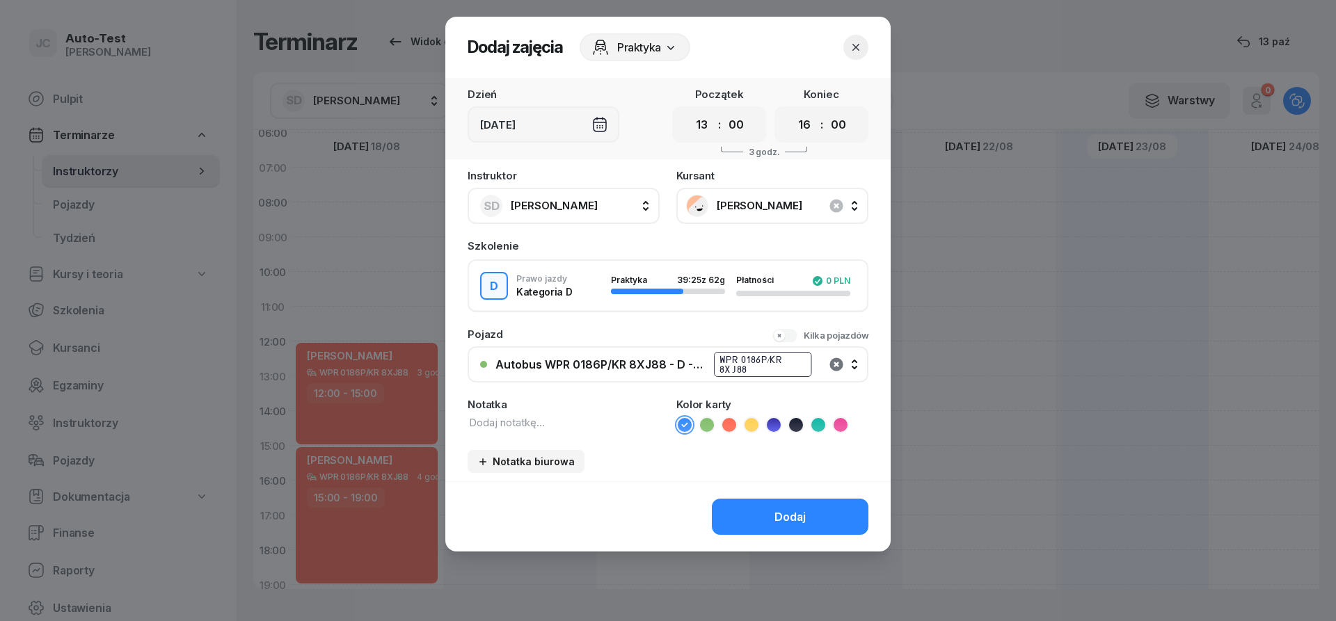
click at [834, 362] on icon "button" at bounding box center [836, 364] width 17 height 17
click at [664, 368] on div "Nie wybrano" at bounding box center [675, 364] width 360 height 13
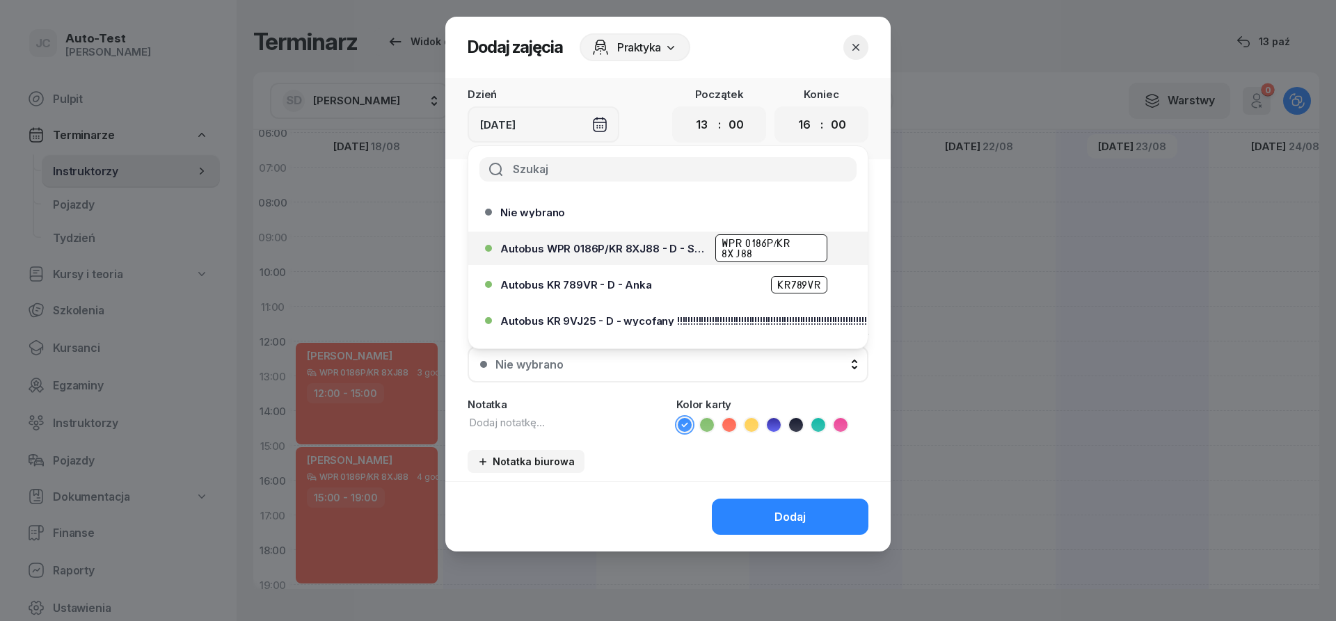
click at [651, 252] on span "Autobus WPR 0186P/KR 8XJ88 - D - Szef" at bounding box center [603, 249] width 207 height 10
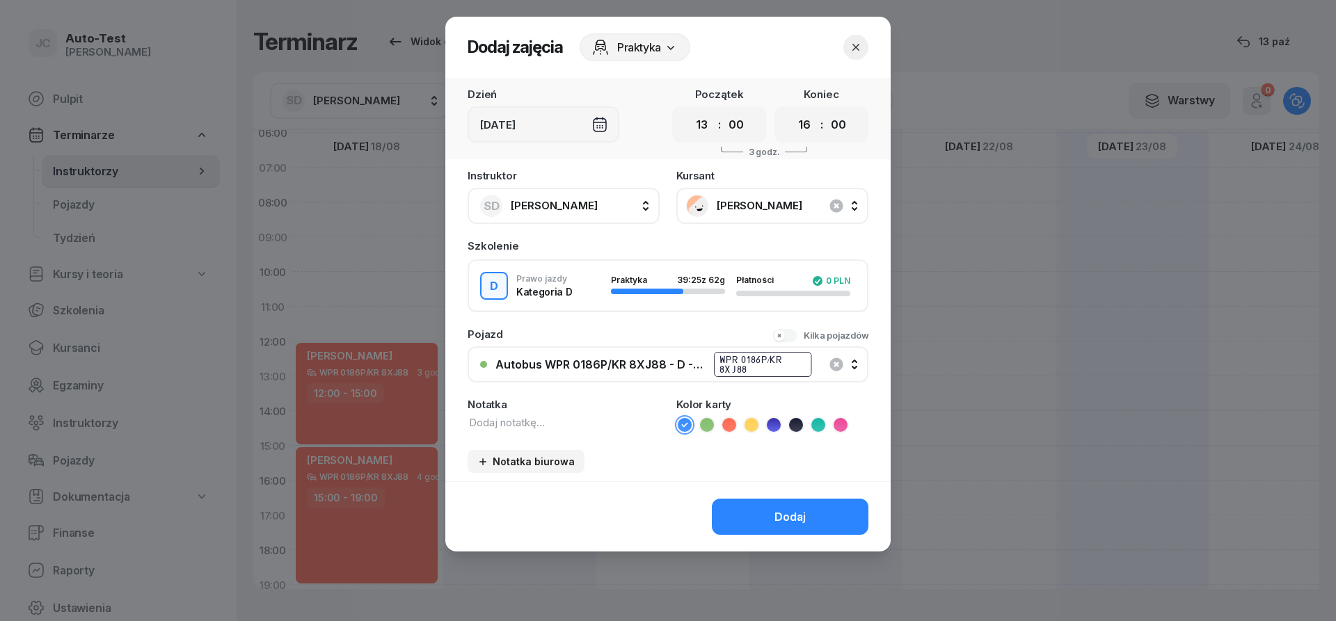
click at [731, 430] on icon at bounding box center [729, 425] width 14 height 14
click at [772, 511] on button "Dodaj" at bounding box center [790, 517] width 157 height 36
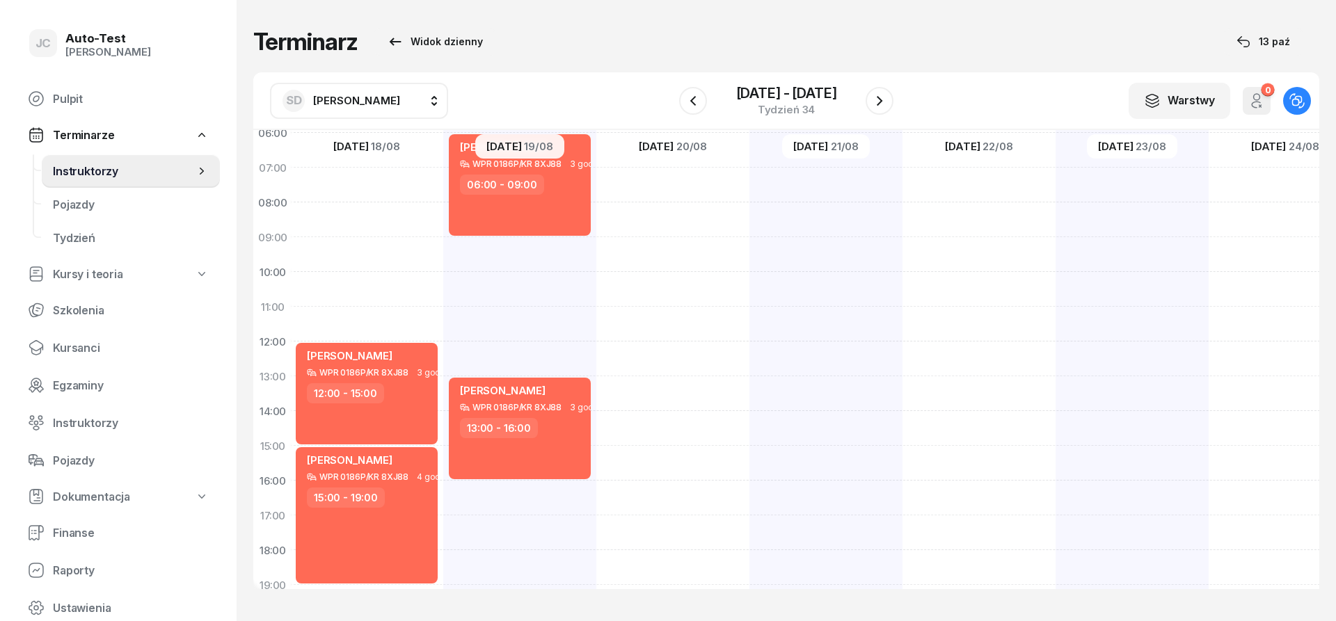
click at [698, 216] on div at bounding box center [672, 429] width 153 height 696
select select "08"
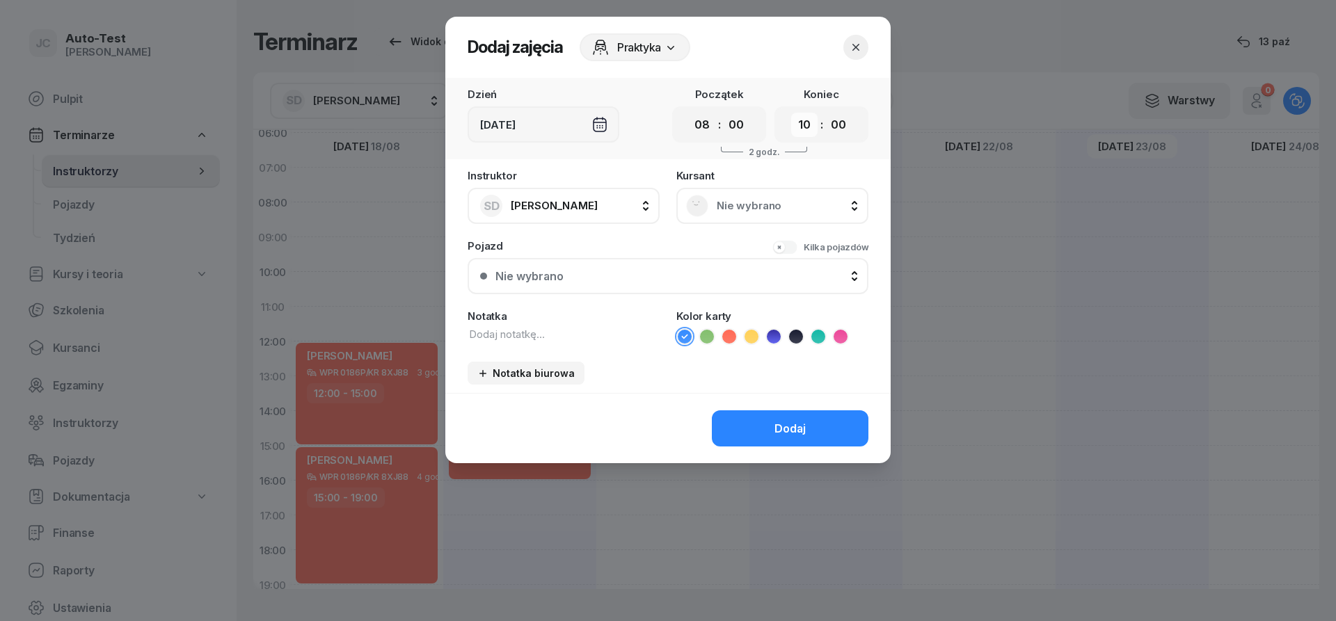
click at [791, 113] on select "00 01 02 03 04 05 06 07 08 09 10 11 12 13 14 15 16 17 18 19 20 21 22 23" at bounding box center [804, 125] width 26 height 24
select select "11"
click option "11" at bounding box center [0, 0] width 0 height 0
click at [716, 213] on div "Nie wybrano" at bounding box center [772, 206] width 173 height 22
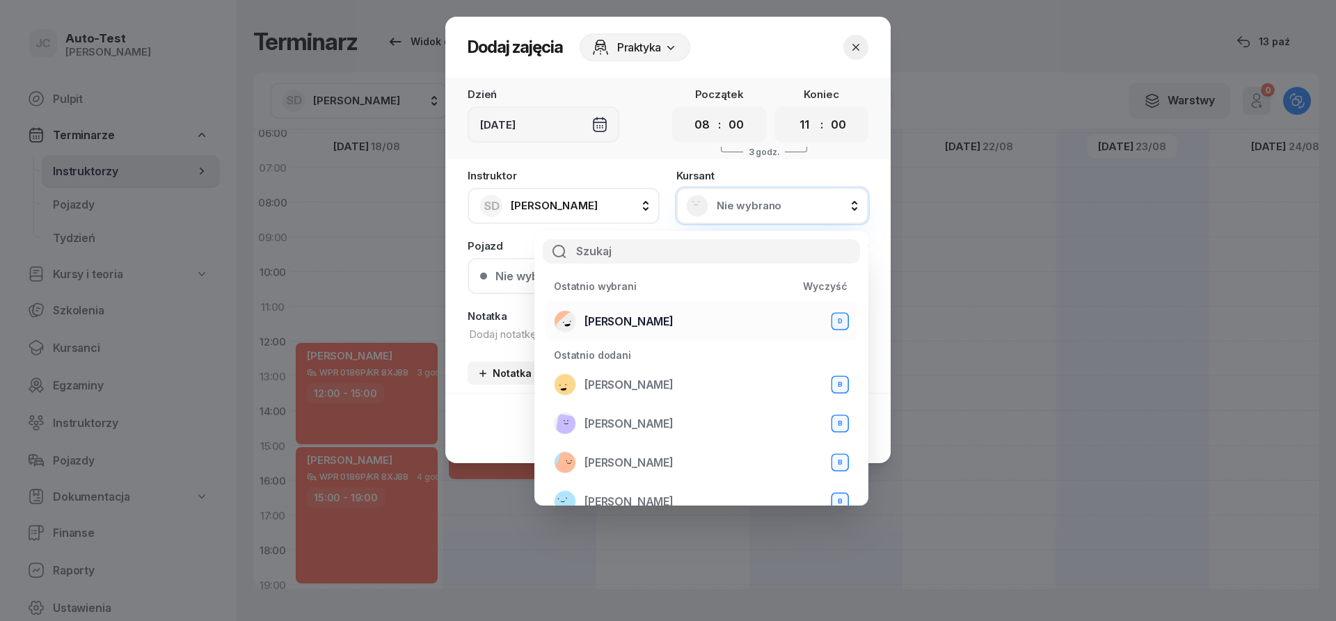
click at [651, 317] on span "[PERSON_NAME]" at bounding box center [628, 321] width 89 height 13
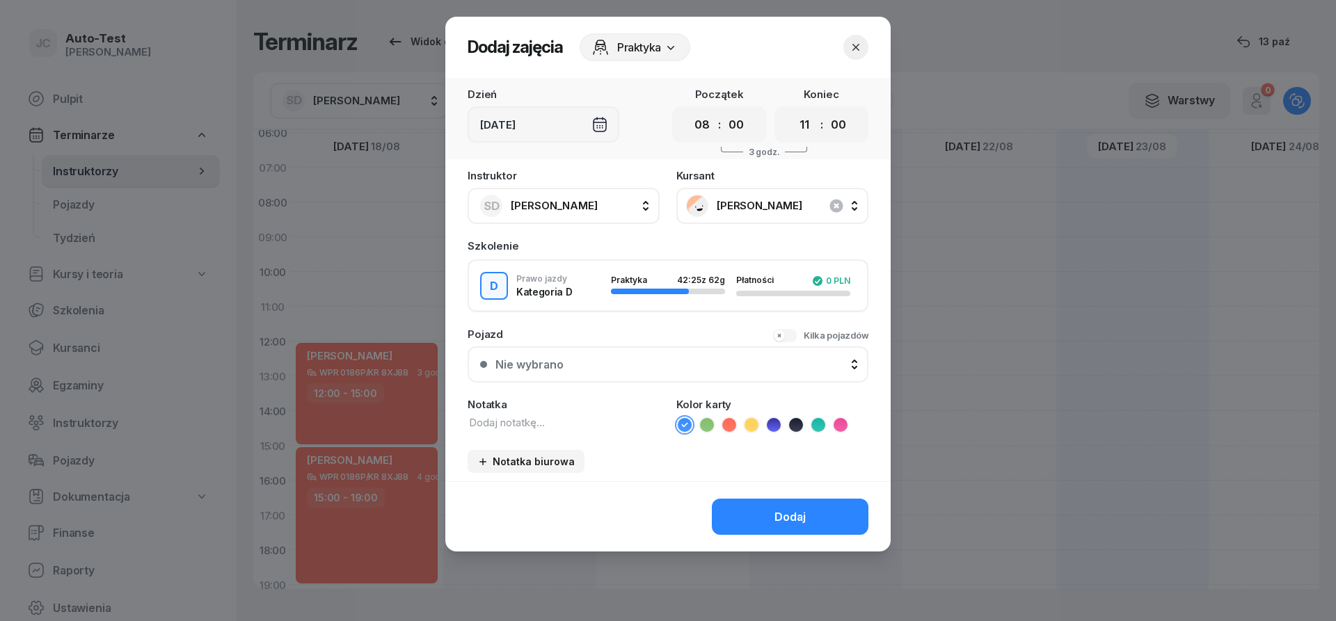
click at [680, 361] on div "Nie wybrano" at bounding box center [675, 364] width 360 height 13
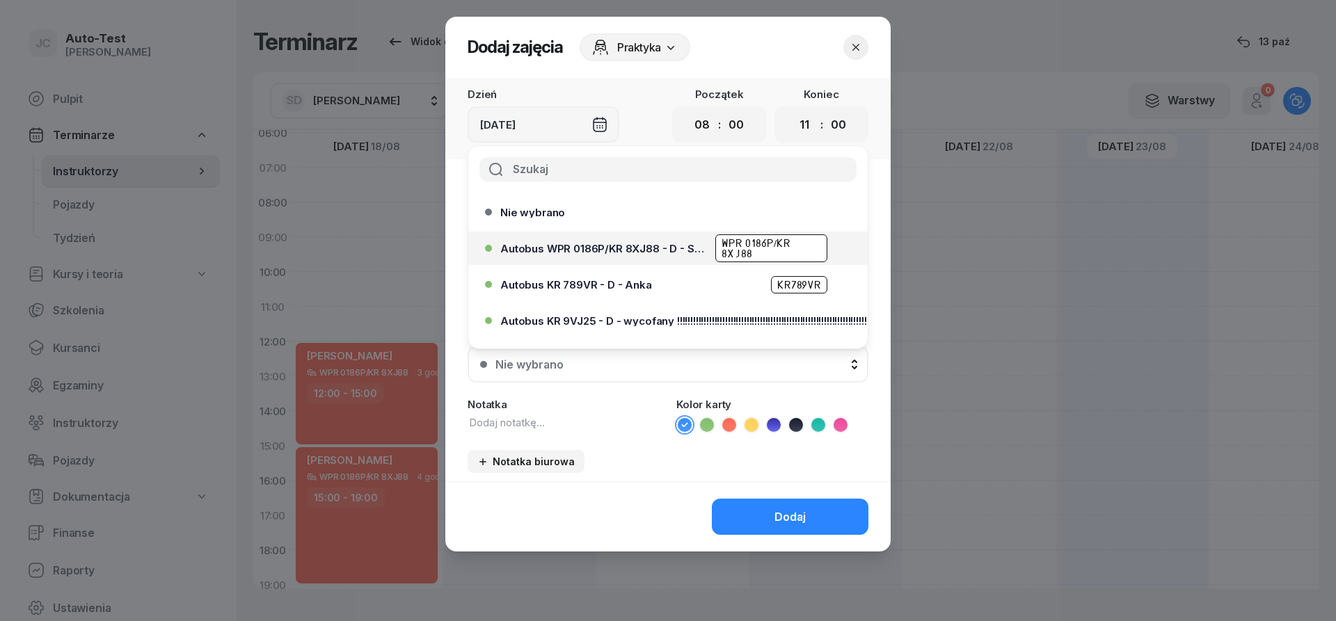
click at [660, 250] on span "Autobus WPR 0186P/KR 8XJ88 - D - Szef" at bounding box center [603, 249] width 207 height 10
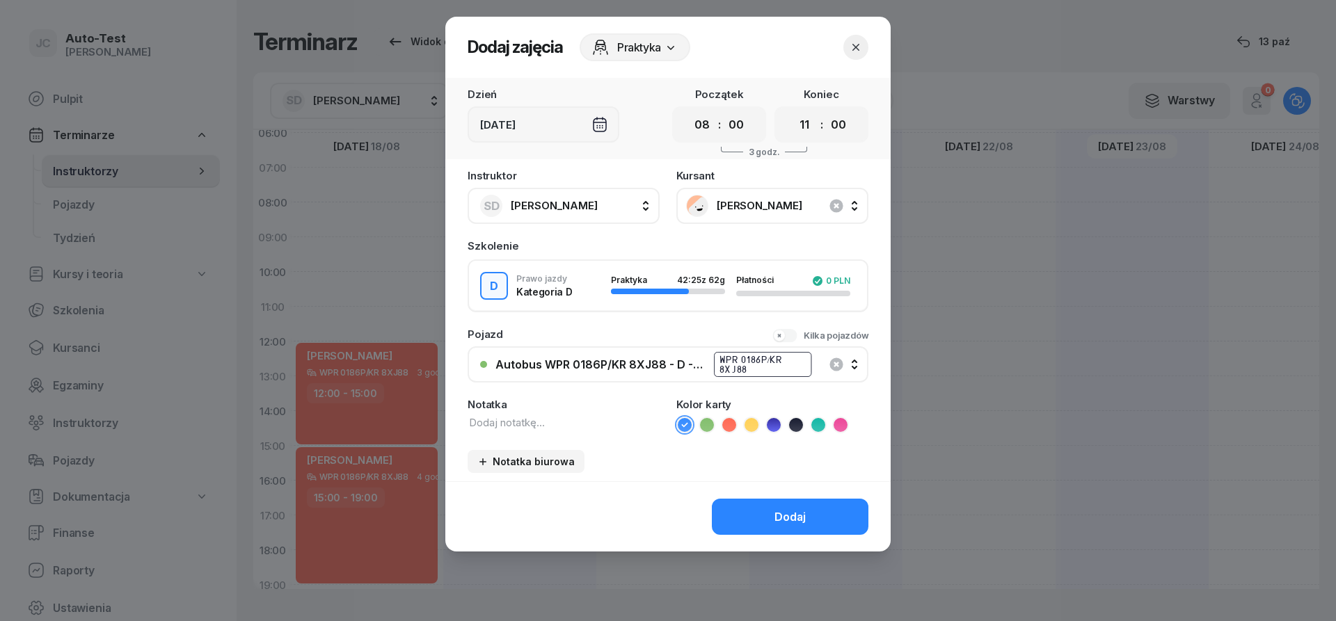
click at [731, 422] on icon at bounding box center [729, 425] width 14 height 14
click at [748, 511] on button "Dodaj" at bounding box center [790, 517] width 157 height 36
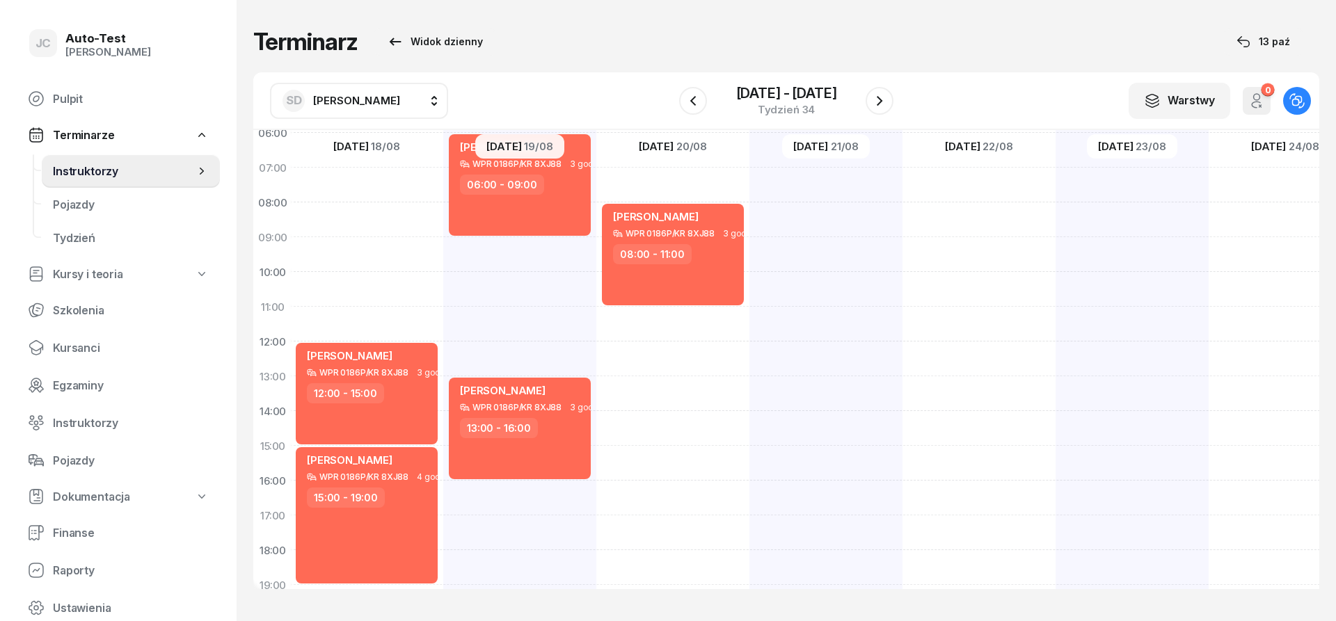
click at [364, 93] on div "SD [PERSON_NAME]" at bounding box center [341, 101] width 118 height 22
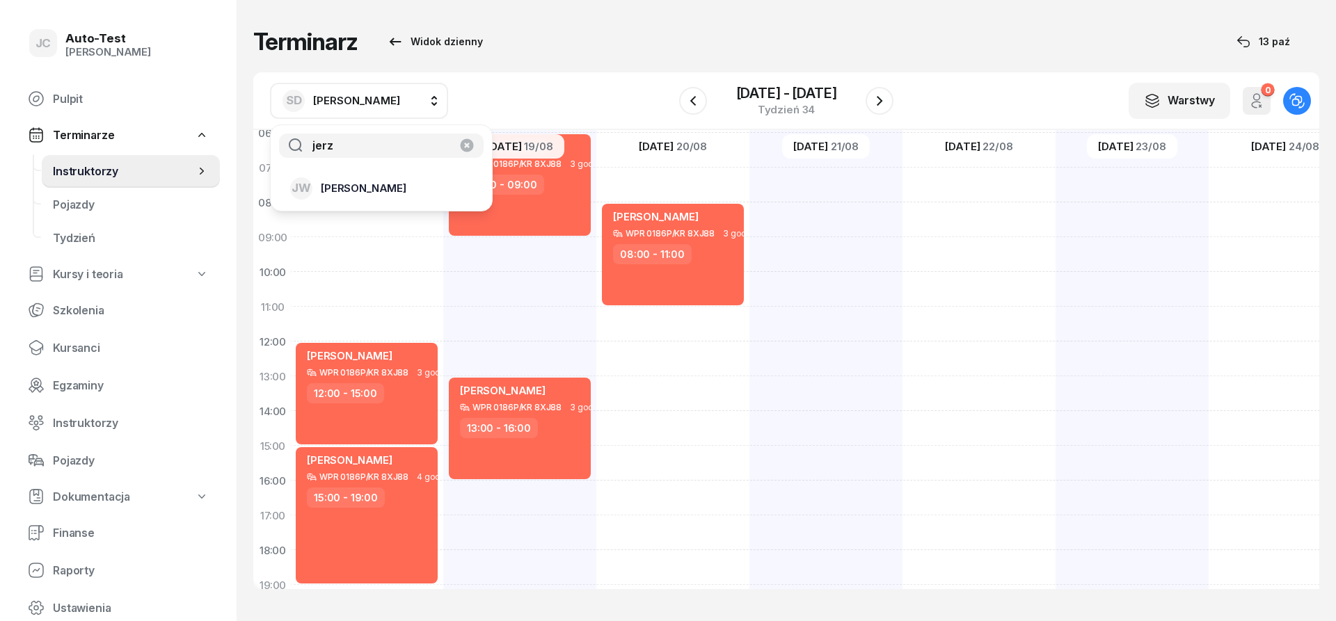
type input "jerz"
click at [385, 182] on div "[PERSON_NAME]" at bounding box center [373, 188] width 166 height 22
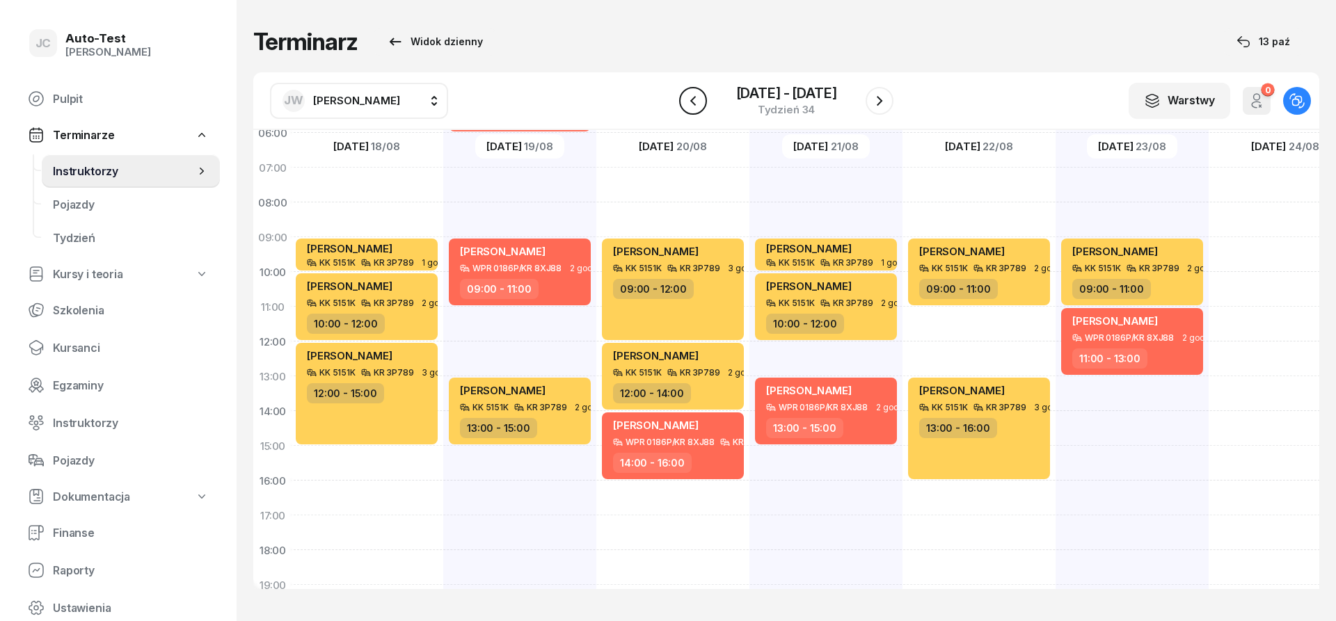
click at [689, 107] on icon "button" at bounding box center [693, 101] width 17 height 17
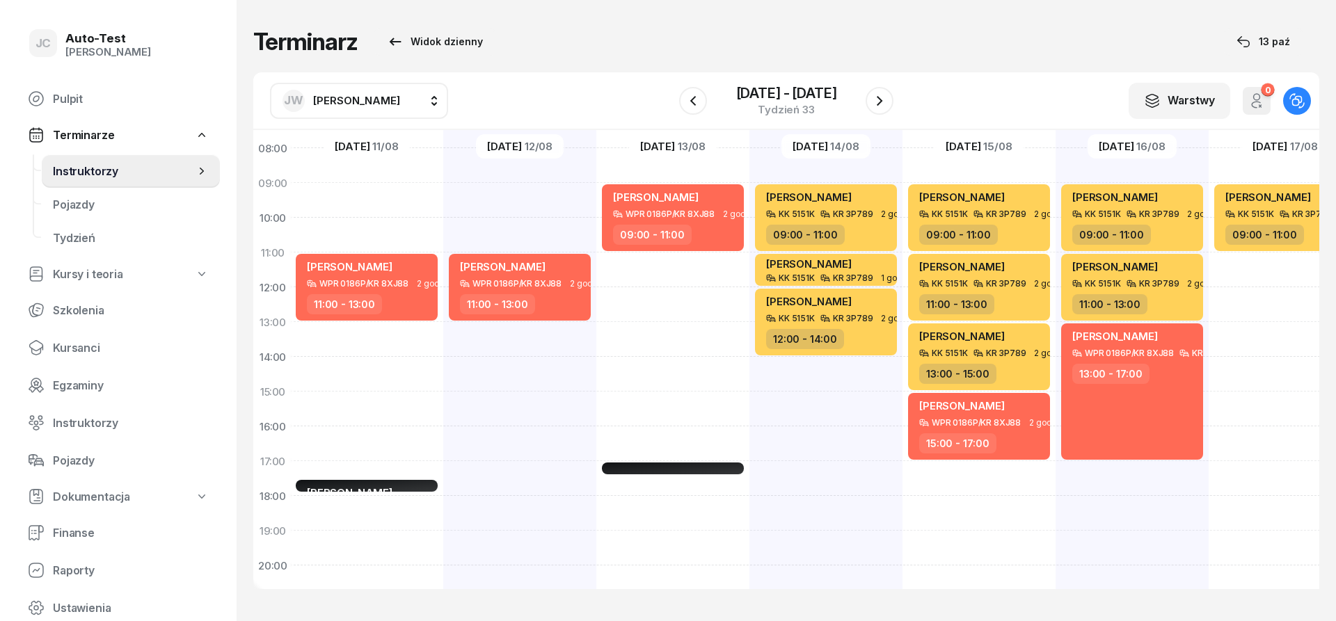
scroll to position [167, 2]
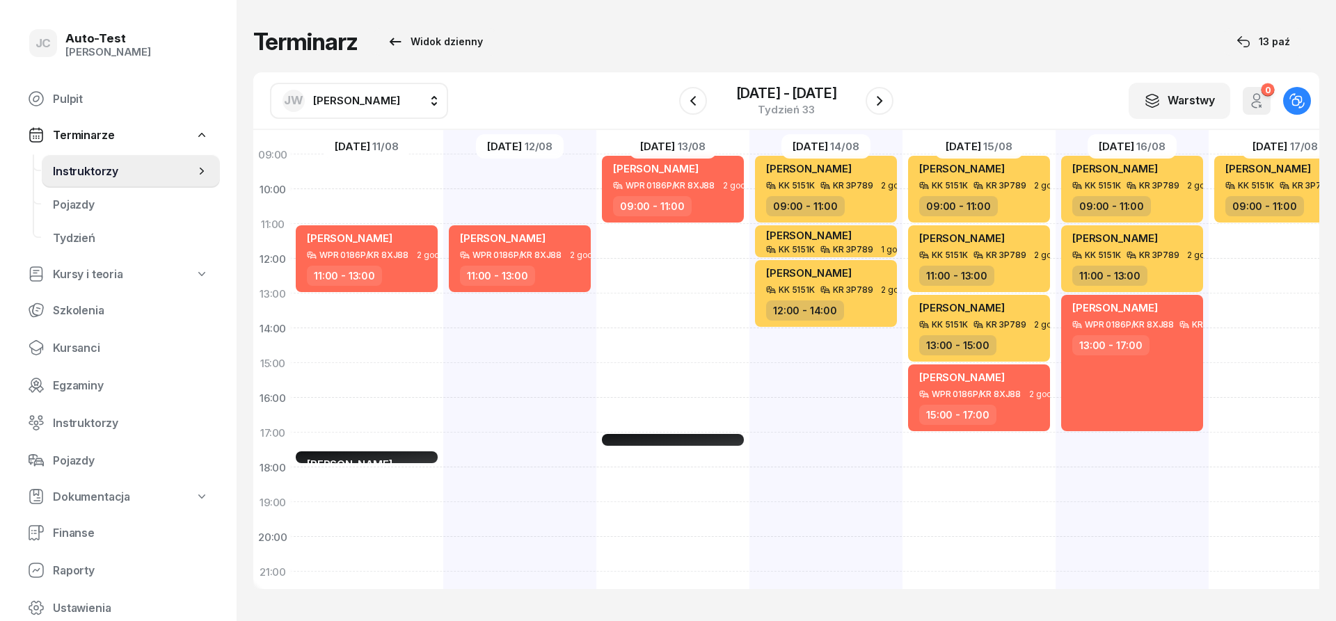
click at [388, 410] on div "[PERSON_NAME] WPR 0186P/KR 8XJ88 2 godz. 11:00 - 13:00 [PERSON_NAME] Sala kompu…" at bounding box center [366, 346] width 153 height 696
select select "16"
select select "17"
select select "30"
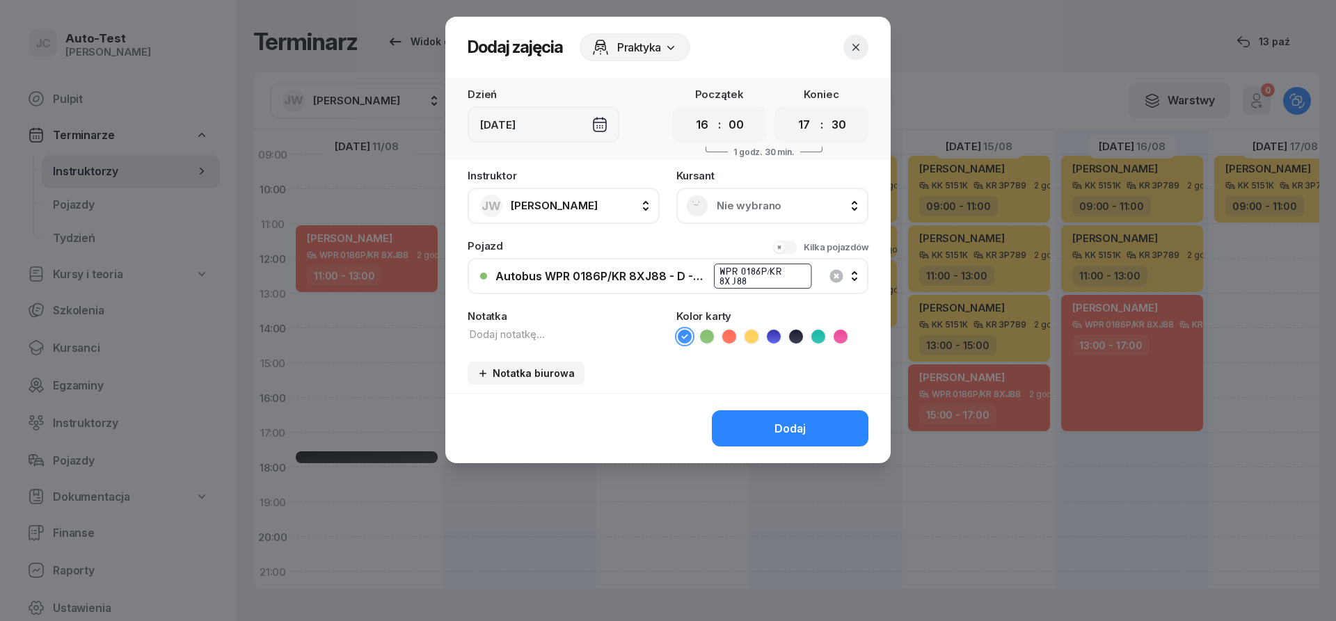
click at [755, 214] on div "Nie wybrano" at bounding box center [772, 206] width 173 height 22
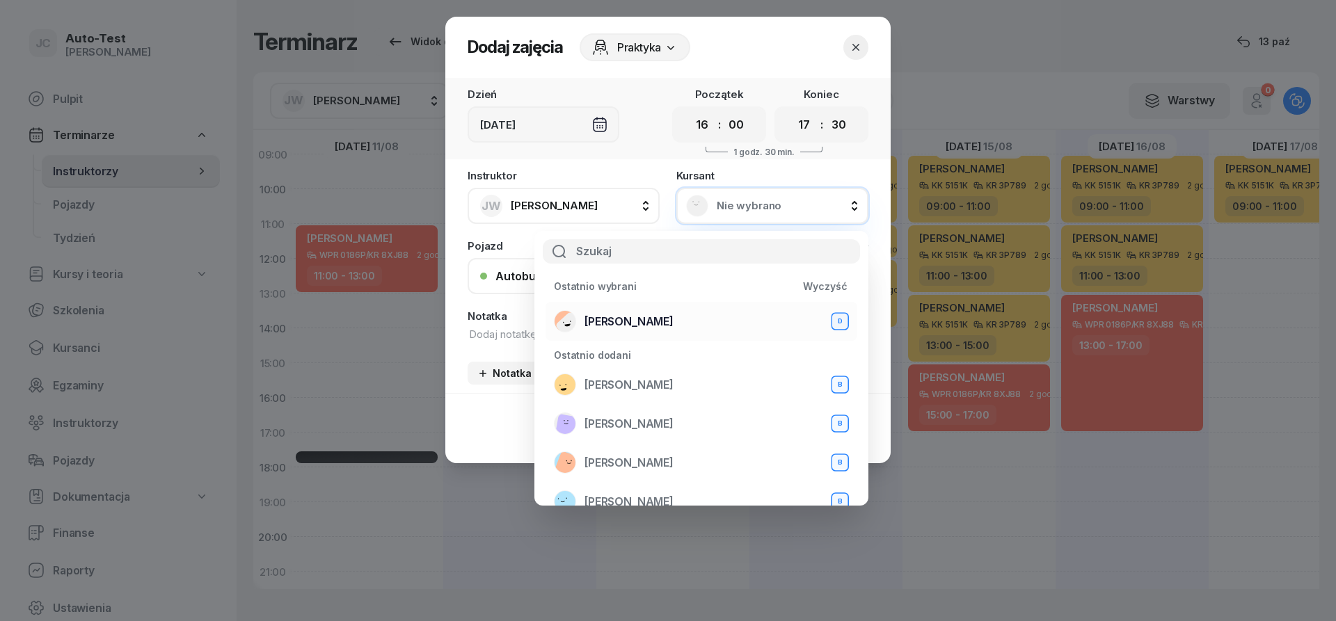
click at [647, 327] on span "[PERSON_NAME]" at bounding box center [628, 321] width 89 height 13
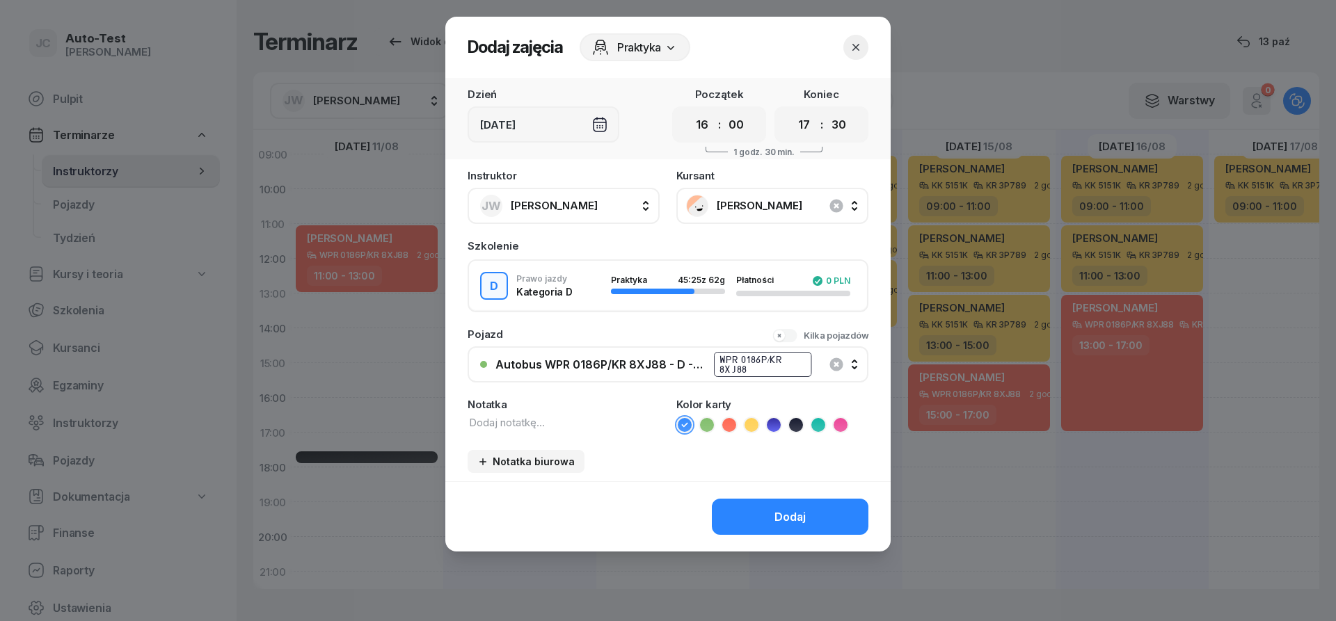
click at [734, 426] on icon at bounding box center [729, 425] width 14 height 14
click at [637, 367] on div "Autobus WPR 0186P/KR 8XJ88 - D - Szef" at bounding box center [600, 364] width 210 height 13
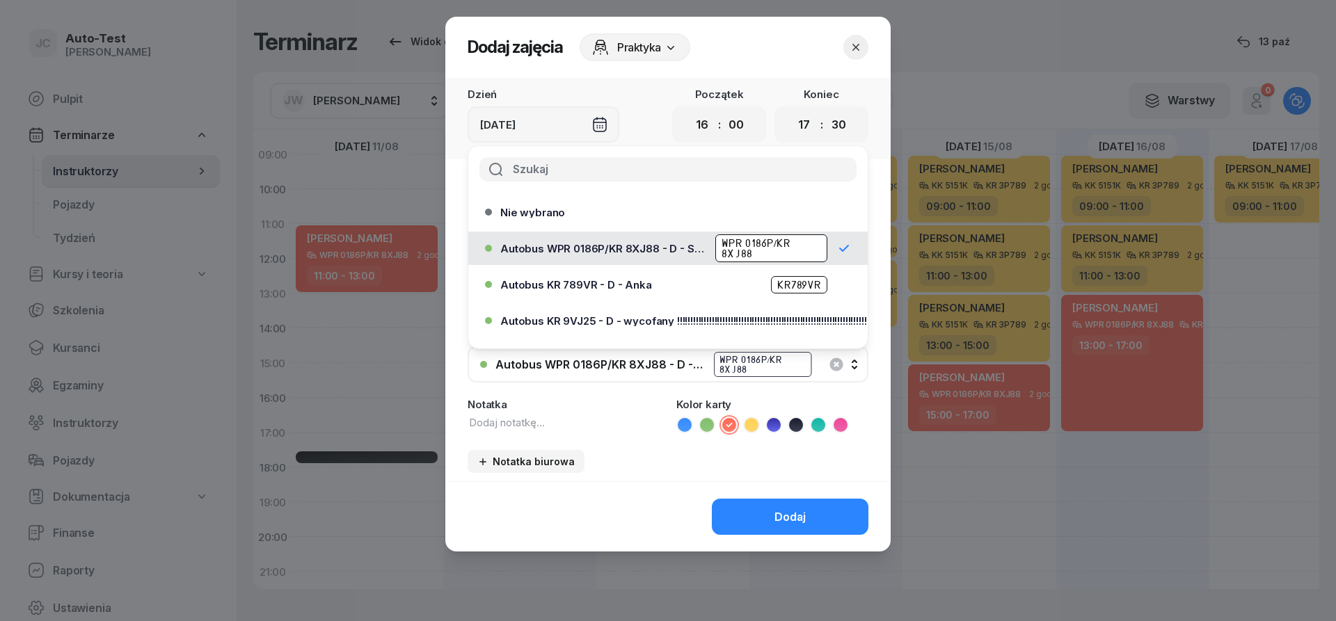
click at [616, 252] on span "Autobus WPR 0186P/KR 8XJ88 - D - Szef" at bounding box center [603, 249] width 207 height 10
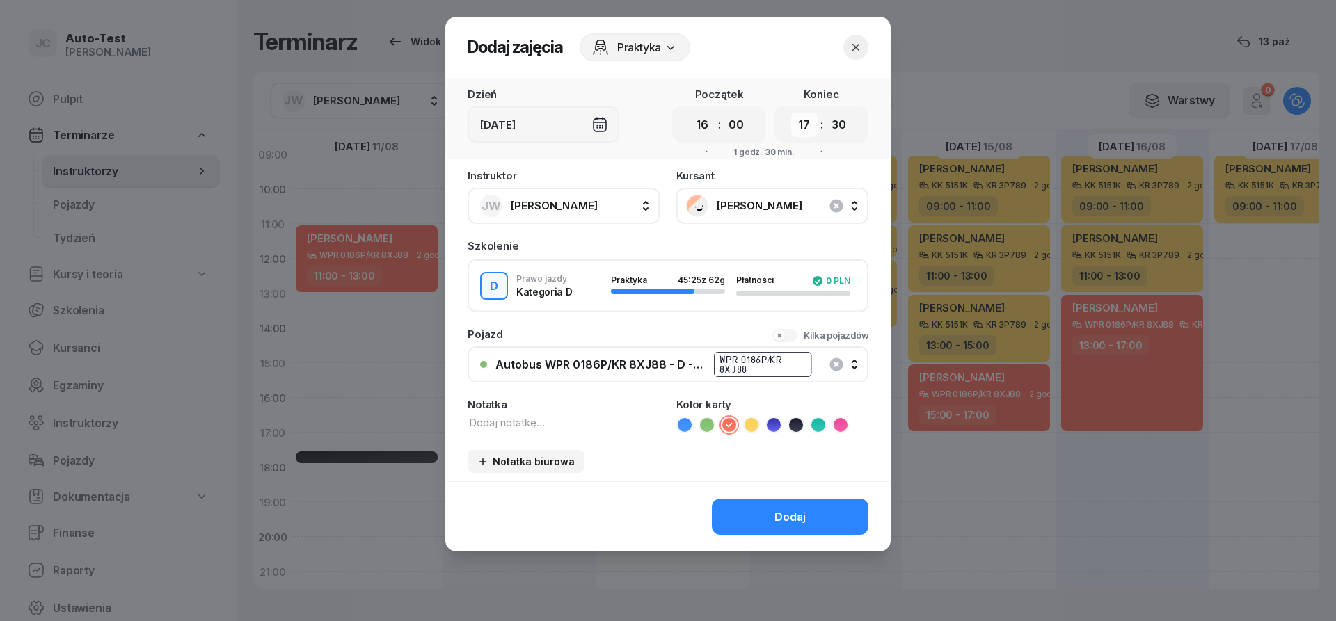
click at [791, 113] on select "00 01 02 03 04 05 06 07 08 09 10 11 12 13 14 15 16 17 18 19 20 21 22 23" at bounding box center [804, 125] width 26 height 24
select select "19"
click option "19" at bounding box center [0, 0] width 0 height 0
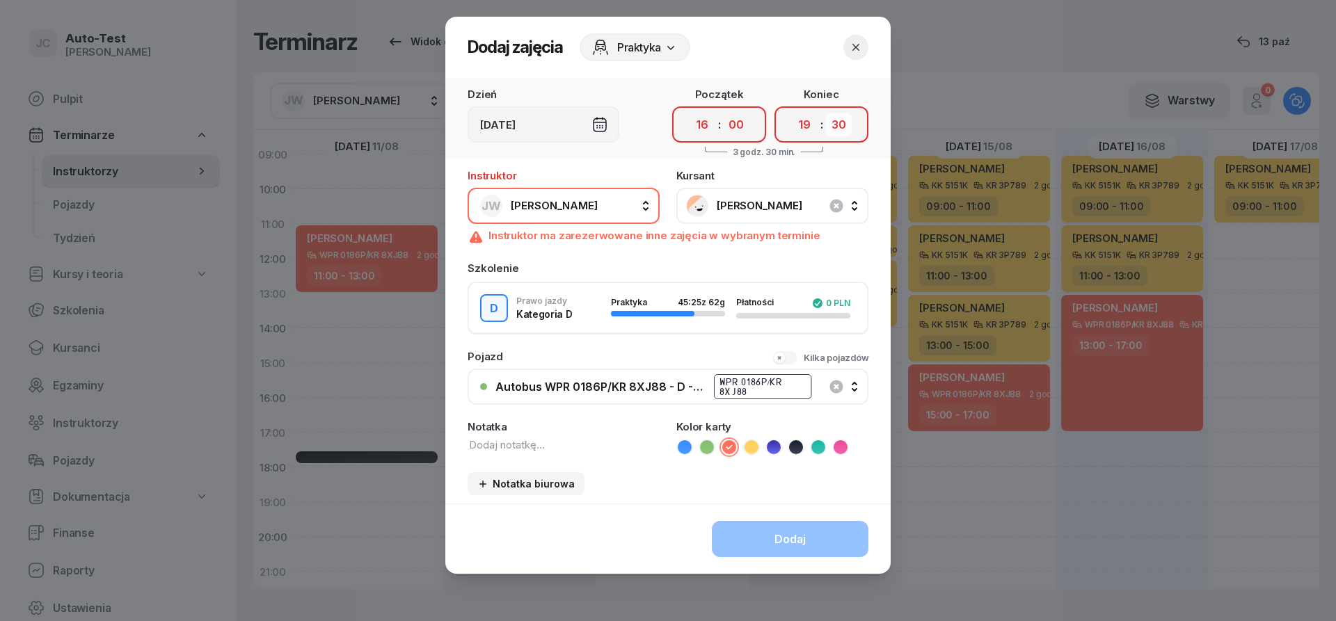
click at [825, 113] on select "00 05 10 15 20 25 30 35 40 45 50 55" at bounding box center [838, 125] width 26 height 24
select select "00"
click option "00" at bounding box center [0, 0] width 0 height 0
click at [853, 51] on icon "button" at bounding box center [856, 47] width 14 height 14
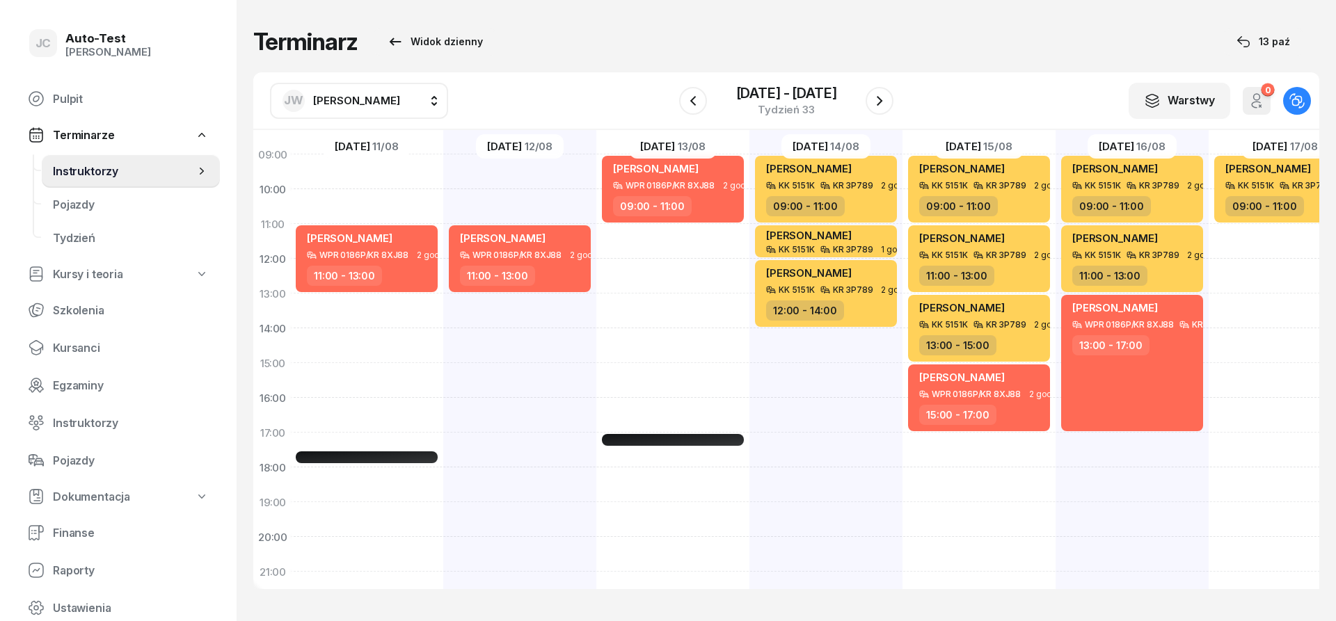
click at [340, 105] on span "[PERSON_NAME]" at bounding box center [356, 100] width 87 height 13
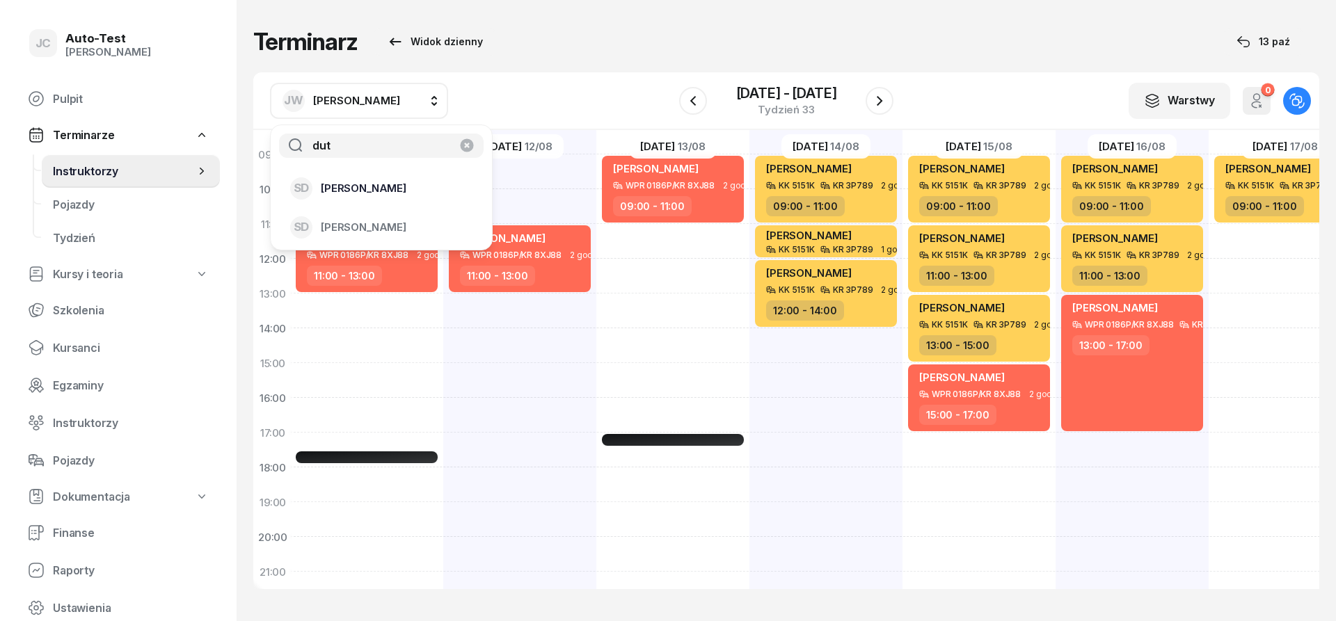
type input "dut"
click at [374, 196] on div "SD [PERSON_NAME]" at bounding box center [373, 188] width 166 height 22
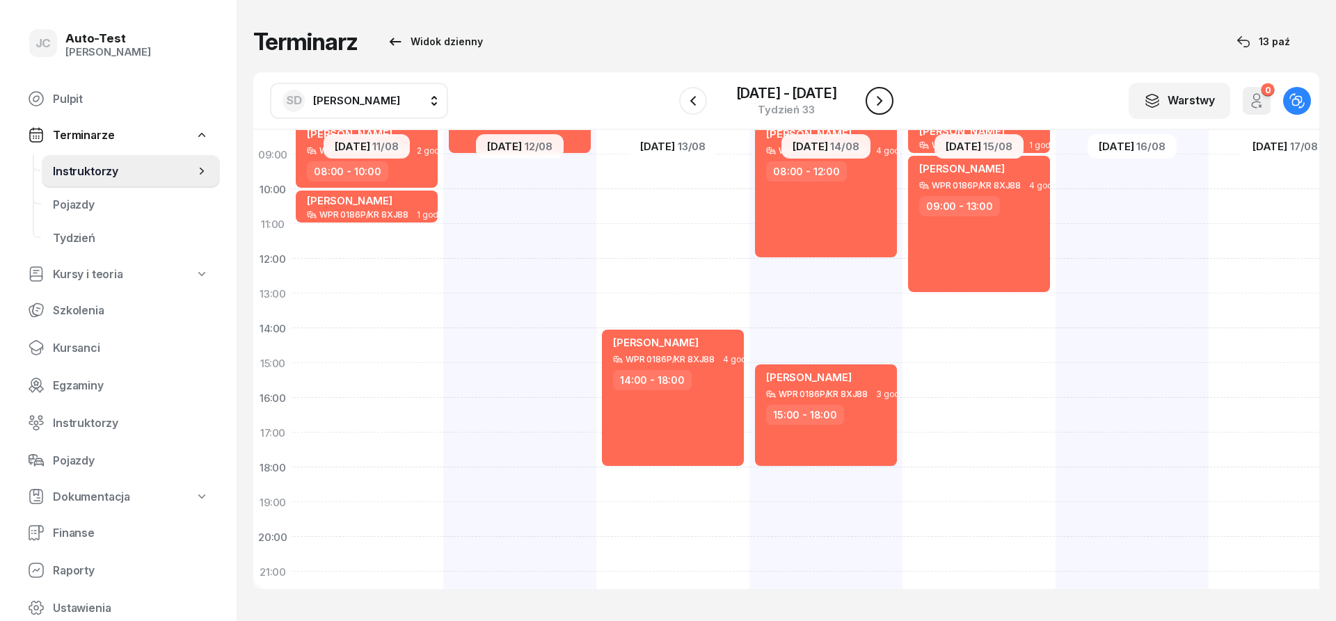
click at [879, 102] on icon "button" at bounding box center [879, 101] width 17 height 17
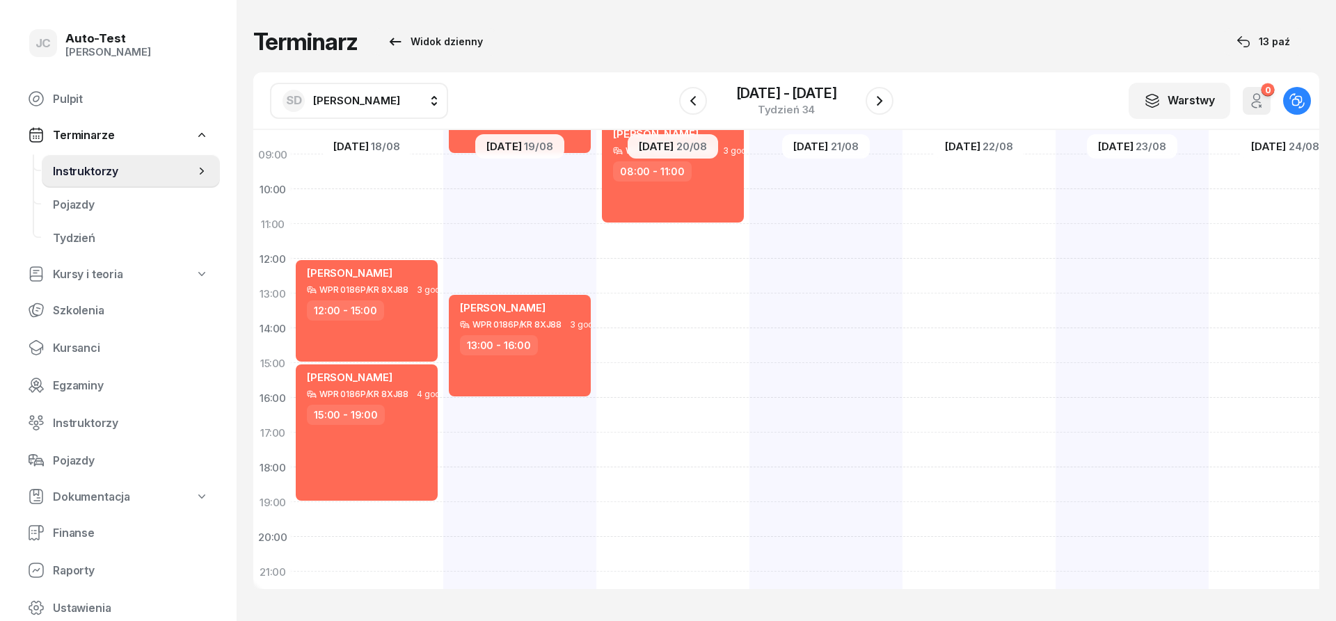
scroll to position [0, 2]
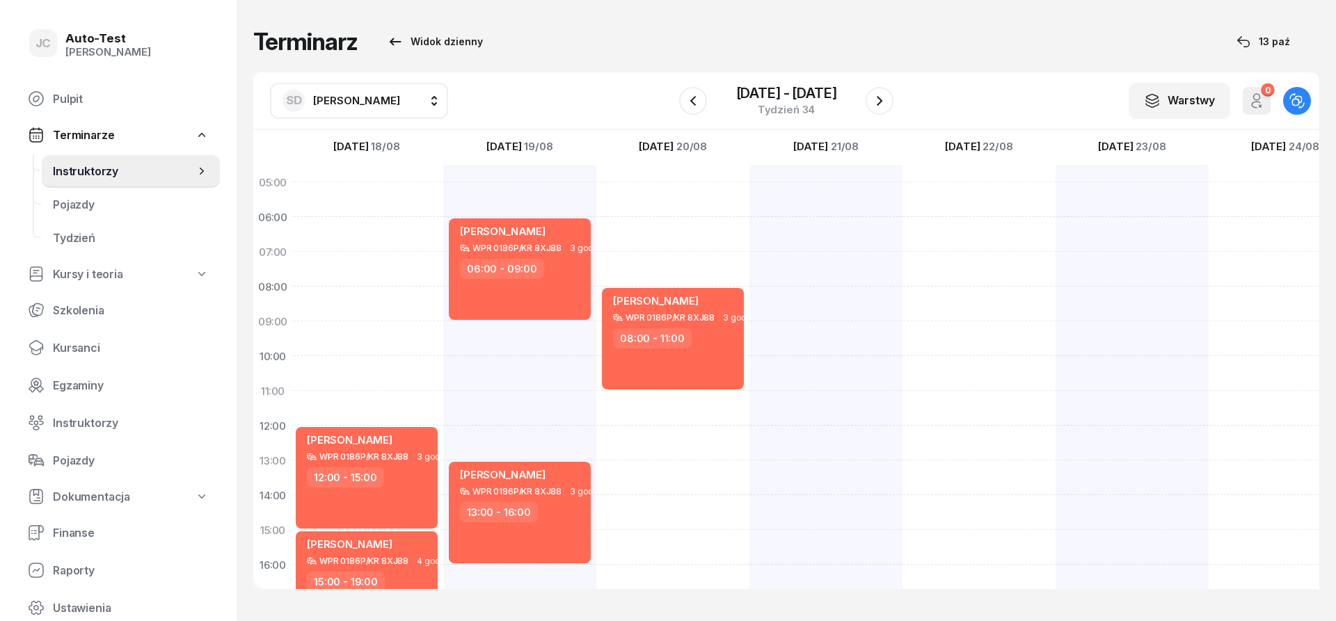
click at [811, 195] on div at bounding box center [825, 513] width 153 height 696
select select "05"
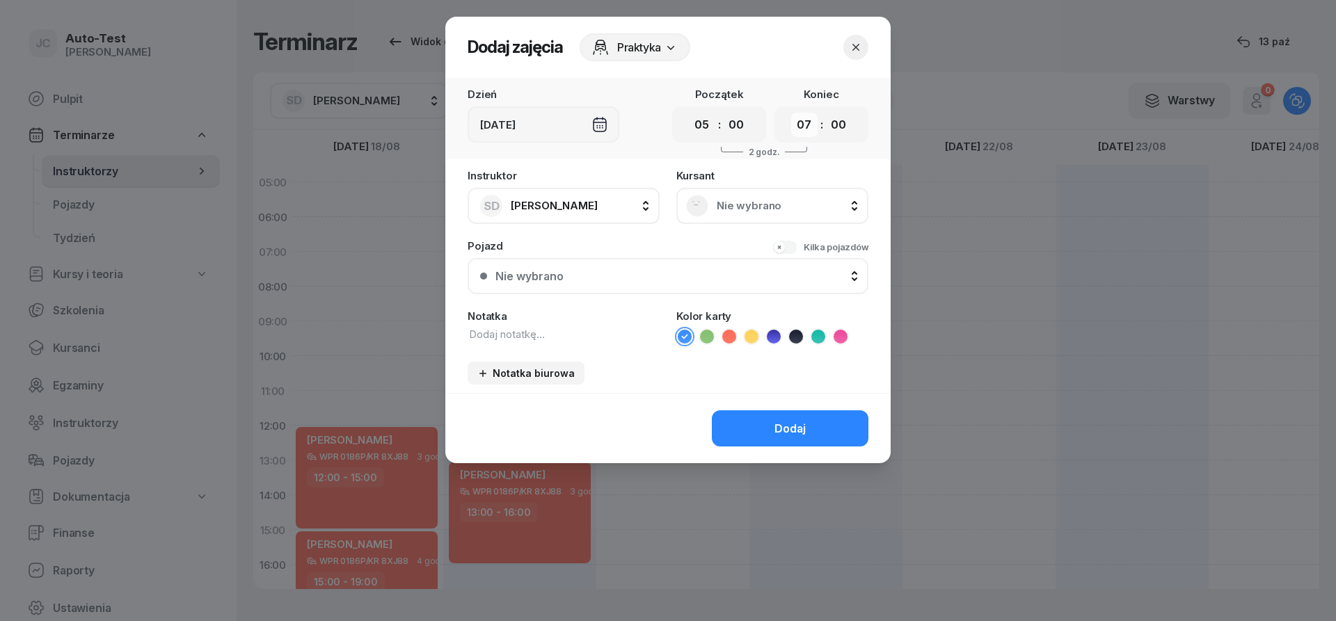
click at [791, 113] on select "00 01 02 03 04 05 06 07 08 09 10 11 12 13 14 15 16 17 18 19 20 21 22 23" at bounding box center [804, 125] width 26 height 24
select select "08"
click option "08" at bounding box center [0, 0] width 0 height 0
click at [699, 205] on rect at bounding box center [698, 206] width 30 height 30
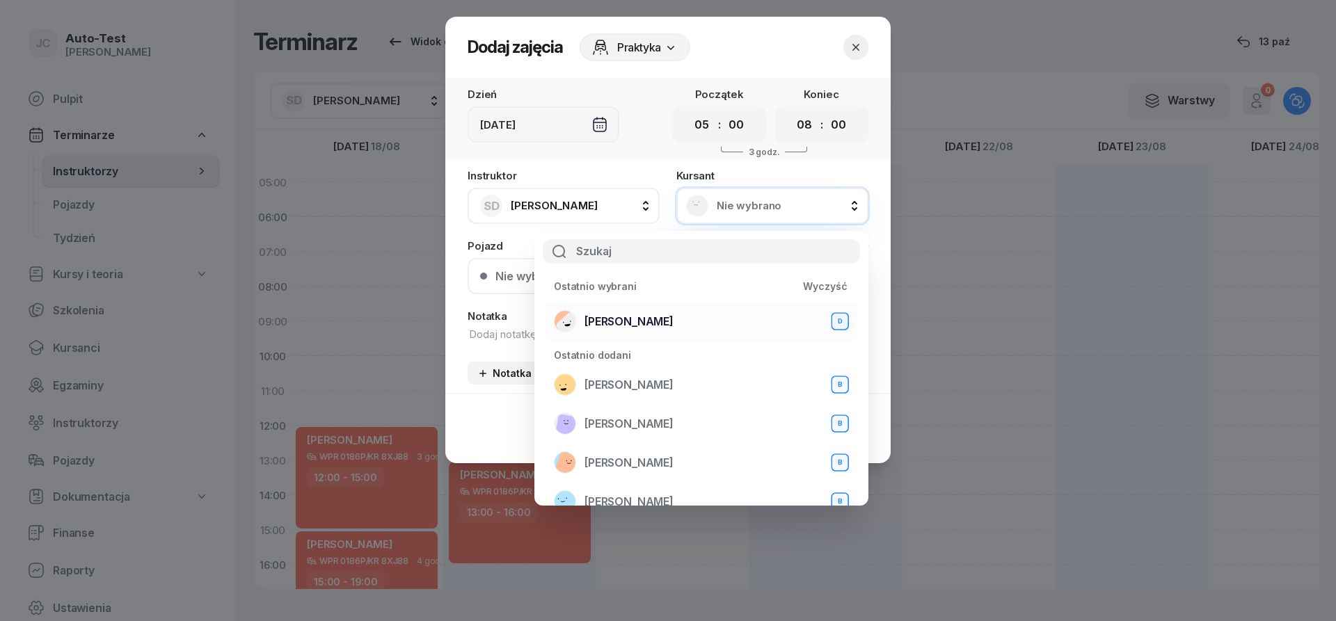
click at [666, 330] on div "[PERSON_NAME] D" at bounding box center [701, 321] width 295 height 22
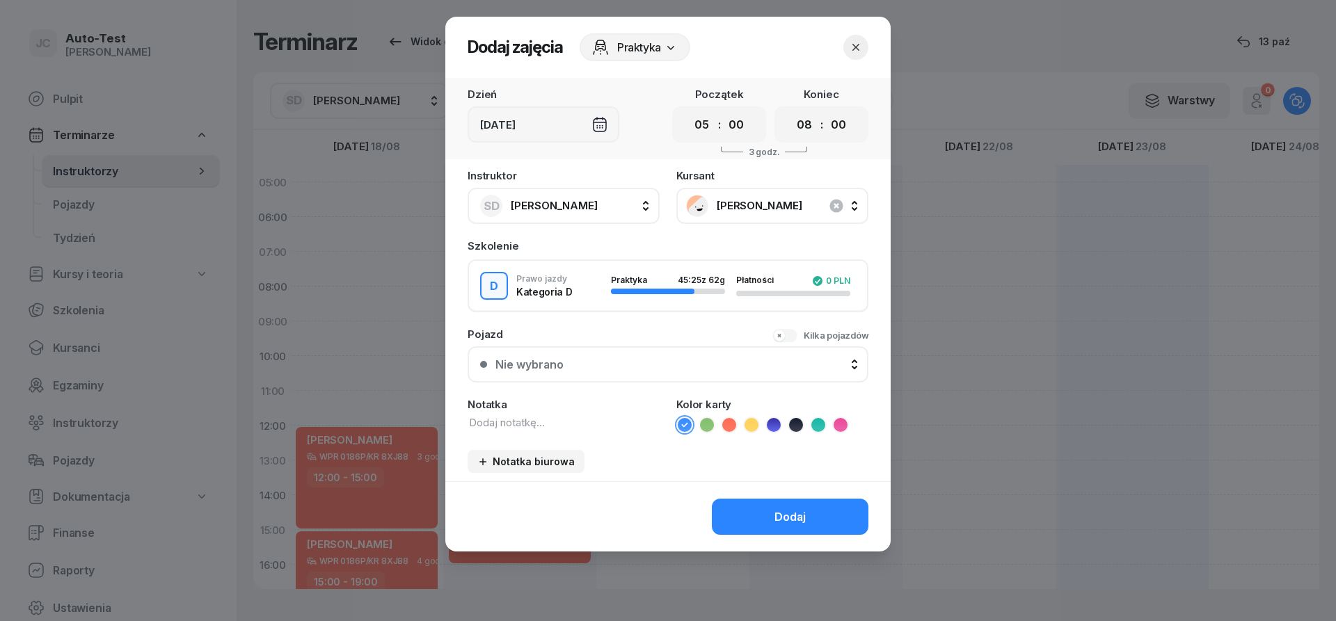
click at [563, 316] on div "Instruktor SD [PERSON_NAME] AW [PERSON_NAME] AH [PERSON_NAME] BM [PERSON_NAME] …" at bounding box center [667, 325] width 445 height 311
click at [559, 364] on div "Nie wybrano" at bounding box center [529, 364] width 68 height 13
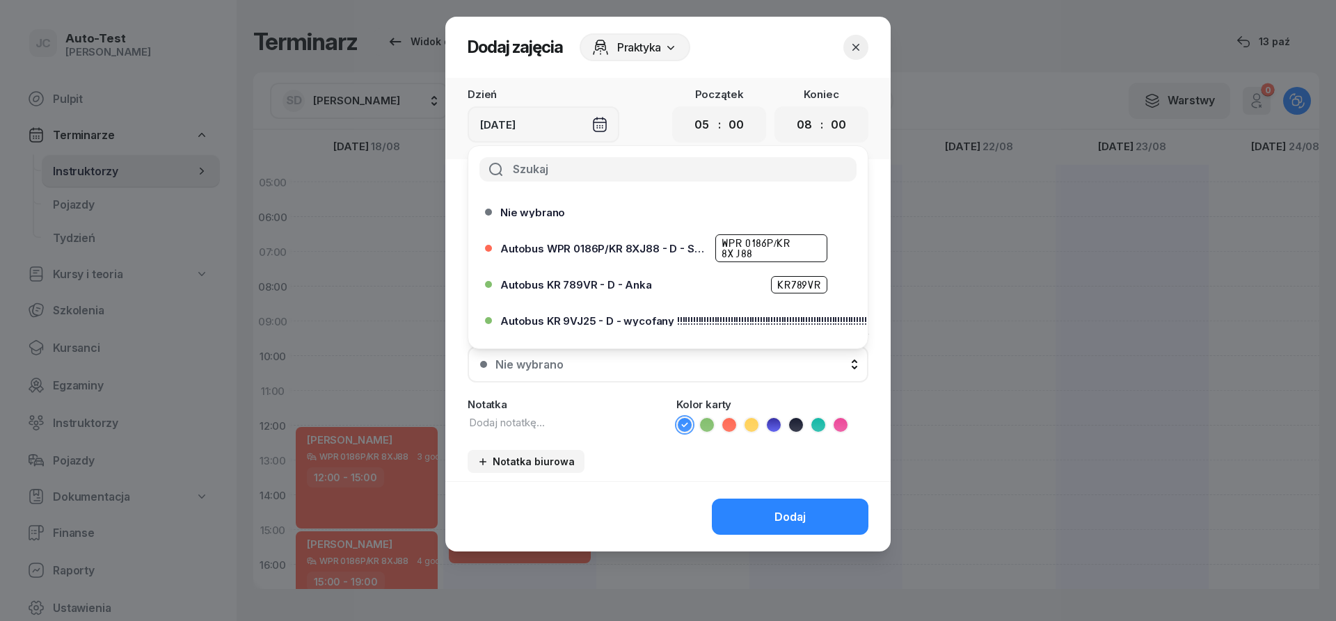
click at [855, 51] on icon "button" at bounding box center [856, 47] width 14 height 14
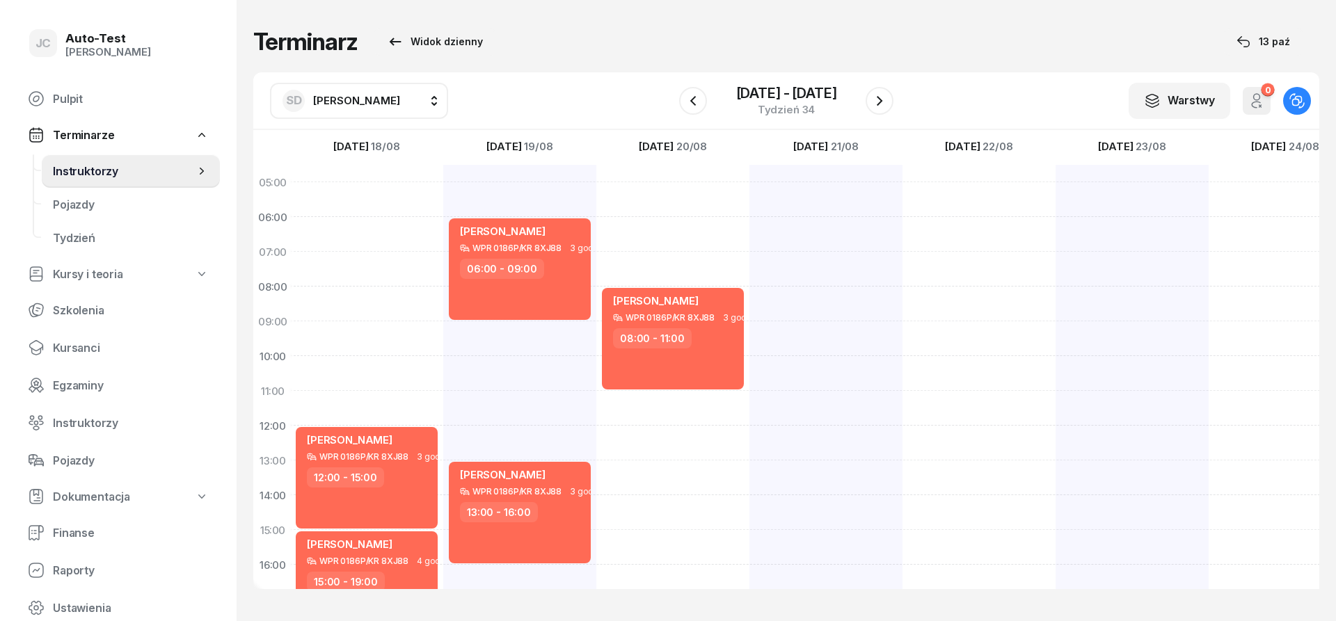
click at [360, 104] on span "[PERSON_NAME]" at bounding box center [356, 100] width 87 height 13
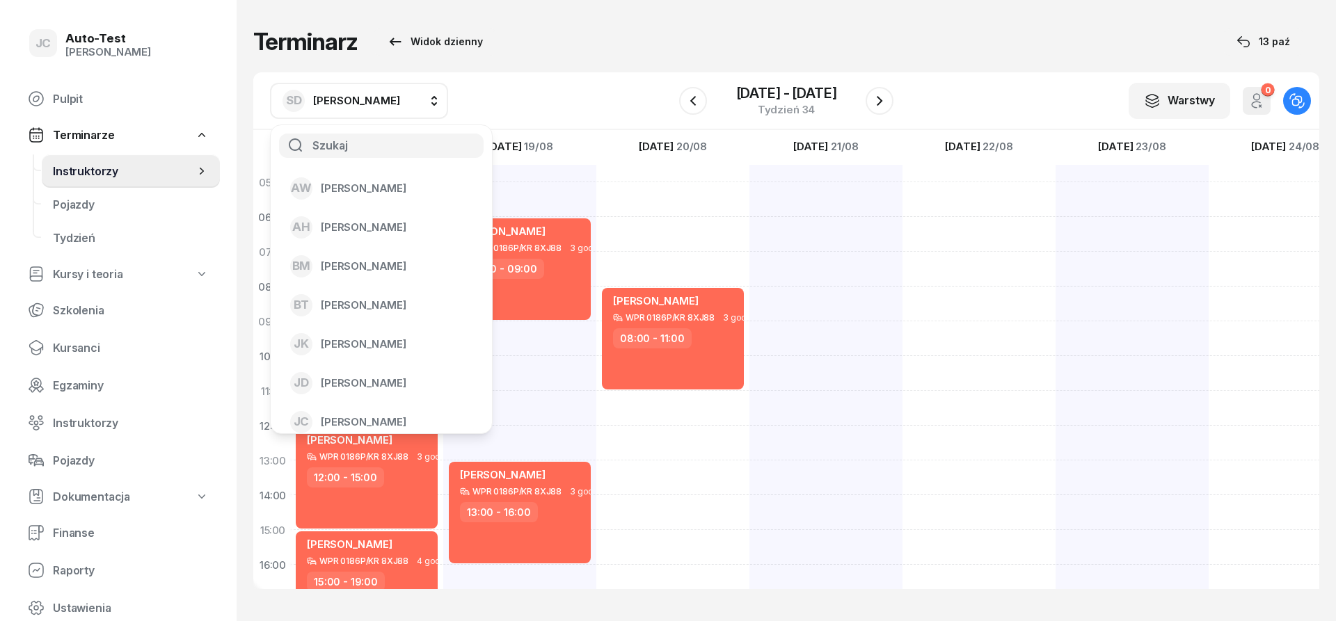
click at [379, 95] on span "[PERSON_NAME]" at bounding box center [356, 100] width 87 height 13
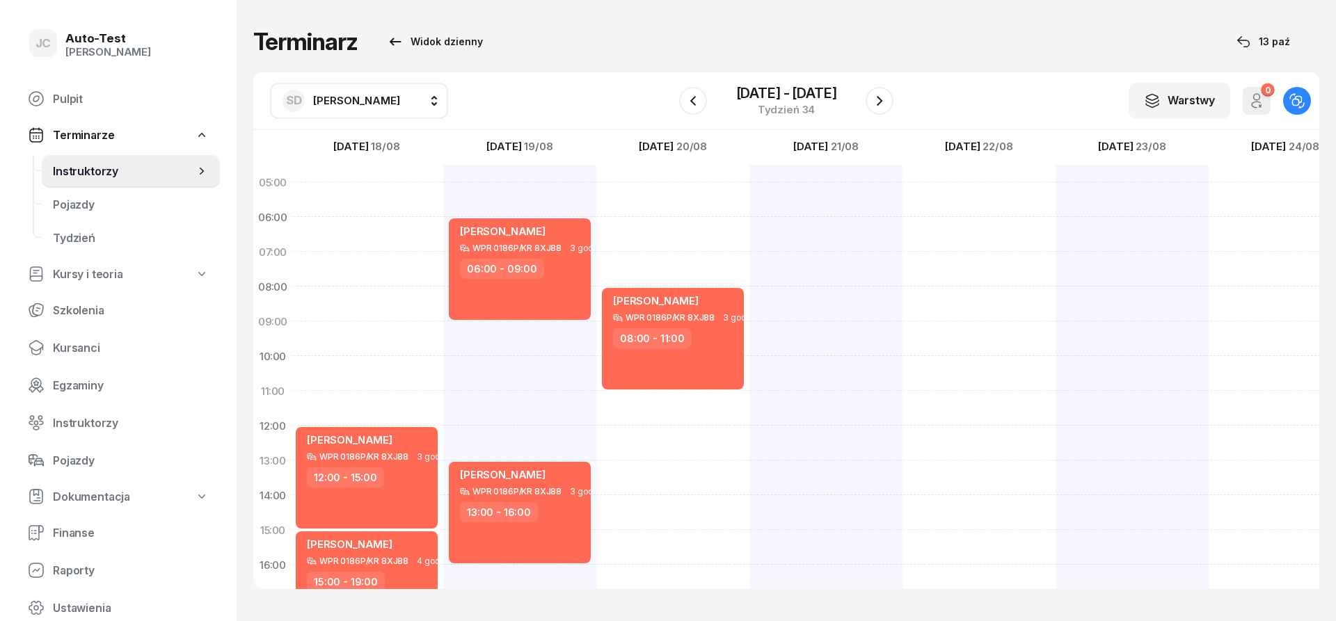
click at [378, 101] on span "[PERSON_NAME]" at bounding box center [356, 100] width 87 height 13
type input "jer"
click at [383, 184] on span "[PERSON_NAME]" at bounding box center [364, 188] width 86 height 13
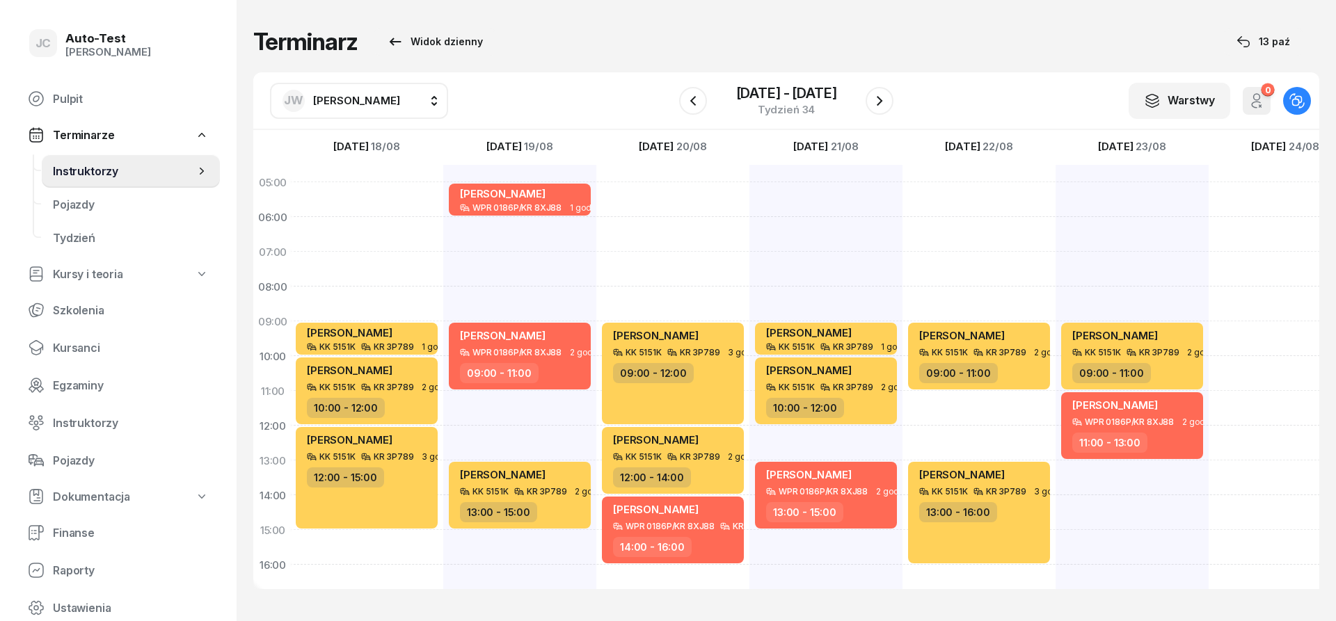
click at [357, 104] on span "[PERSON_NAME]" at bounding box center [356, 100] width 87 height 13
type input "biel"
click at [396, 187] on div "MB [PERSON_NAME]" at bounding box center [373, 188] width 166 height 22
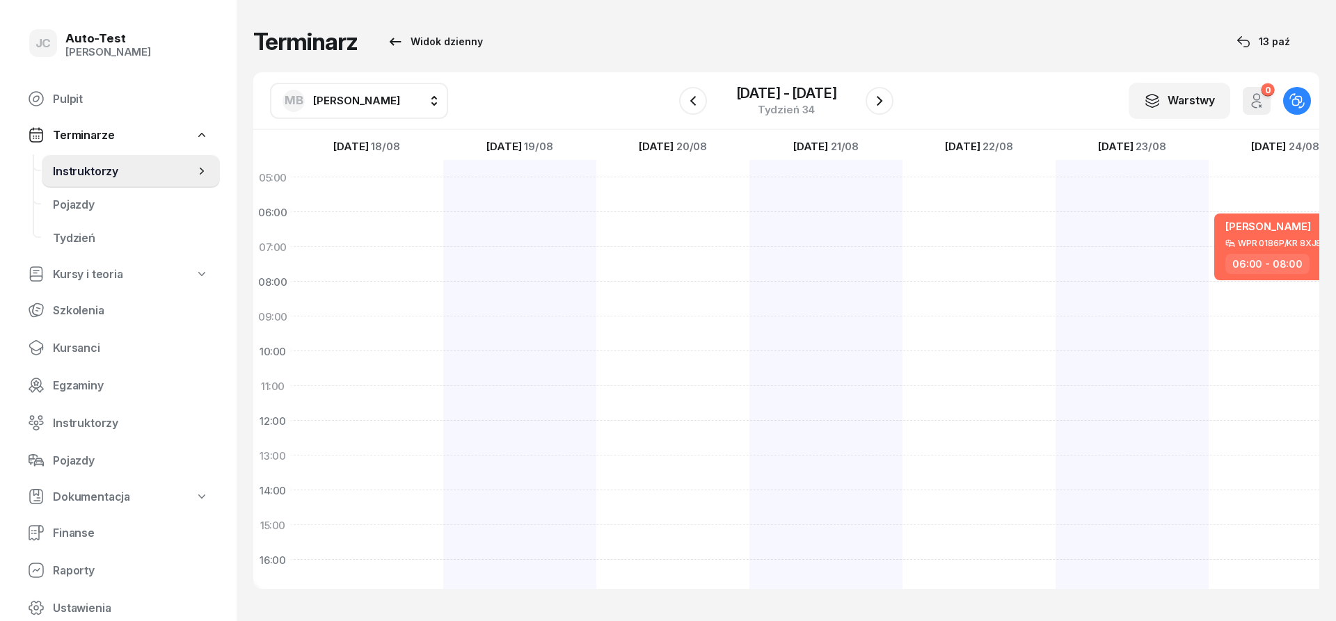
scroll to position [0, 2]
click at [364, 99] on span "[PERSON_NAME]" at bounding box center [356, 100] width 87 height 13
type input "kow"
click at [385, 176] on li "[PERSON_NAME]" at bounding box center [381, 188] width 199 height 39
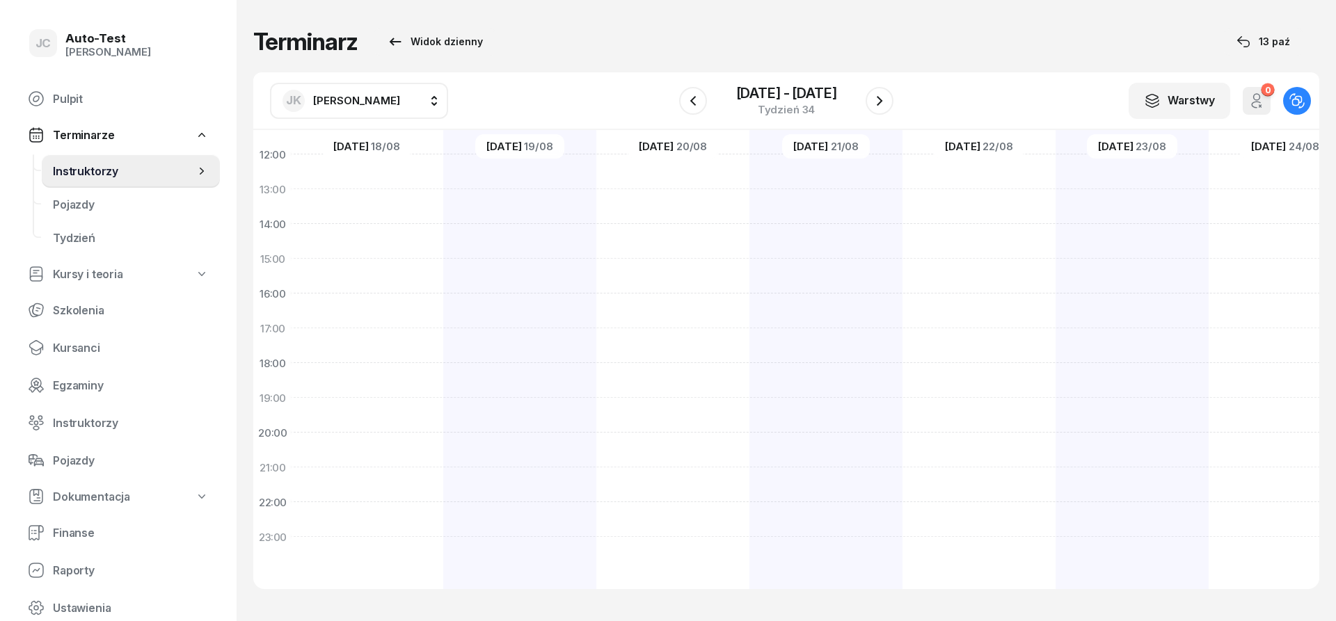
scroll to position [0, 2]
click at [313, 108] on div "[PERSON_NAME]" at bounding box center [341, 101] width 118 height 22
type input "jer"
click at [387, 187] on span "[PERSON_NAME]" at bounding box center [364, 188] width 86 height 13
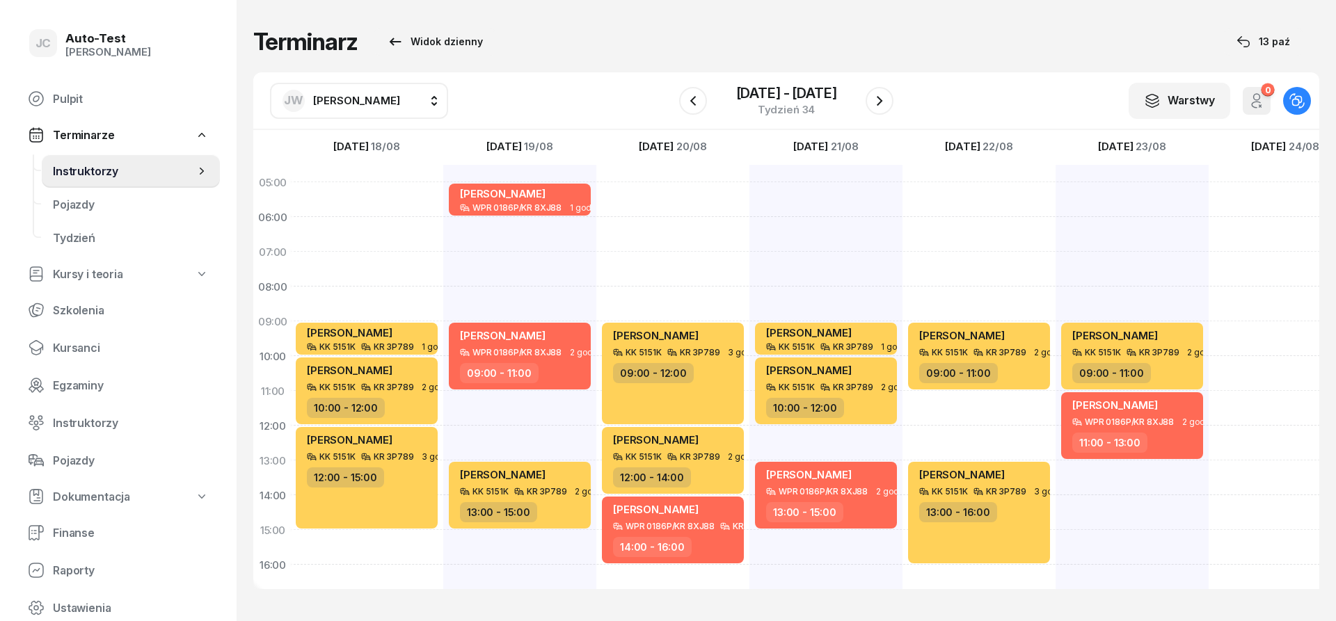
click at [365, 109] on div "[PERSON_NAME]" at bounding box center [341, 101] width 118 height 22
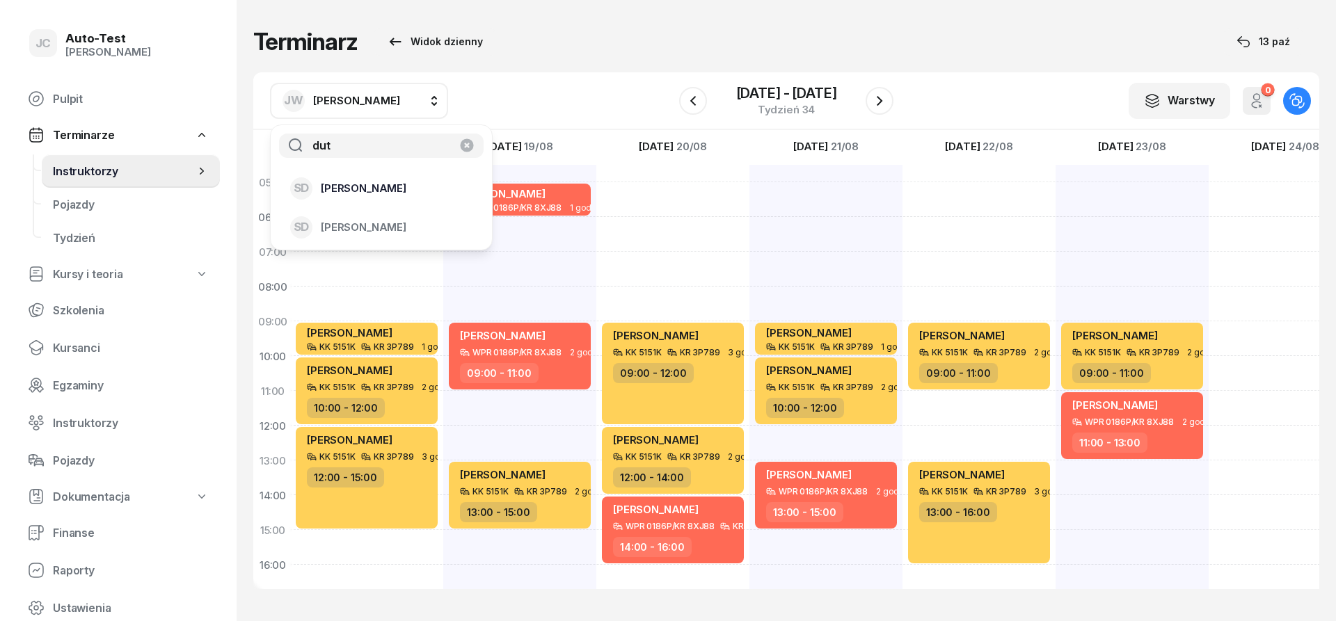
type input "dut"
click at [381, 193] on span "[PERSON_NAME]" at bounding box center [364, 188] width 86 height 13
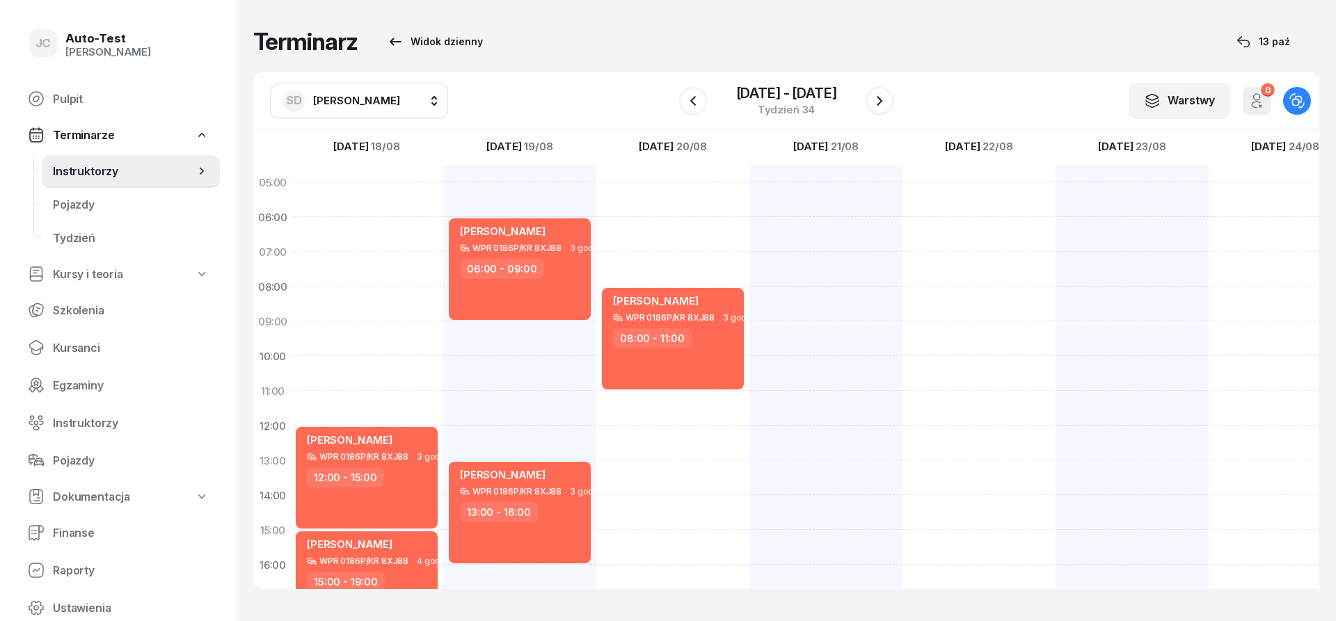
click at [362, 104] on span "[PERSON_NAME]" at bounding box center [356, 100] width 87 height 13
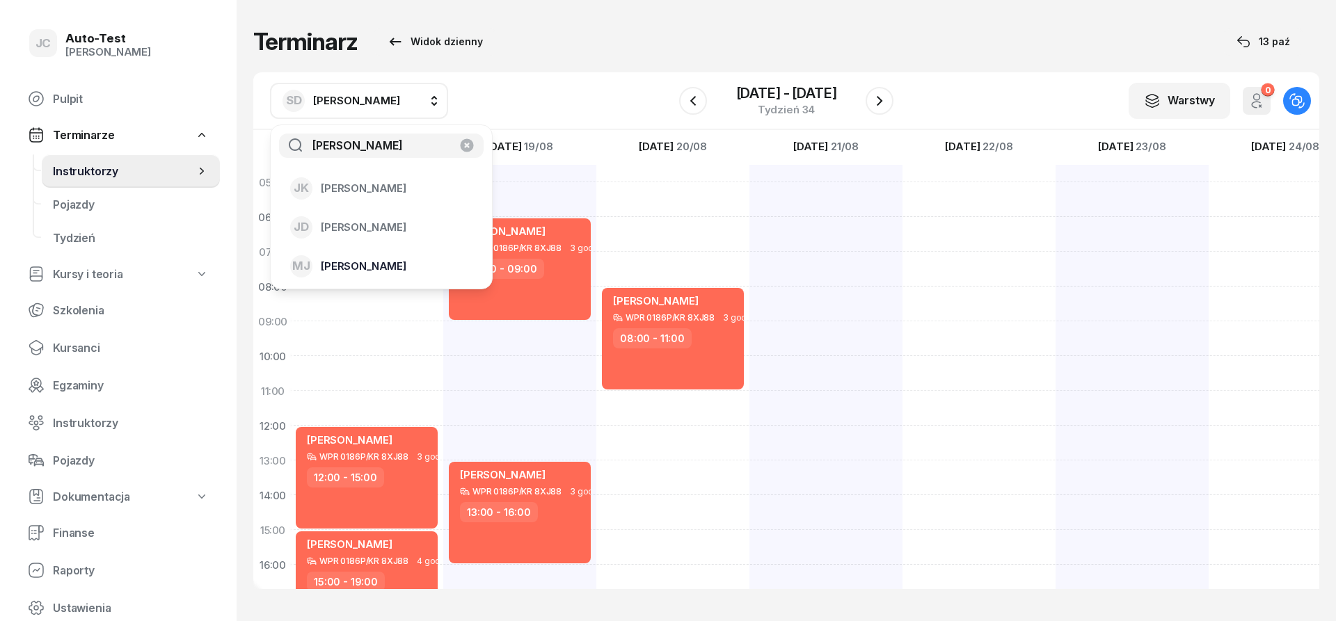
type input "[PERSON_NAME]"
click at [372, 264] on span "[PERSON_NAME]" at bounding box center [364, 266] width 86 height 13
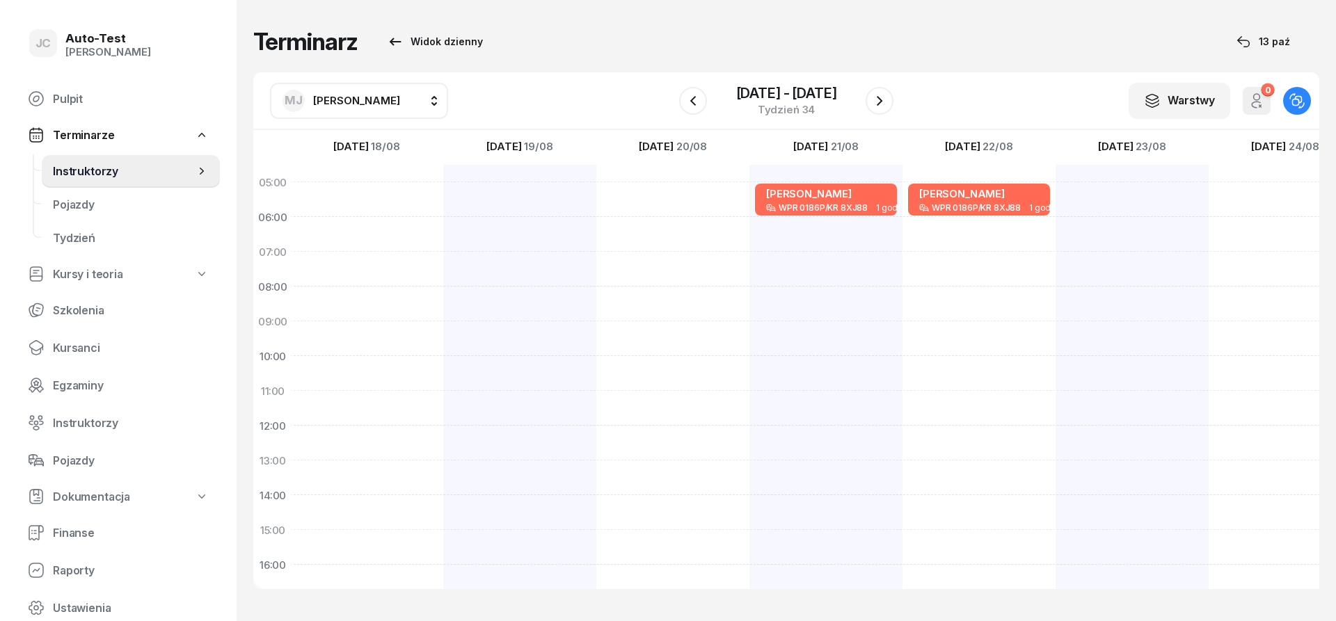
click at [333, 107] on div "[PERSON_NAME]" at bounding box center [341, 101] width 118 height 22
type input "dut"
click at [392, 189] on span "[PERSON_NAME]" at bounding box center [364, 188] width 86 height 13
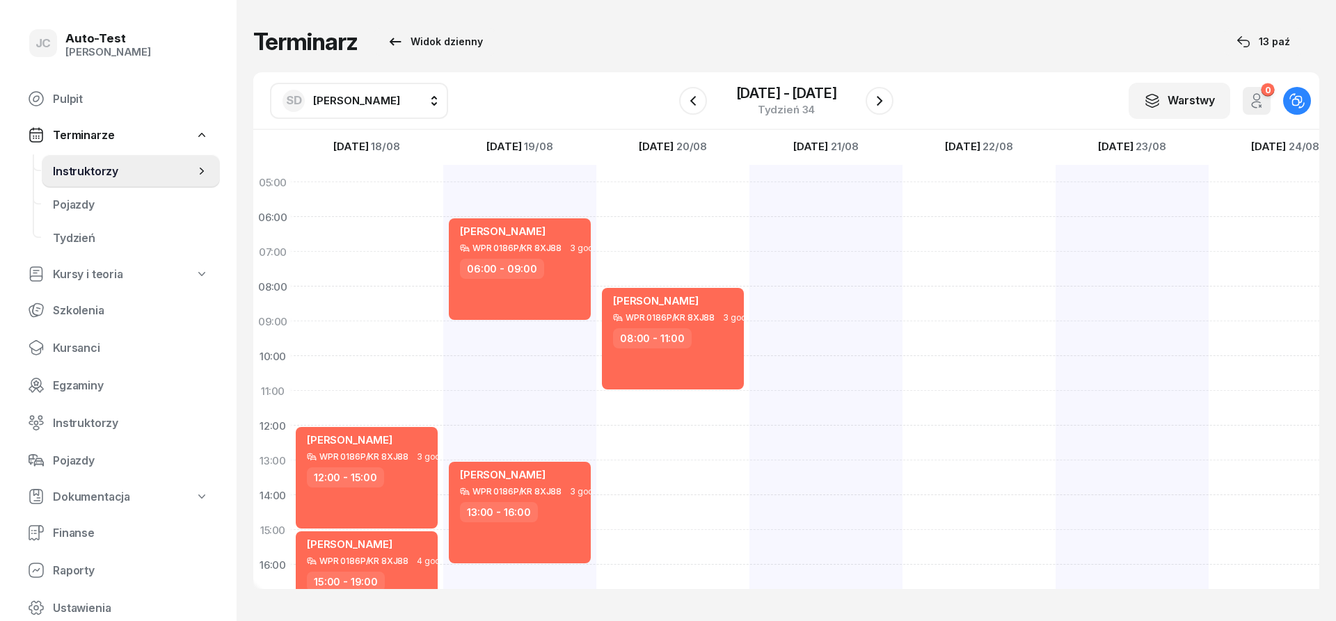
click at [830, 225] on div at bounding box center [825, 513] width 153 height 696
select select "06"
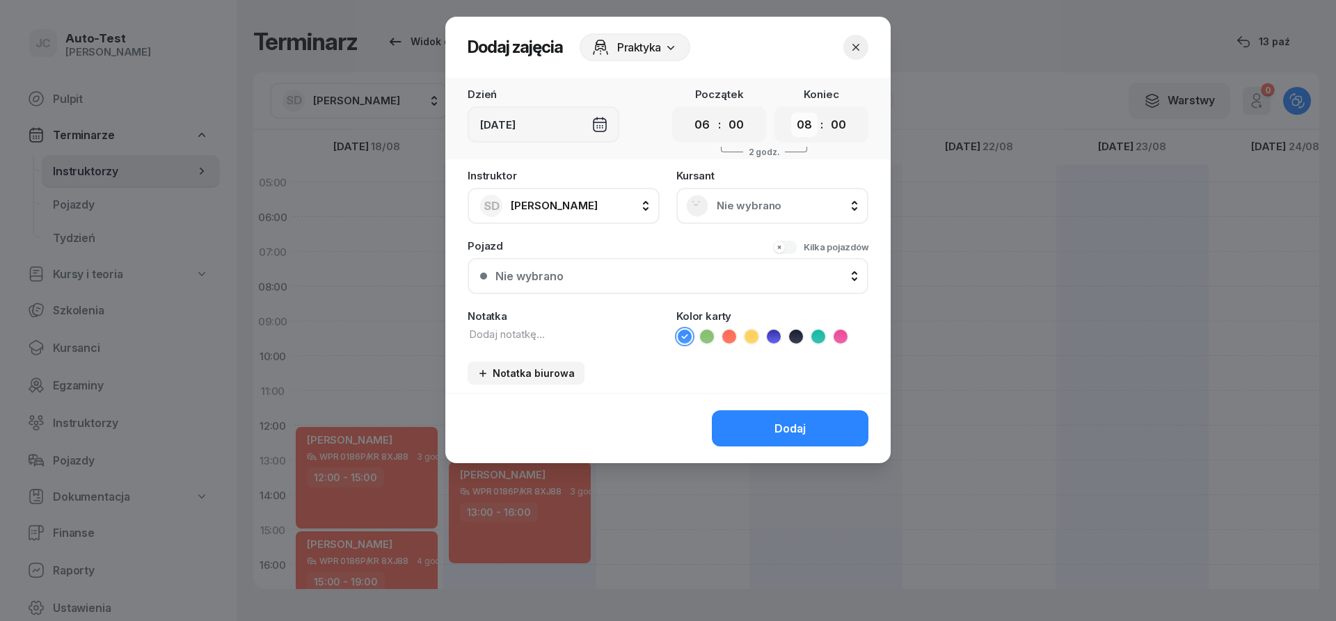
click at [791, 113] on select "00 01 02 03 04 05 06 07 08 09 10 11 12 13 14 15 16 17 18 19 20 21 22 23" at bounding box center [804, 125] width 26 height 24
select select "09"
click option "09" at bounding box center [0, 0] width 0 height 0
click at [742, 203] on span "Nie wybrano" at bounding box center [788, 206] width 142 height 13
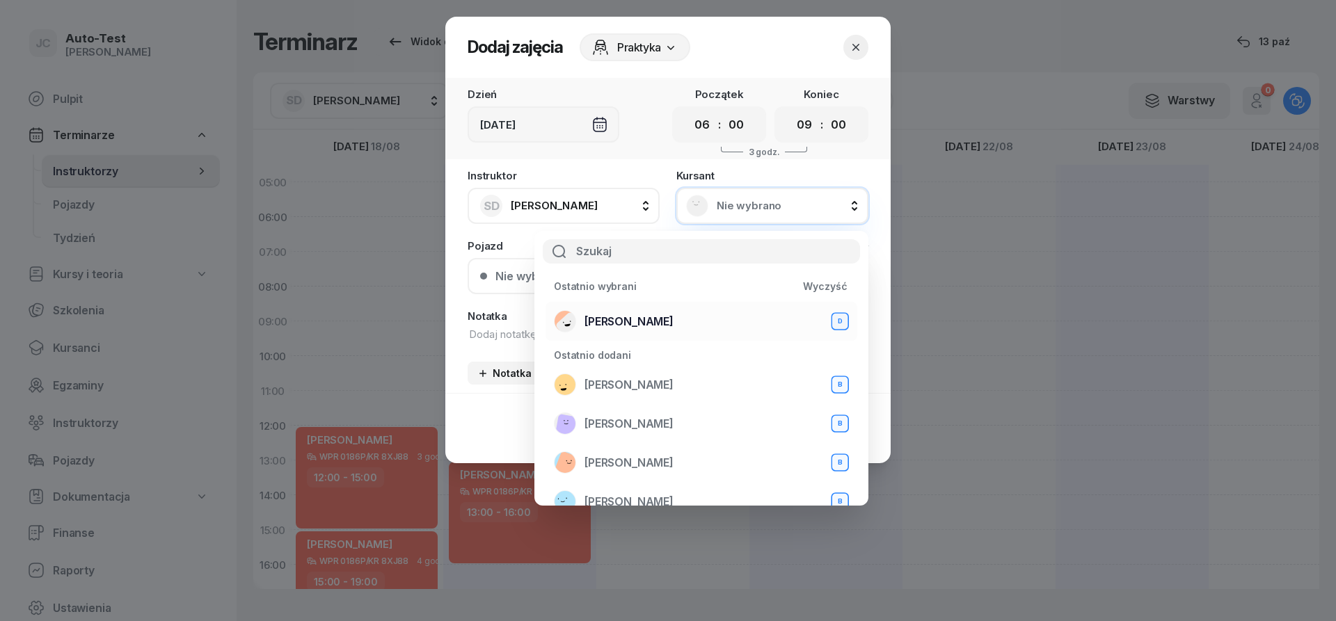
click at [658, 327] on span "[PERSON_NAME]" at bounding box center [628, 321] width 89 height 13
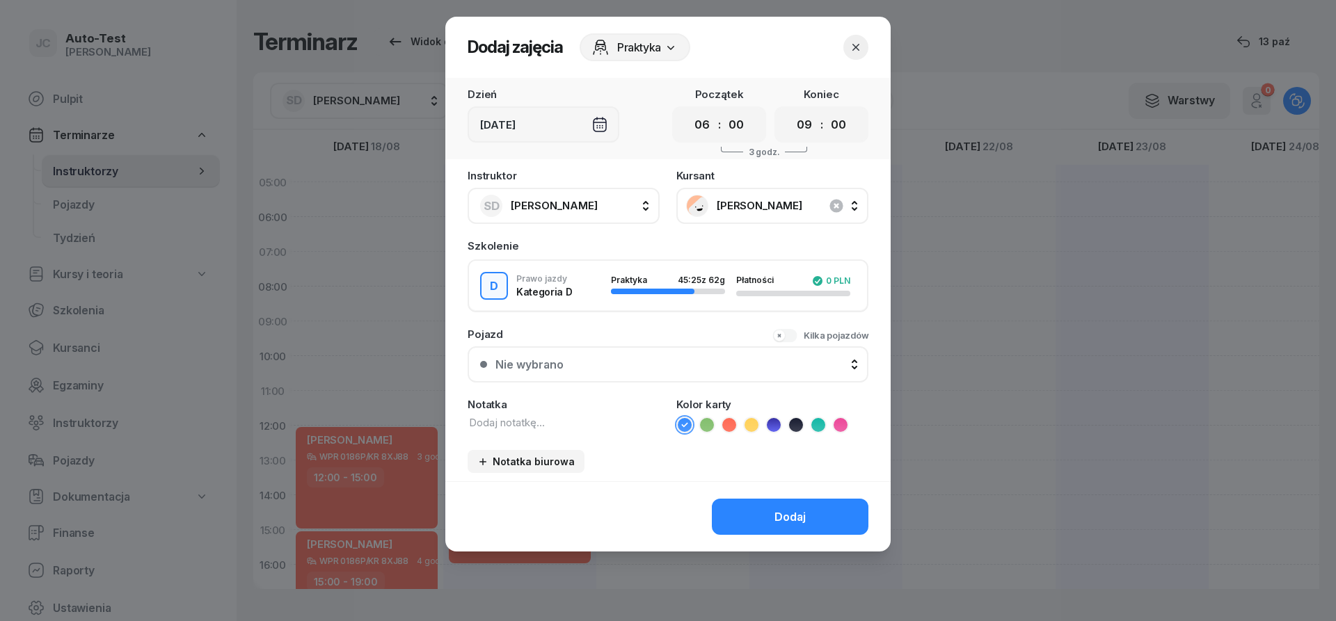
click at [659, 358] on div "Nie wybrano" at bounding box center [675, 364] width 360 height 13
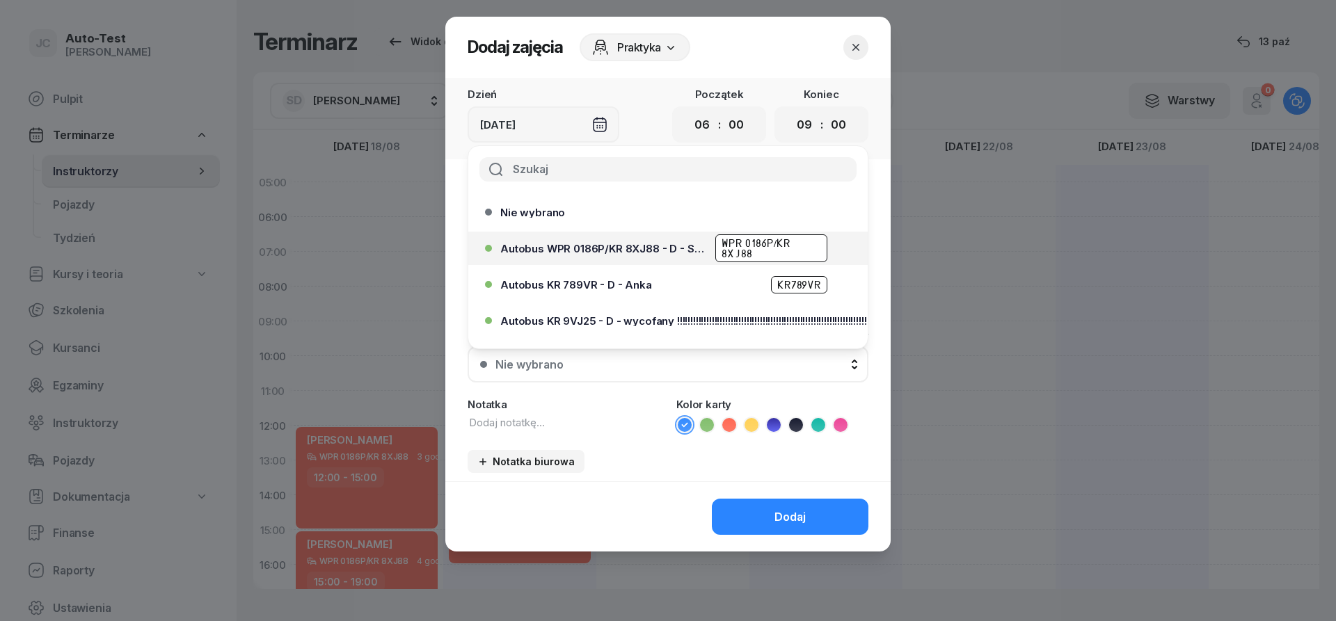
click at [642, 255] on div "Autobus WPR 0186P/KR 8XJ88 - D - Szef WPR 0186P/KR 8XJ88" at bounding box center [671, 248] width 342 height 28
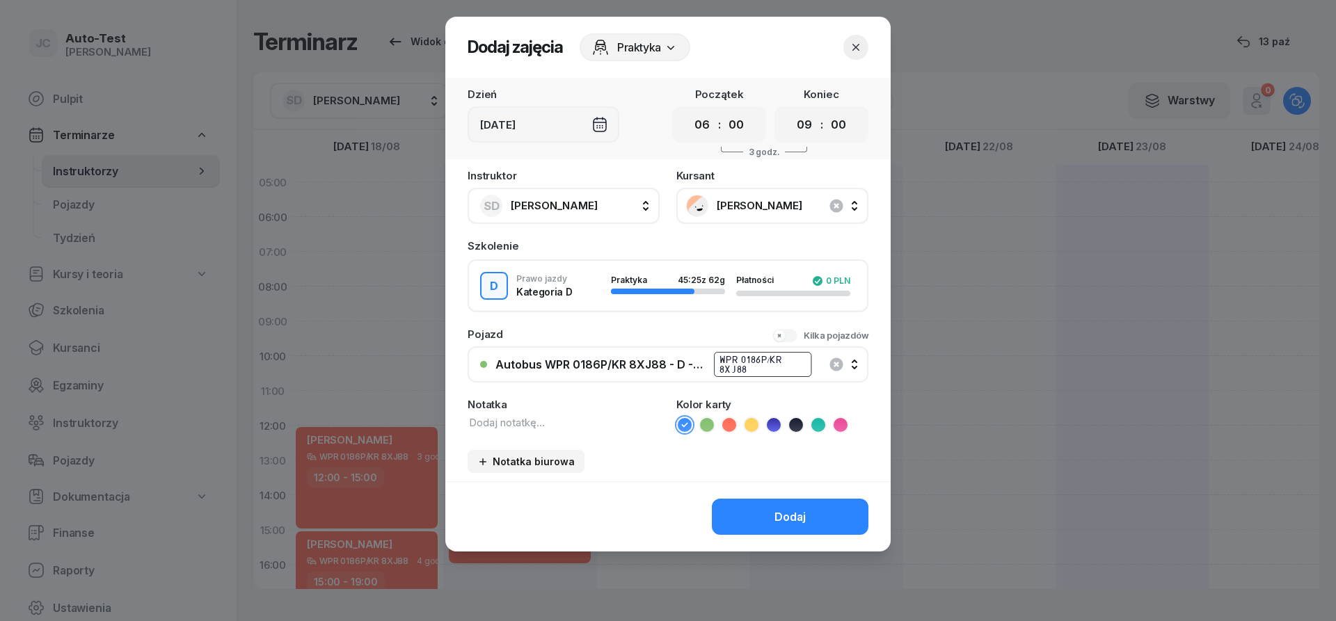
click at [732, 431] on icon at bounding box center [729, 425] width 14 height 14
click at [756, 500] on button "Dodaj" at bounding box center [790, 517] width 157 height 36
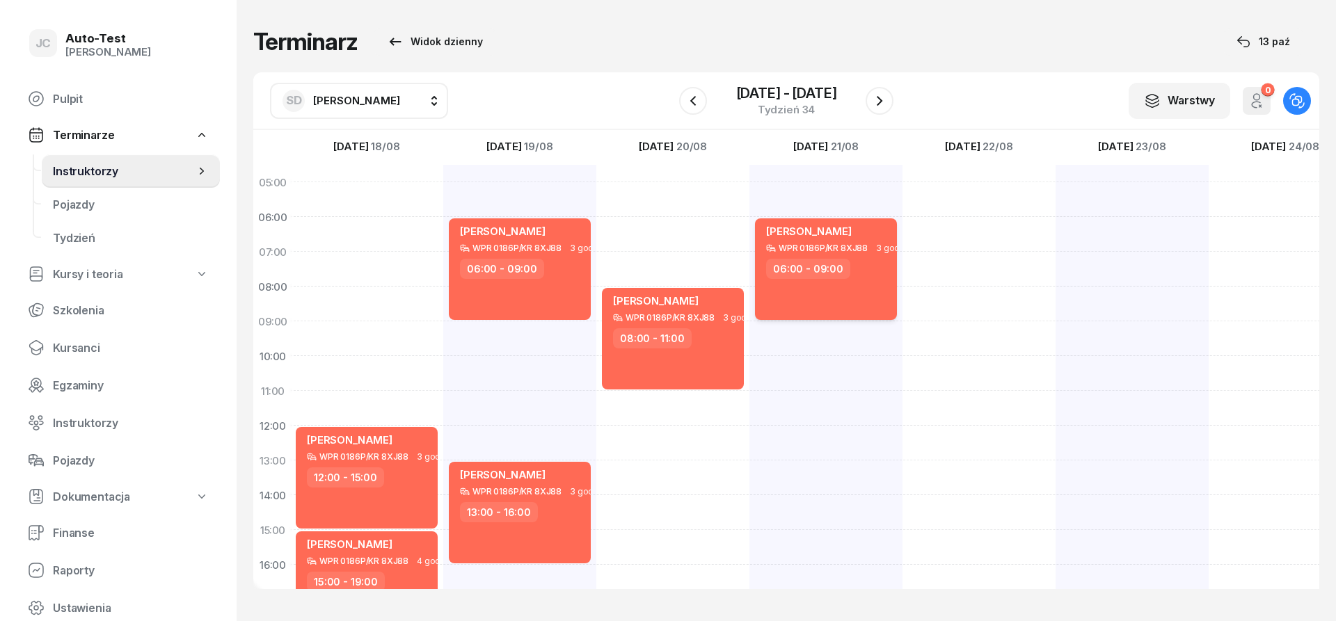
click at [852, 282] on div "[PERSON_NAME] WPR 0186P/KR 8XJ88 3 godz. 06:00 - 09:00" at bounding box center [826, 269] width 142 height 102
select select "06"
select select "09"
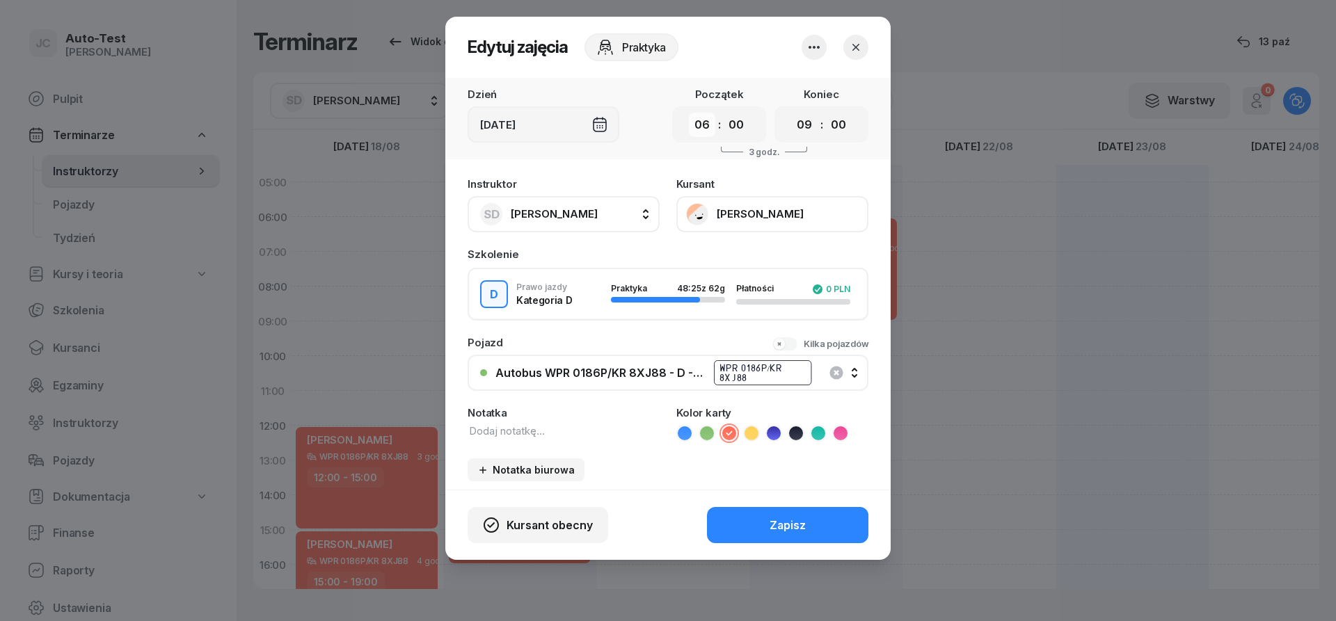
click at [689, 113] on select "00 01 02 03 04 05 06 07 08 09 10 11 12 13 14 15 16 17 18 19 20 21 22 23" at bounding box center [702, 125] width 26 height 24
select select "15"
click option "15" at bounding box center [0, 0] width 0 height 0
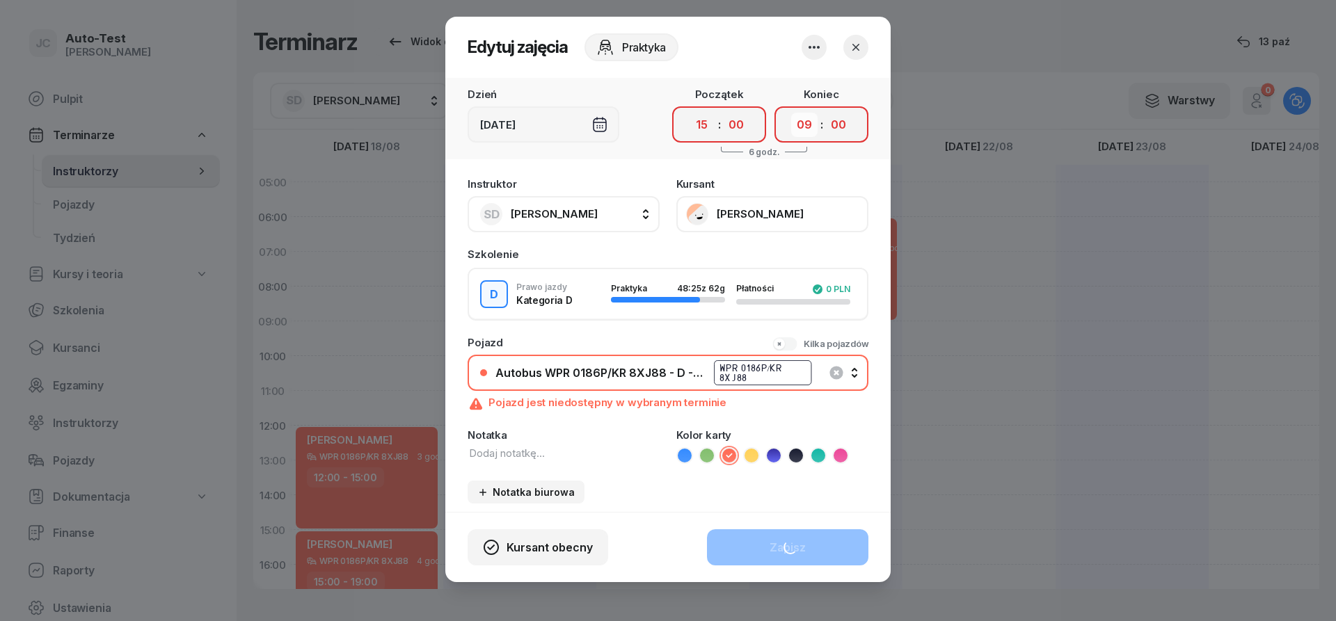
click at [791, 113] on select "00 01 02 03 04 05 06 07 08 09 10 11 12 13 14 15 16 17 18 19 20 21 22 23" at bounding box center [804, 125] width 26 height 24
select select "18"
click option "18" at bounding box center [0, 0] width 0 height 0
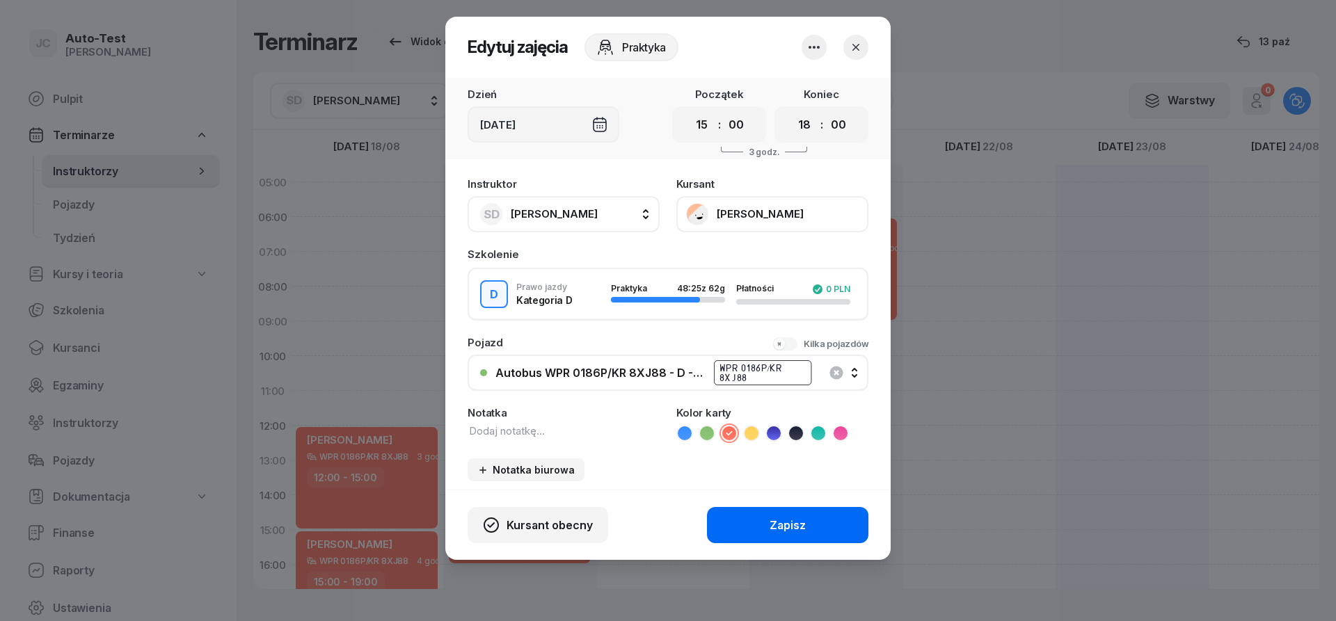
click at [751, 529] on button "Zapisz" at bounding box center [787, 525] width 161 height 36
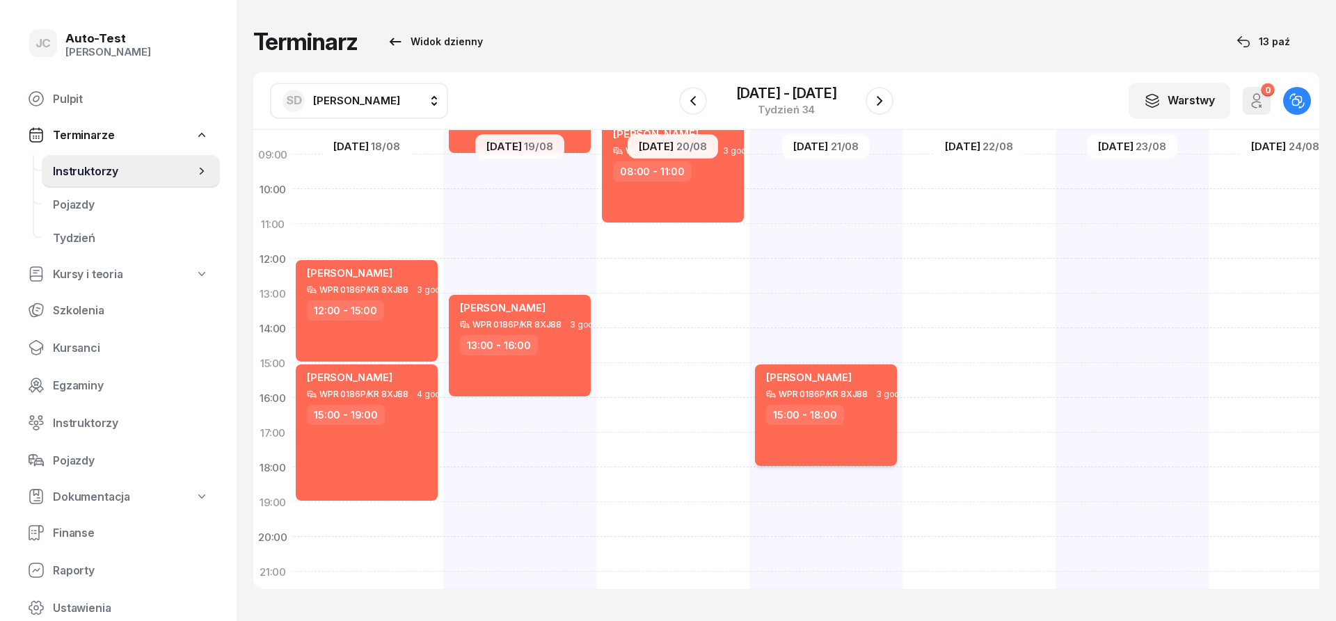
click at [847, 429] on div "[PERSON_NAME] WPR 0186P/KR 8XJ88 3 godz. 15:00 - 18:00" at bounding box center [826, 416] width 142 height 102
select select "15"
select select "18"
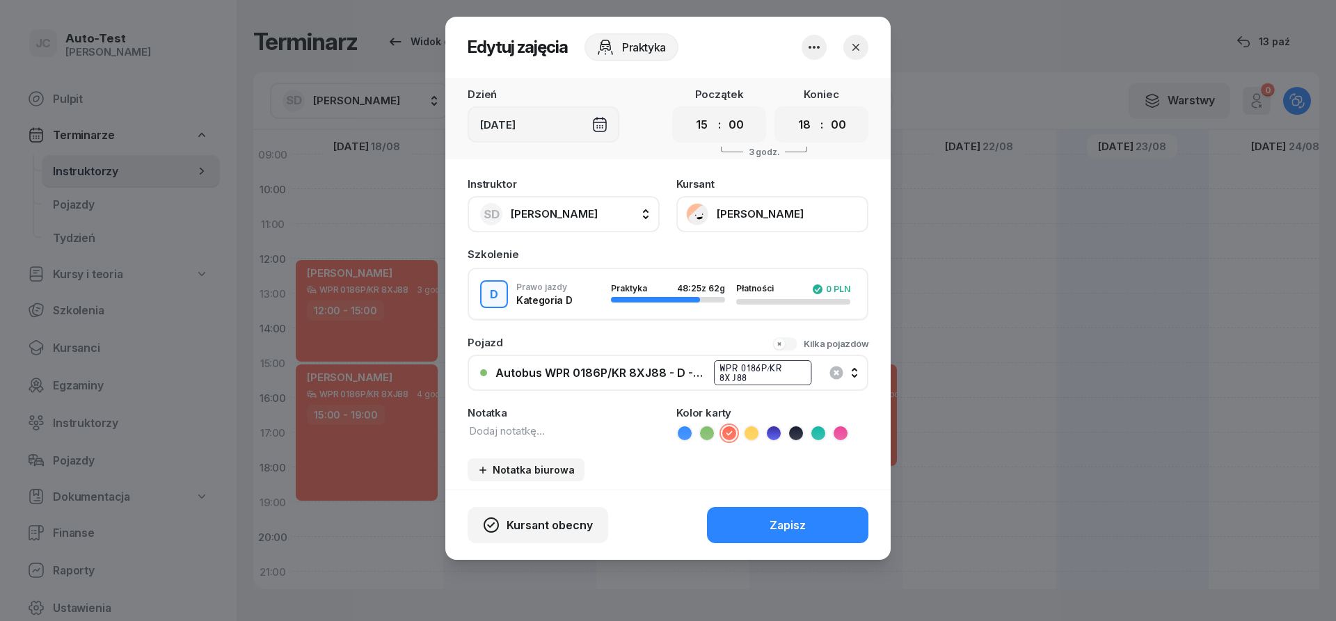
click at [853, 49] on icon "button" at bounding box center [856, 47] width 14 height 14
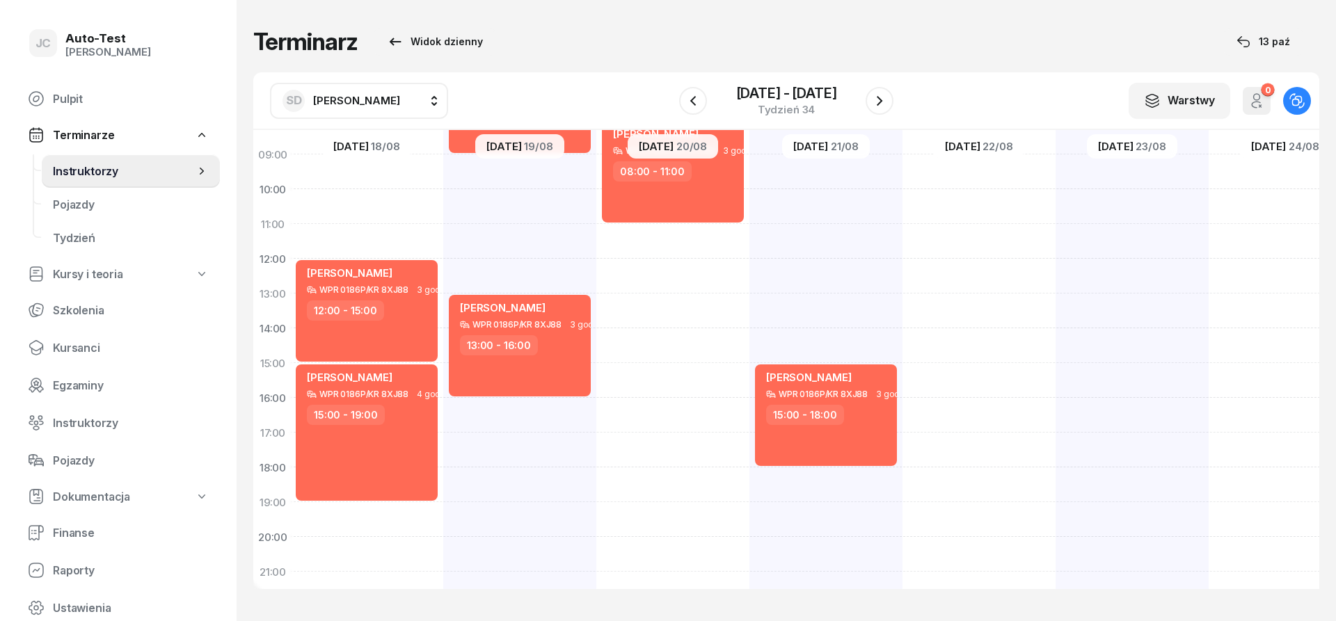
scroll to position [15, 2]
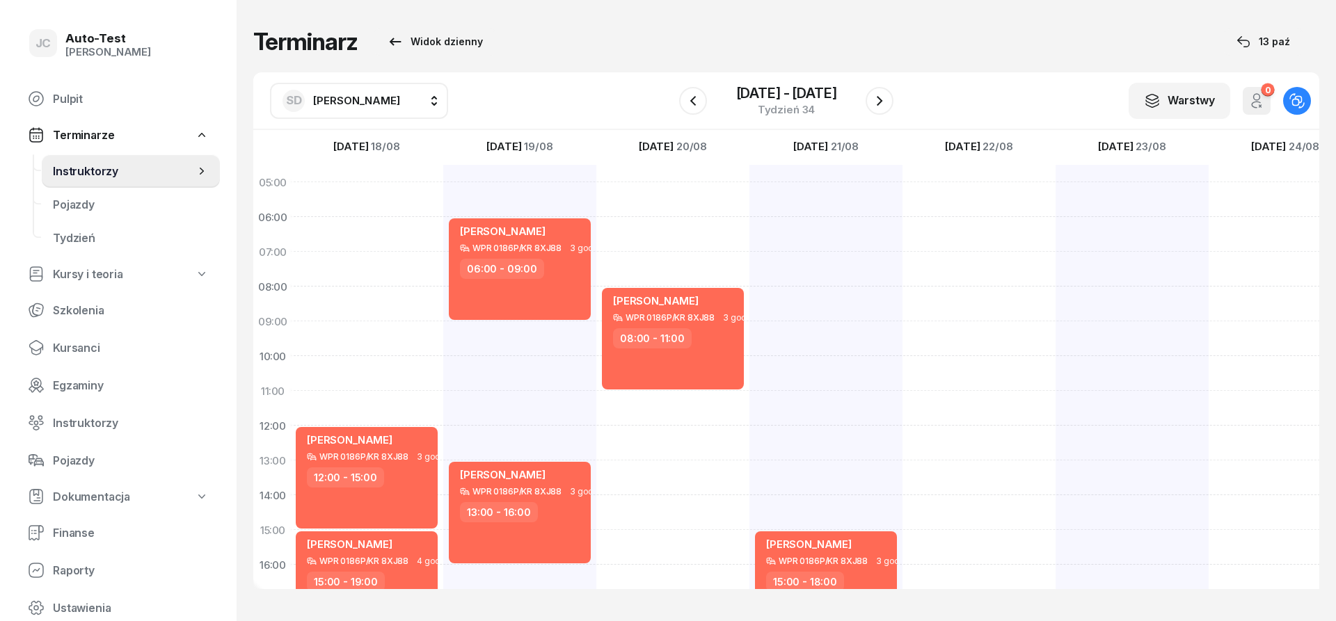
click at [967, 197] on div at bounding box center [978, 513] width 153 height 696
select select "05"
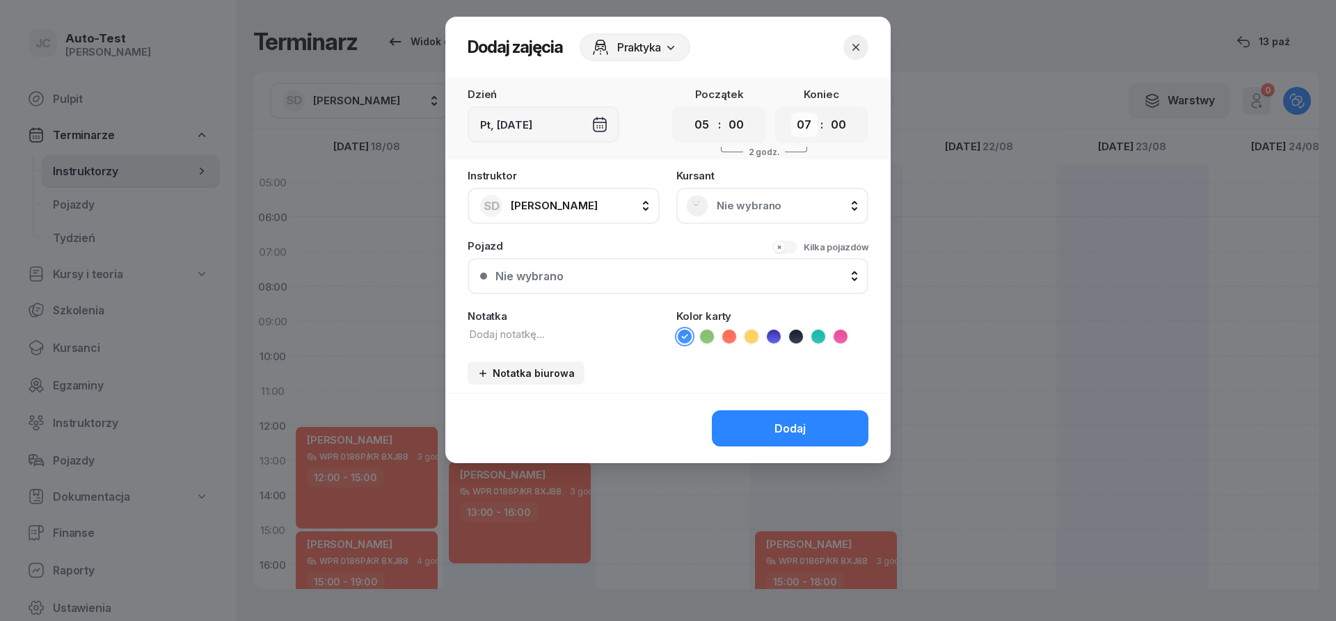
click at [791, 113] on select "00 01 02 03 04 05 06 07 08 09 10 11 12 13 14 15 16 17 18 19 20 21 22 23" at bounding box center [804, 125] width 26 height 24
select select "08"
click option "08" at bounding box center [0, 0] width 0 height 0
drag, startPoint x: 747, startPoint y: 205, endPoint x: 743, endPoint y: 212, distance: 7.8
click at [747, 205] on span "Nie wybrano" at bounding box center [788, 206] width 142 height 13
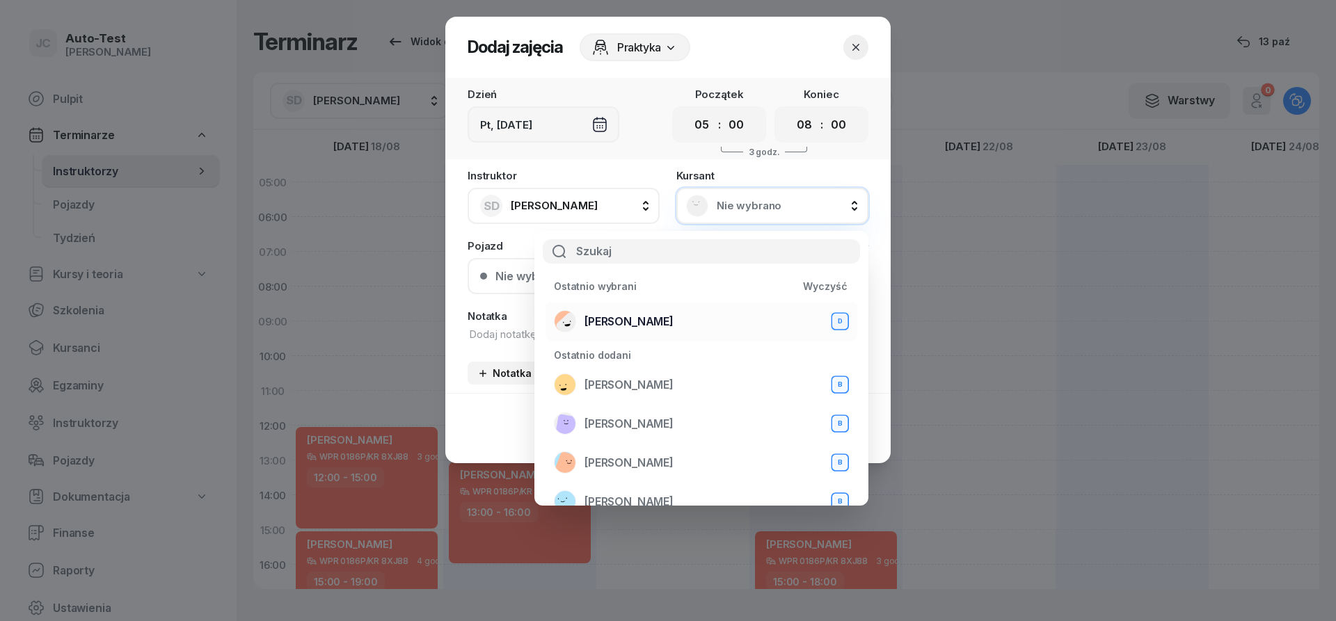
click at [644, 317] on span "[PERSON_NAME]" at bounding box center [628, 321] width 89 height 13
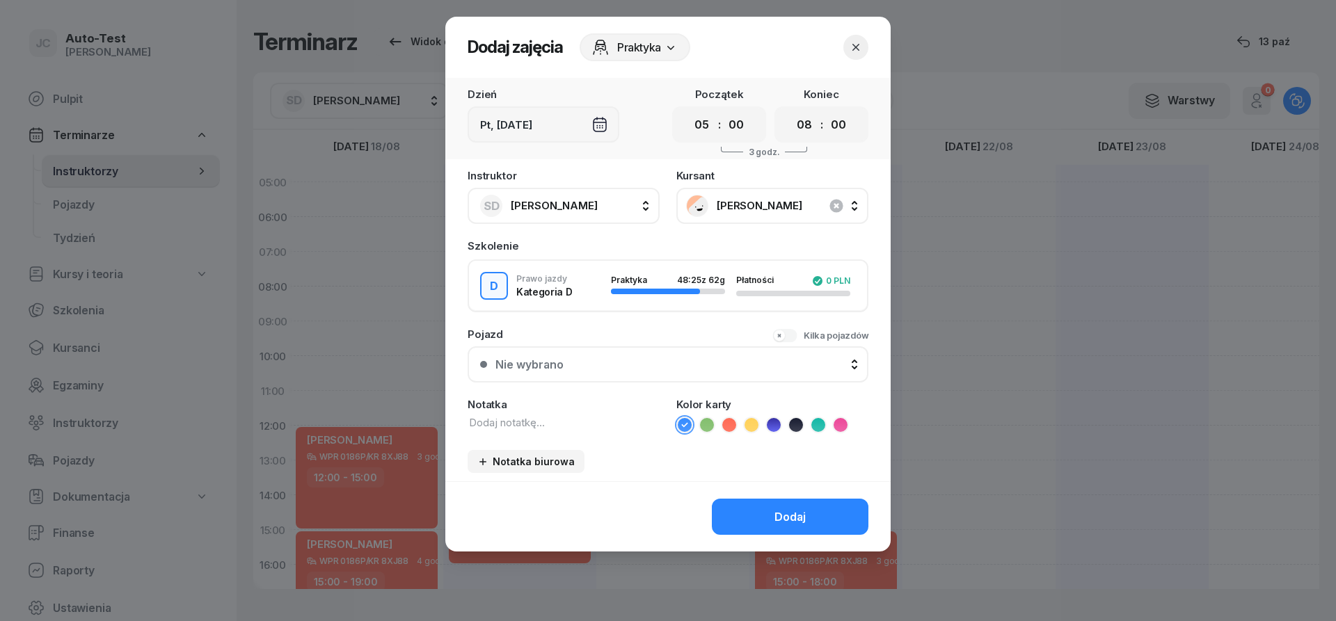
click at [639, 360] on div "Nie wybrano" at bounding box center [675, 364] width 360 height 13
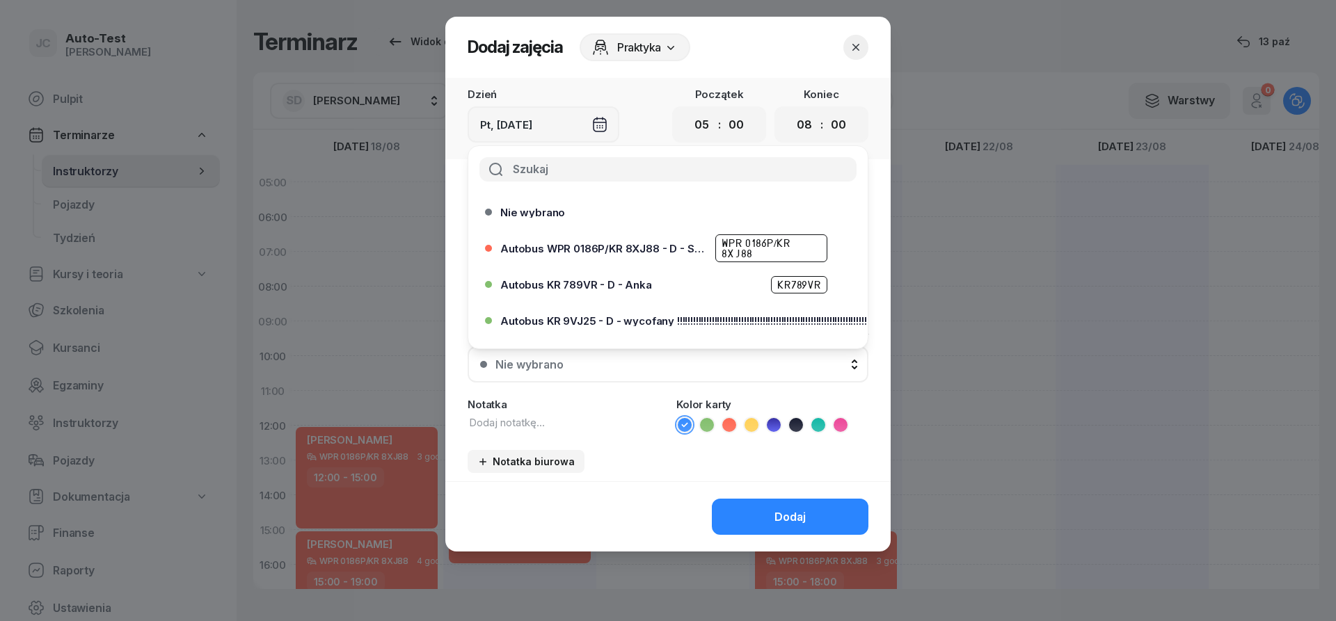
click at [861, 47] on icon "button" at bounding box center [856, 47] width 14 height 14
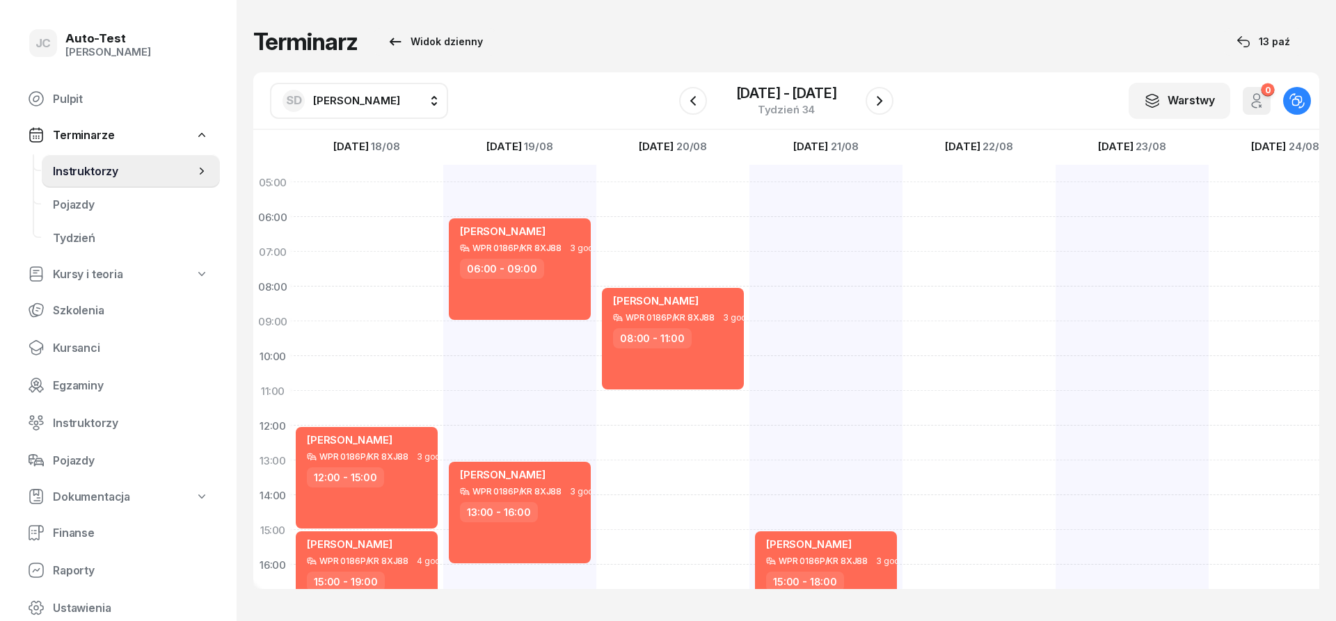
click at [310, 106] on div "SD [PERSON_NAME]" at bounding box center [341, 101] width 118 height 22
type input "mare"
click at [390, 223] on div "[PERSON_NAME]" at bounding box center [373, 227] width 166 height 22
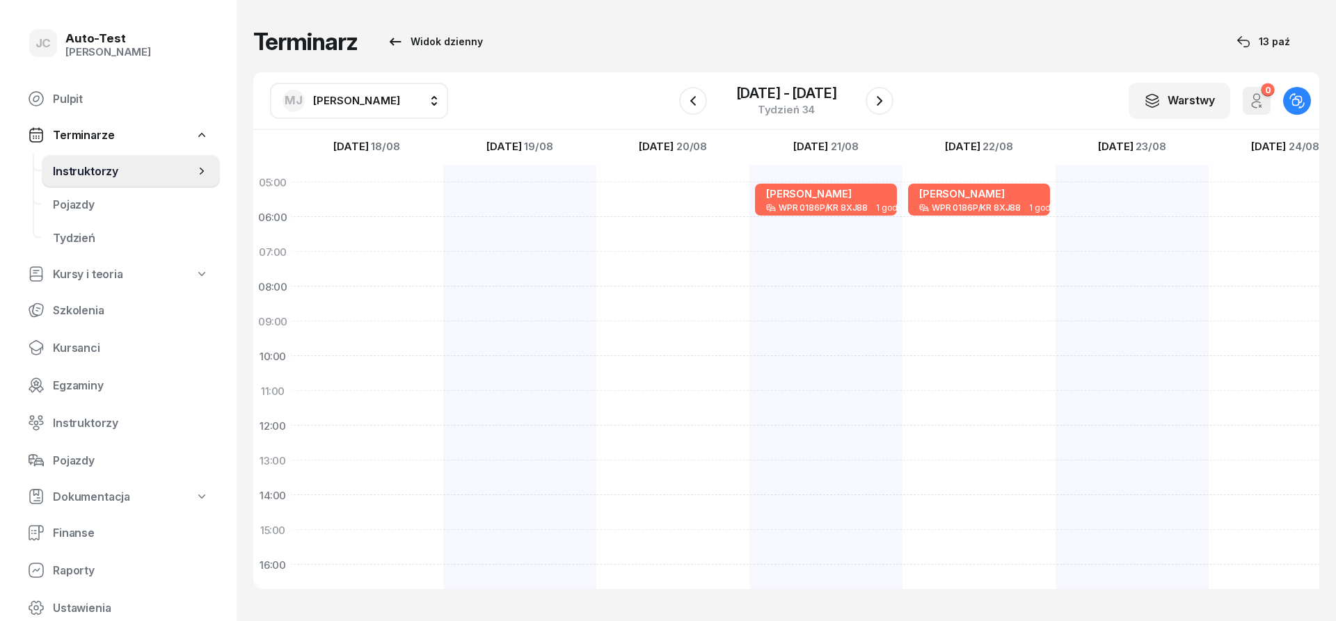
click at [360, 95] on span "[PERSON_NAME]" at bounding box center [356, 100] width 87 height 13
type input "dut"
click at [375, 189] on span "[PERSON_NAME]" at bounding box center [364, 188] width 86 height 13
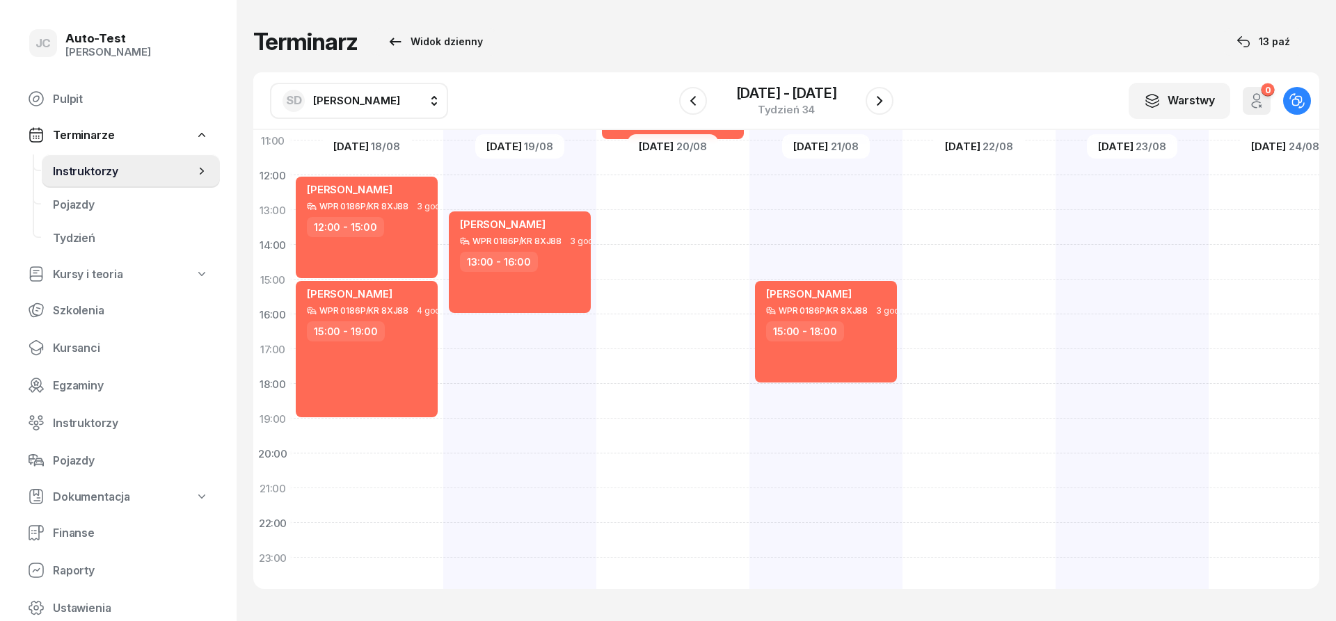
click at [959, 293] on div at bounding box center [978, 262] width 153 height 696
select select "15"
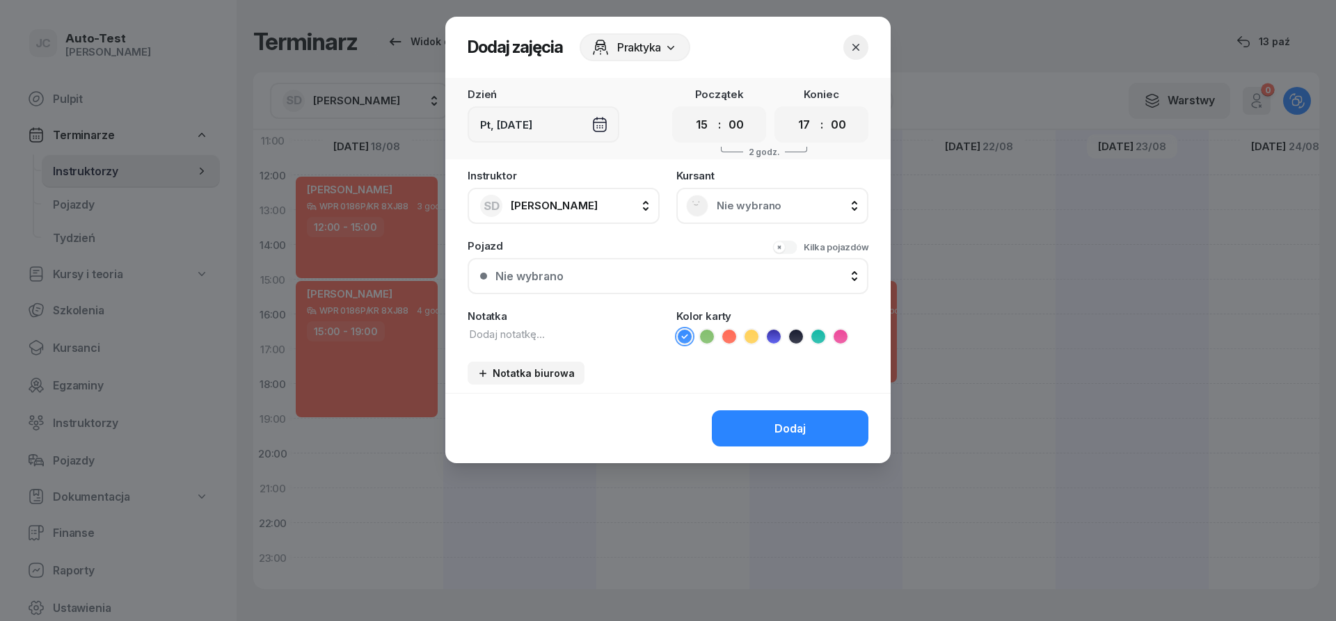
scroll to position [250, 2]
click at [791, 113] on select "00 01 02 03 04 05 06 07 08 09 10 11 12 13 14 15 16 17 18 19 20 21 22 23" at bounding box center [804, 125] width 26 height 24
select select "18"
click option "18" at bounding box center [0, 0] width 0 height 0
click at [759, 207] on span "Nie wybrano" at bounding box center [788, 206] width 142 height 13
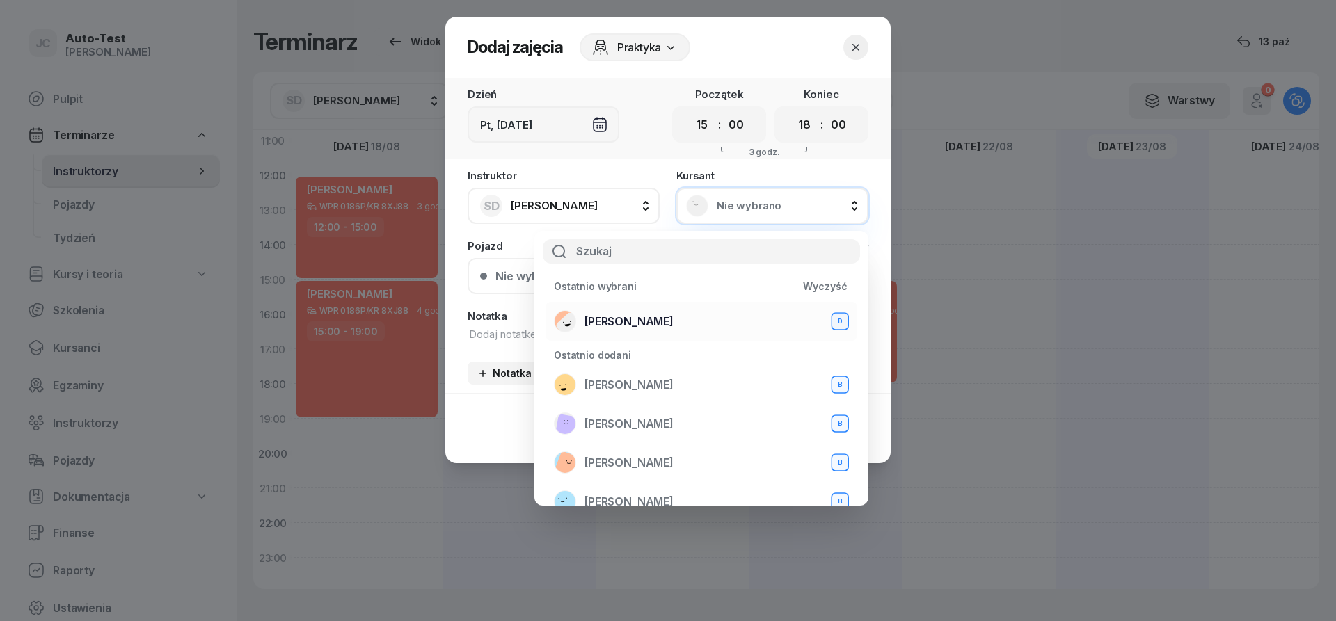
click at [669, 319] on span "[PERSON_NAME]" at bounding box center [628, 321] width 89 height 13
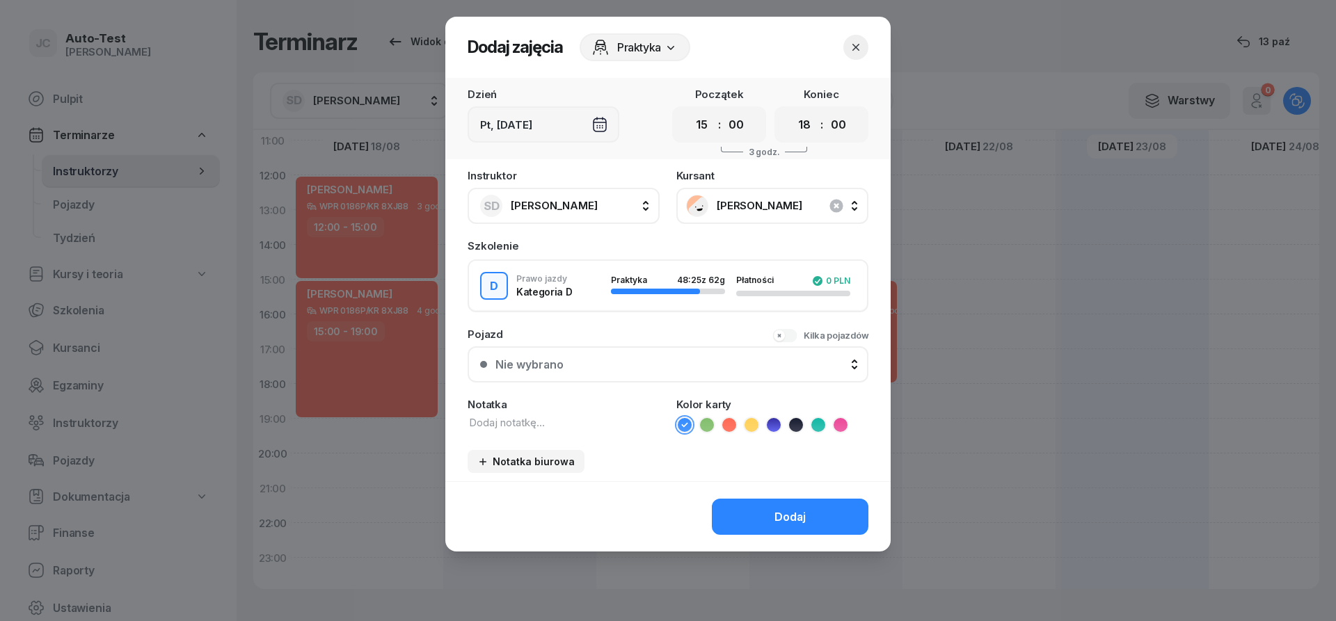
click at [677, 375] on button "Nie wybrano" at bounding box center [668, 364] width 401 height 36
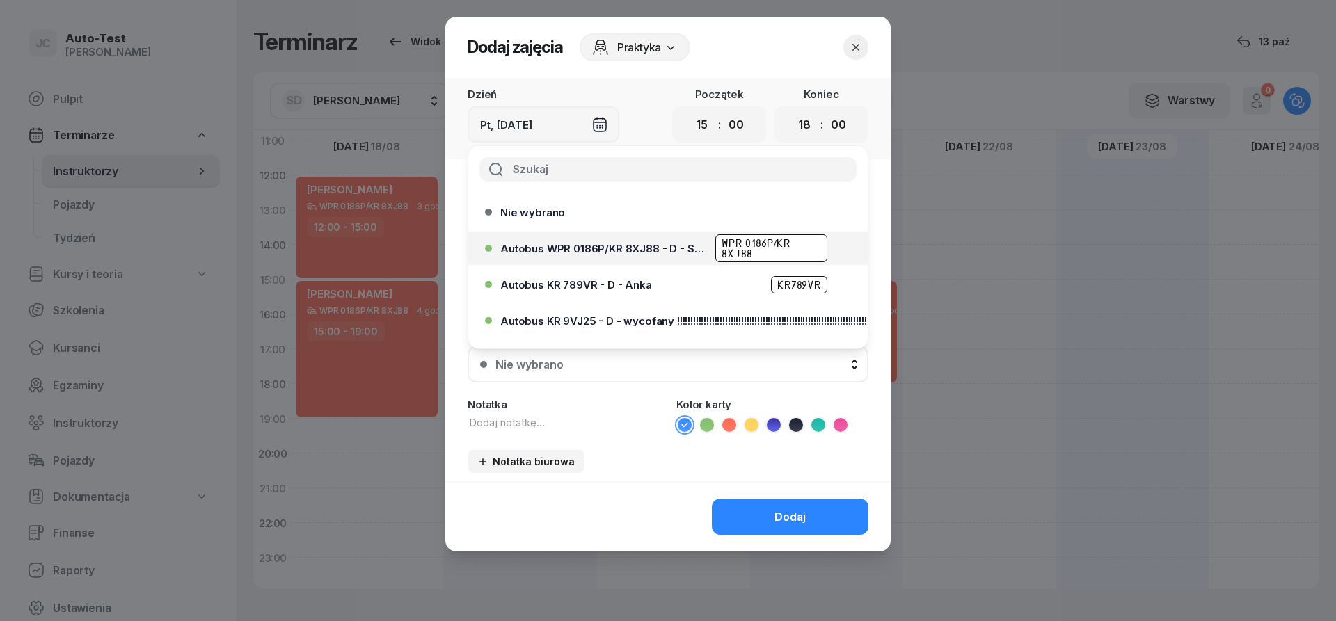
click at [669, 245] on span "Autobus WPR 0186P/KR 8XJ88 - D - Szef" at bounding box center [603, 249] width 207 height 10
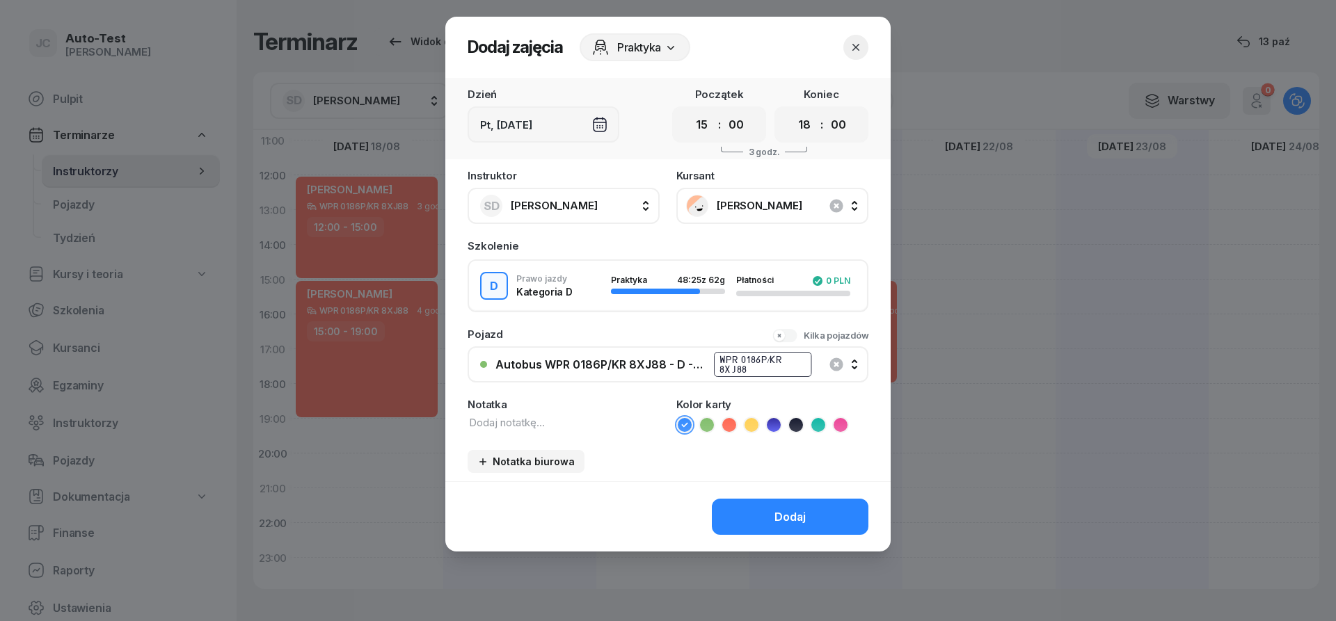
click at [726, 431] on icon at bounding box center [729, 425] width 14 height 14
click at [763, 520] on button "Dodaj" at bounding box center [790, 517] width 157 height 36
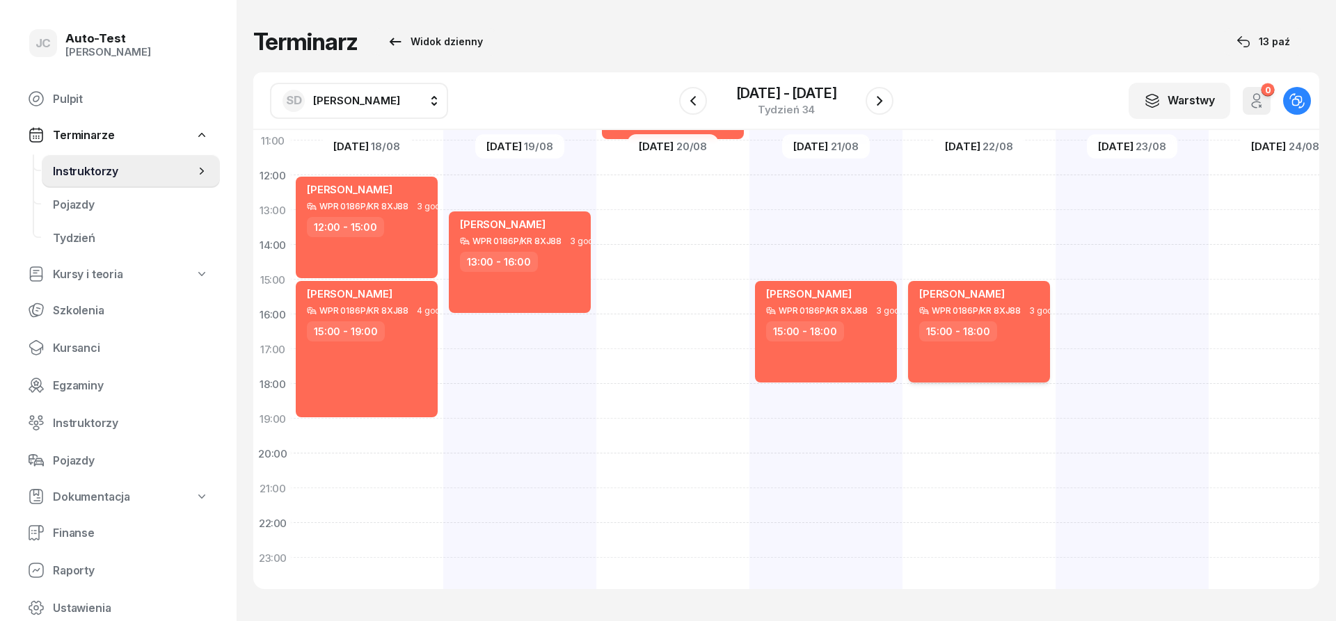
scroll to position [167, 2]
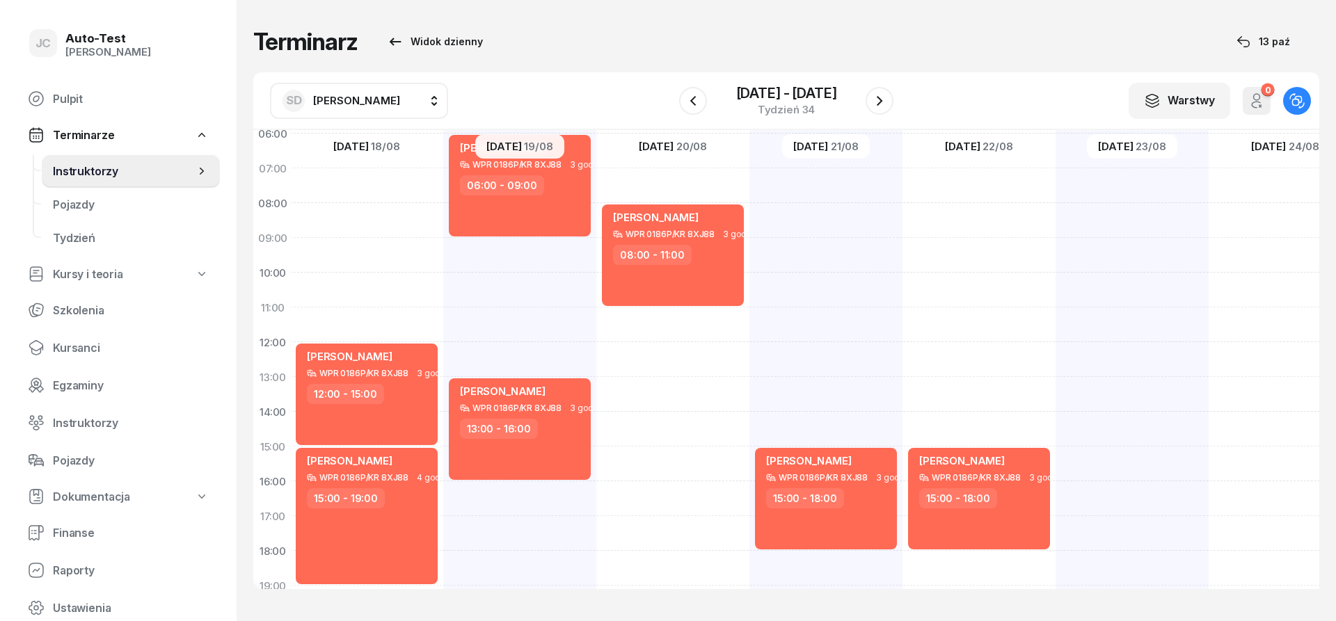
click at [1126, 180] on div at bounding box center [1131, 429] width 153 height 696
select select "07"
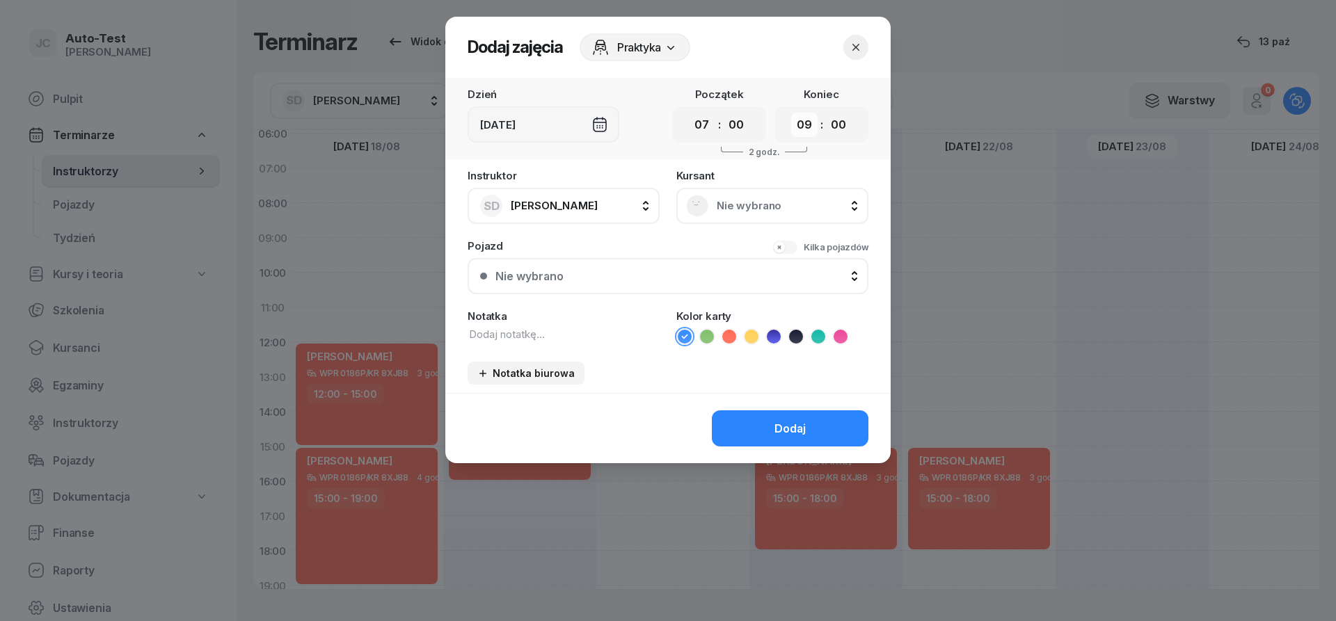
click at [791, 113] on select "00 01 02 03 04 05 06 07 08 09 10 11 12 13 14 15 16 17 18 19 20 21 22 23" at bounding box center [804, 125] width 26 height 24
select select "11"
click option "11" at bounding box center [0, 0] width 0 height 0
click at [745, 194] on div "Nie wybrano" at bounding box center [772, 206] width 192 height 36
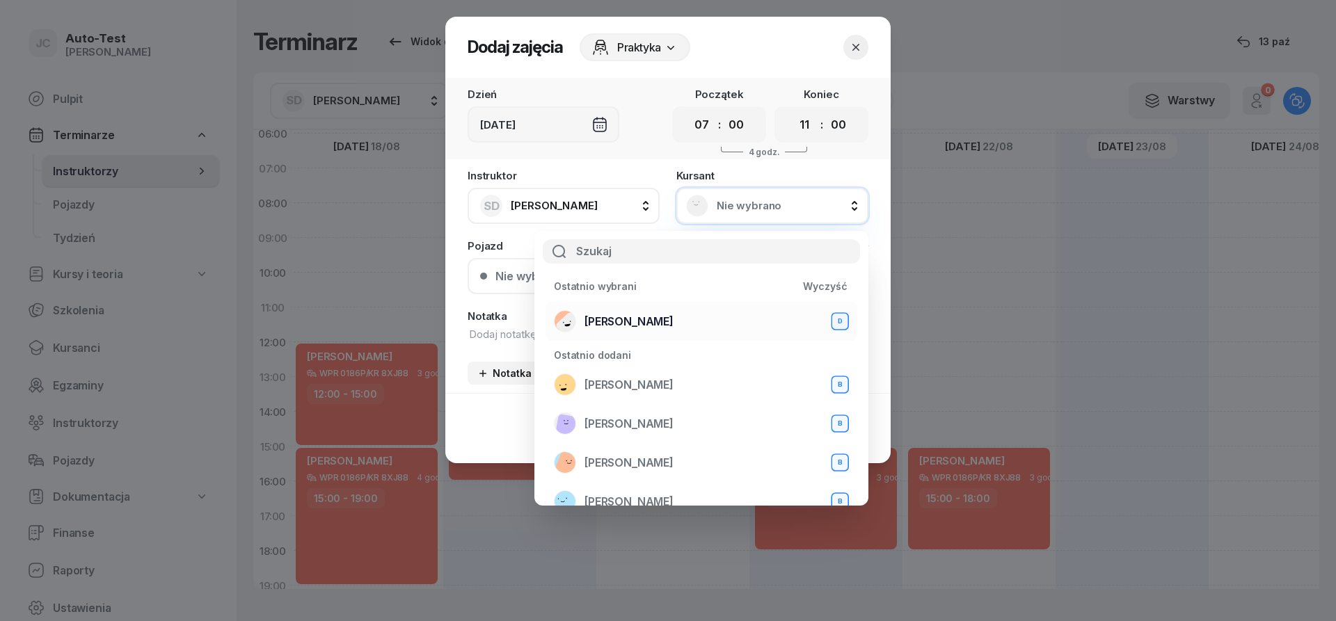
click at [669, 324] on span "[PERSON_NAME]" at bounding box center [628, 321] width 89 height 13
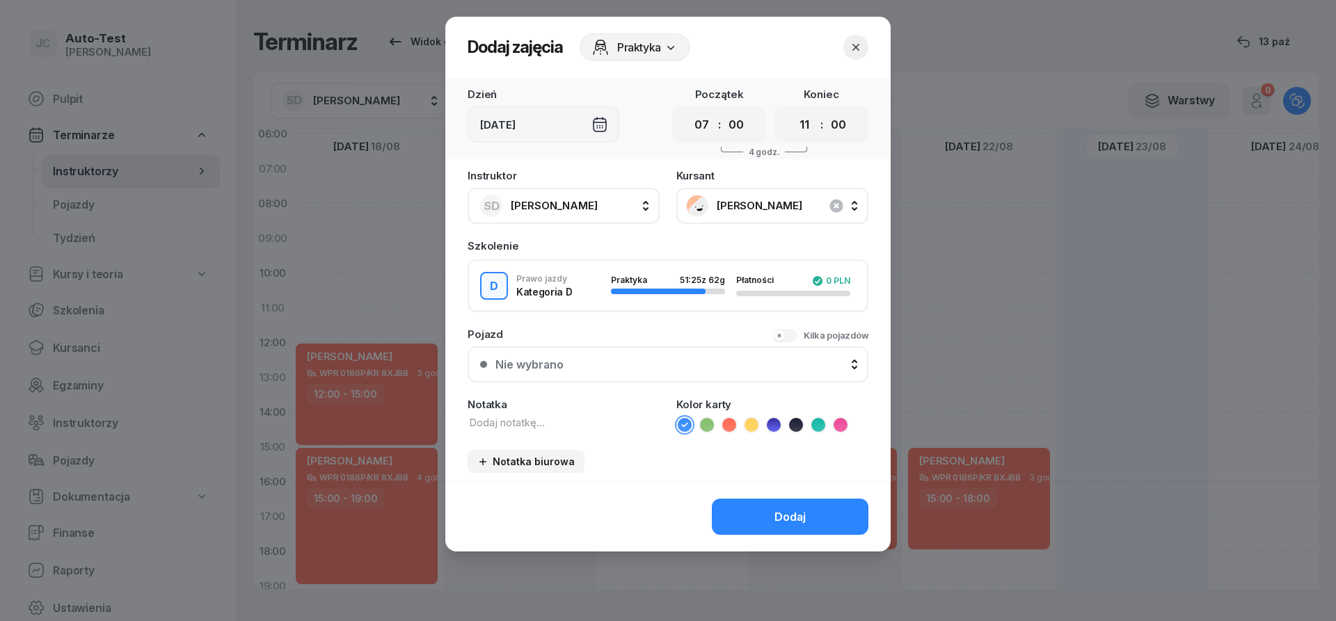
click at [657, 372] on button "Nie wybrano" at bounding box center [668, 364] width 401 height 36
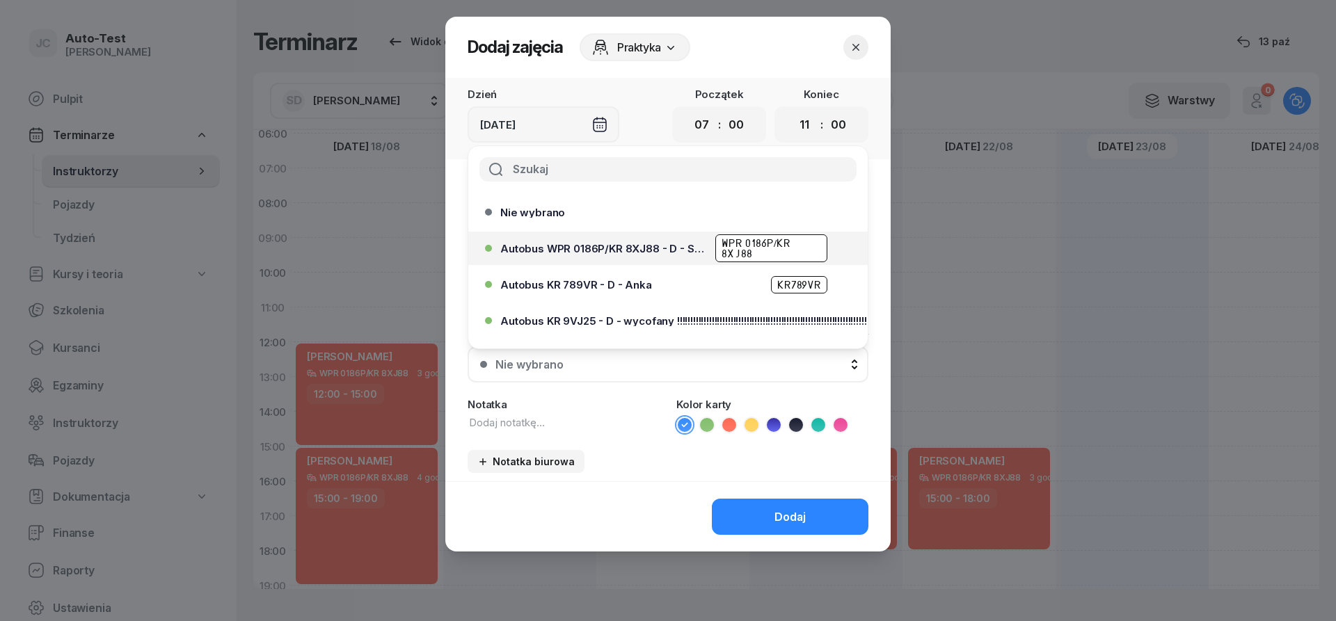
click at [636, 253] on span "Autobus WPR 0186P/KR 8XJ88 - D - Szef" at bounding box center [603, 249] width 207 height 10
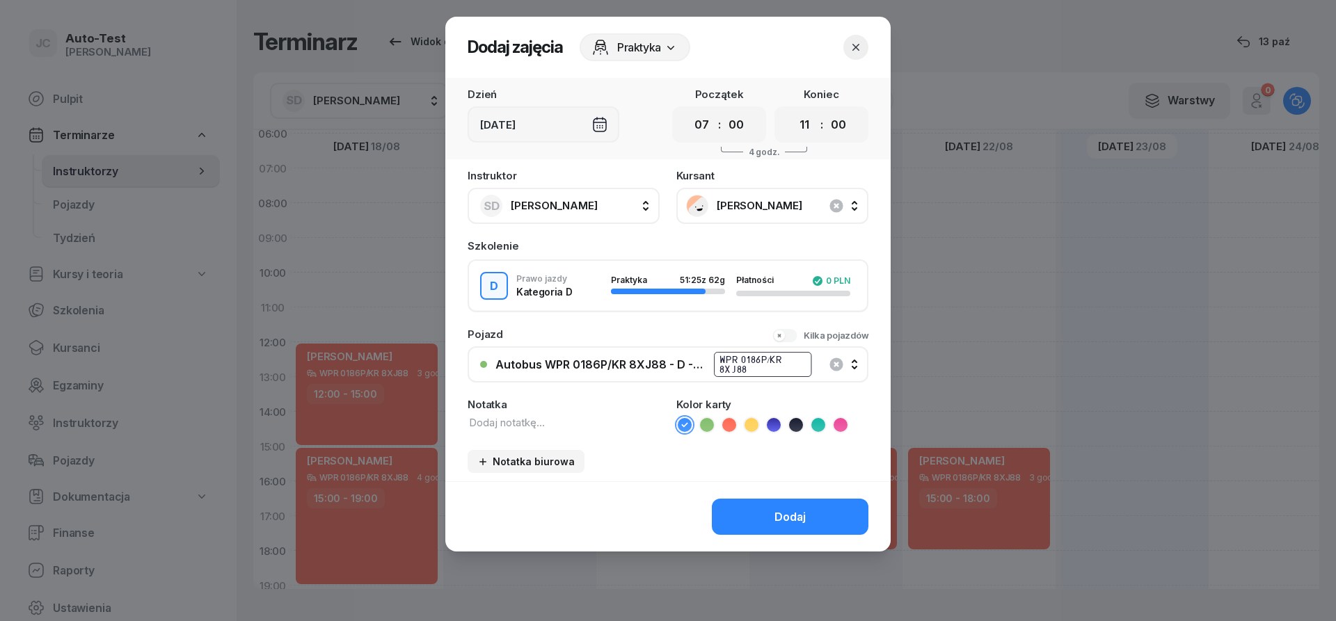
click at [724, 424] on icon at bounding box center [729, 425] width 14 height 14
drag, startPoint x: 741, startPoint y: 519, endPoint x: 790, endPoint y: 523, distance: 49.6
click at [742, 519] on button "Dodaj" at bounding box center [790, 517] width 157 height 36
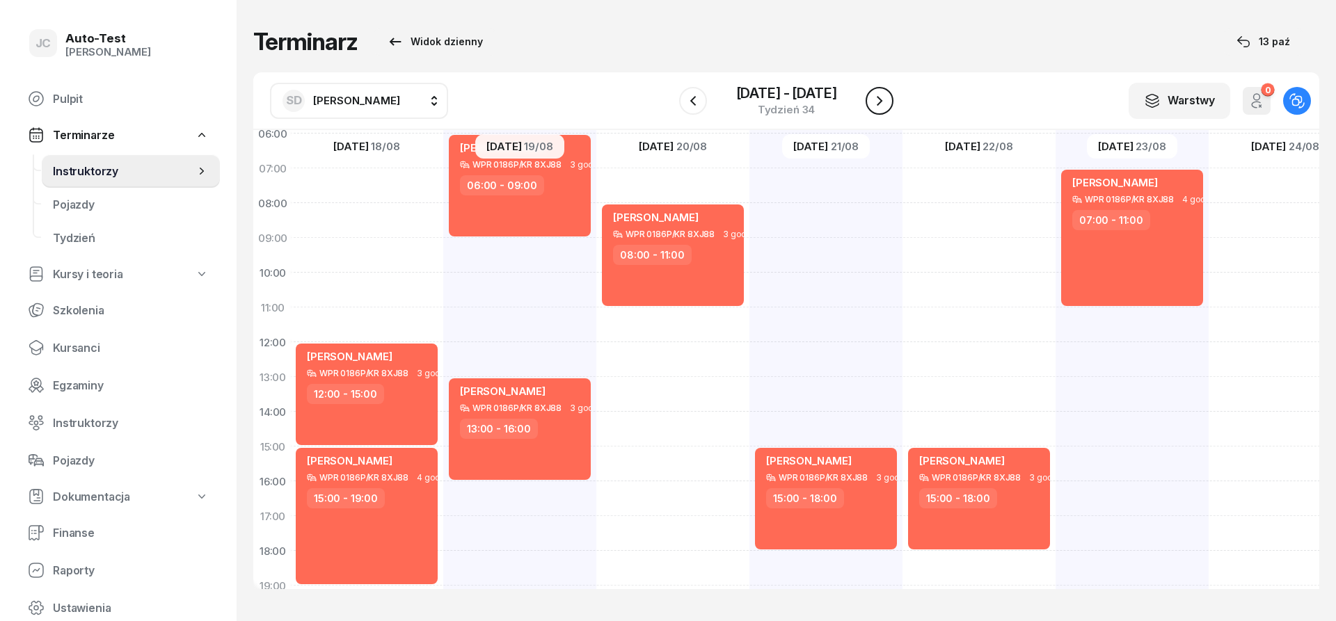
drag, startPoint x: 870, startPoint y: 106, endPoint x: 882, endPoint y: 101, distance: 12.8
click at [872, 104] on button "button" at bounding box center [879, 101] width 28 height 28
click at [883, 101] on icon "button" at bounding box center [879, 101] width 17 height 17
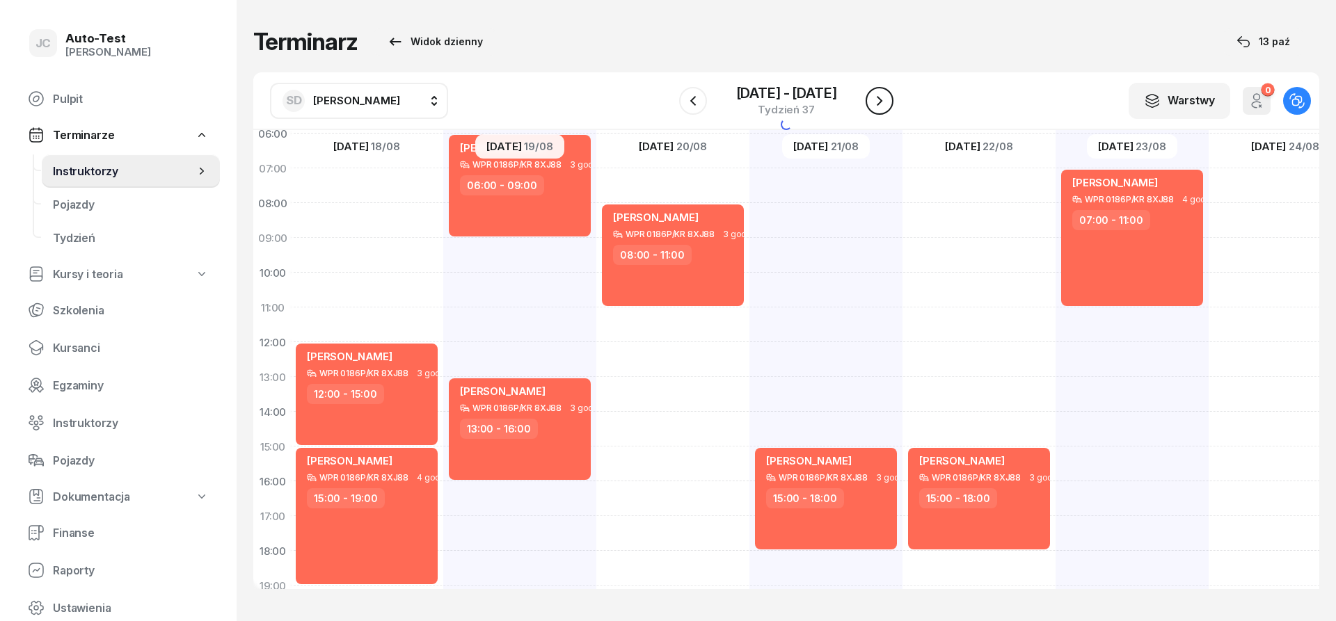
click at [883, 101] on icon "button" at bounding box center [879, 101] width 17 height 17
click at [882, 101] on icon "button" at bounding box center [880, 101] width 6 height 10
click at [883, 101] on icon "button" at bounding box center [879, 101] width 17 height 17
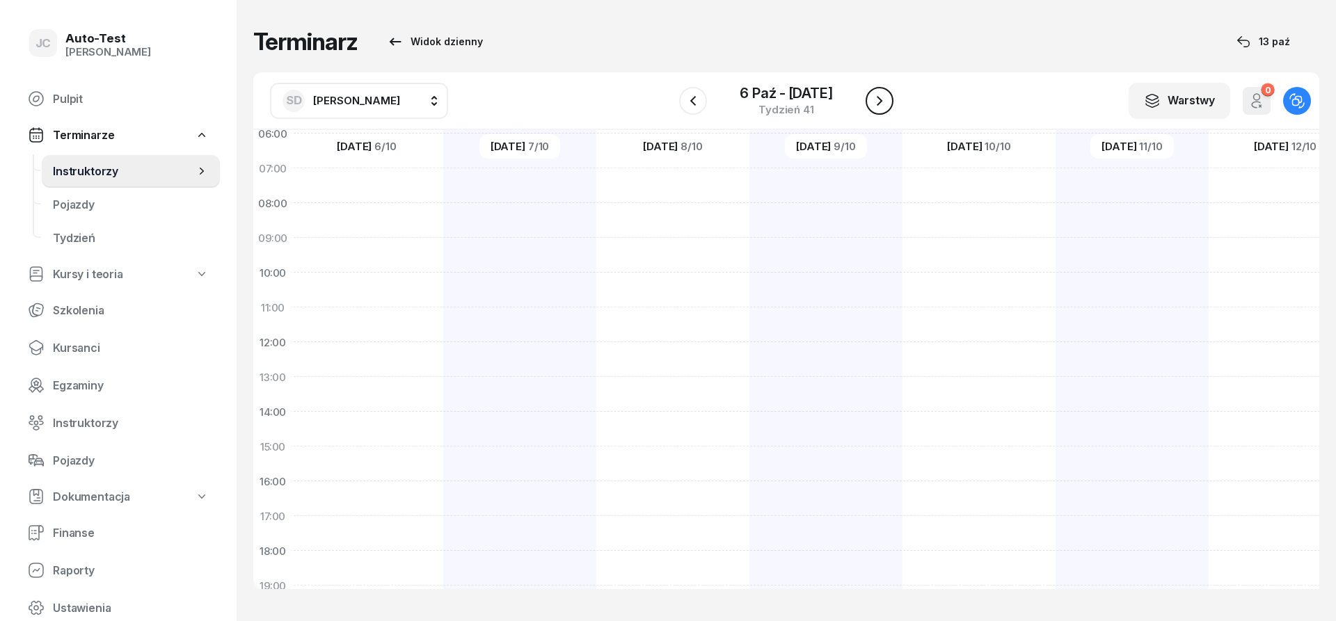
click at [883, 101] on icon "button" at bounding box center [879, 101] width 17 height 17
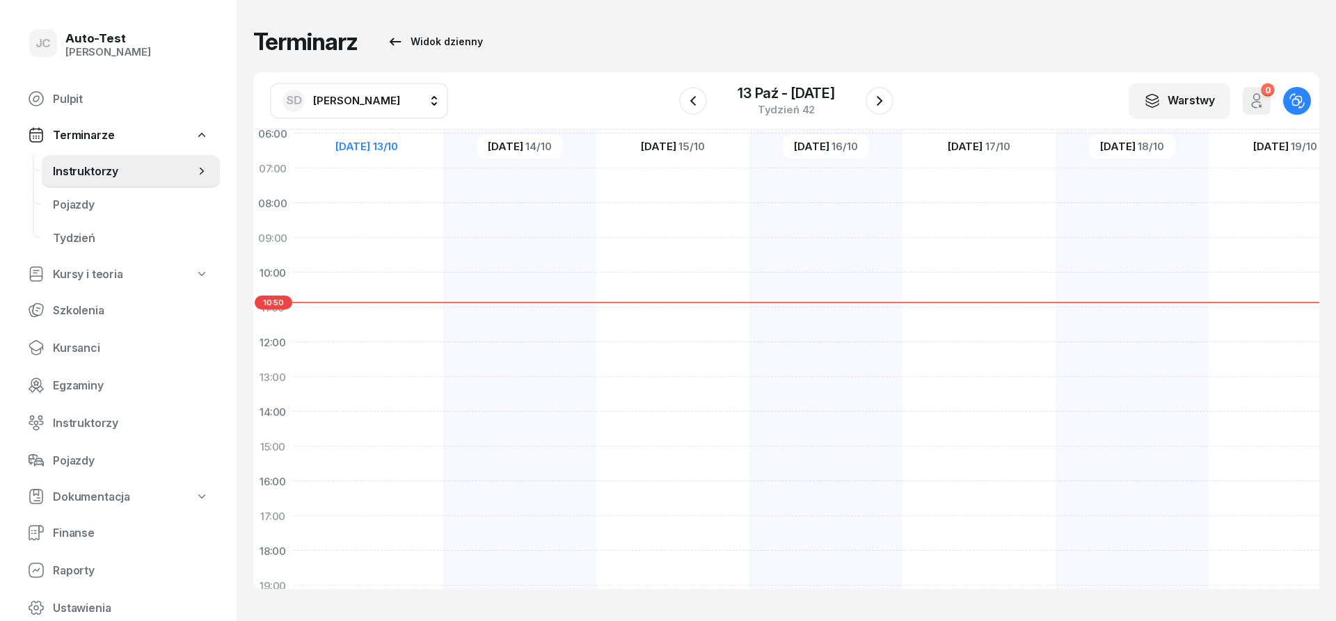
scroll to position [19, 2]
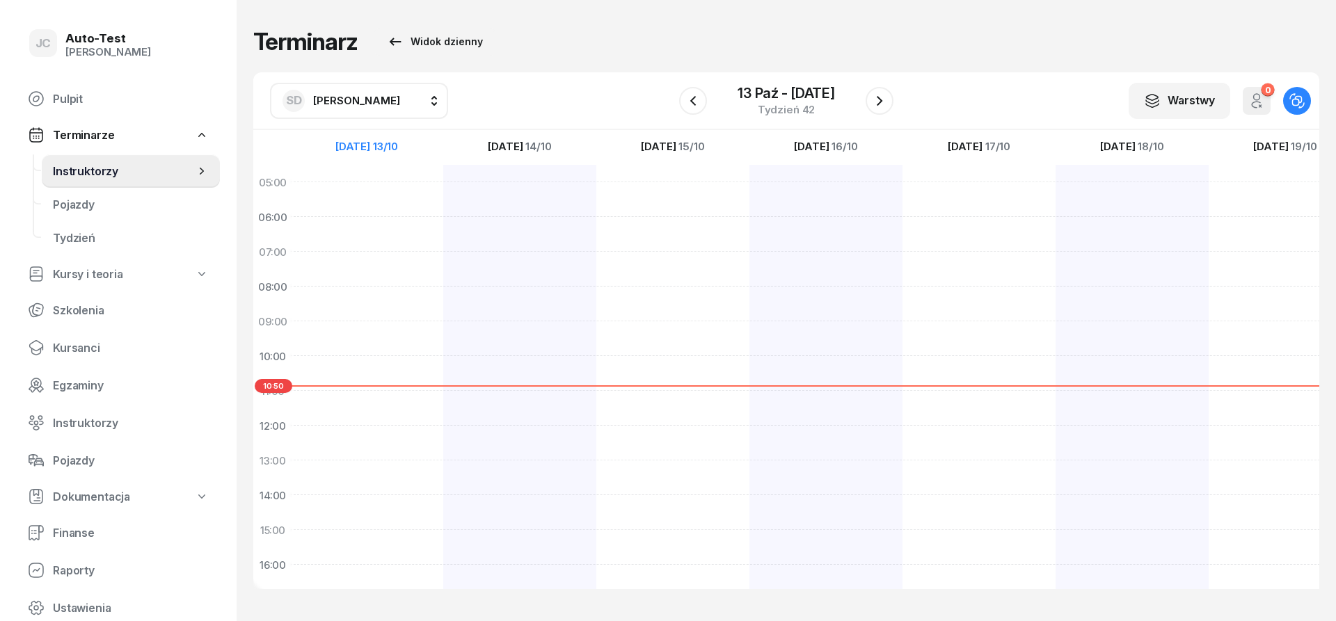
click at [394, 193] on div at bounding box center [366, 513] width 153 height 696
select select "05"
select select "07"
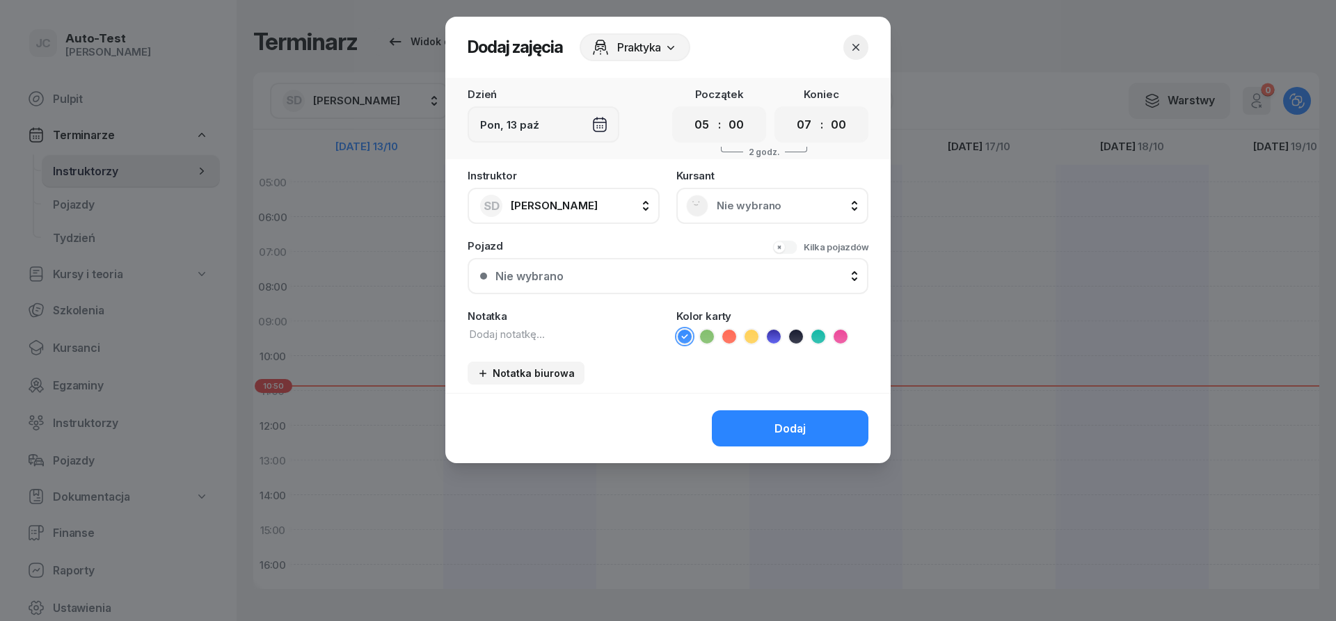
drag, startPoint x: 755, startPoint y: 198, endPoint x: 744, endPoint y: 216, distance: 21.8
click at [755, 201] on div "Nie wybrano" at bounding box center [772, 206] width 173 height 22
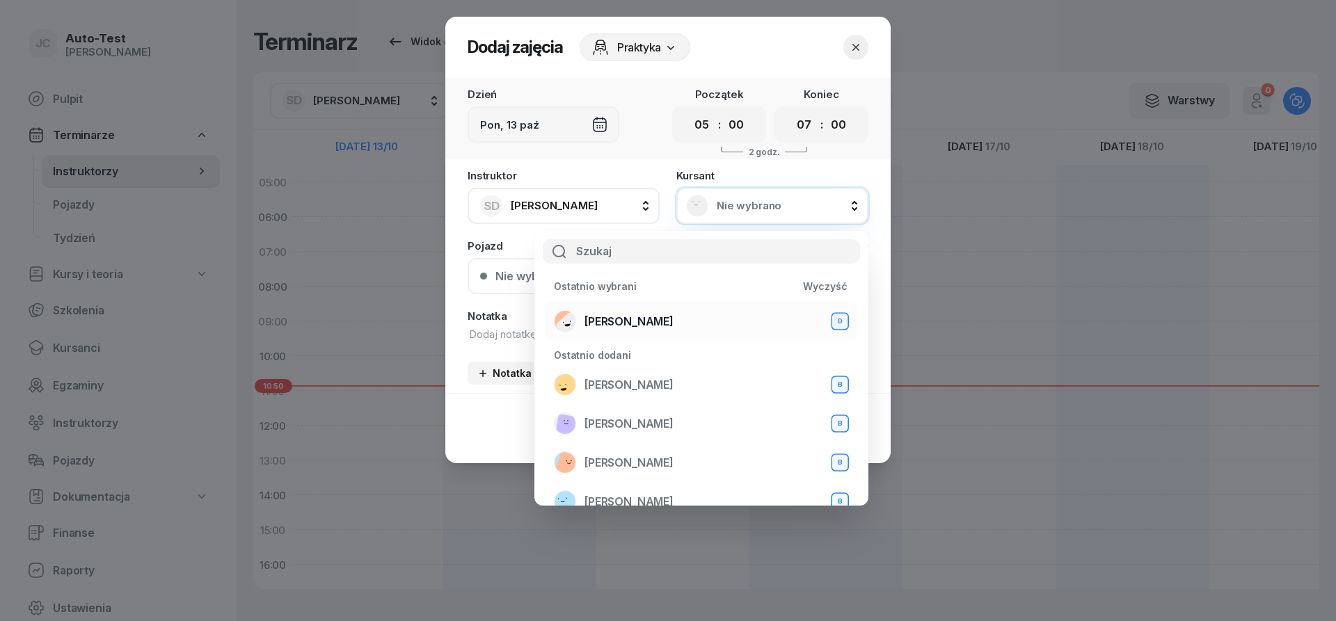
click at [658, 324] on span "[PERSON_NAME]" at bounding box center [628, 321] width 89 height 13
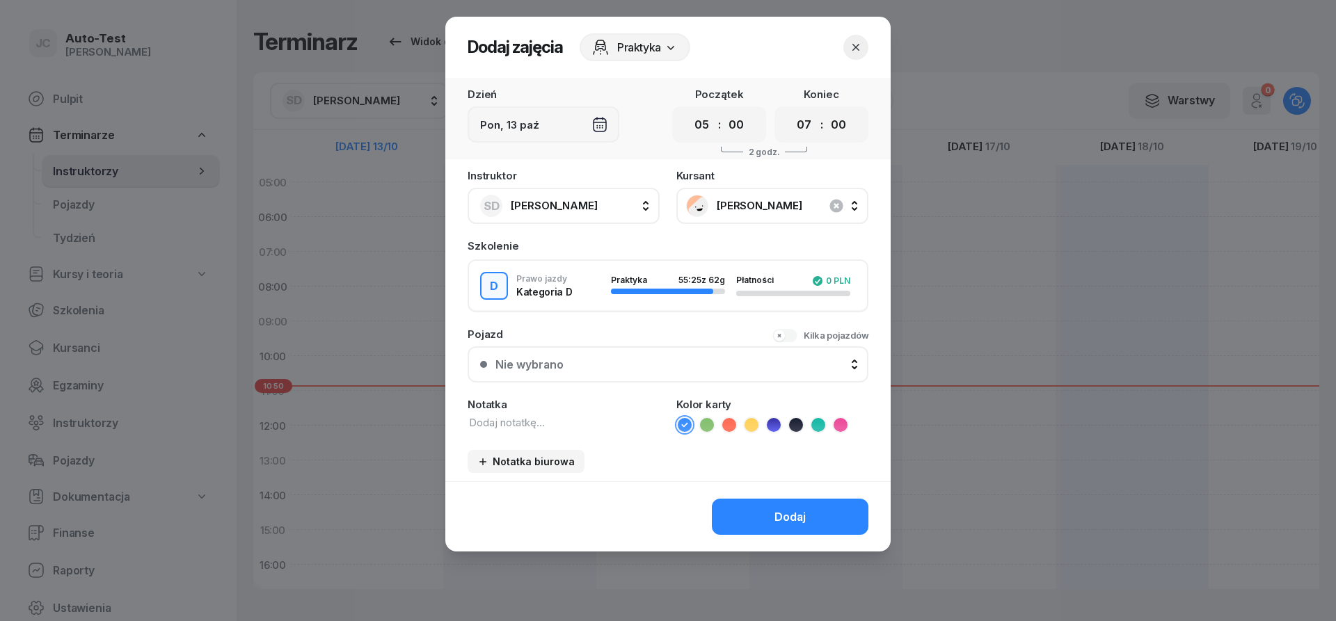
click at [631, 369] on div "Nie wybrano" at bounding box center [675, 364] width 360 height 13
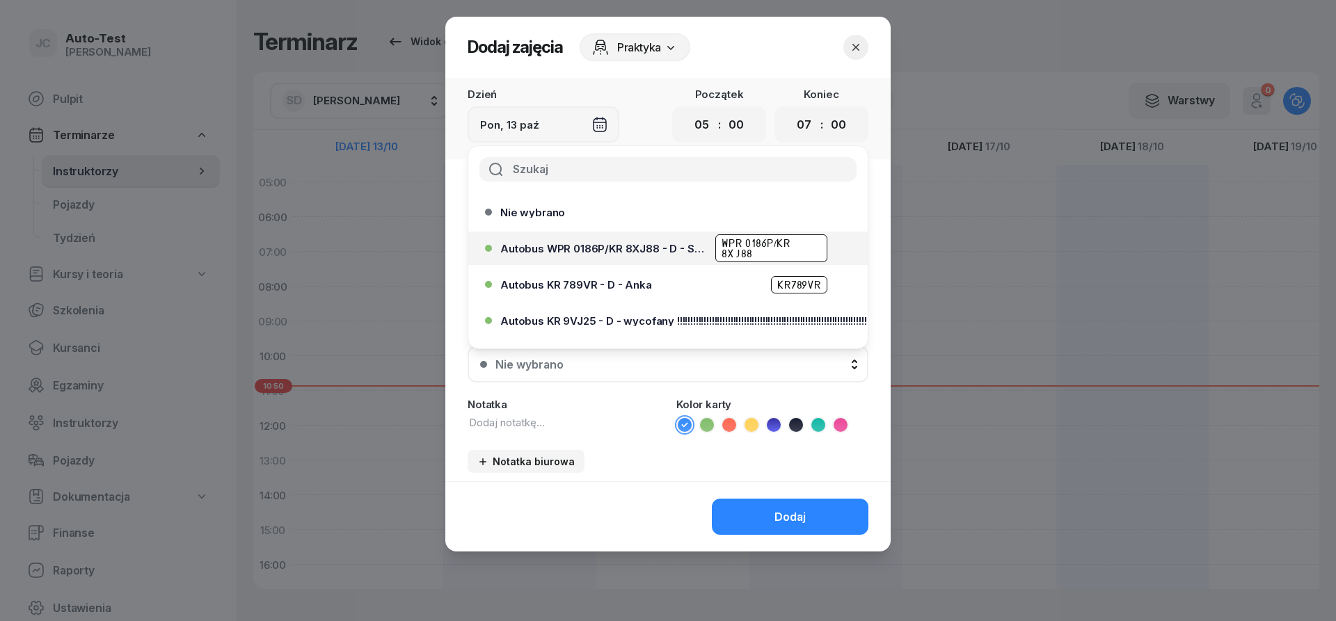
click at [657, 251] on span "Autobus WPR 0186P/KR 8XJ88 - D - Szef" at bounding box center [603, 249] width 207 height 10
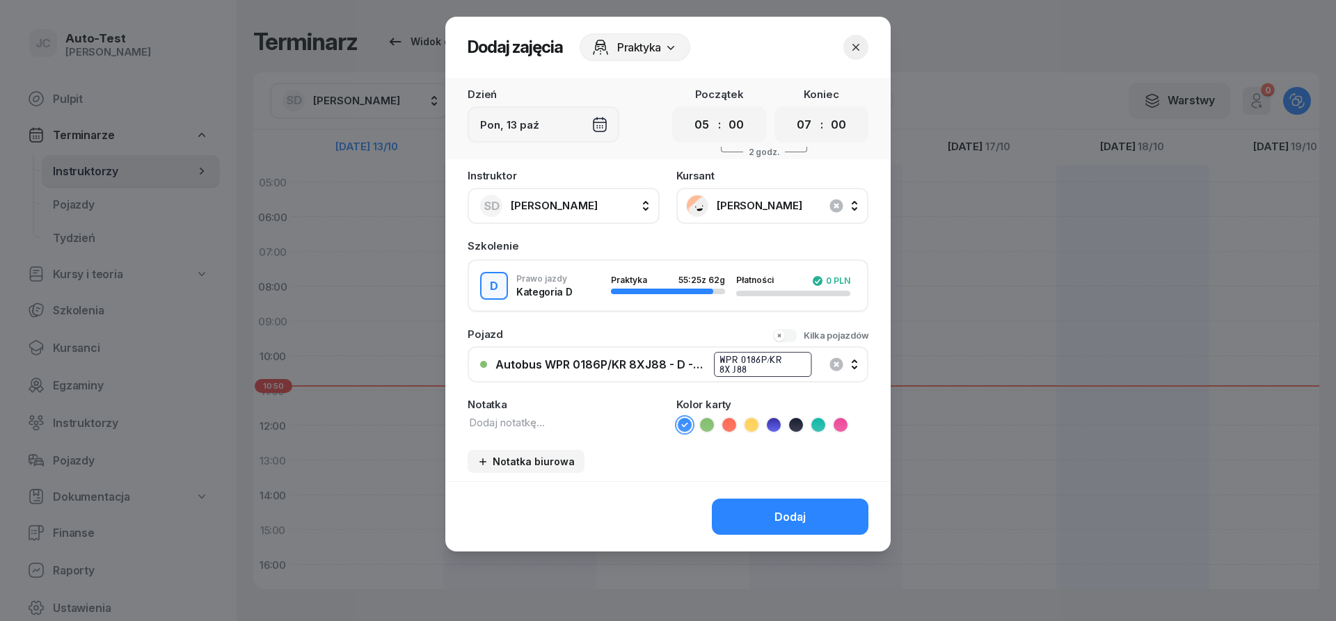
click at [726, 430] on icon at bounding box center [729, 425] width 14 height 14
click at [762, 528] on button "Dodaj" at bounding box center [790, 517] width 157 height 36
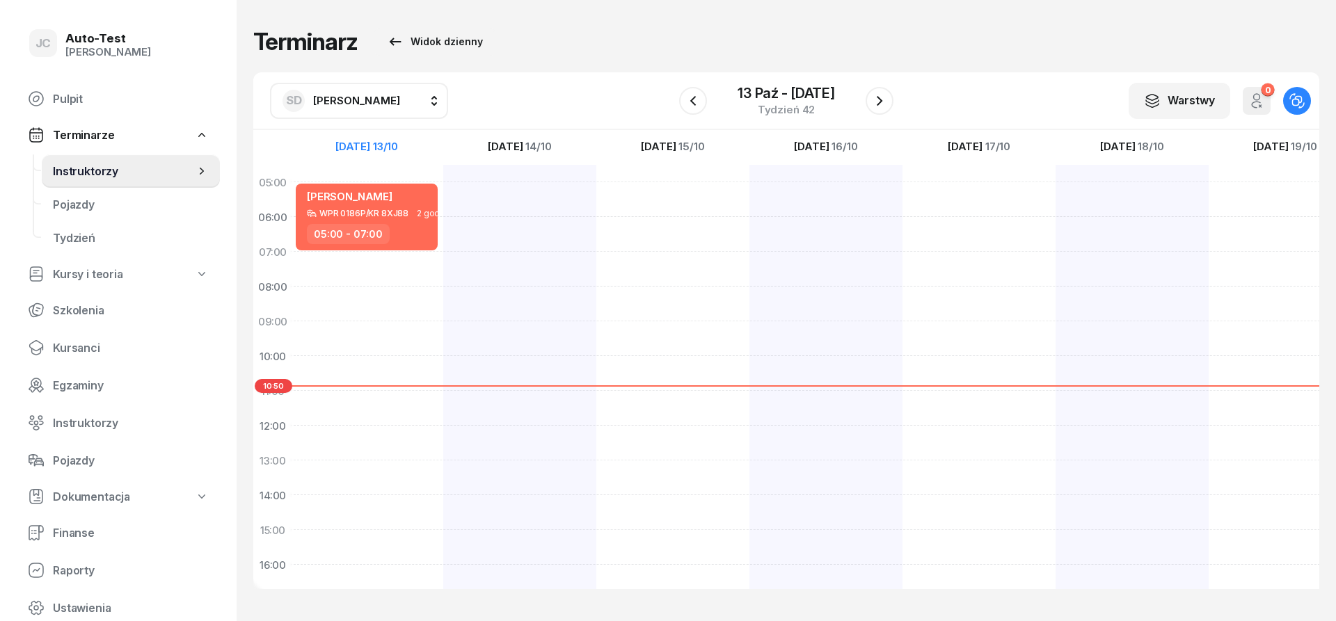
click at [410, 264] on div "[PERSON_NAME] WPR 0186P/KR 8XJ88 2 godz. 05:00 - 07:00" at bounding box center [366, 513] width 153 height 696
select select "07"
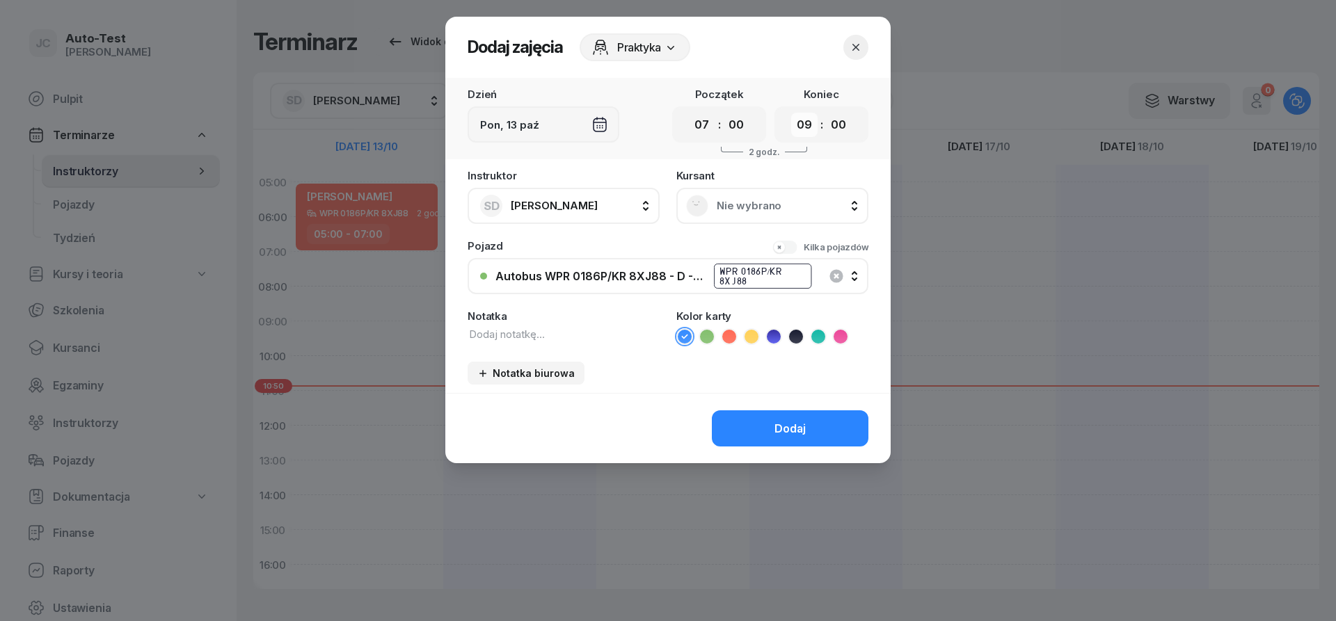
click at [791, 113] on select "00 01 02 03 04 05 06 07 08 09 10 11 12 13 14 15 16 17 18 19 20 21 22 23" at bounding box center [804, 125] width 26 height 24
select select "08"
click option "08" at bounding box center [0, 0] width 0 height 0
click at [731, 205] on span "Nie wybrano" at bounding box center [788, 206] width 142 height 13
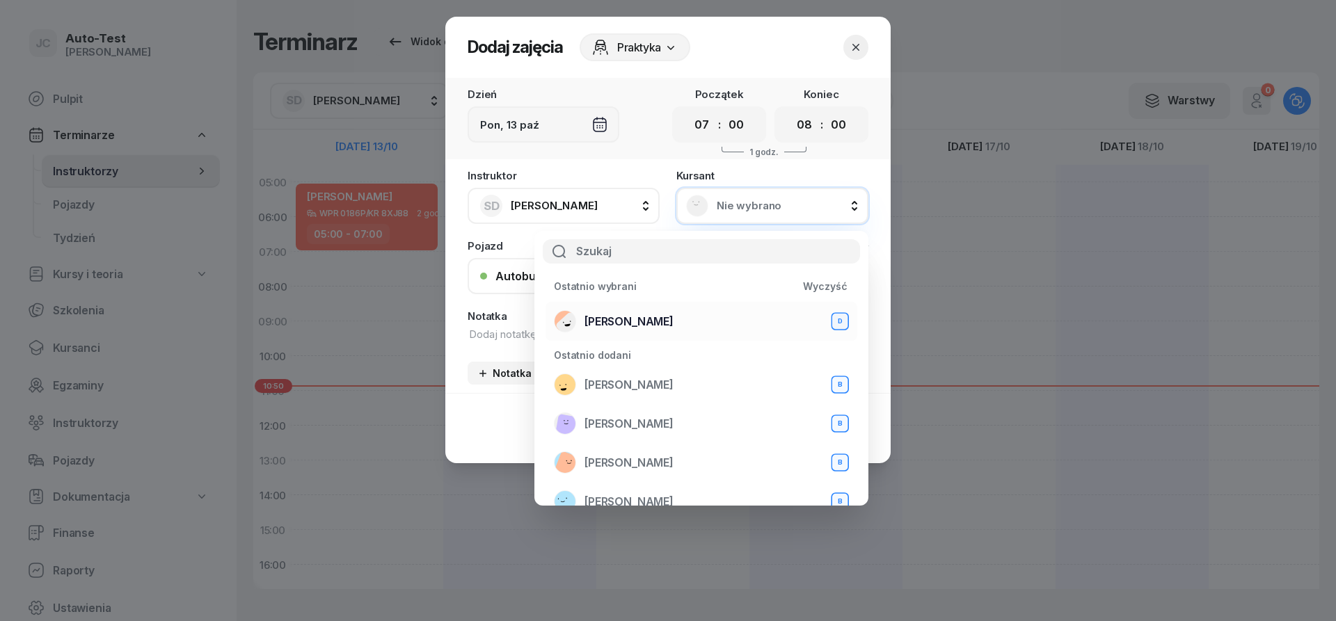
click at [671, 314] on div "[PERSON_NAME] D" at bounding box center [701, 321] width 295 height 22
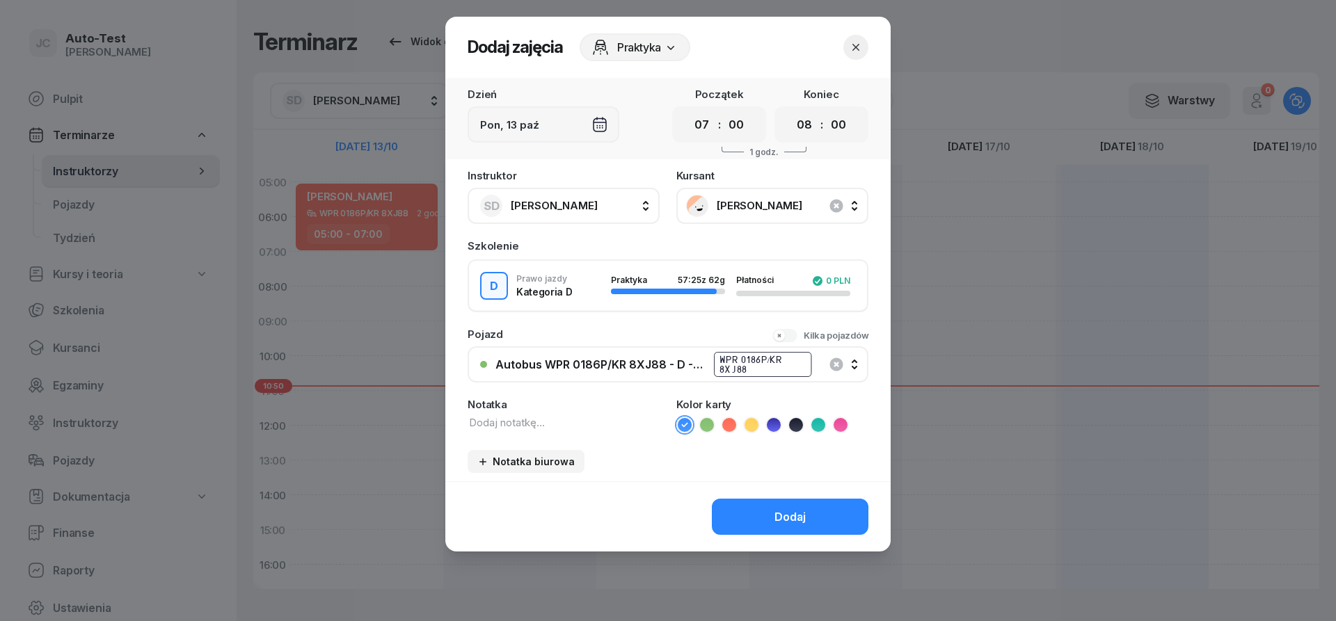
click at [726, 426] on icon at bounding box center [729, 425] width 14 height 14
click at [765, 513] on button "Dodaj" at bounding box center [790, 517] width 157 height 36
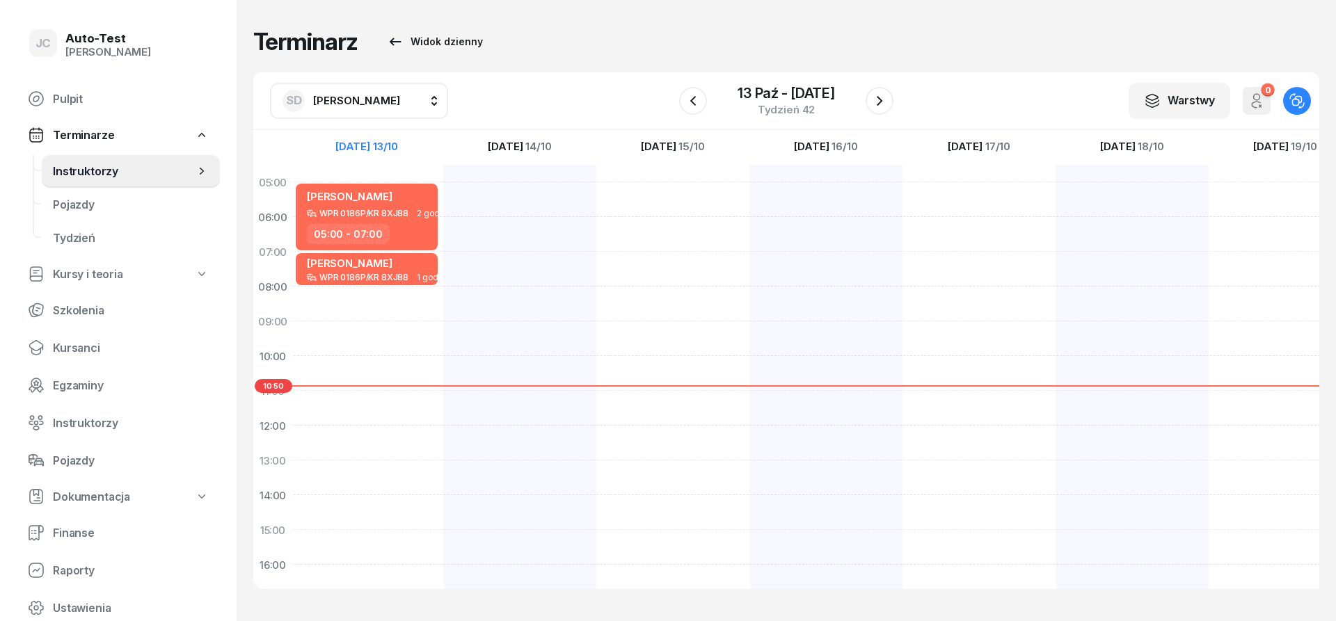
click at [342, 109] on div "SD [PERSON_NAME]" at bounding box center [341, 101] width 118 height 22
type input "jerz"
click at [366, 182] on div "[PERSON_NAME]" at bounding box center [373, 188] width 166 height 22
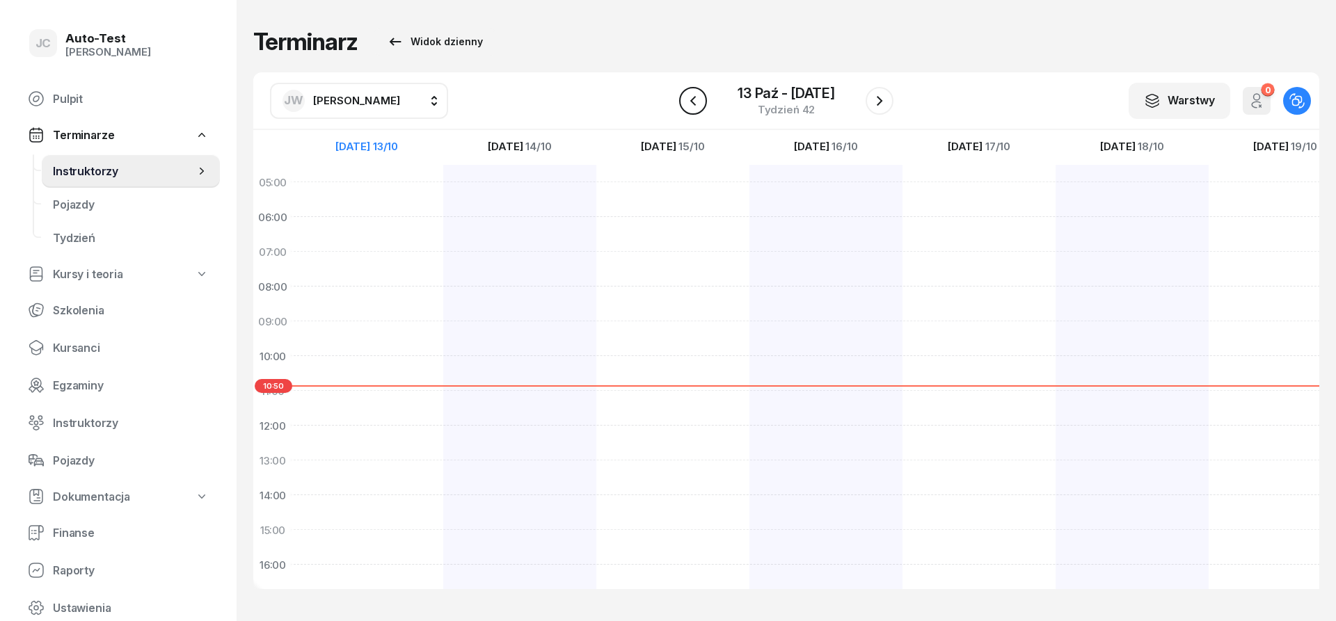
click at [692, 99] on icon "button" at bounding box center [693, 100] width 6 height 10
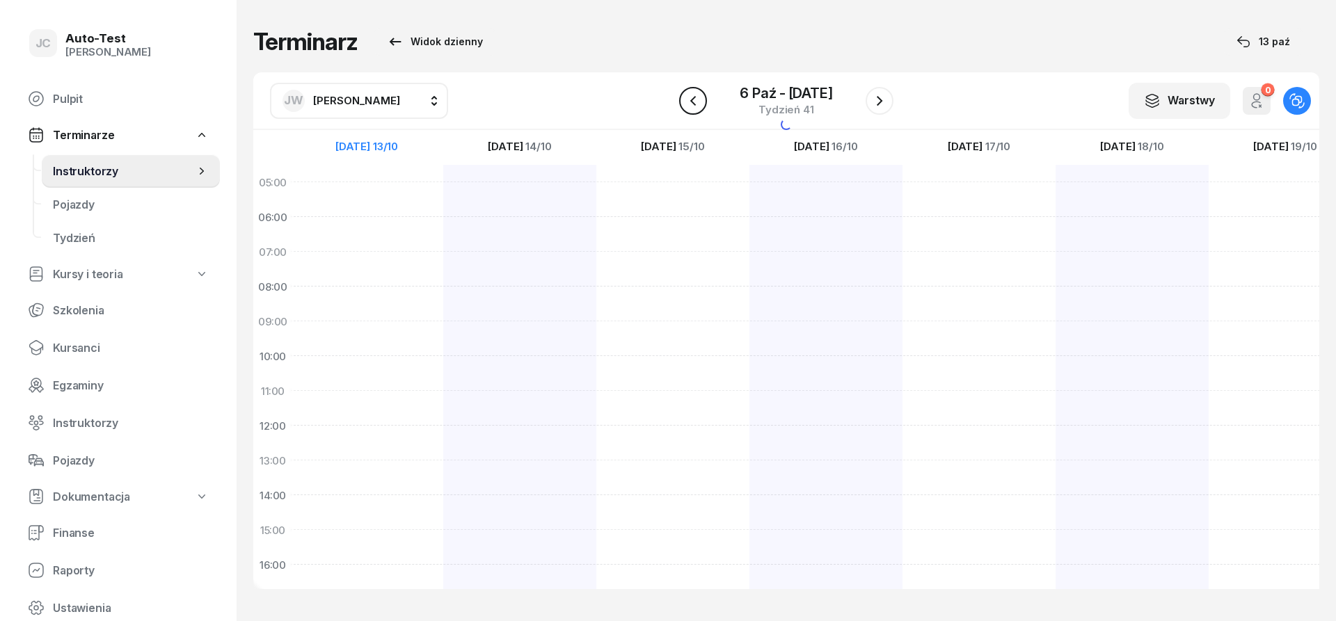
click at [692, 99] on icon "button" at bounding box center [693, 100] width 6 height 10
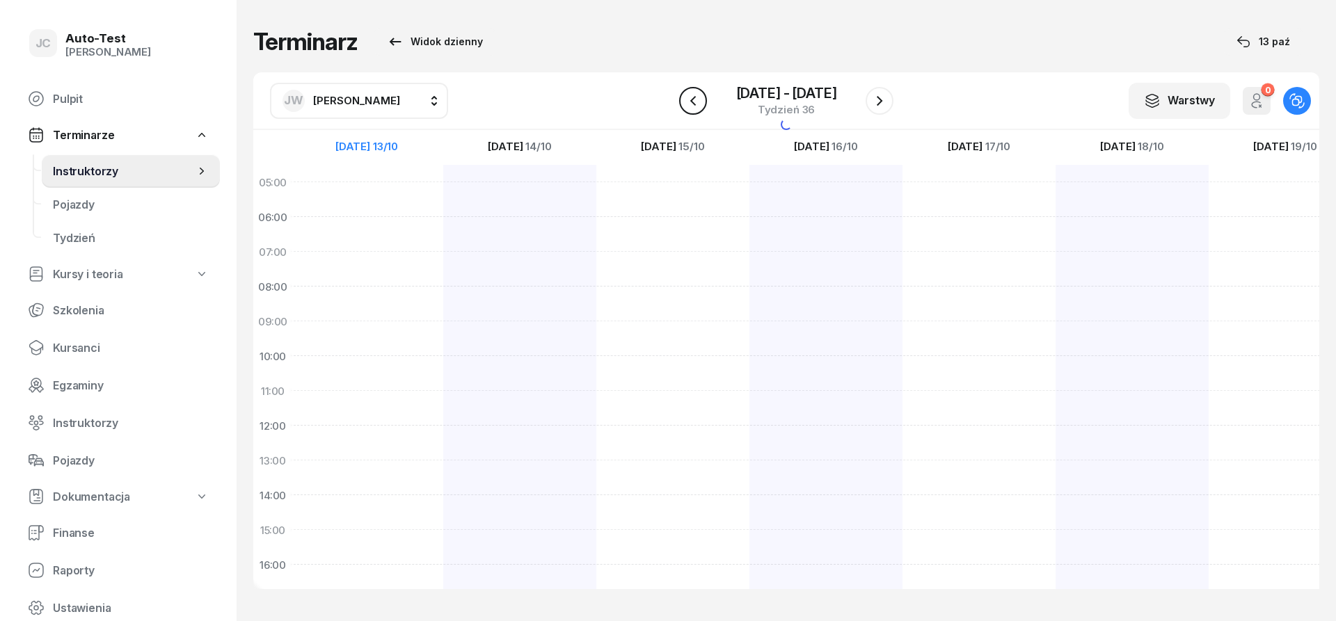
click at [692, 99] on icon "button" at bounding box center [693, 100] width 6 height 10
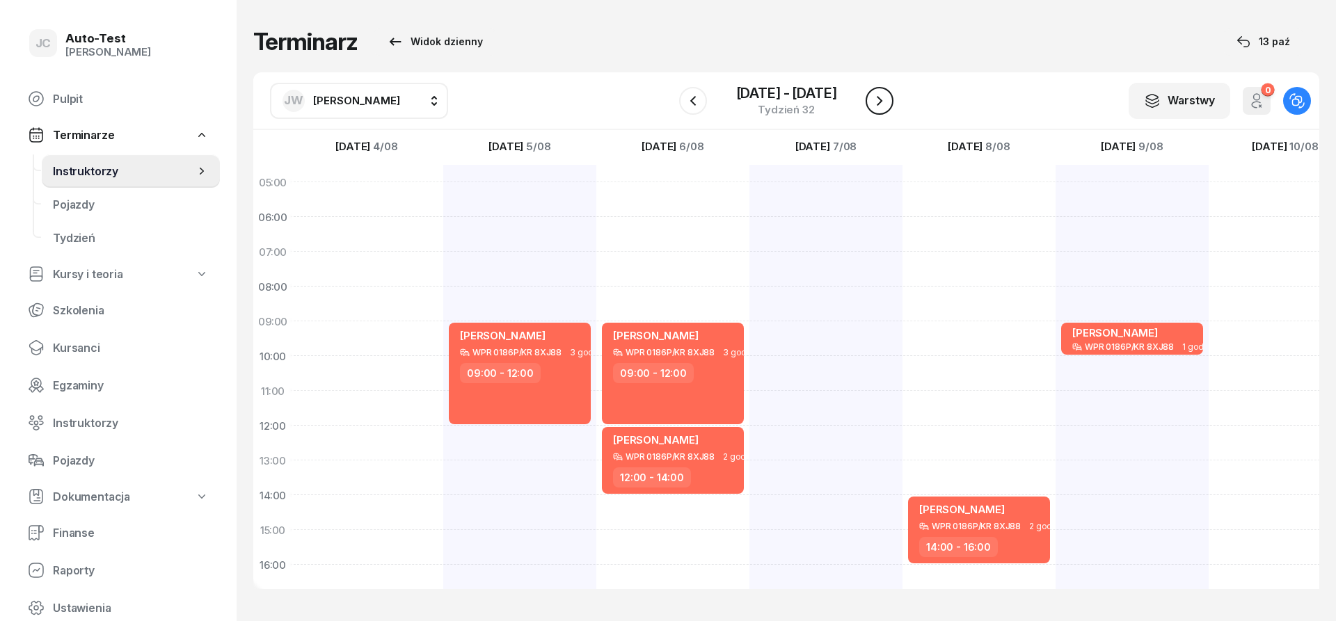
click at [888, 99] on button "button" at bounding box center [879, 101] width 28 height 28
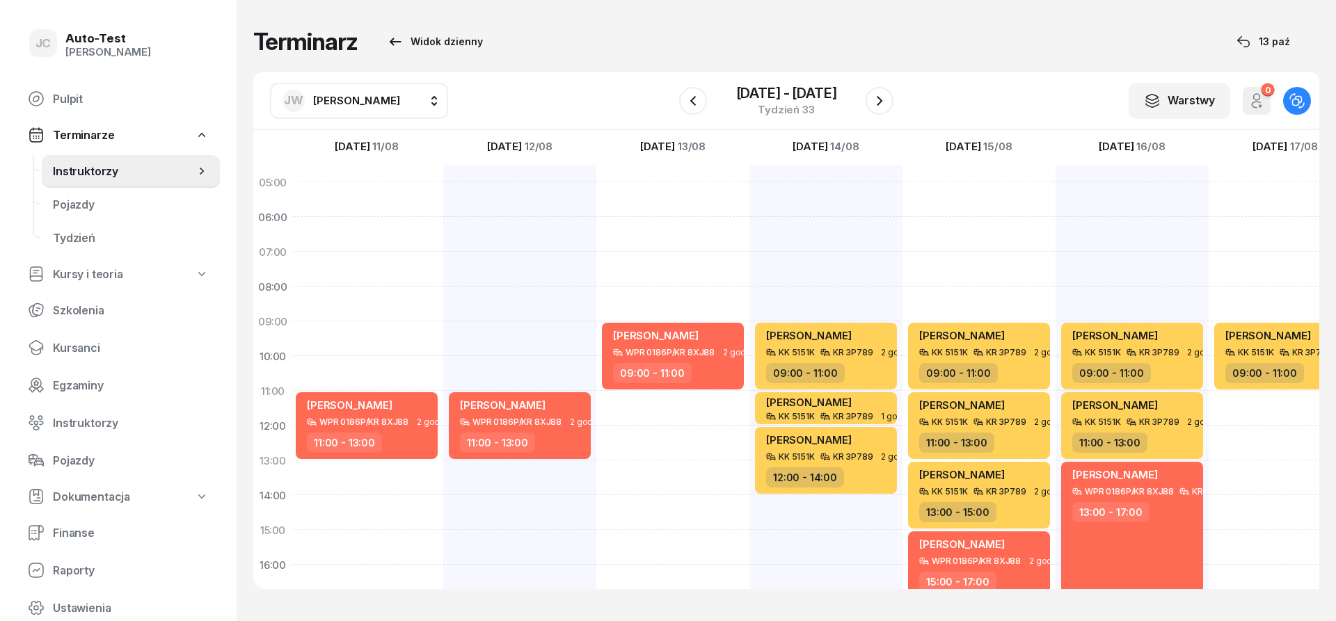
scroll to position [167, 2]
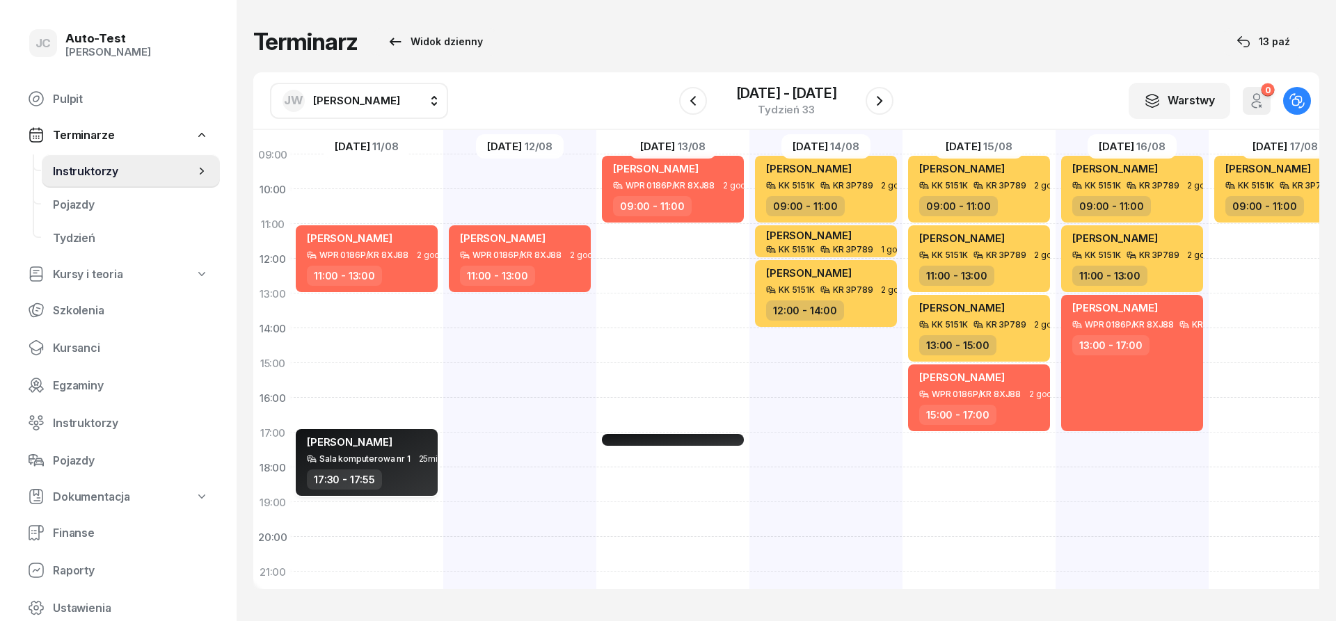
click at [366, 456] on div "Sala komputerowa nr 1" at bounding box center [364, 458] width 91 height 9
select select "17"
select select "30"
select select "17"
select select "55"
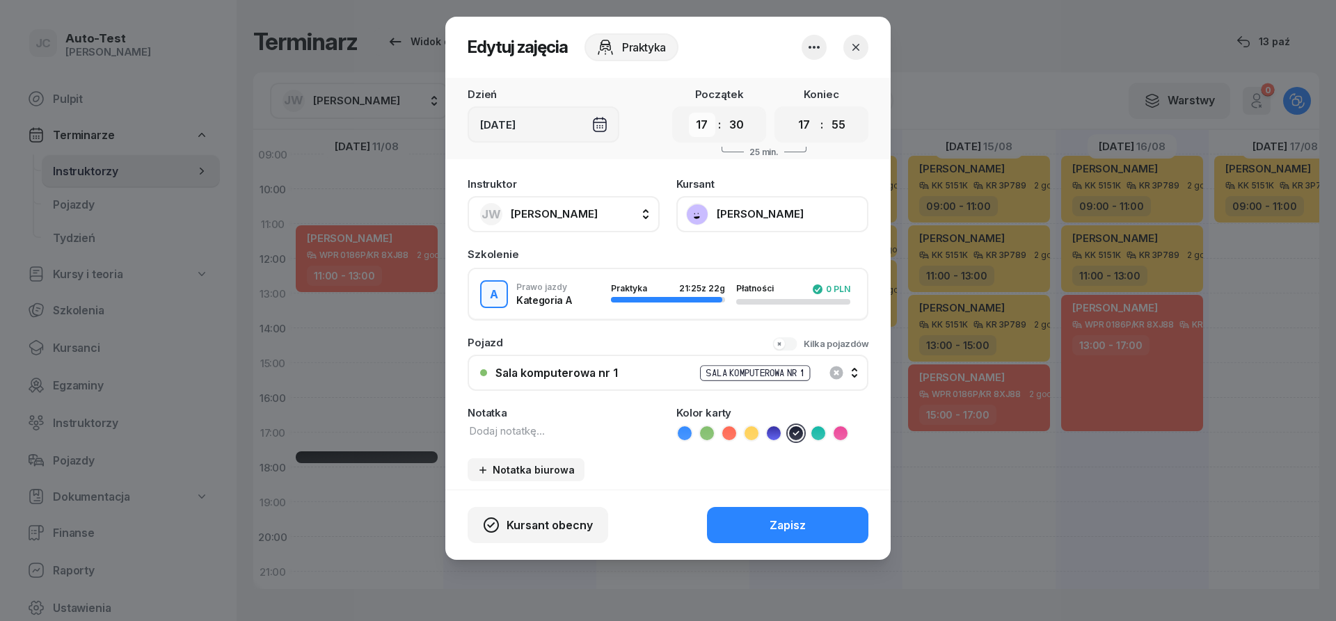
click at [689, 113] on select "00 01 02 03 04 05 06 07 08 09 10 11 12 13 14 15 16 17 18 19 20 21 22 23" at bounding box center [702, 125] width 26 height 24
select select "15"
click option "15" at bounding box center [0, 0] width 0 height 0
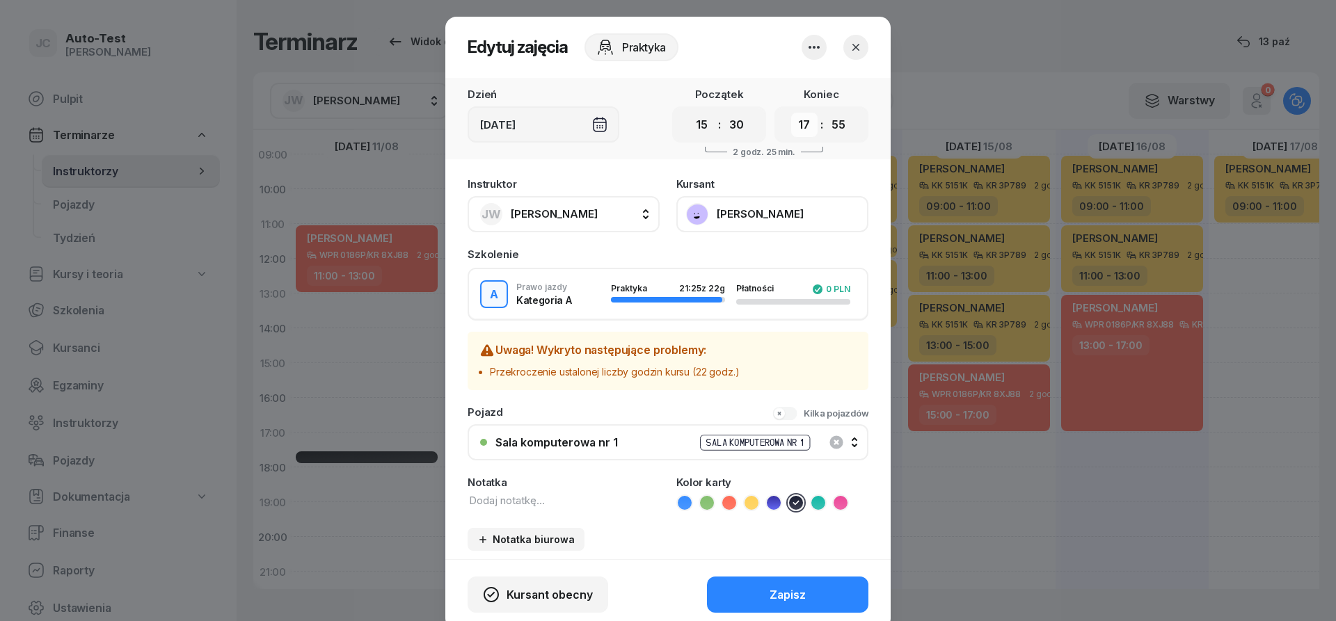
click at [791, 113] on select "00 01 02 03 04 05 06 07 08 09 10 11 12 13 14 15 16 17 18 19 20 21 22 23" at bounding box center [804, 125] width 26 height 24
select select "15"
click option "15" at bounding box center [0, 0] width 0 height 0
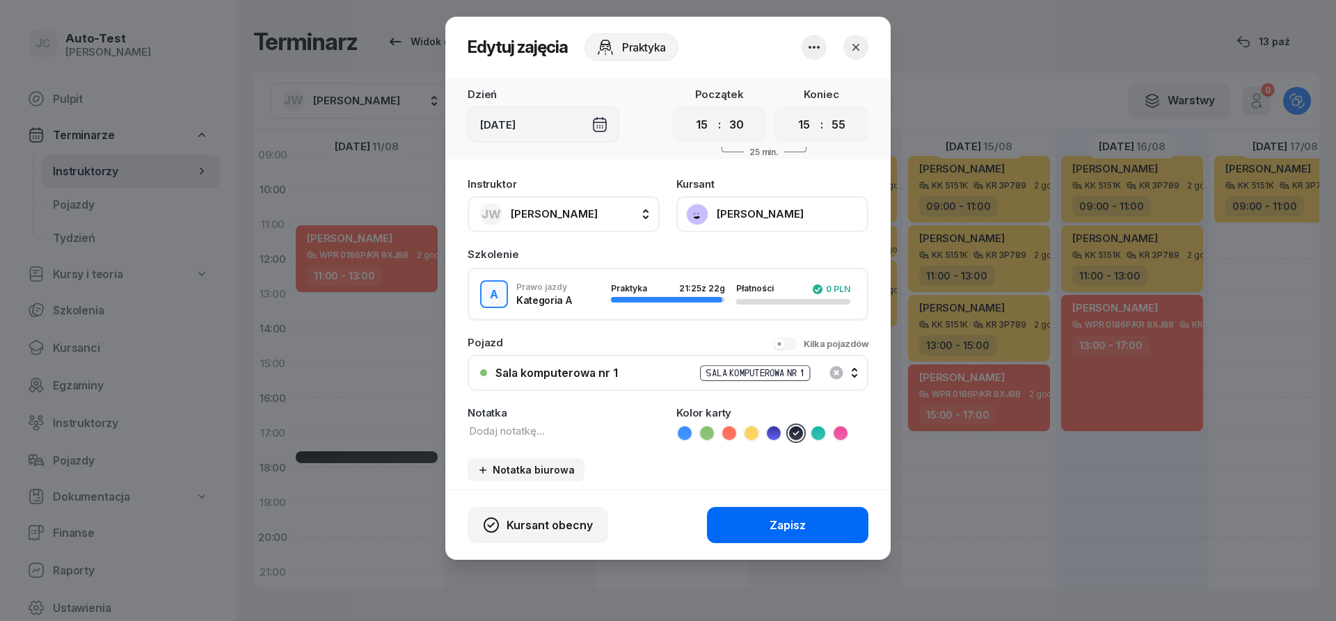
click at [769, 518] on button "Zapisz" at bounding box center [787, 525] width 161 height 36
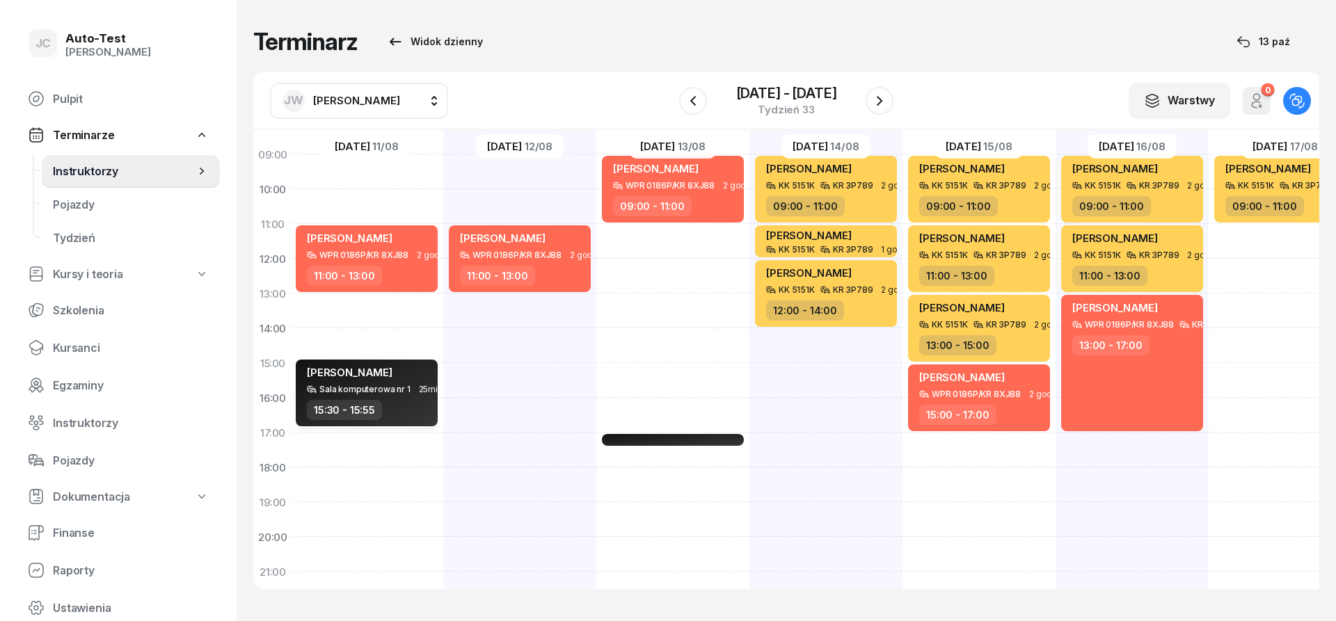
click at [408, 406] on div "15:30 - 15:55" at bounding box center [368, 410] width 122 height 20
select select "15"
select select "30"
select select "15"
select select "55"
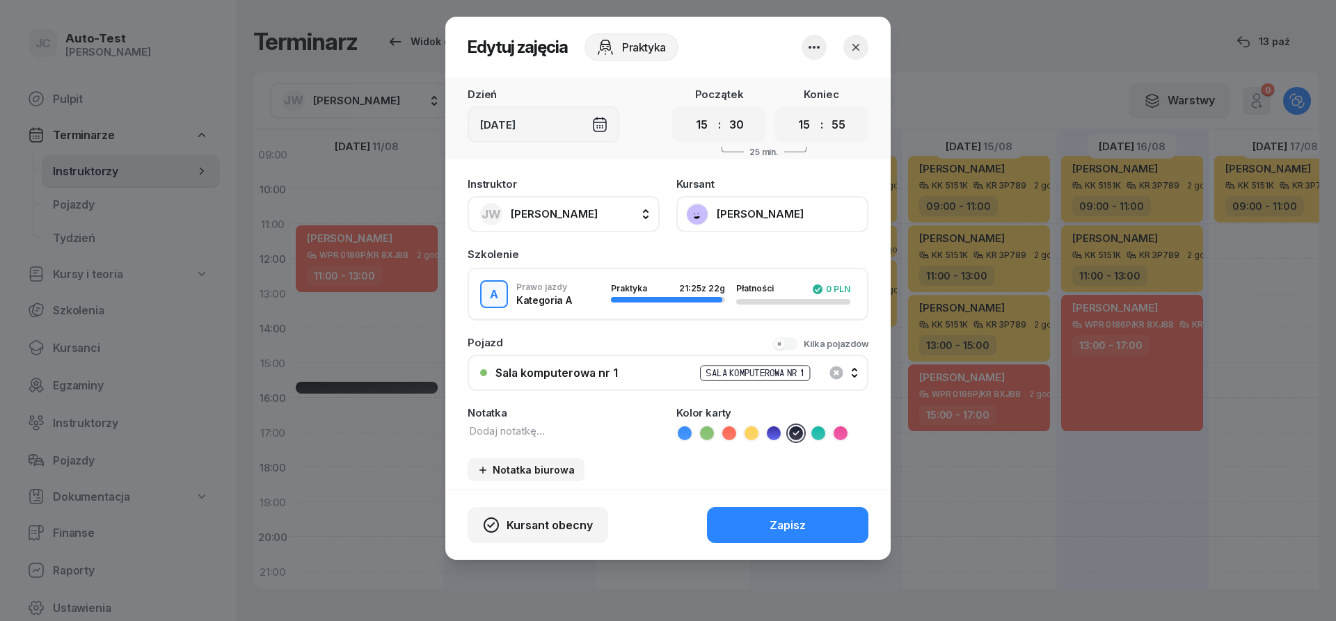
click at [856, 47] on icon "button" at bounding box center [855, 47] width 7 height 7
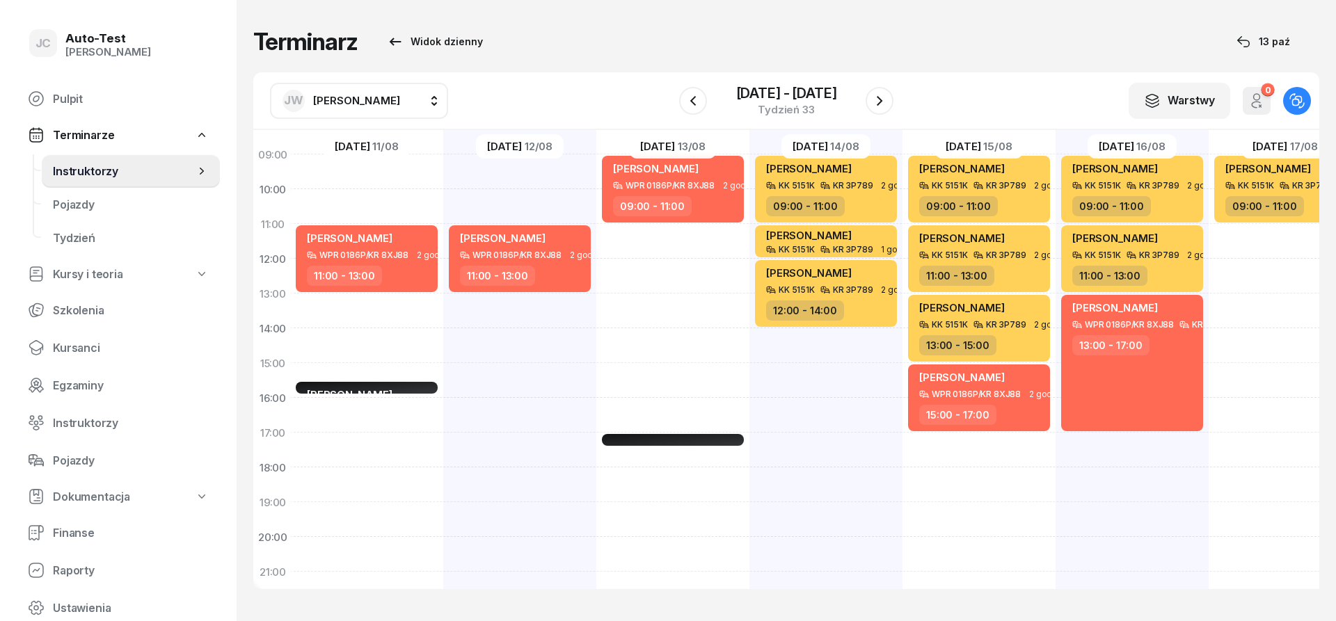
click at [405, 410] on div "[PERSON_NAME] WPR 0186P/KR 8XJ88 2 godz. 11:00 - 13:00 [PERSON_NAME] Sala kompu…" at bounding box center [366, 346] width 153 height 696
select select "16"
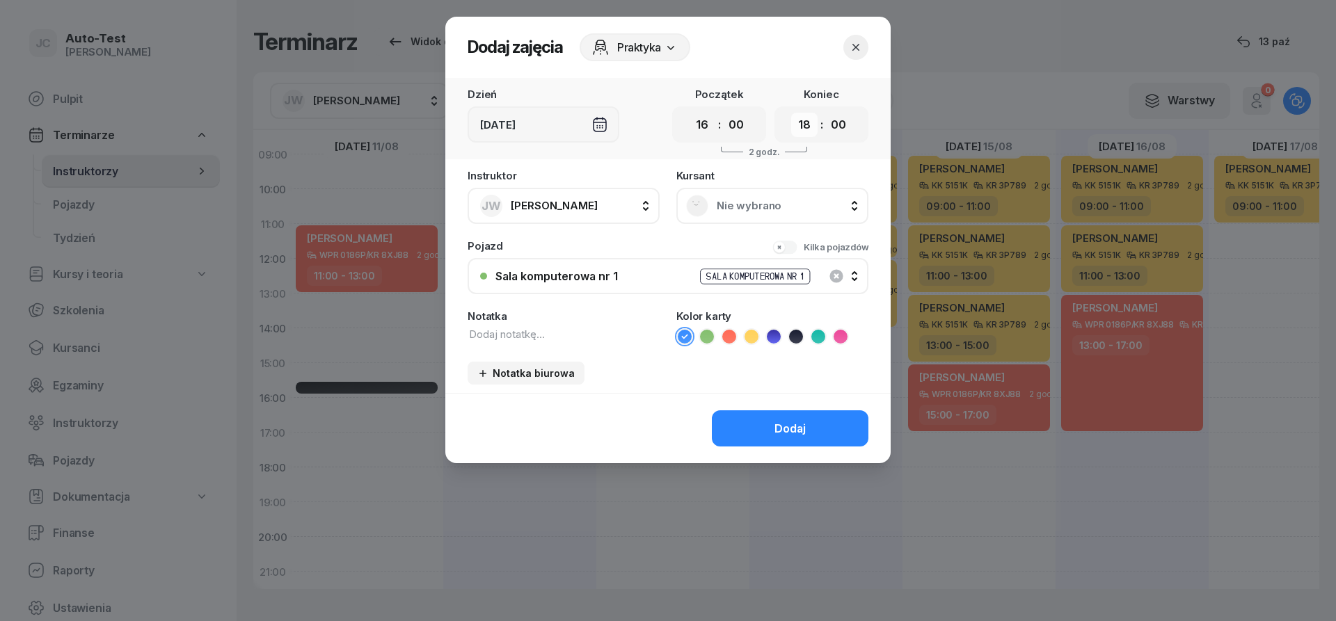
click at [791, 113] on select "00 01 02 03 04 05 06 07 08 09 10 11 12 13 14 15 16 17 18 19 20 21 22 23" at bounding box center [804, 125] width 26 height 24
select select "19"
click option "19" at bounding box center [0, 0] width 0 height 0
click at [751, 209] on span "Nie wybrano" at bounding box center [788, 206] width 142 height 13
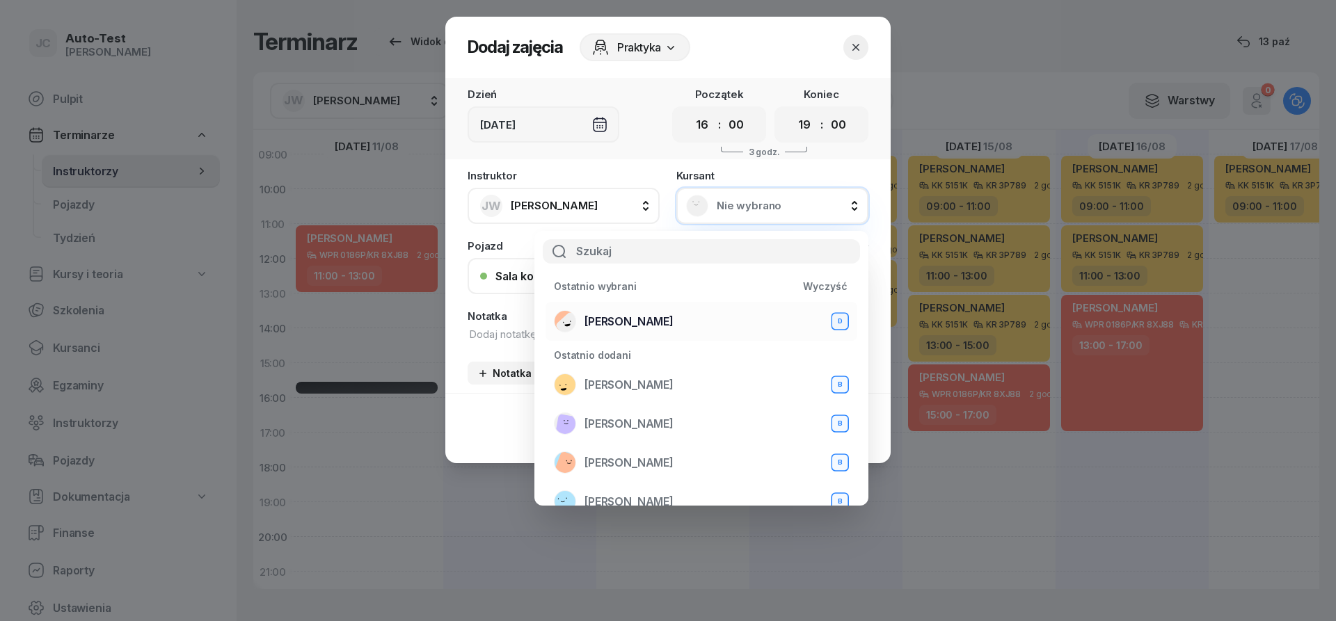
click at [644, 321] on span "[PERSON_NAME]" at bounding box center [628, 321] width 89 height 13
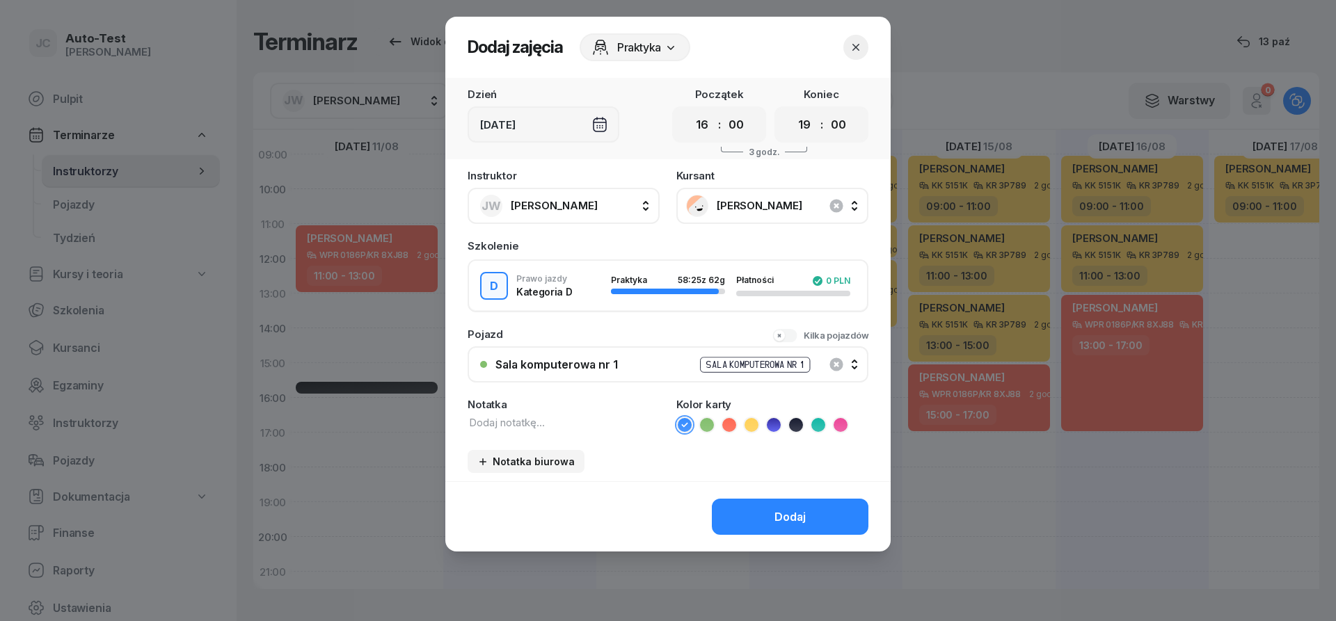
click at [628, 363] on div "Sala komputerowa nr 1 Sala komputerowa nr 1" at bounding box center [675, 364] width 360 height 17
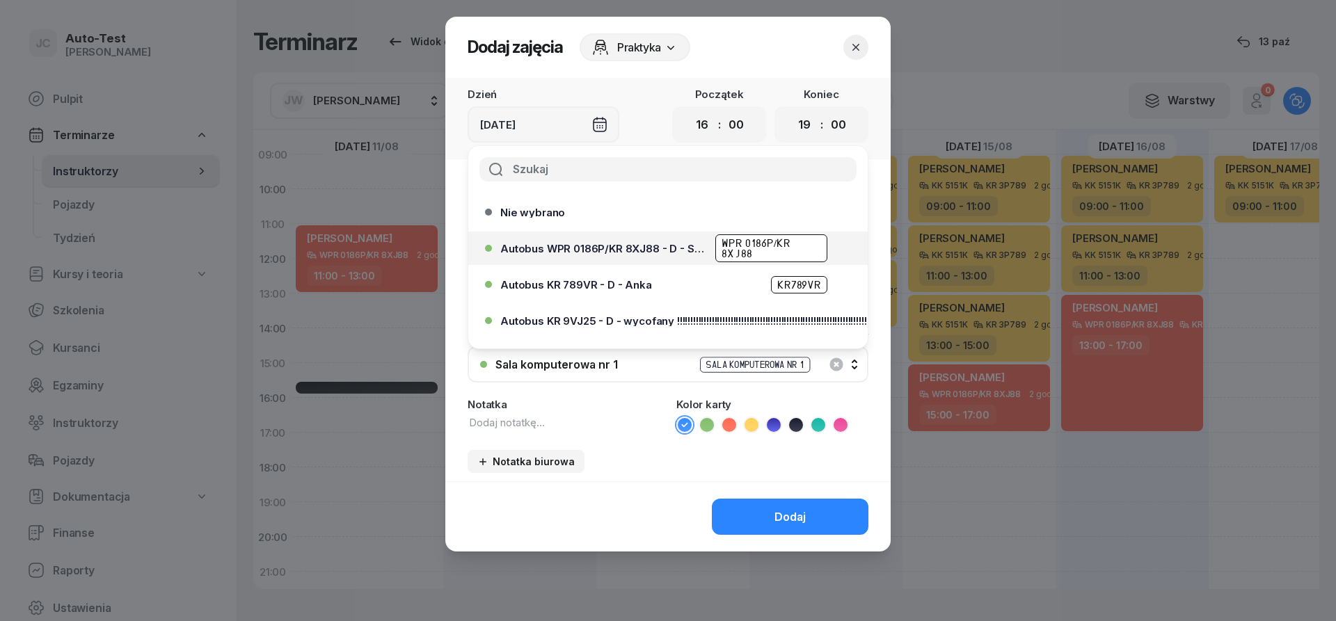
click at [664, 248] on span "Autobus WPR 0186P/KR 8XJ88 - D - Szef" at bounding box center [603, 249] width 207 height 10
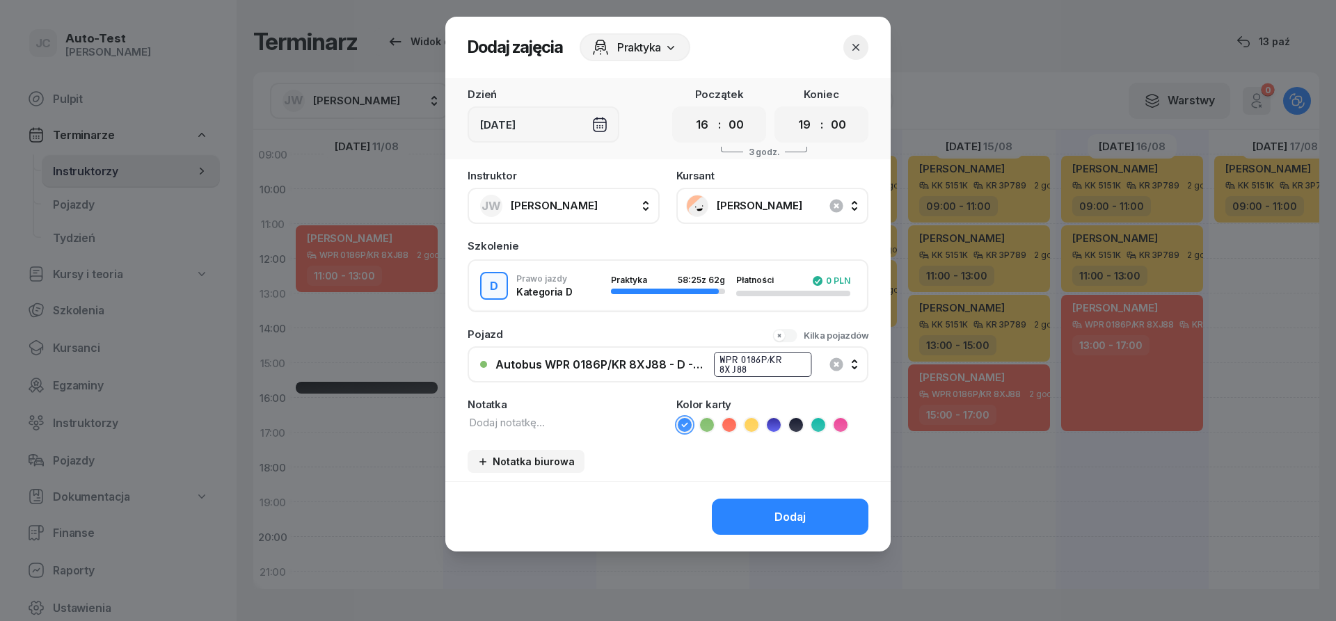
click at [723, 428] on icon at bounding box center [729, 425] width 14 height 14
click at [759, 516] on button "Dodaj" at bounding box center [790, 517] width 157 height 36
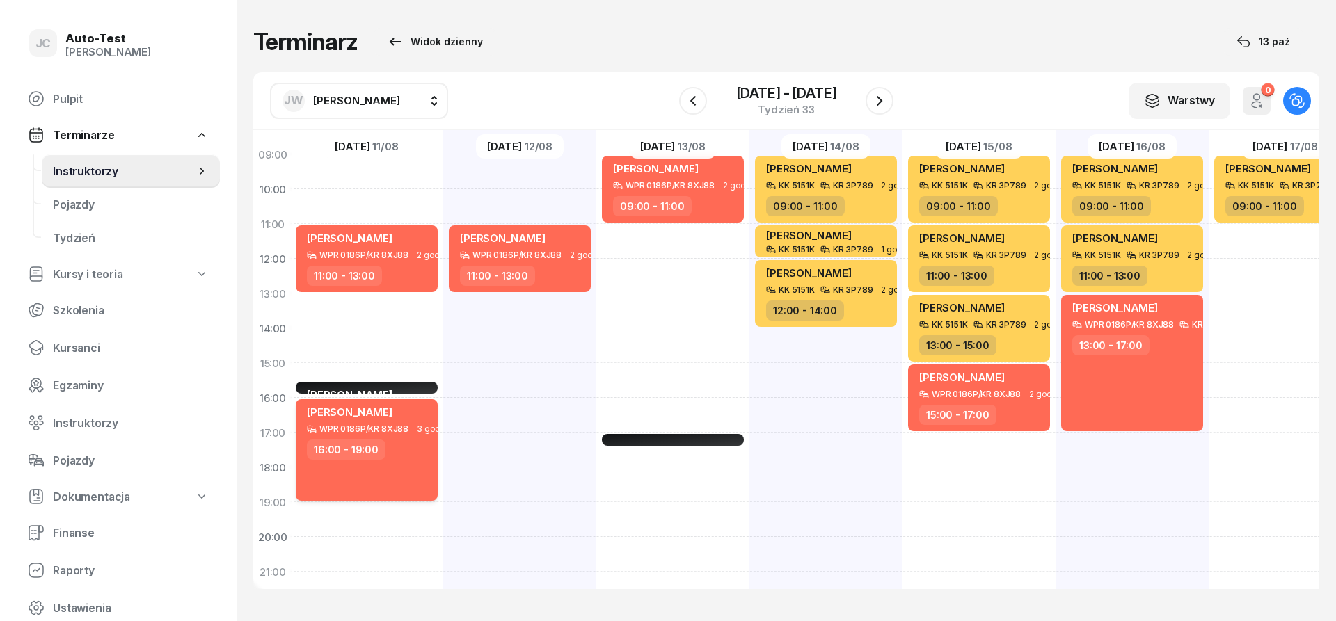
click at [417, 456] on div "16:00 - 19:00" at bounding box center [368, 450] width 122 height 20
select select "16"
select select "19"
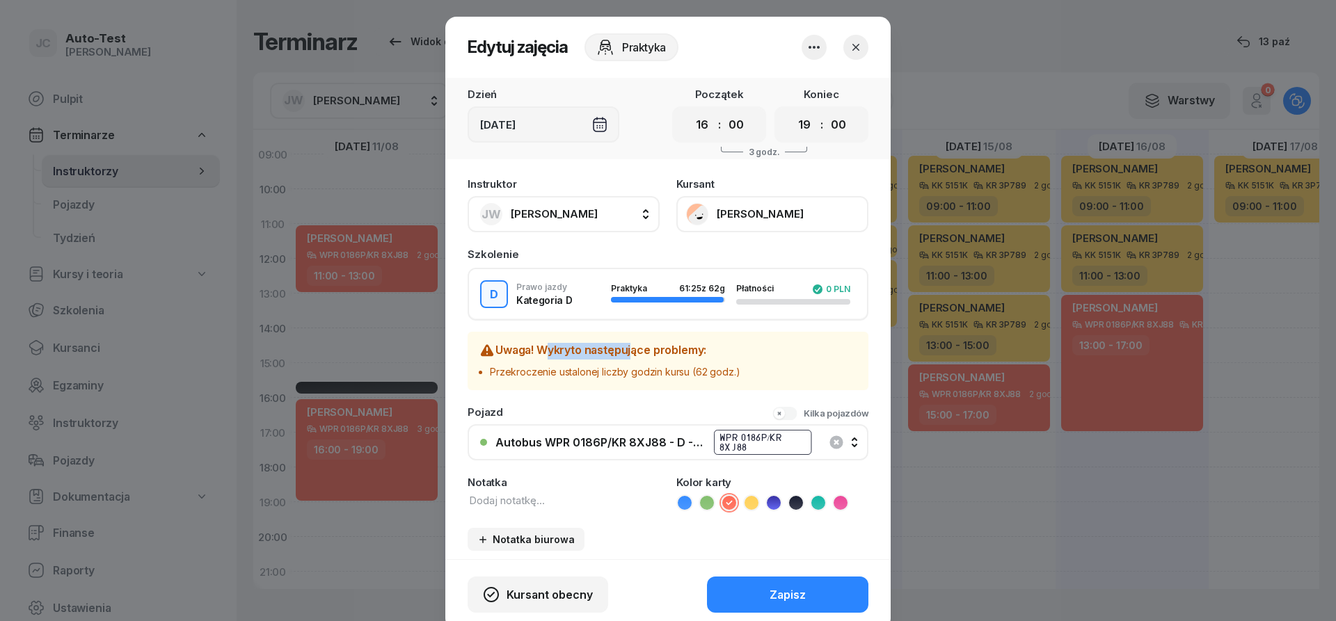
drag, startPoint x: 543, startPoint y: 351, endPoint x: 628, endPoint y: 351, distance: 84.2
click at [628, 351] on h3 "Uwaga! Wykryto następujące problemy:" at bounding box center [609, 351] width 261 height 17
click at [645, 365] on div "Uwaga! Wykryto następujące problemy: Przekroczenie ustalonej liczby godzin kurs…" at bounding box center [609, 361] width 261 height 36
click at [863, 46] on button "button" at bounding box center [855, 47] width 25 height 25
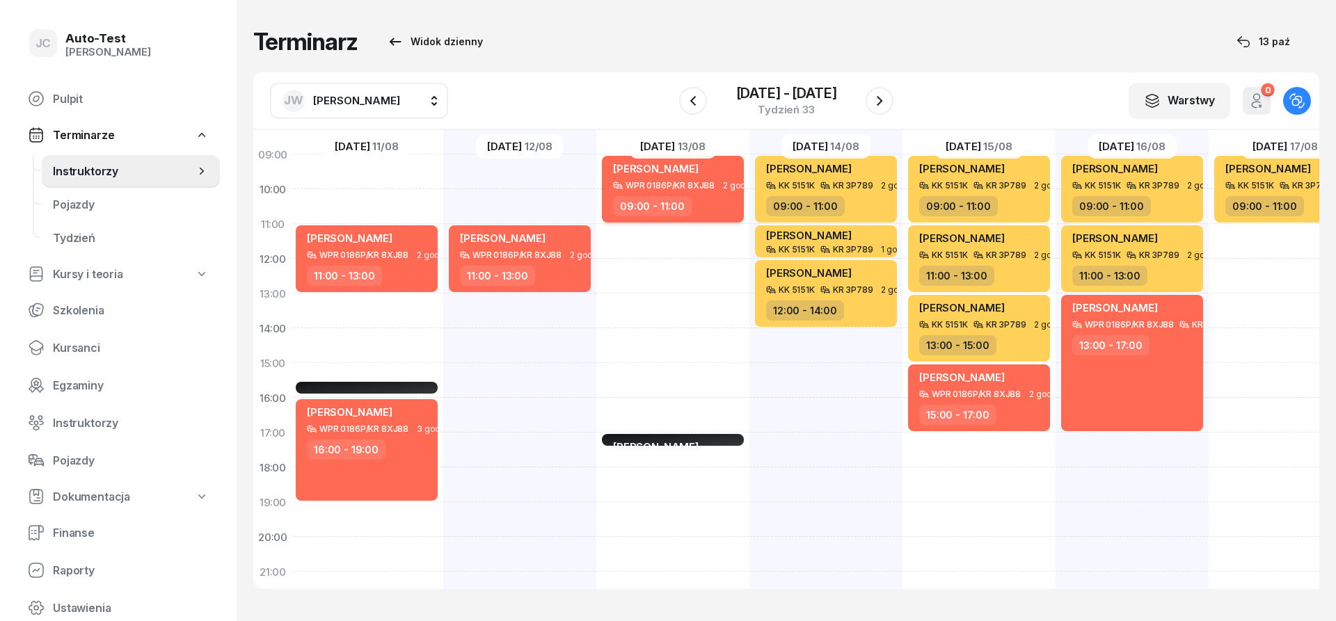
click at [668, 173] on span "[PERSON_NAME]" at bounding box center [656, 168] width 86 height 13
select select "09"
select select "11"
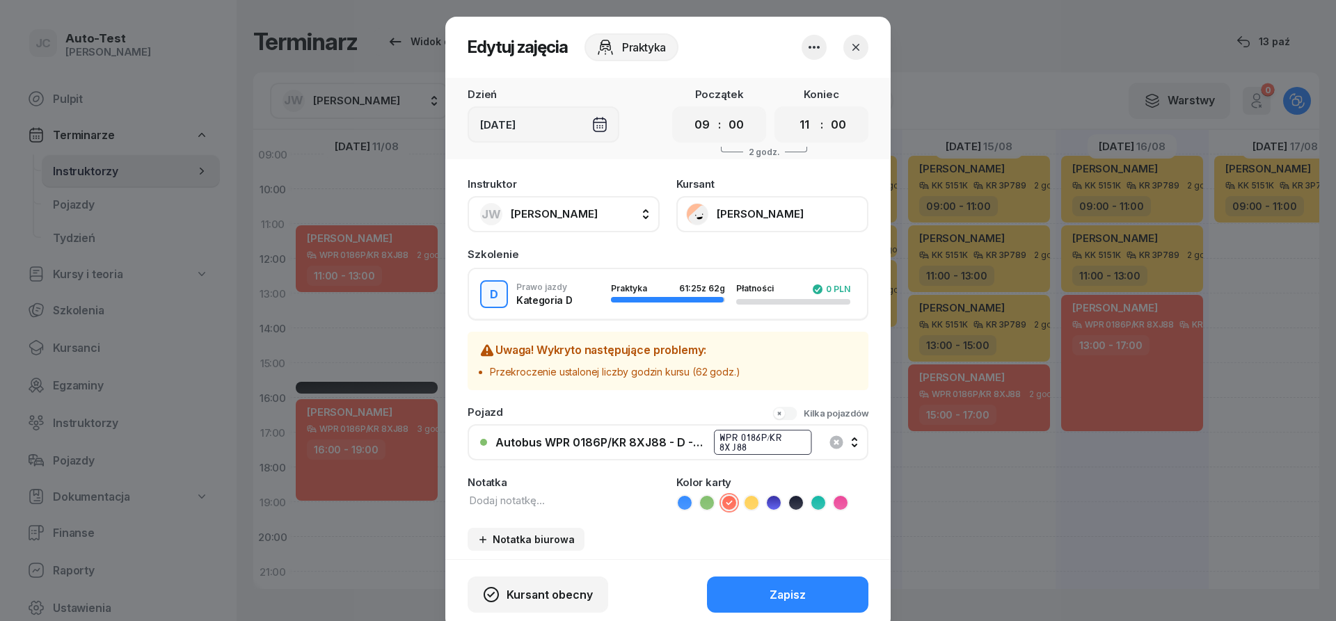
click at [666, 296] on div "D Prawo jazdy Kategoria D Praktyka 61:25 z 62g Płatności 0 PLN" at bounding box center [668, 294] width 401 height 53
click at [852, 53] on icon "button" at bounding box center [856, 47] width 14 height 14
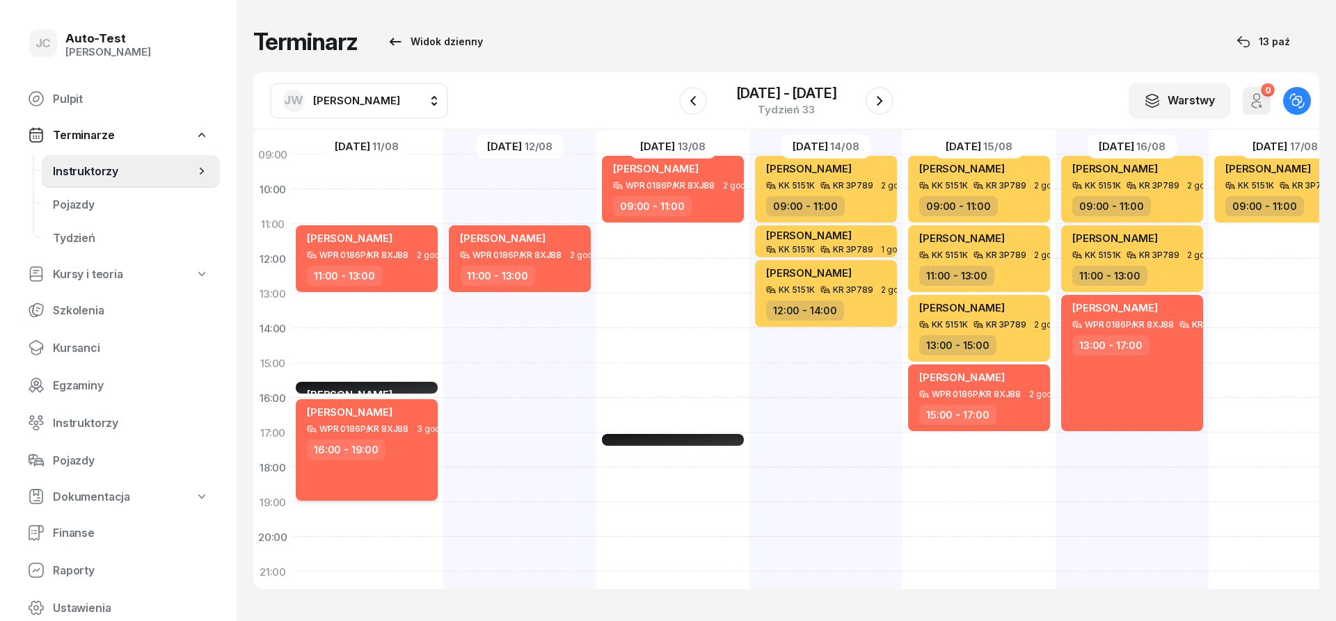
click at [404, 457] on div "16:00 - 19:00" at bounding box center [368, 450] width 122 height 20
select select "16"
select select "19"
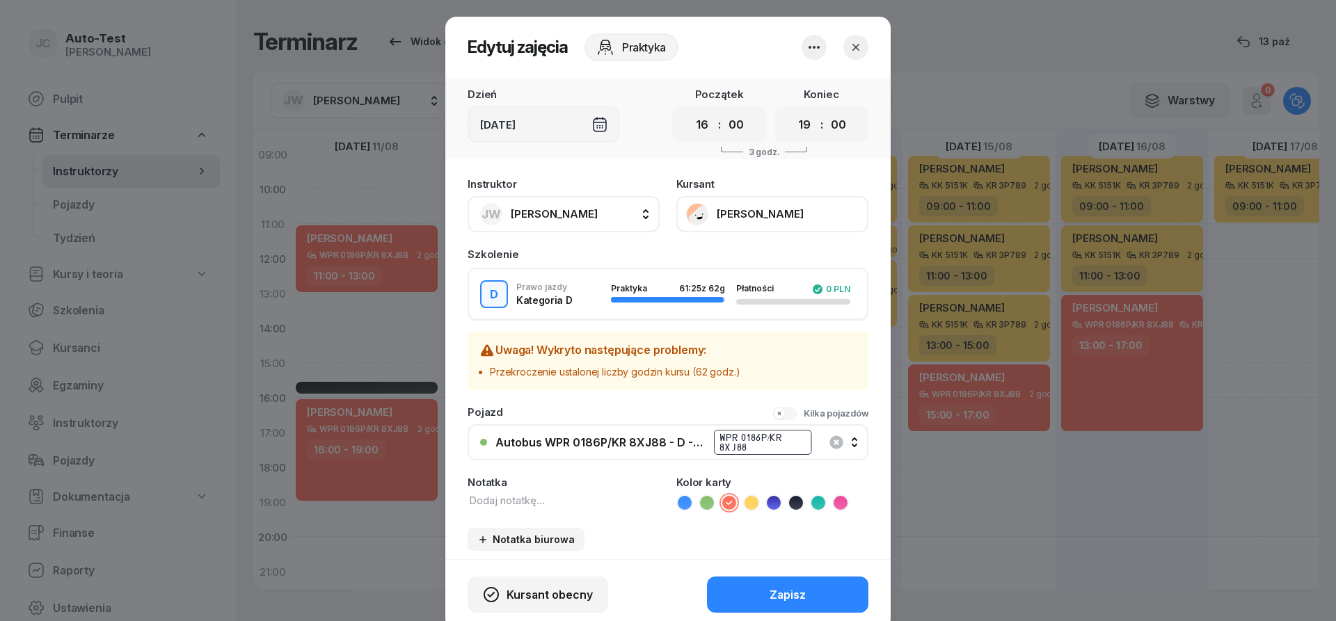
click at [856, 59] on button "button" at bounding box center [855, 47] width 25 height 25
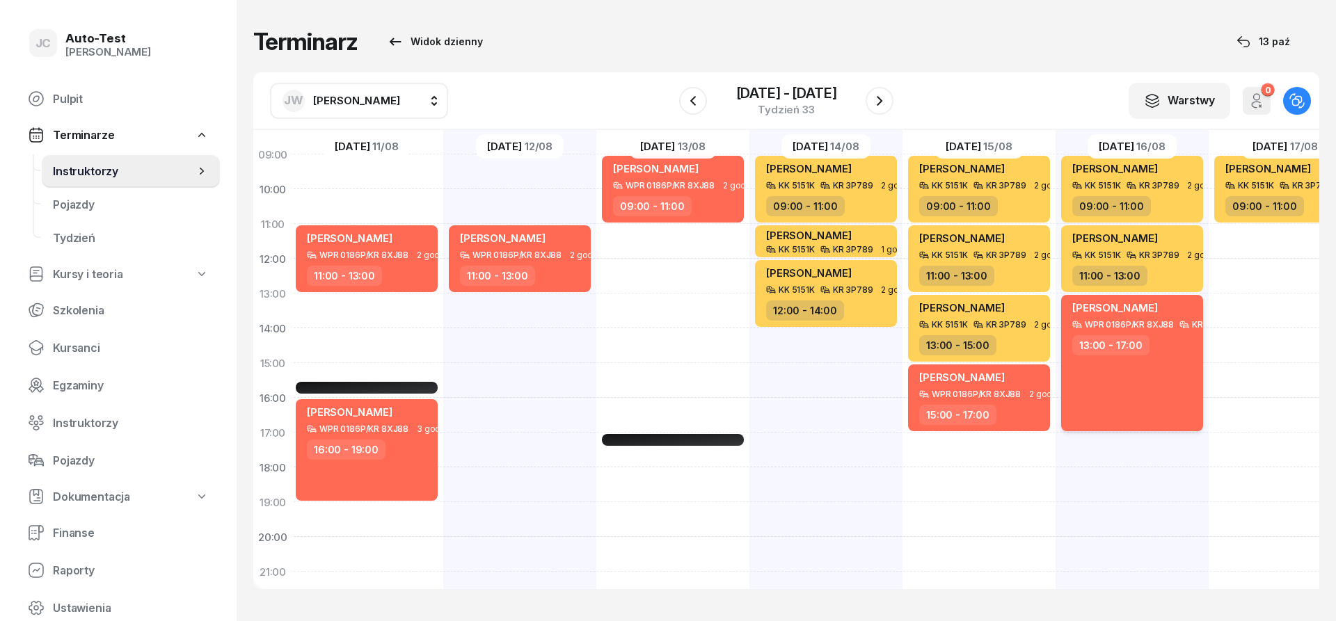
click at [1122, 324] on div "WPR 0186P/KR 8XJ88" at bounding box center [1129, 324] width 89 height 9
select select "13"
select select "17"
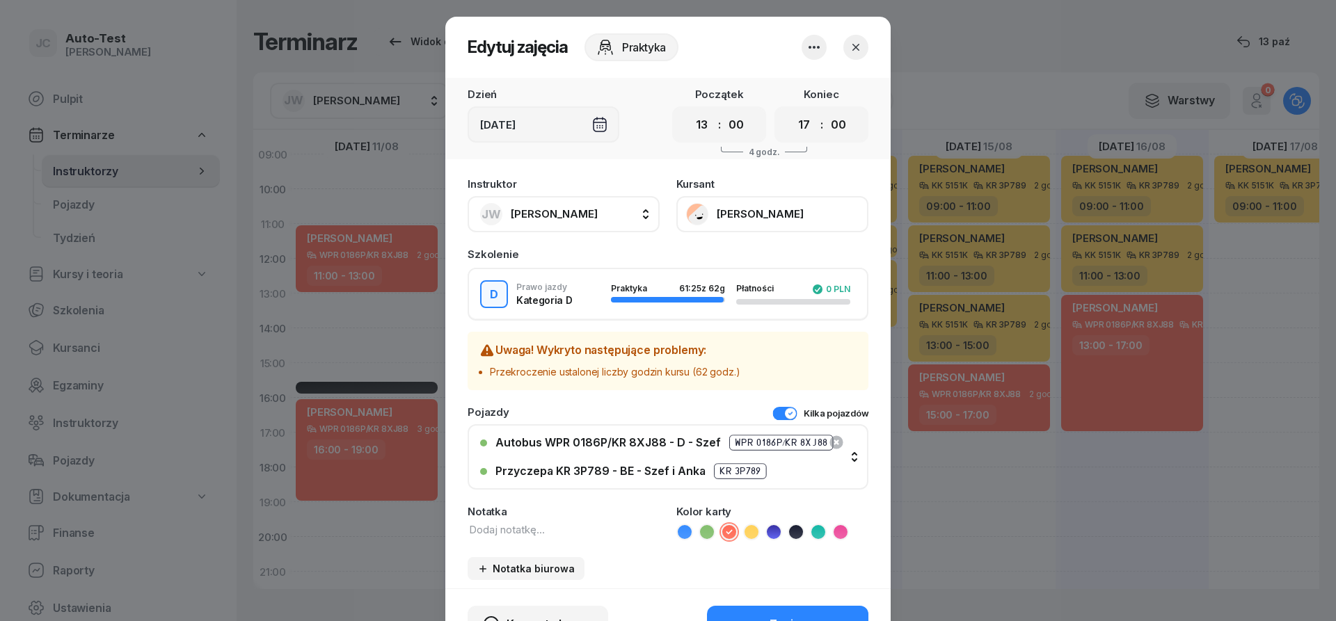
click at [858, 45] on icon "button" at bounding box center [855, 47] width 7 height 7
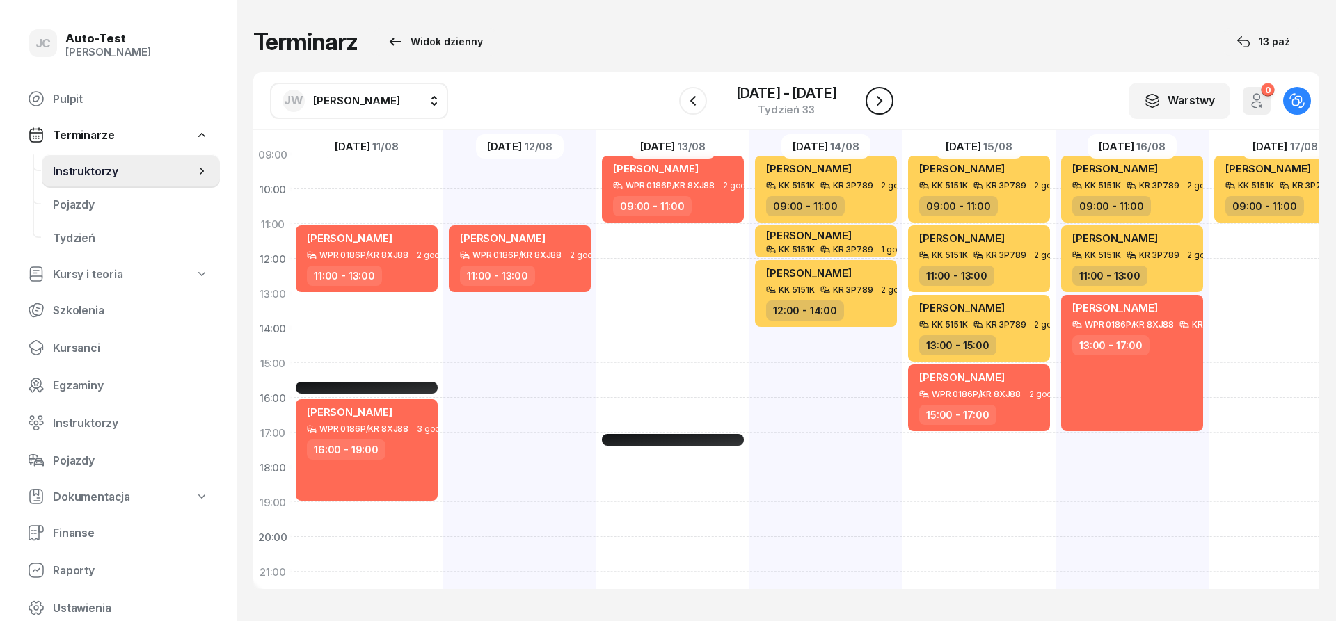
click at [884, 102] on icon "button" at bounding box center [879, 101] width 17 height 17
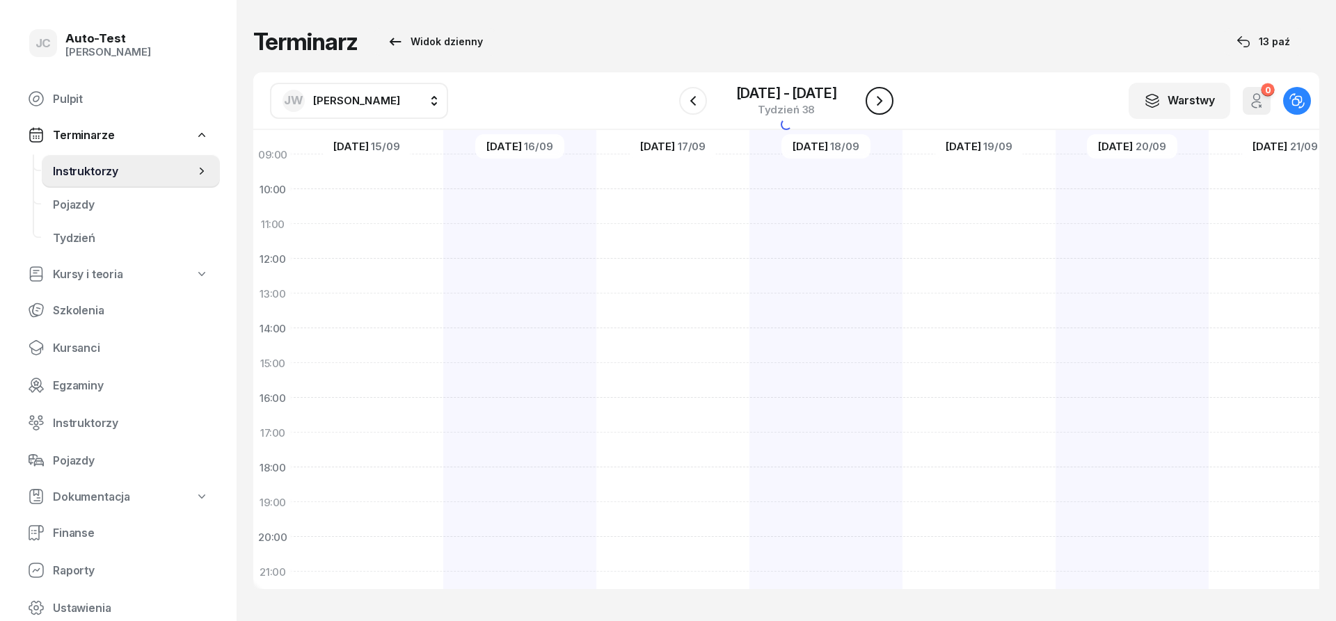
click at [884, 102] on icon "button" at bounding box center [879, 101] width 17 height 17
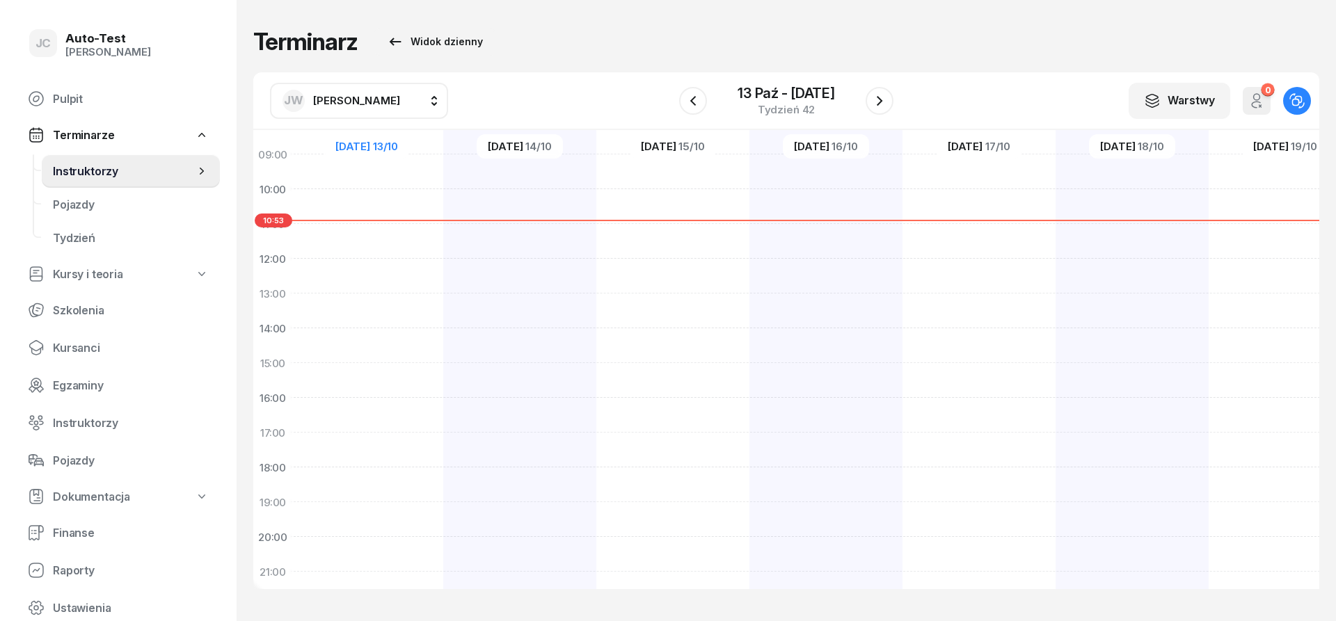
click at [394, 100] on span "[PERSON_NAME]" at bounding box center [356, 100] width 87 height 13
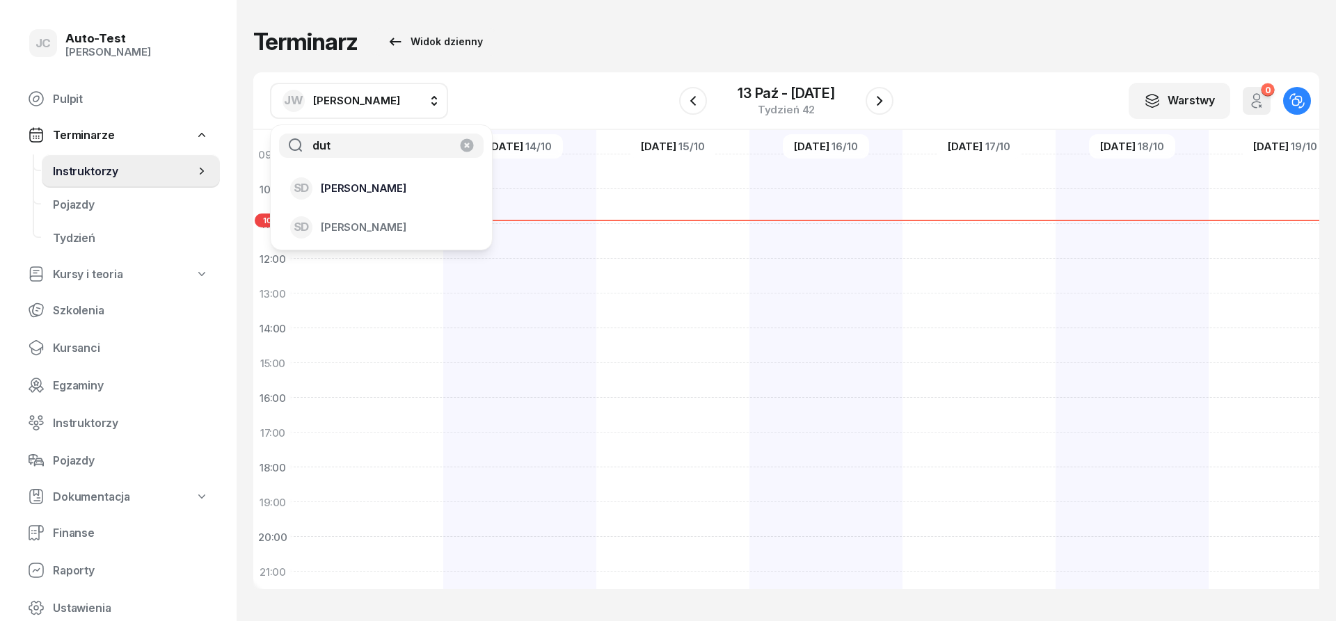
type input "dut"
click at [388, 189] on span "[PERSON_NAME]" at bounding box center [364, 188] width 86 height 13
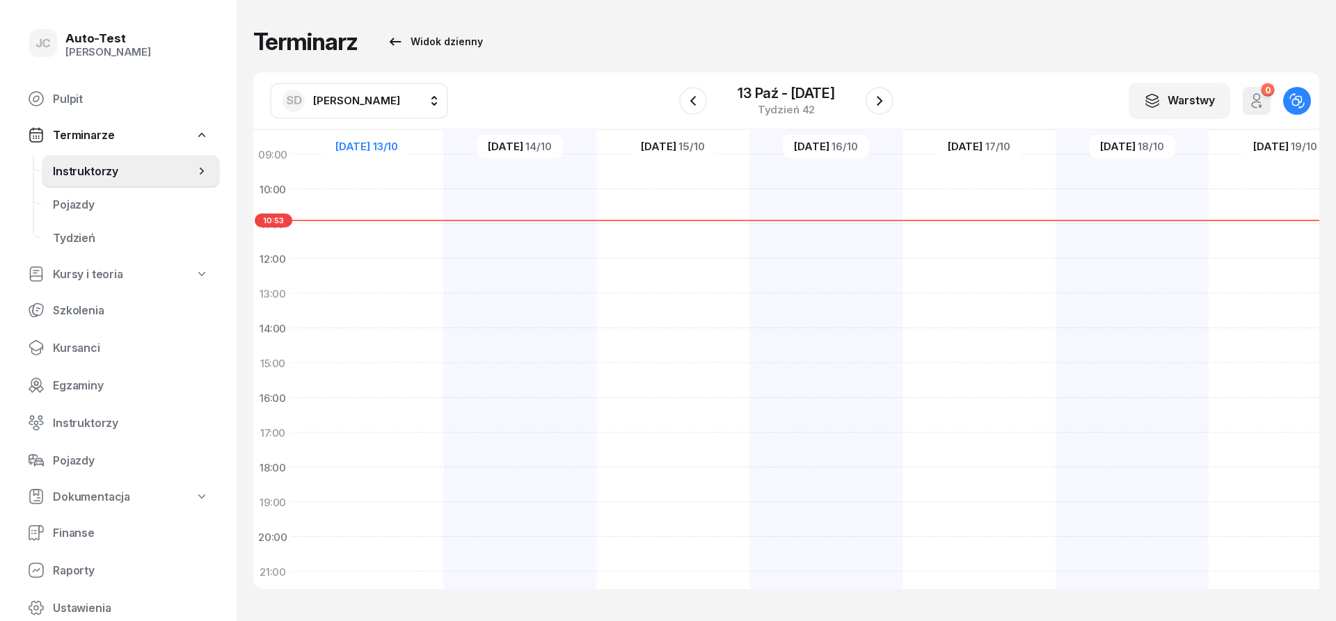
scroll to position [38, 2]
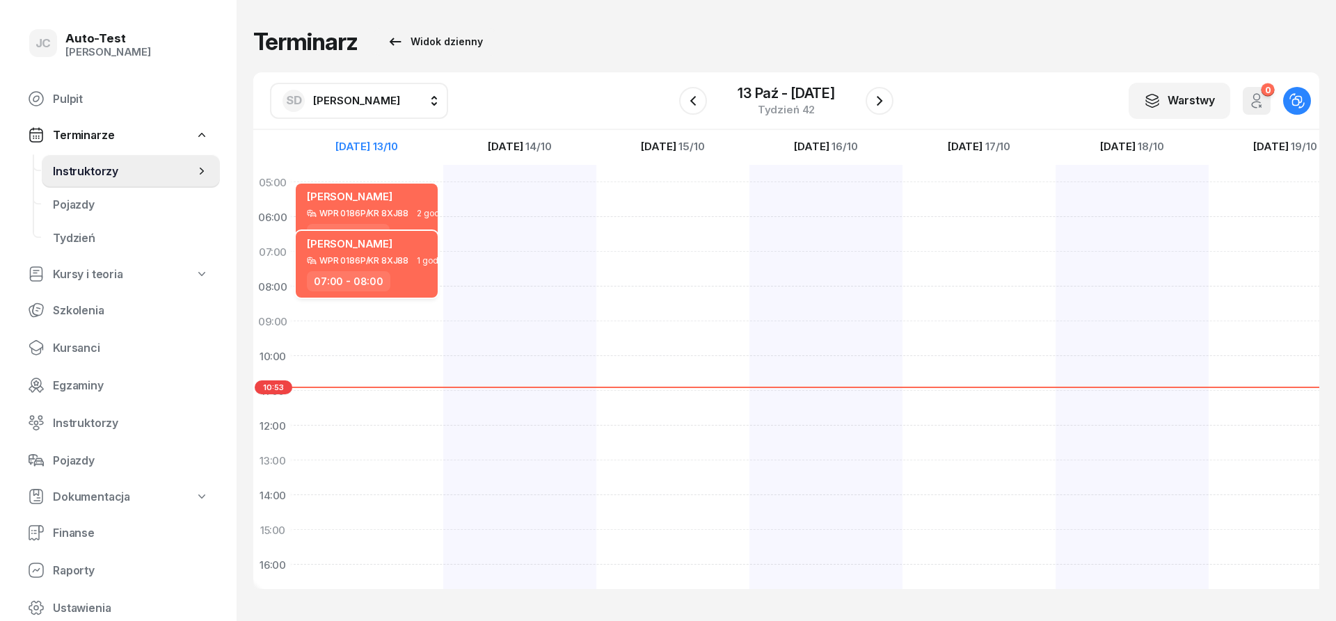
click at [385, 262] on div "WPR 0186P/KR 8XJ88" at bounding box center [363, 260] width 89 height 9
select select "07"
select select "08"
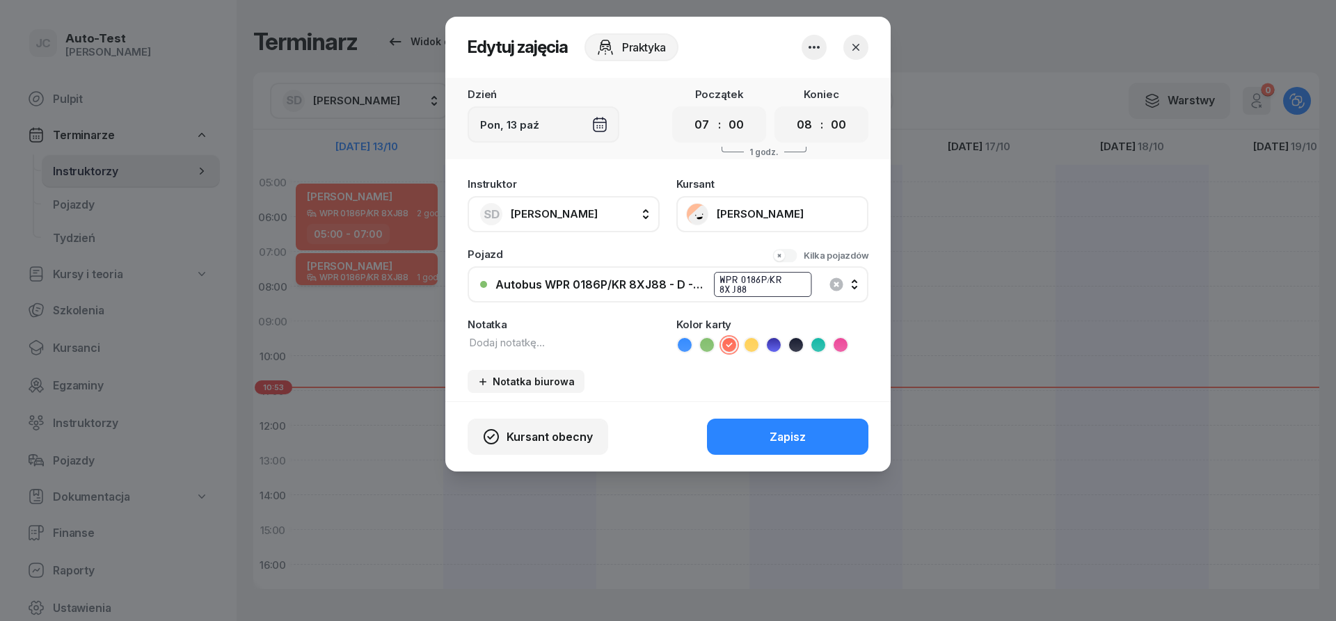
scroll to position [0, 2]
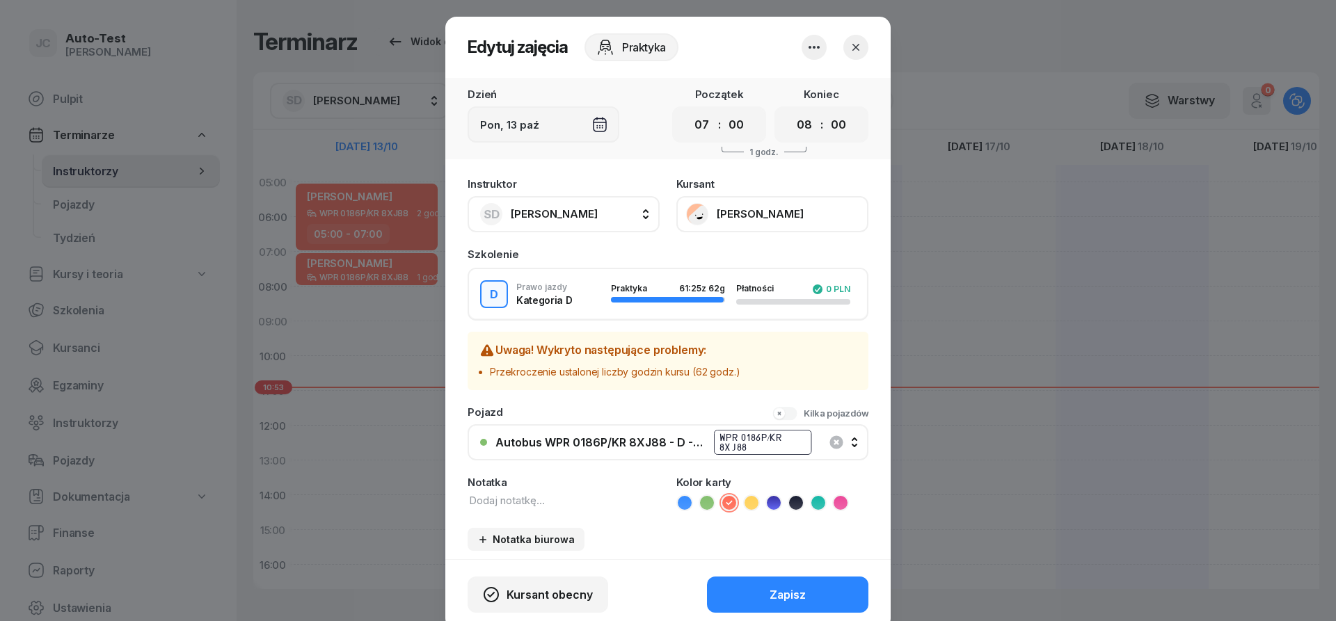
click at [859, 49] on icon "button" at bounding box center [856, 47] width 14 height 14
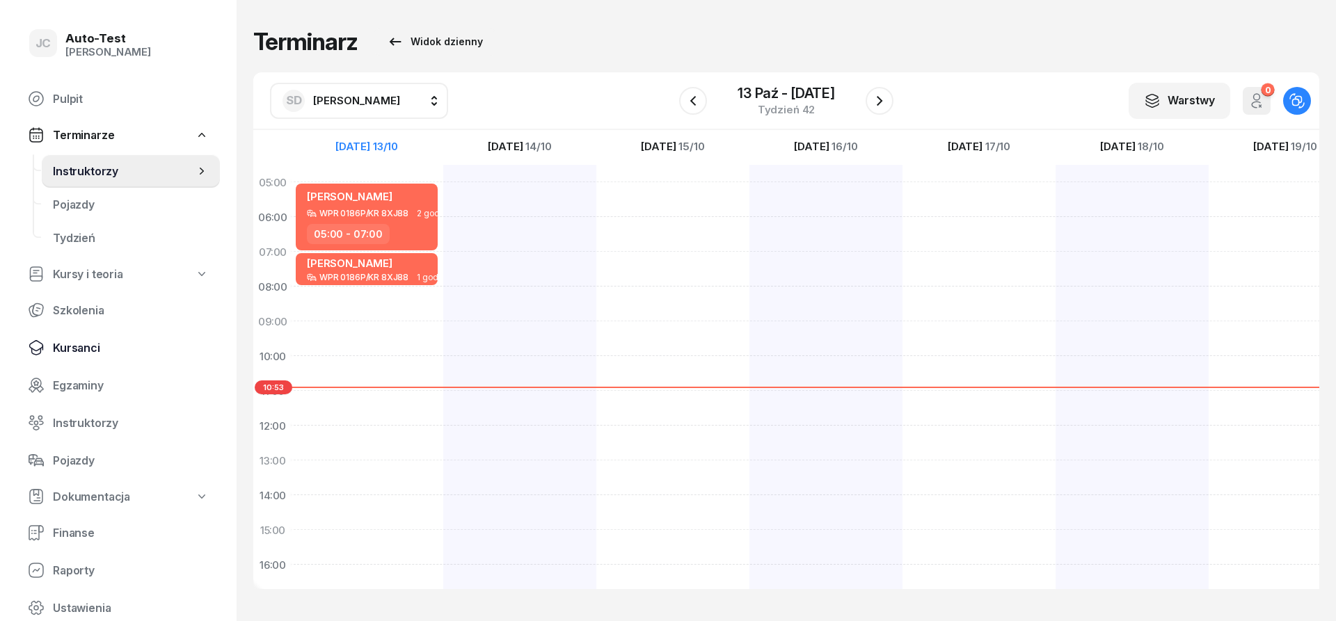
click at [104, 337] on link "Kursanci" at bounding box center [118, 347] width 203 height 33
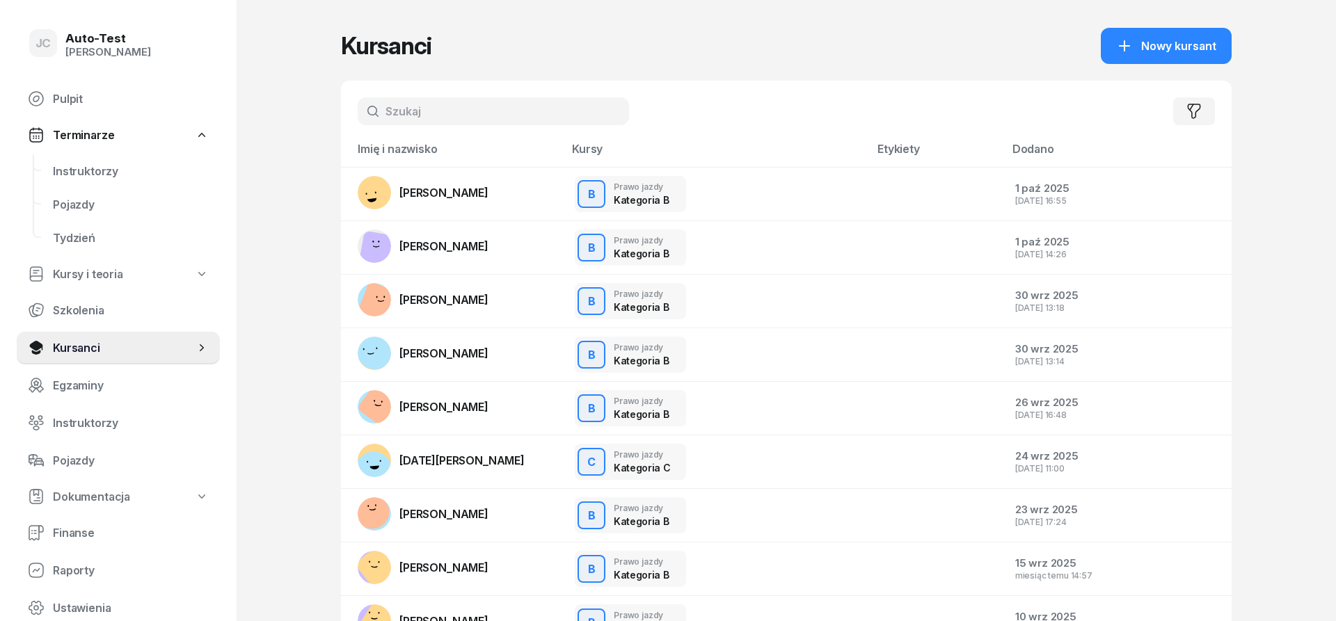
click at [428, 109] on input "text" at bounding box center [493, 111] width 271 height 28
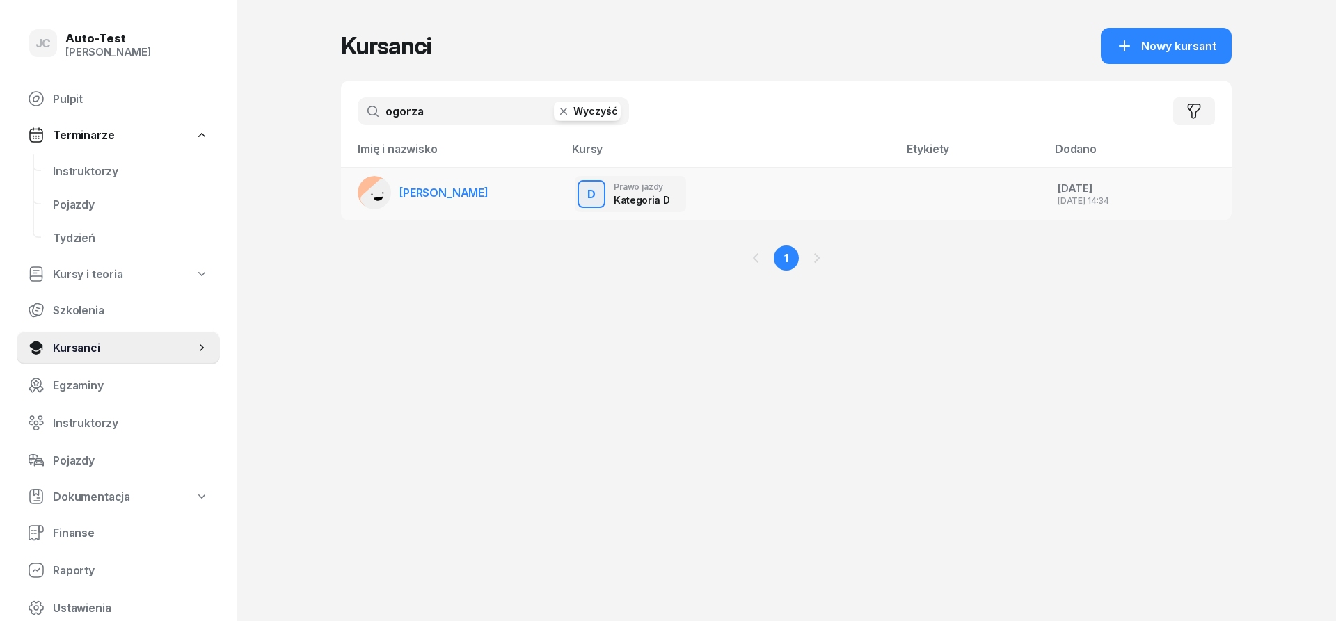
type input "ogorza"
click at [432, 206] on link "[PERSON_NAME]" at bounding box center [423, 192] width 131 height 33
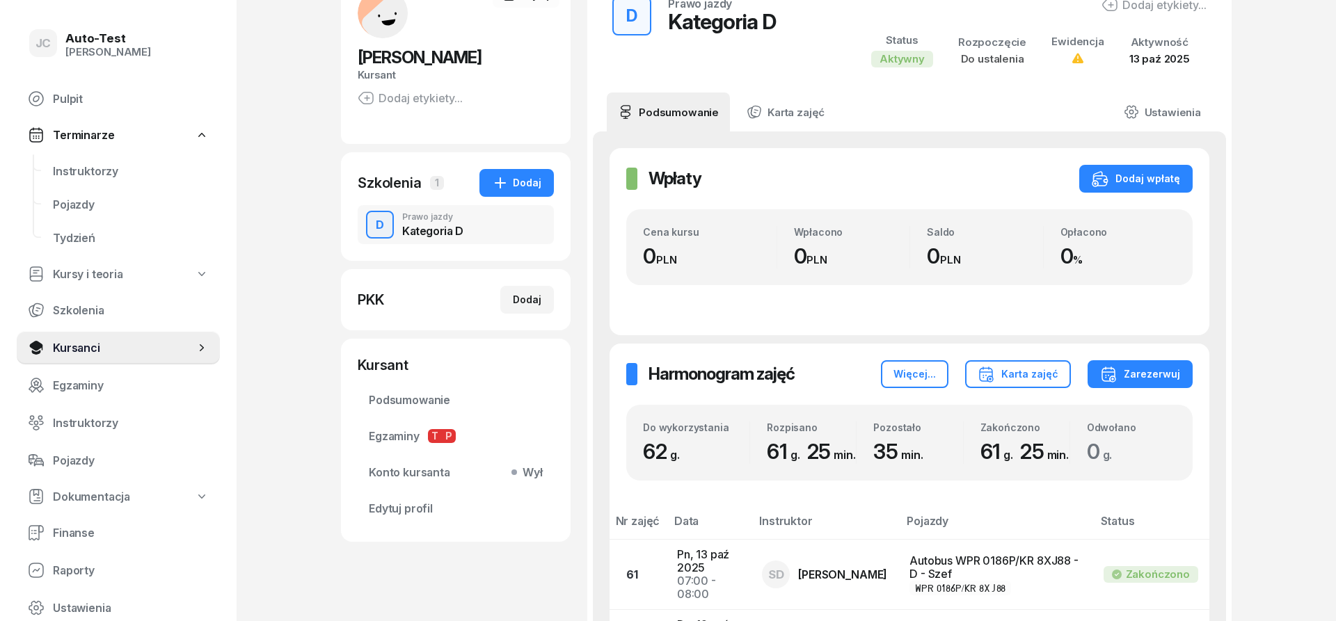
scroll to position [142, 0]
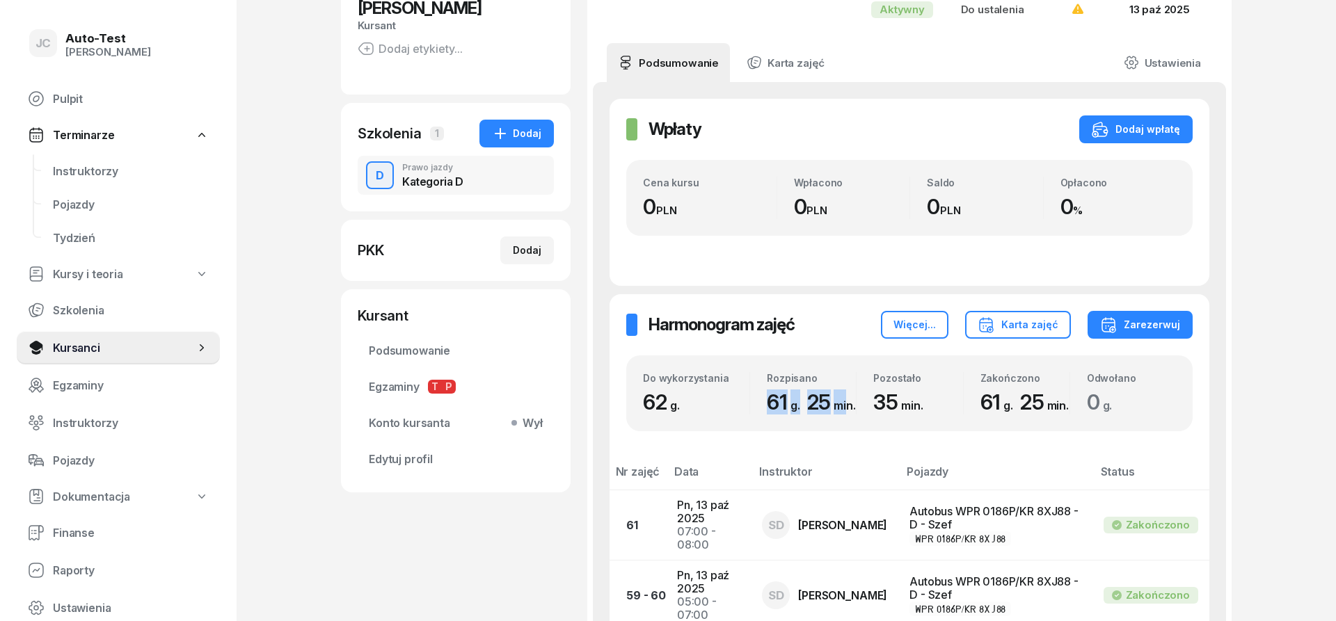
drag, startPoint x: 765, startPoint y: 406, endPoint x: 848, endPoint y: 401, distance: 82.9
click at [848, 401] on div "Rozpisano 61 g. 25 min." at bounding box center [803, 393] width 106 height 42
click at [856, 417] on div "Do wykorzystania 62 g. Rozpisano 61 g. 25 min. Pozostało 35 min. Zakończono 61 …" at bounding box center [909, 394] width 566 height 76
click at [911, 413] on small "min." at bounding box center [912, 406] width 22 height 14
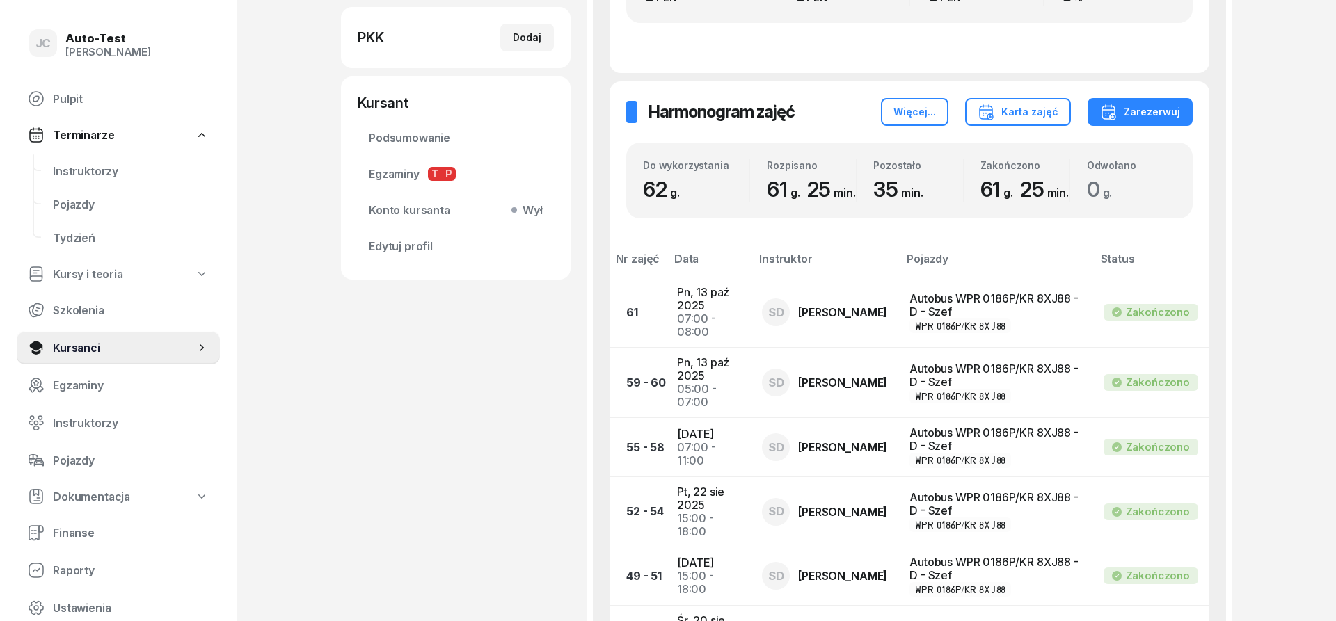
scroll to position [0, 0]
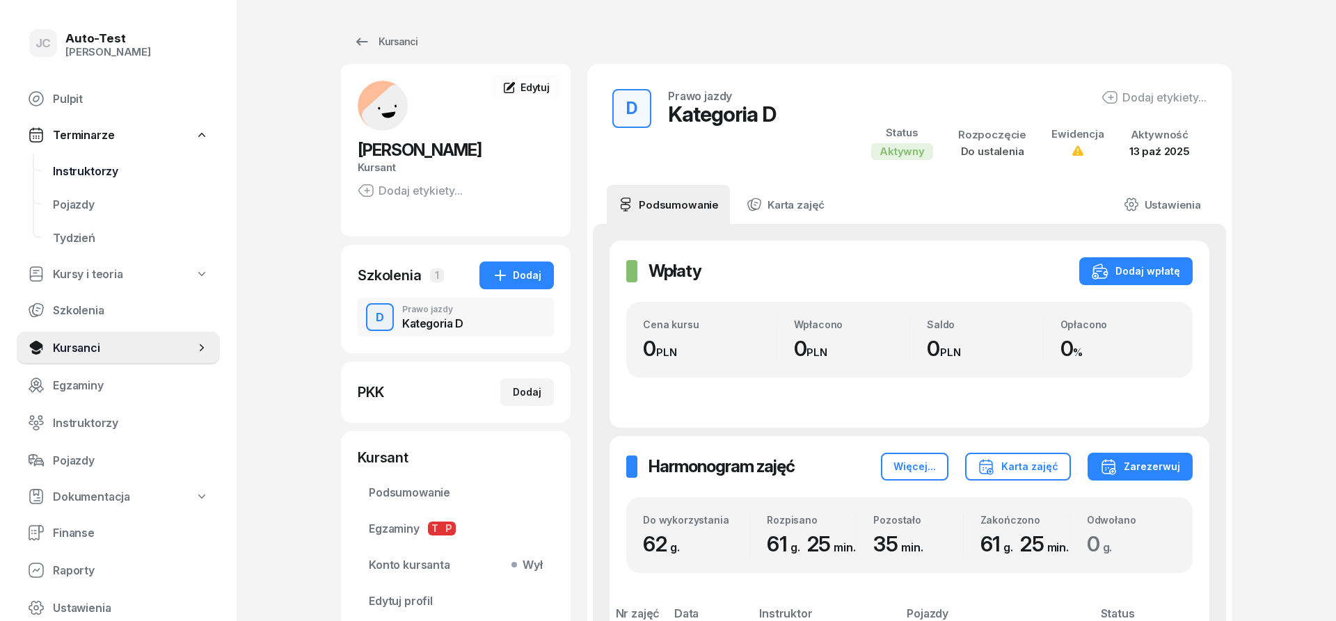
click at [129, 171] on span "Instruktorzy" at bounding box center [131, 171] width 156 height 13
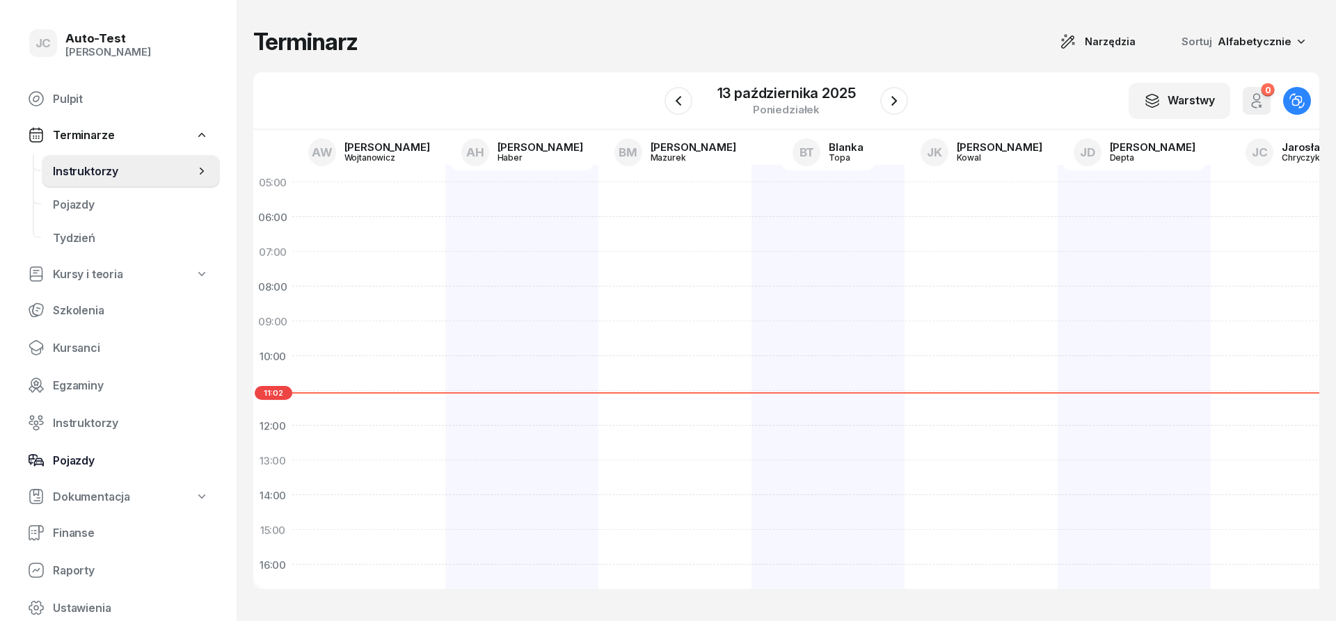
click at [109, 458] on span "Pojazdy" at bounding box center [131, 460] width 156 height 13
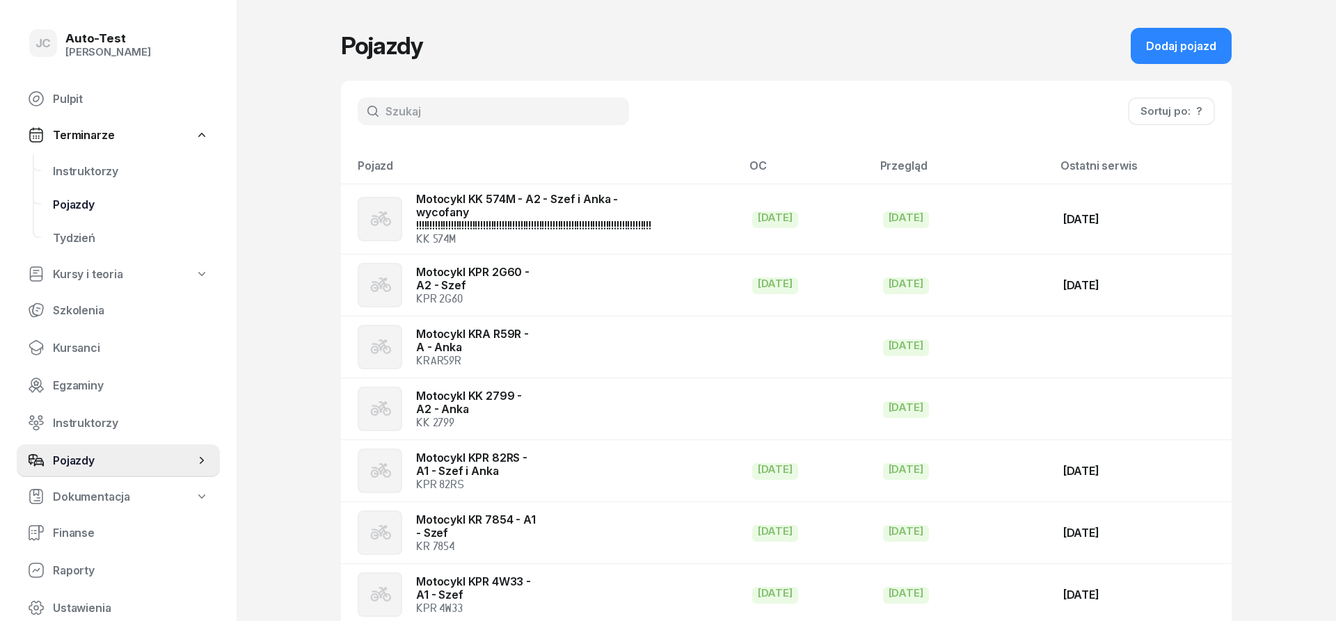
click at [108, 212] on link "Pojazdy" at bounding box center [131, 204] width 178 height 33
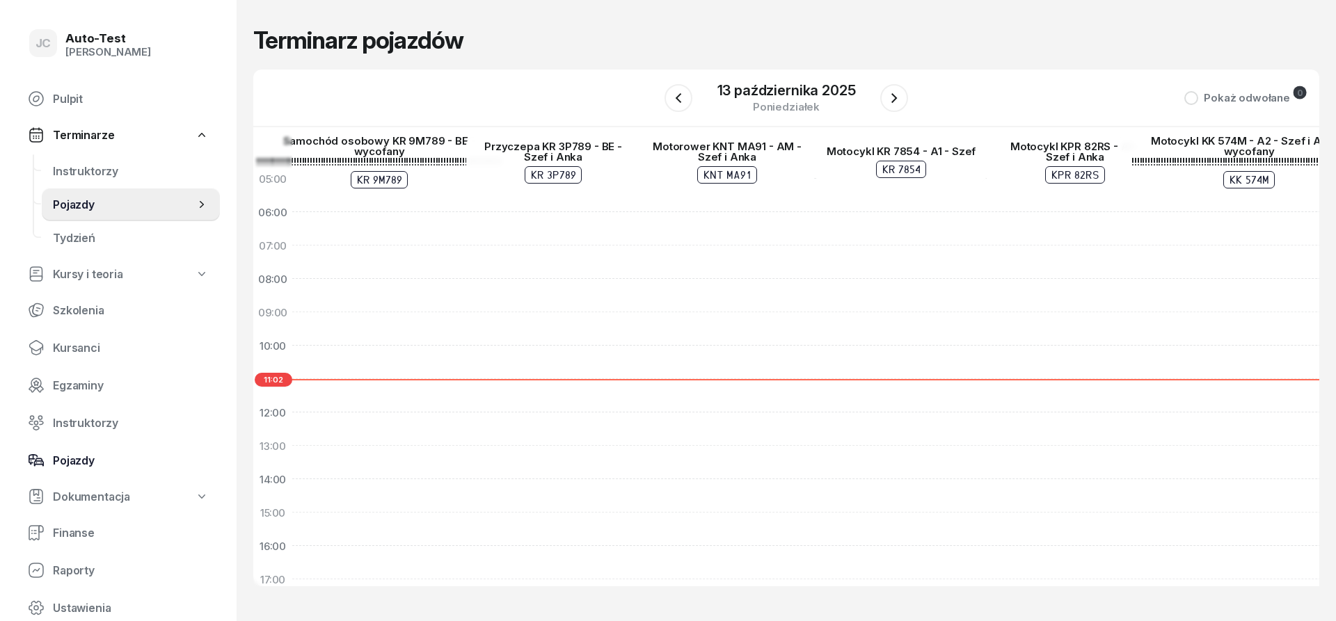
click at [100, 466] on span "Pojazdy" at bounding box center [131, 460] width 156 height 13
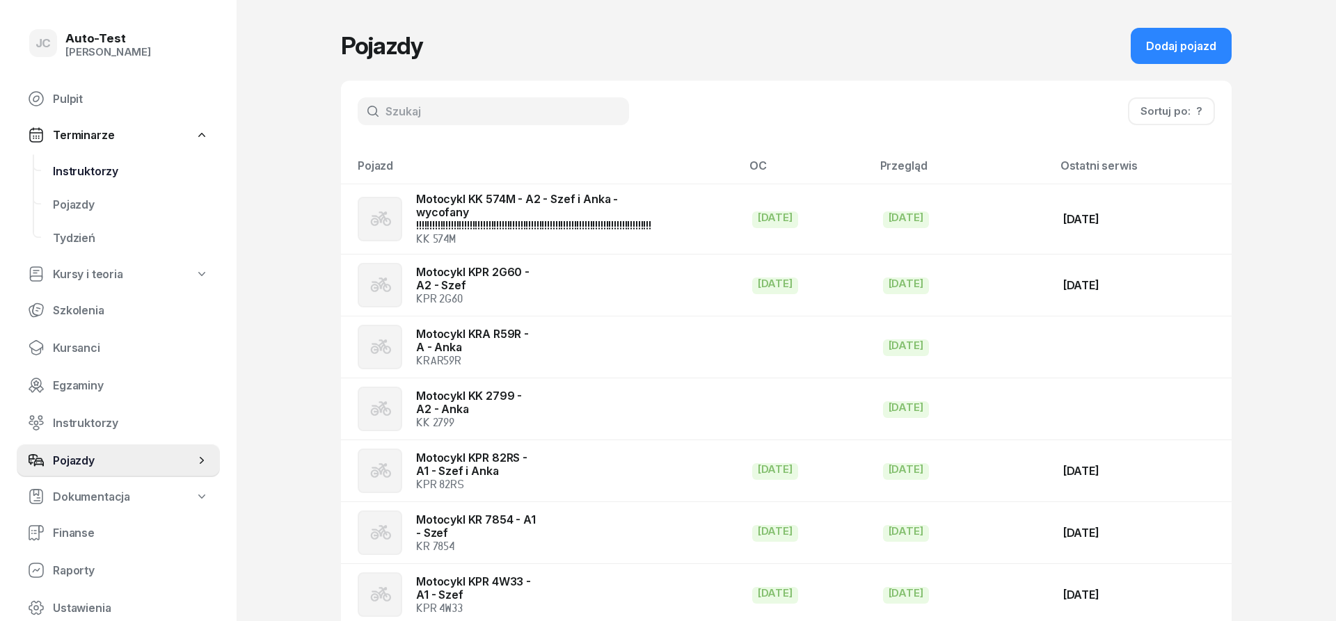
click at [115, 175] on span "Instruktorzy" at bounding box center [131, 171] width 156 height 13
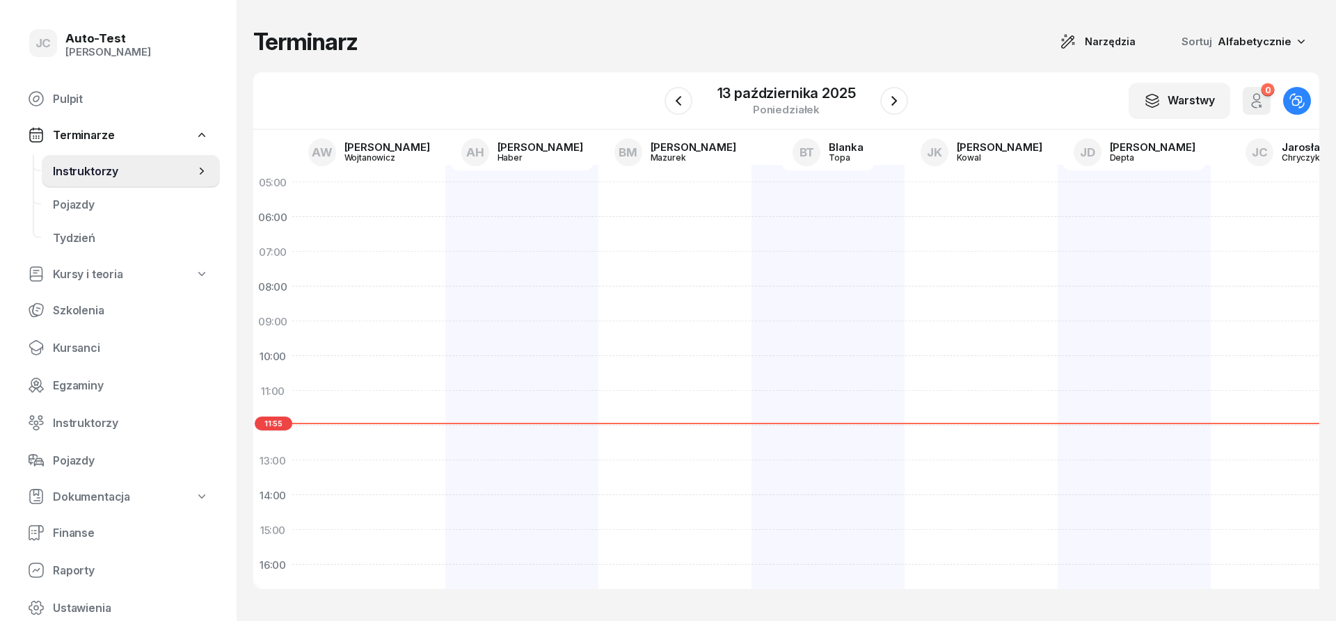
click at [364, 49] on div "Terminarz Narzędzia Sortuj Alfabetycznie" at bounding box center [786, 42] width 1066 height 28
click at [401, 35] on div "Terminarz Narzędzia Sortuj Alfabetycznie" at bounding box center [786, 42] width 1066 height 28
click at [395, 45] on div "Terminarz Narzędzia Sortuj Alfabetycznie" at bounding box center [786, 42] width 1066 height 28
click at [394, 44] on div "Terminarz Narzędzia Sortuj Alfabetycznie" at bounding box center [786, 42] width 1066 height 28
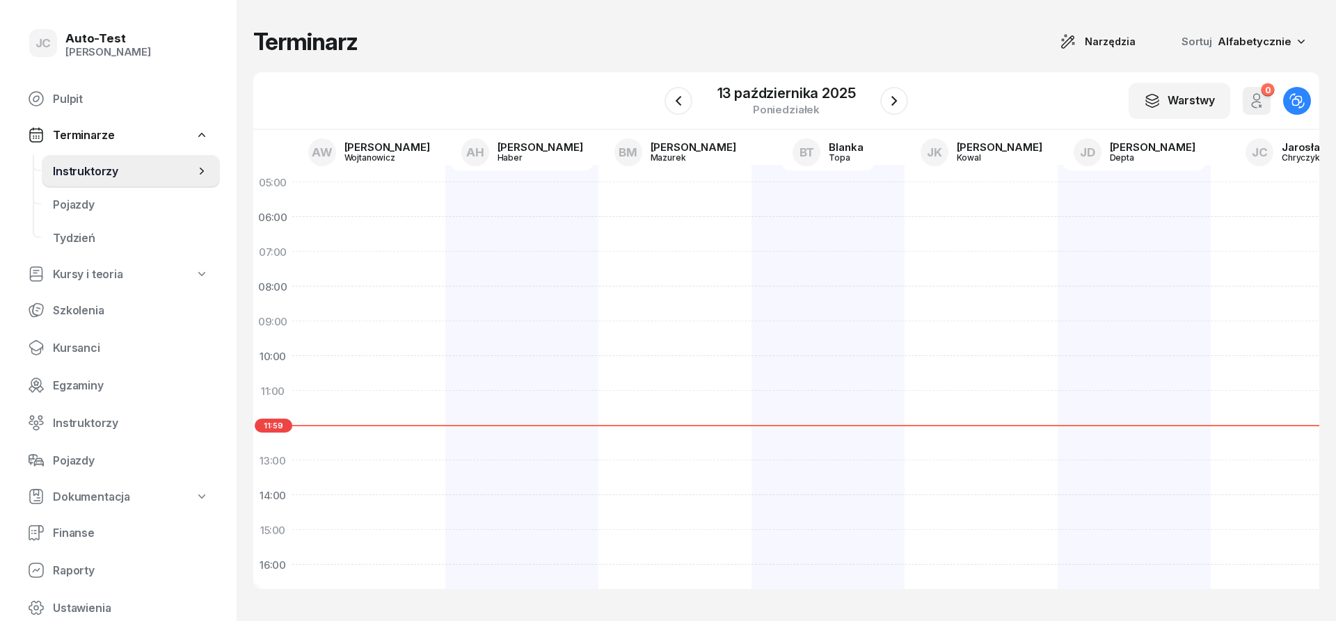
click at [435, 41] on div "Terminarz Narzędzia Sortuj Alfabetycznie" at bounding box center [786, 42] width 1066 height 28
click at [402, 40] on div "Terminarz Narzędzia Sortuj Alfabetycznie" at bounding box center [786, 42] width 1066 height 28
click at [454, 39] on div "Terminarz Narzędzia Sortuj Alfabetycznie" at bounding box center [786, 42] width 1066 height 28
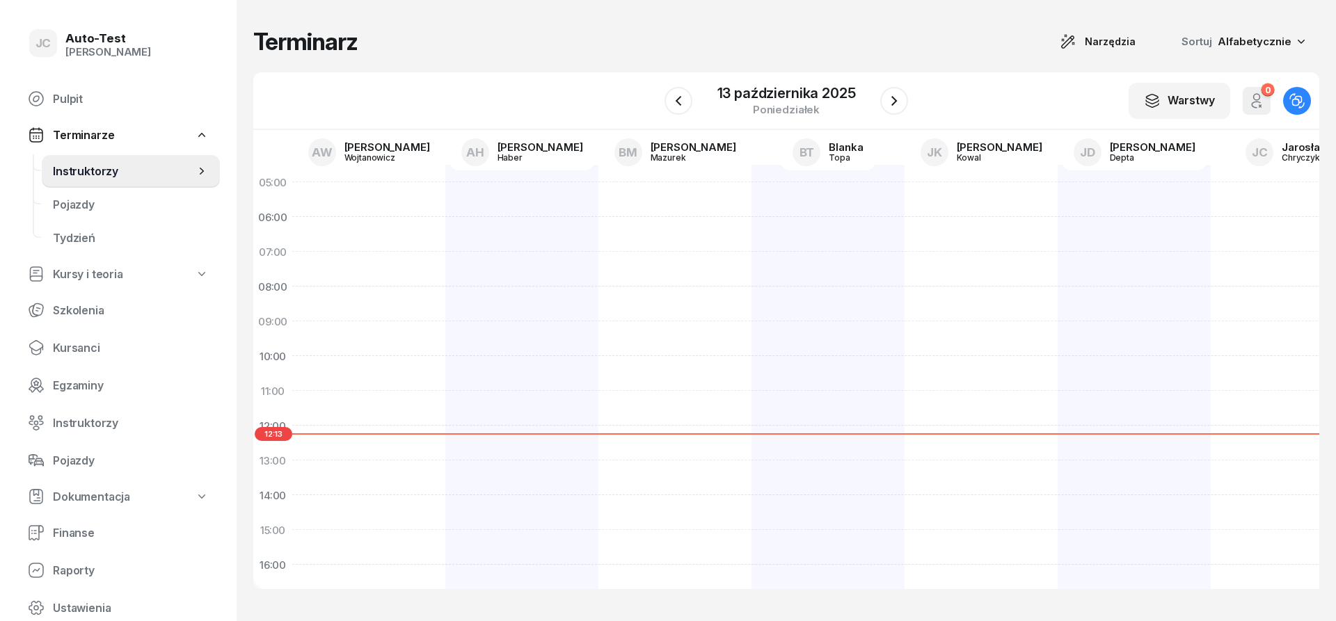
click at [480, 45] on div "Terminarz Narzędzia Sortuj Alfabetycznie" at bounding box center [786, 42] width 1066 height 28
click at [297, 38] on h1 "Terminarz" at bounding box center [305, 41] width 104 height 25
click at [298, 38] on h1 "Terminarz" at bounding box center [305, 41] width 104 height 25
click at [394, 37] on div "Terminarz Narzędzia Sortuj Alfabetycznie" at bounding box center [786, 42] width 1066 height 28
click at [392, 51] on div "Terminarz Narzędzia Sortuj Alfabetycznie" at bounding box center [786, 42] width 1066 height 28
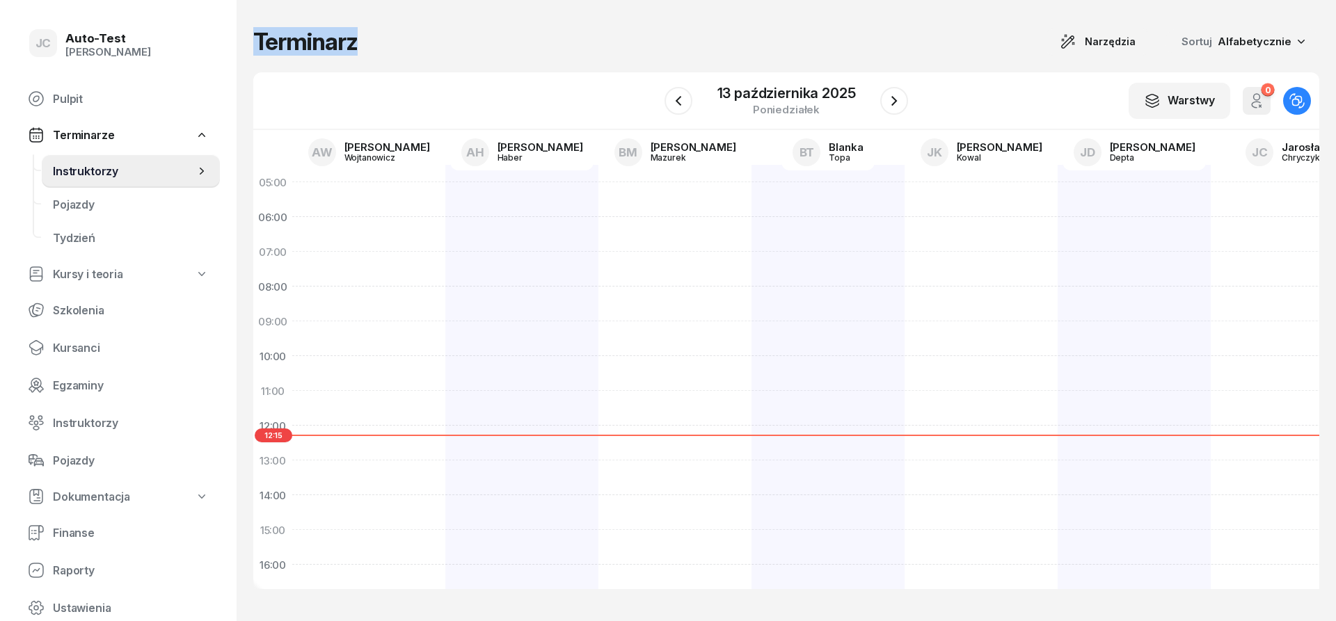
click at [392, 51] on div "Terminarz Narzędzia Sortuj Alfabetycznie" at bounding box center [786, 42] width 1066 height 28
click at [426, 41] on div "Terminarz Narzędzia Sortuj Alfabetycznie" at bounding box center [786, 42] width 1066 height 28
click at [0, 593] on div "JC Auto-Test [PERSON_NAME] Pulpit Terminarze Instruktorzy Pojazdy Tydzień Kursy…" at bounding box center [118, 310] width 237 height 621
drag, startPoint x: 437, startPoint y: 41, endPoint x: 409, endPoint y: 50, distance: 29.3
click at [437, 42] on div "Terminarz Narzędzia Sortuj Alfabetycznie" at bounding box center [786, 42] width 1066 height 28
